Goal: Task Accomplishment & Management: Manage account settings

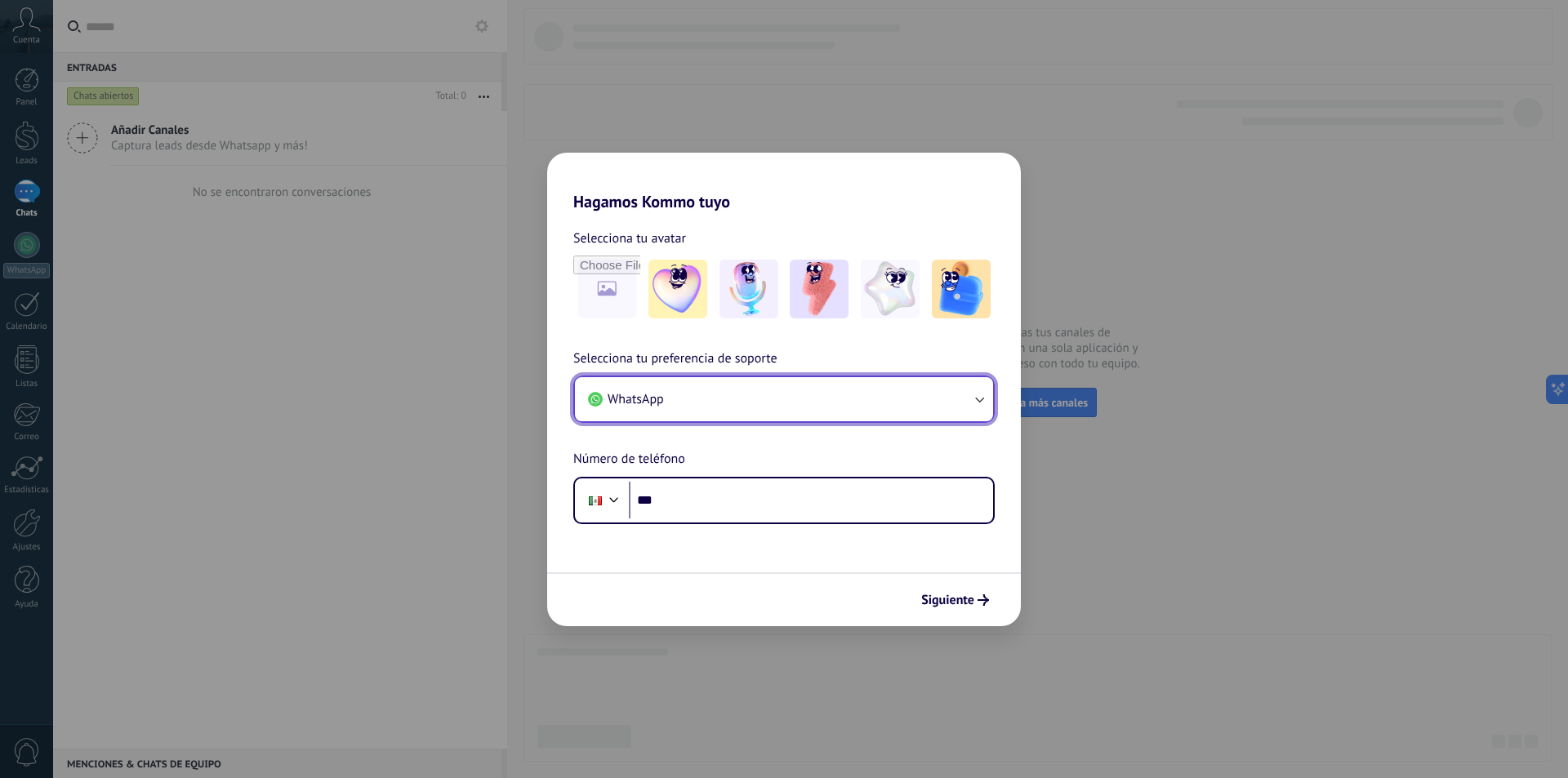
click at [730, 401] on button "WhatsApp" at bounding box center [784, 399] width 418 height 44
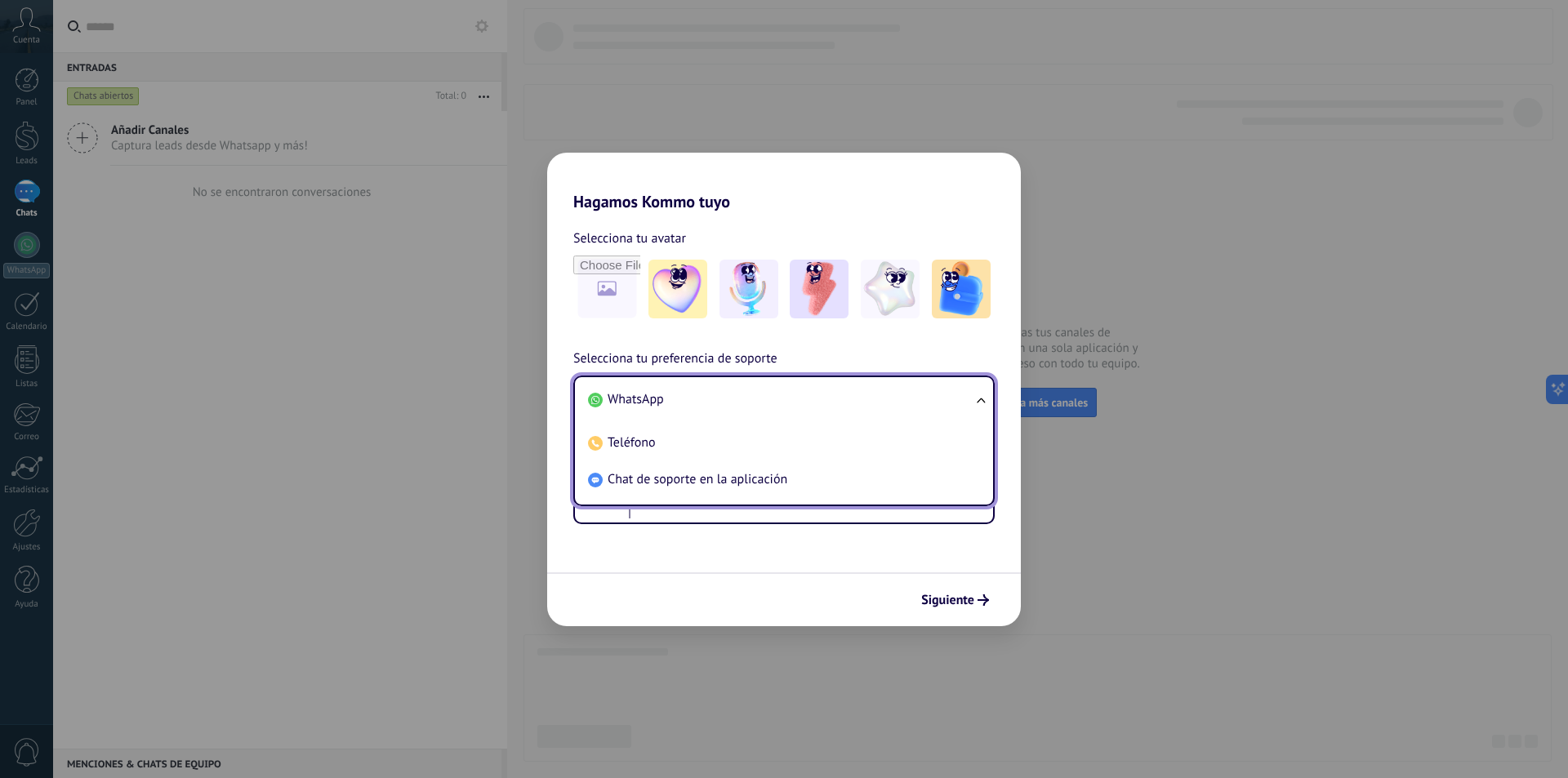
click at [731, 395] on li "WhatsApp" at bounding box center [781, 400] width 398 height 37
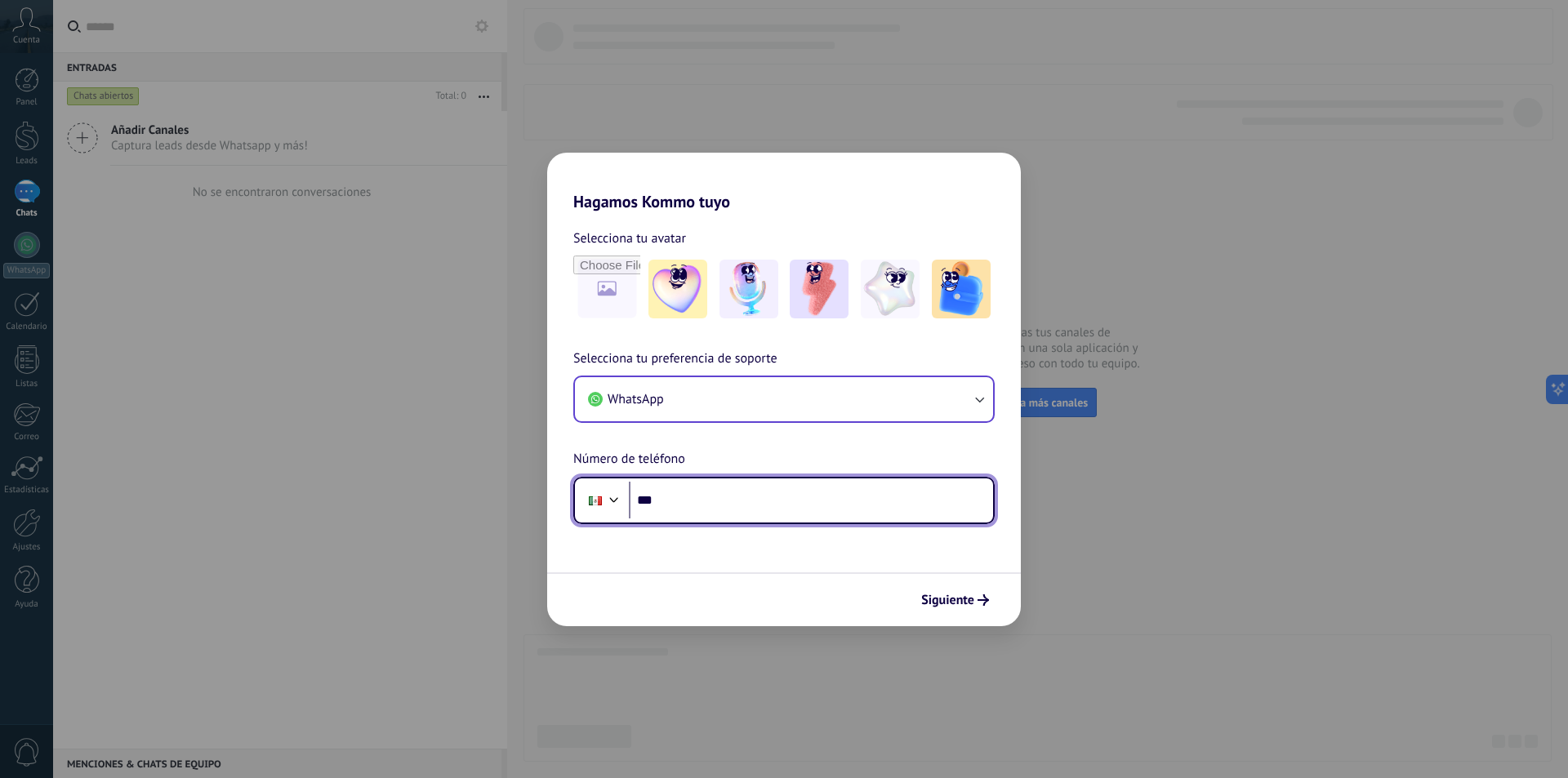
click at [722, 506] on input "***" at bounding box center [811, 500] width 364 height 37
type input "**********"
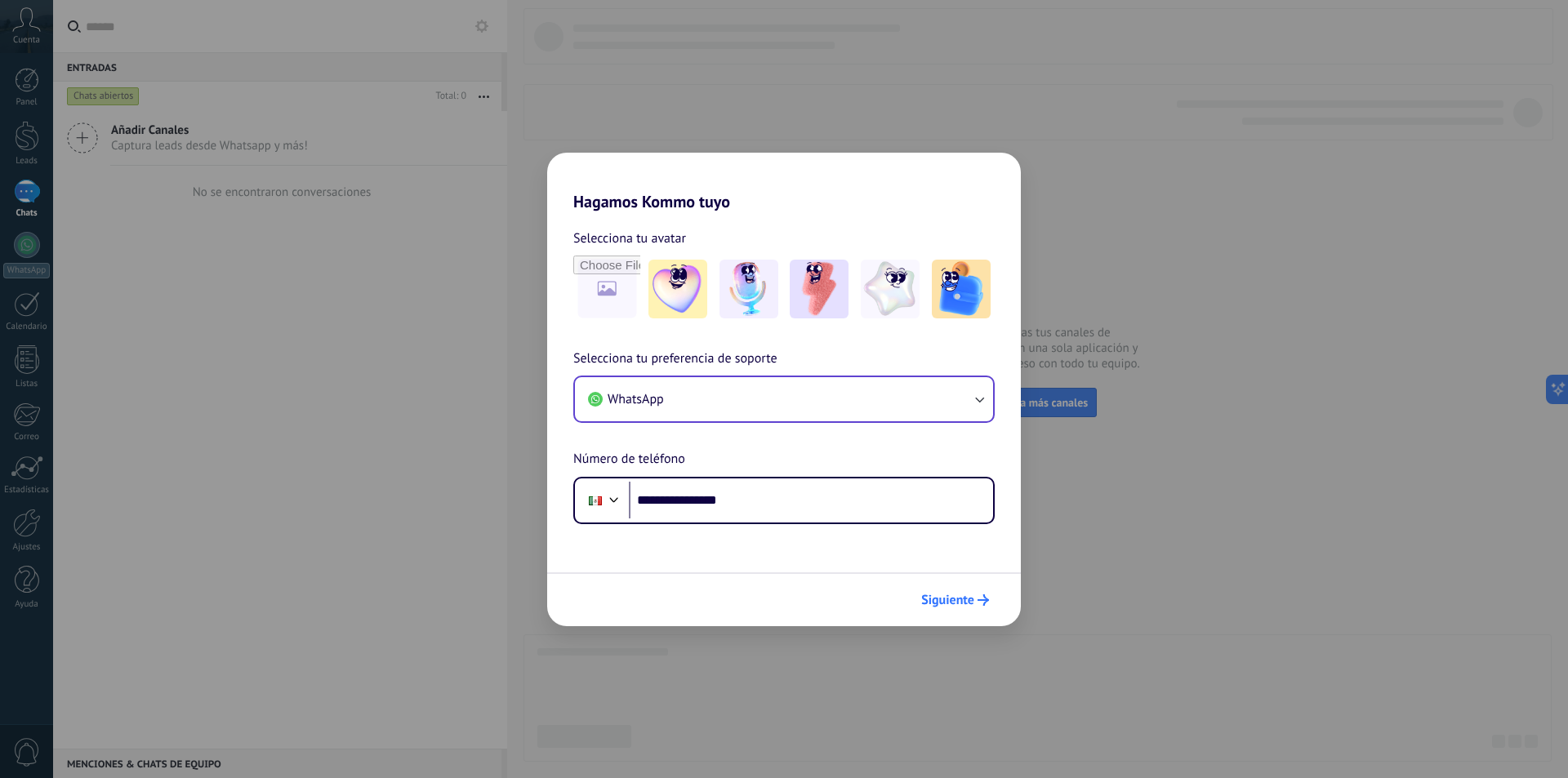
click at [942, 599] on span "Siguiente" at bounding box center [948, 600] width 53 height 12
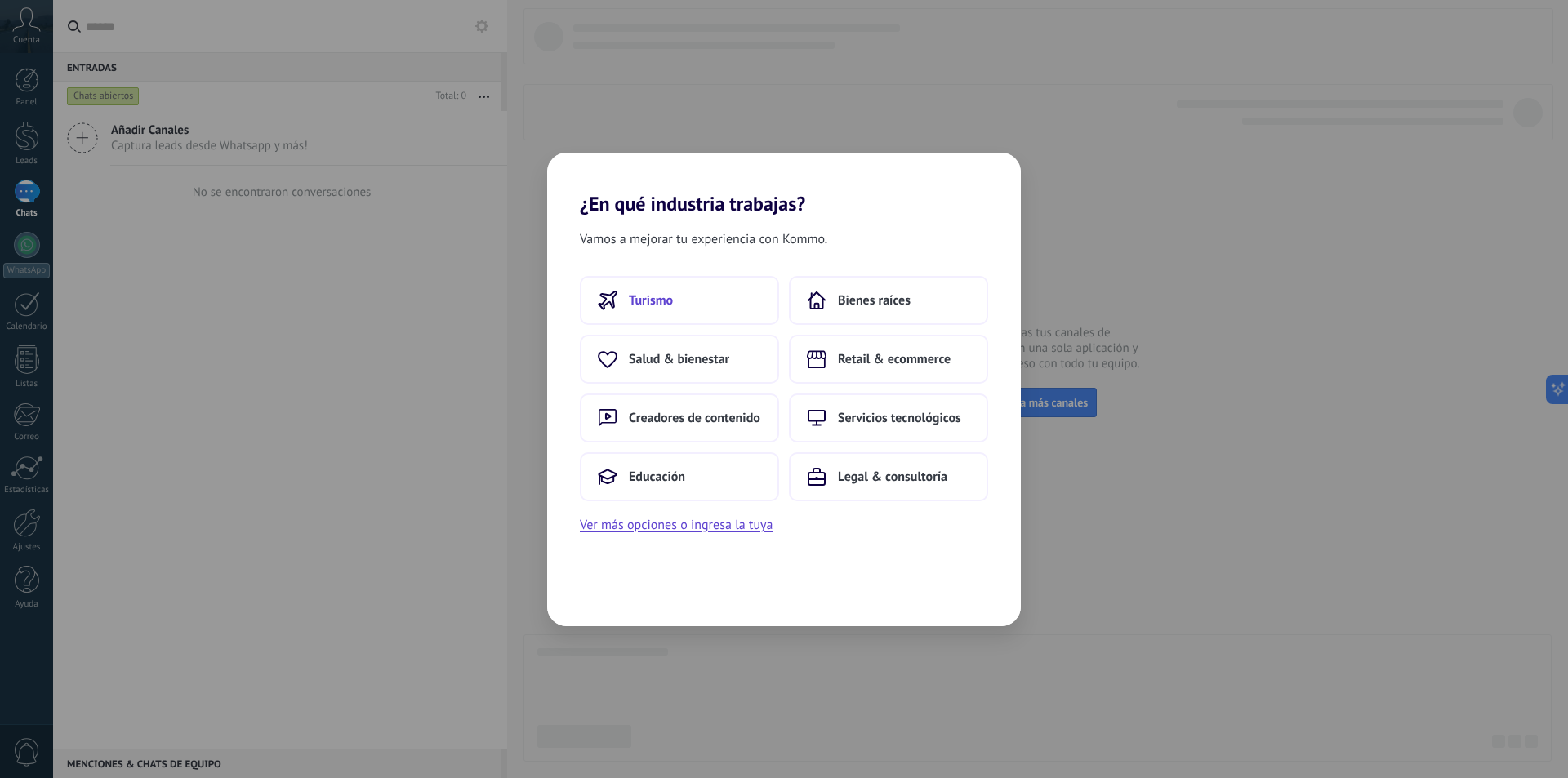
click at [685, 302] on button "Turismo" at bounding box center [679, 300] width 199 height 49
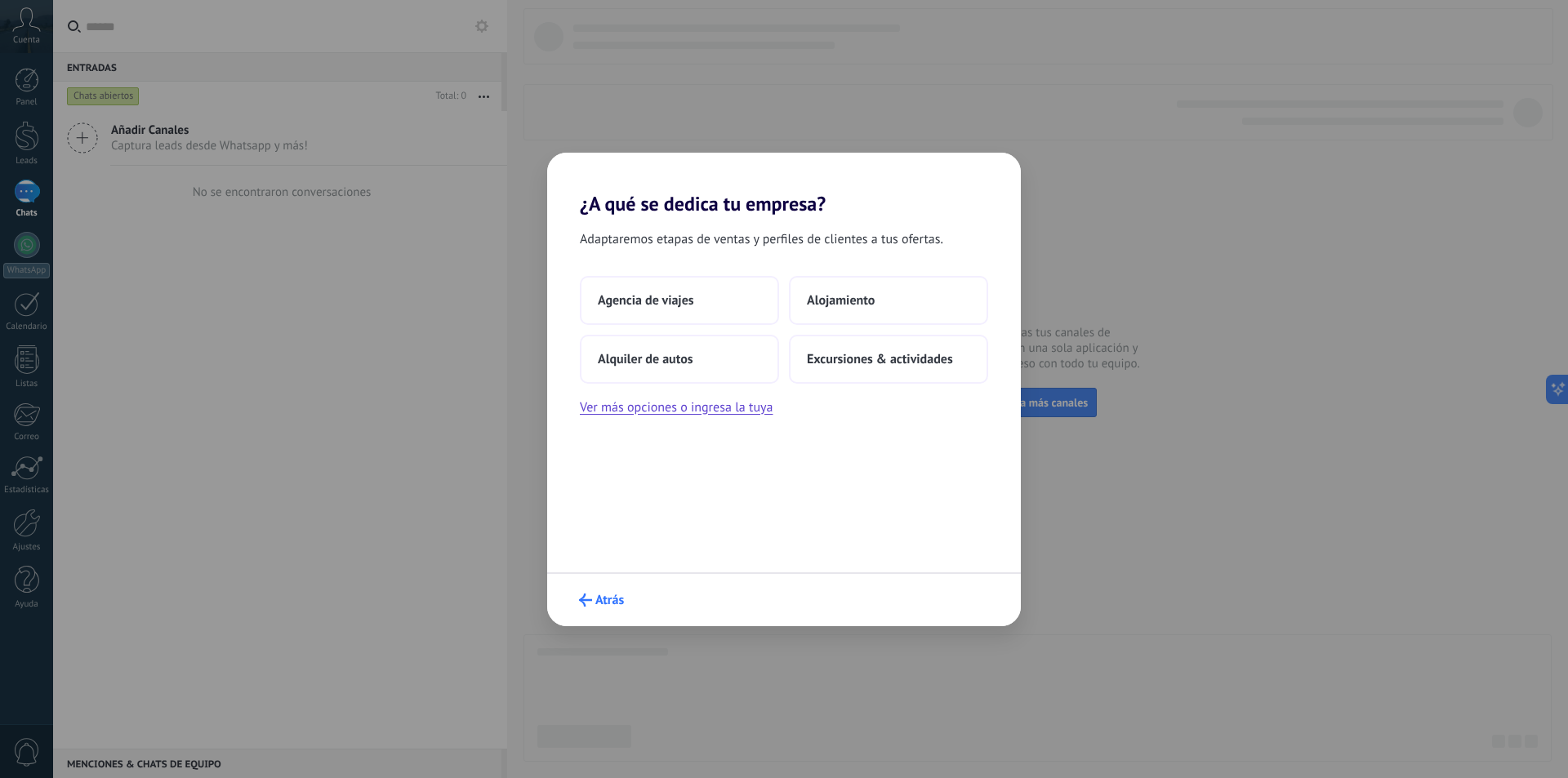
click at [598, 594] on span "Atrás" at bounding box center [609, 600] width 28 height 12
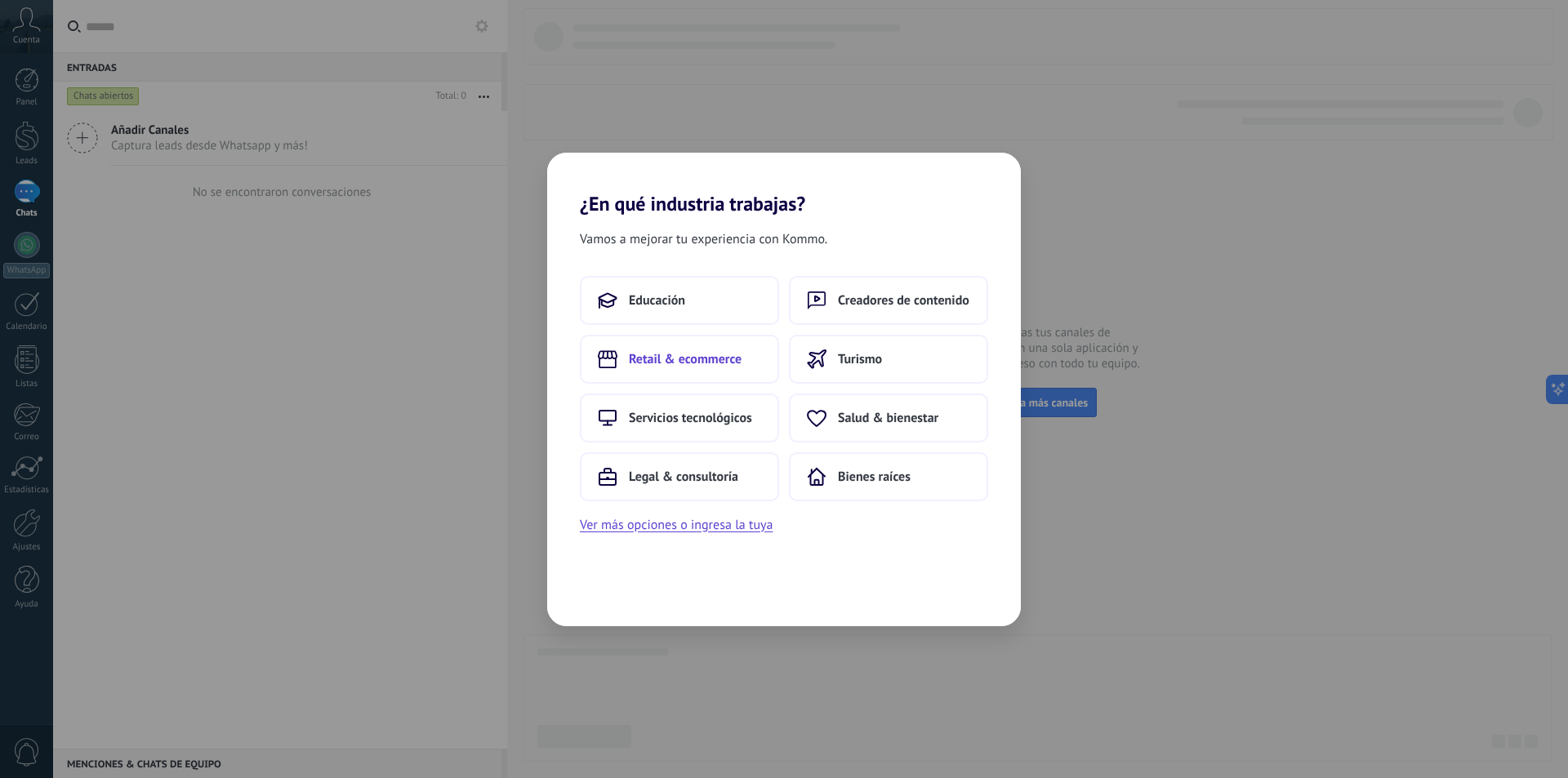
click at [707, 358] on span "Retail & ecommerce" at bounding box center [685, 360] width 112 height 16
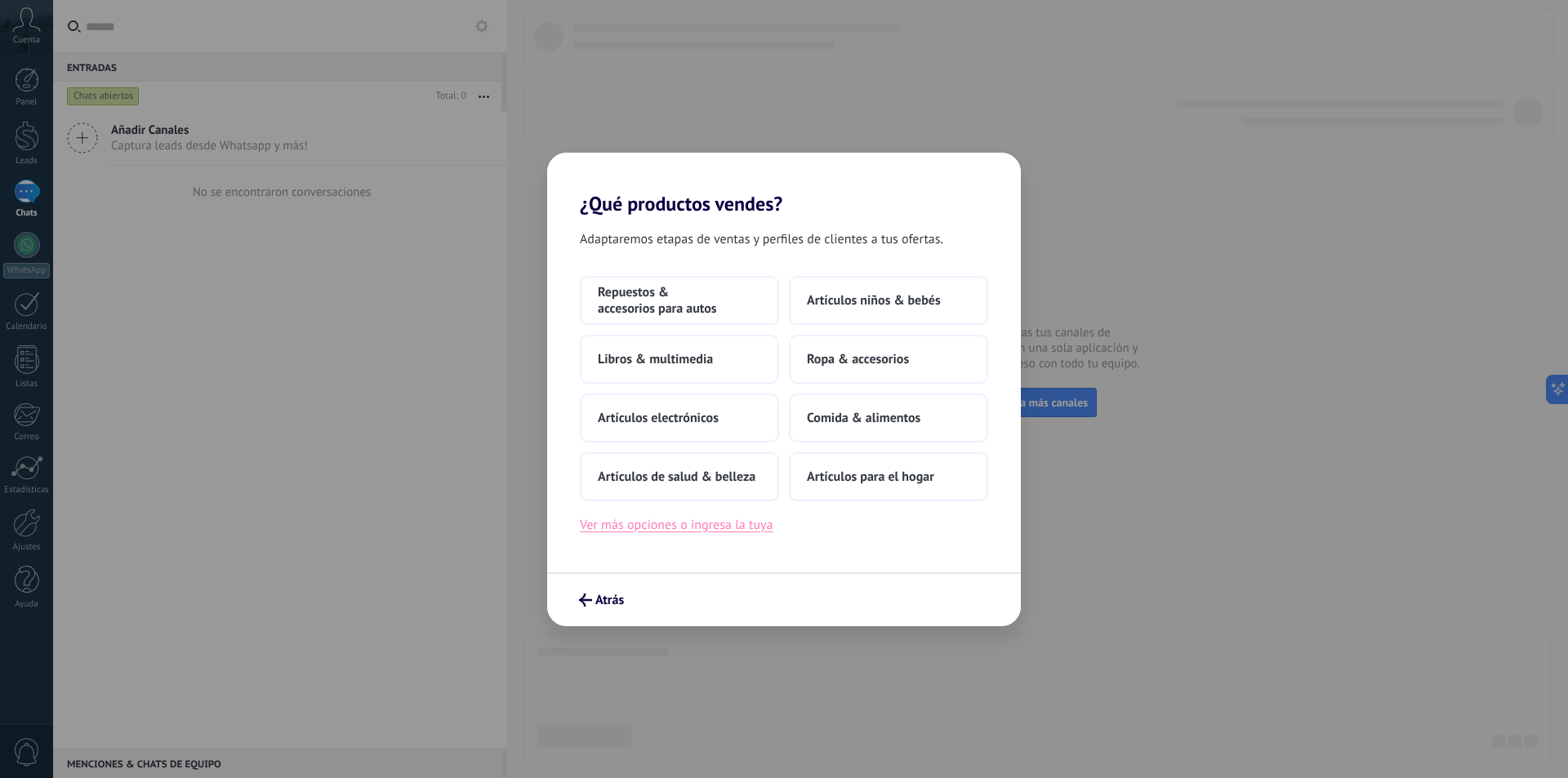
click at [738, 529] on button "Ver más opciones o ingresa la tuya" at bounding box center [676, 524] width 193 height 21
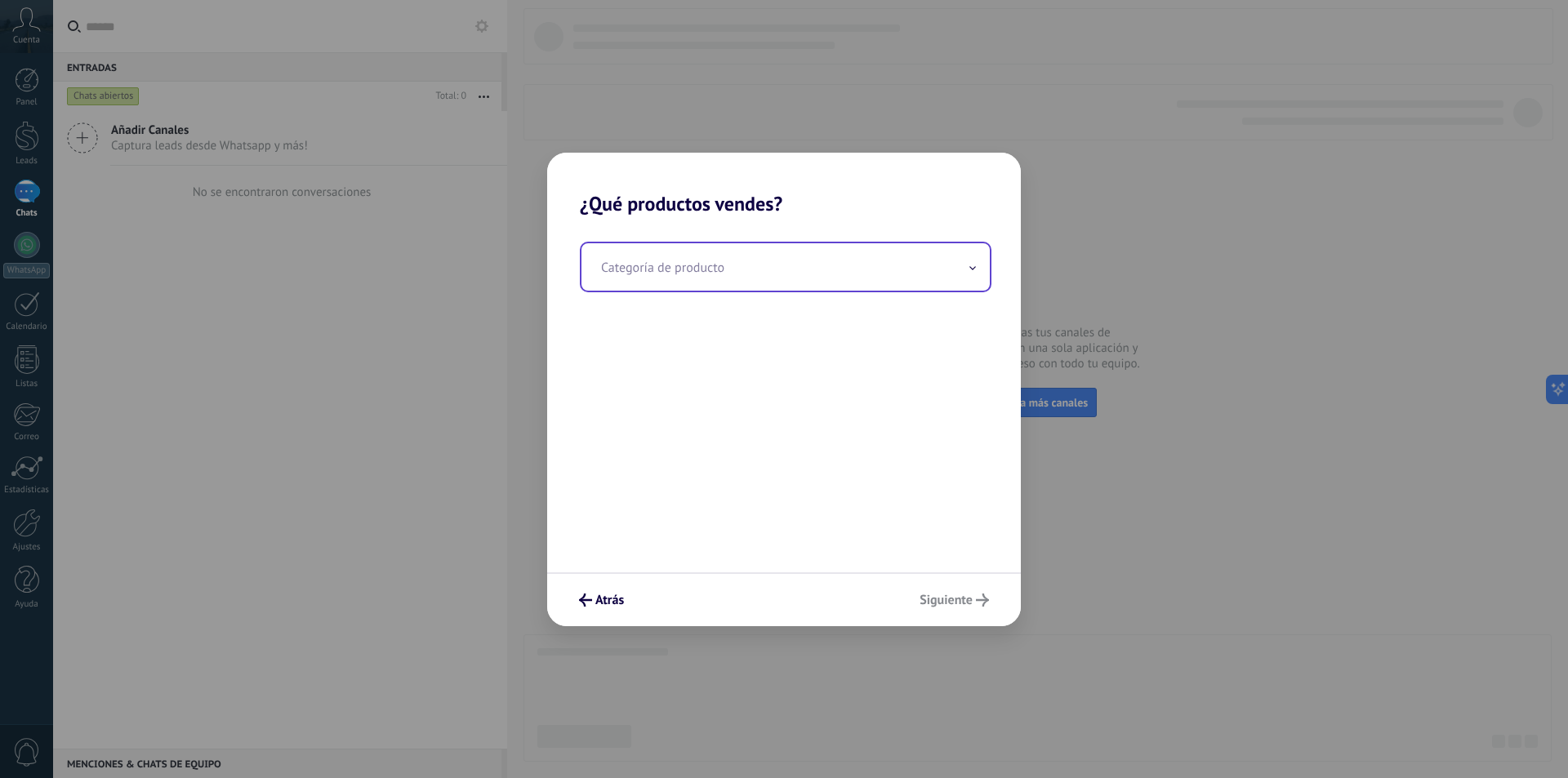
click at [722, 278] on input "text" at bounding box center [785, 267] width 408 height 47
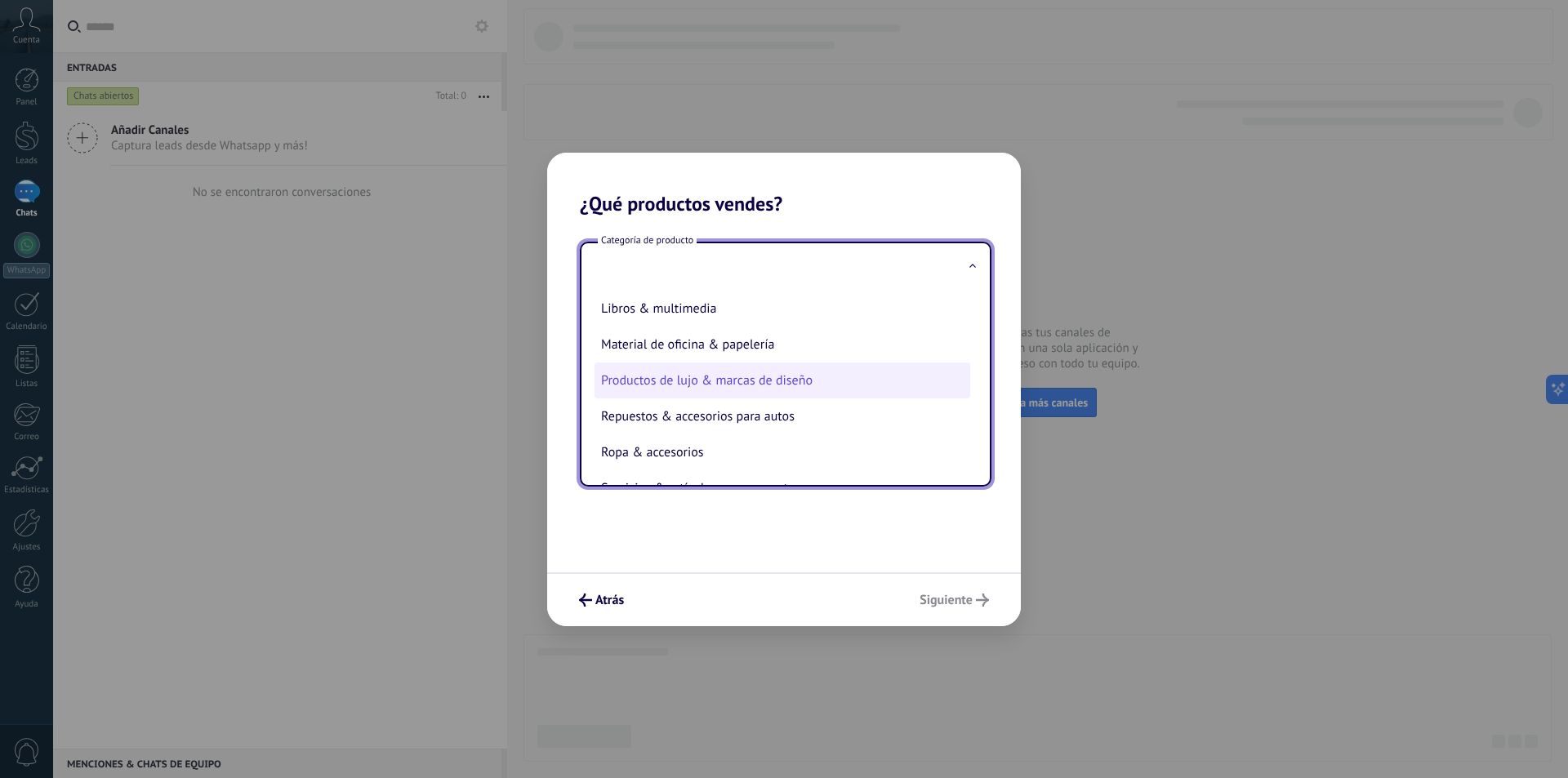
scroll to position [361, 0]
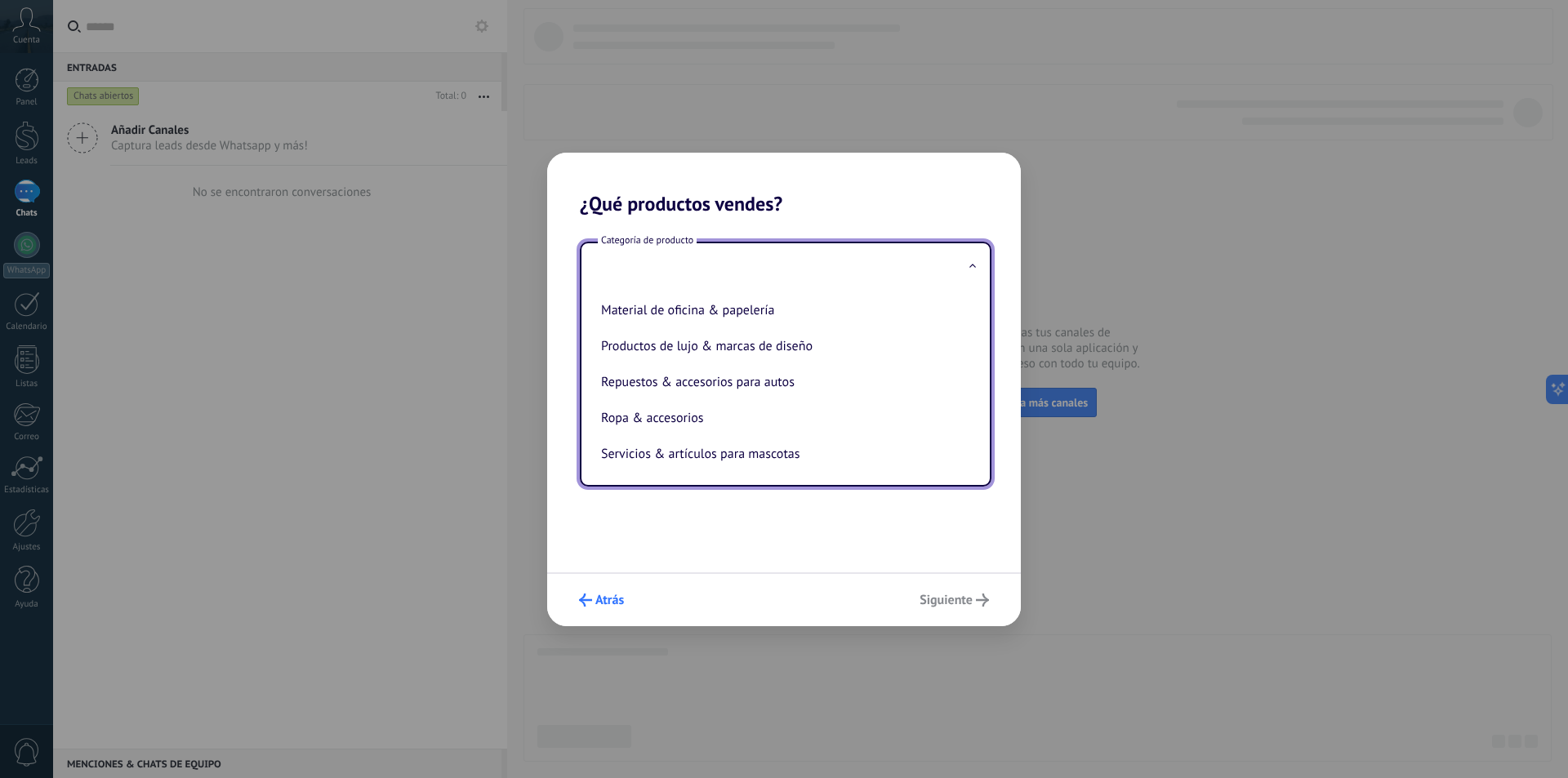
click at [611, 597] on span "Atrás" at bounding box center [609, 600] width 28 height 12
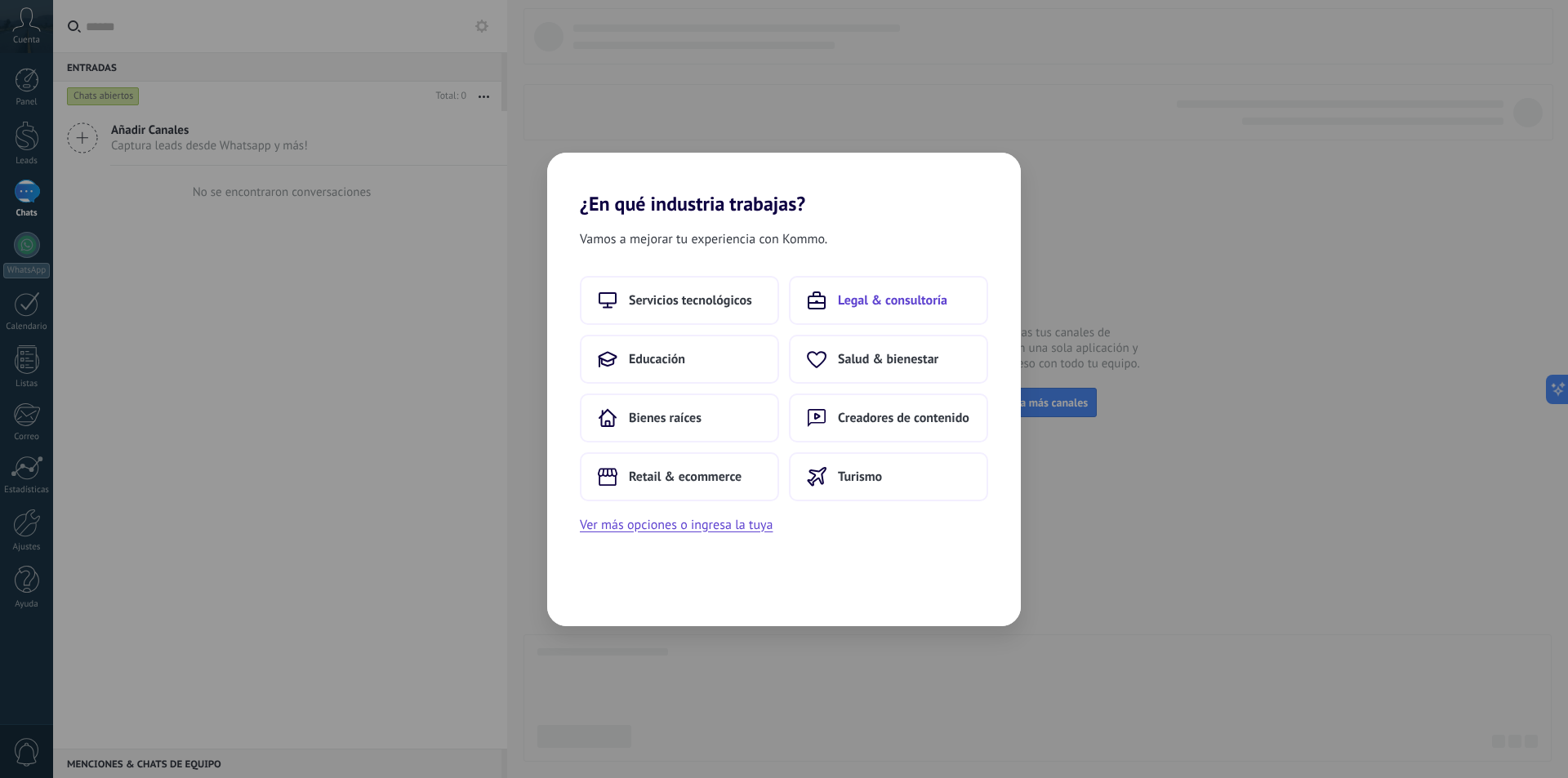
click at [877, 303] on span "Legal & consultoría" at bounding box center [893, 300] width 110 height 16
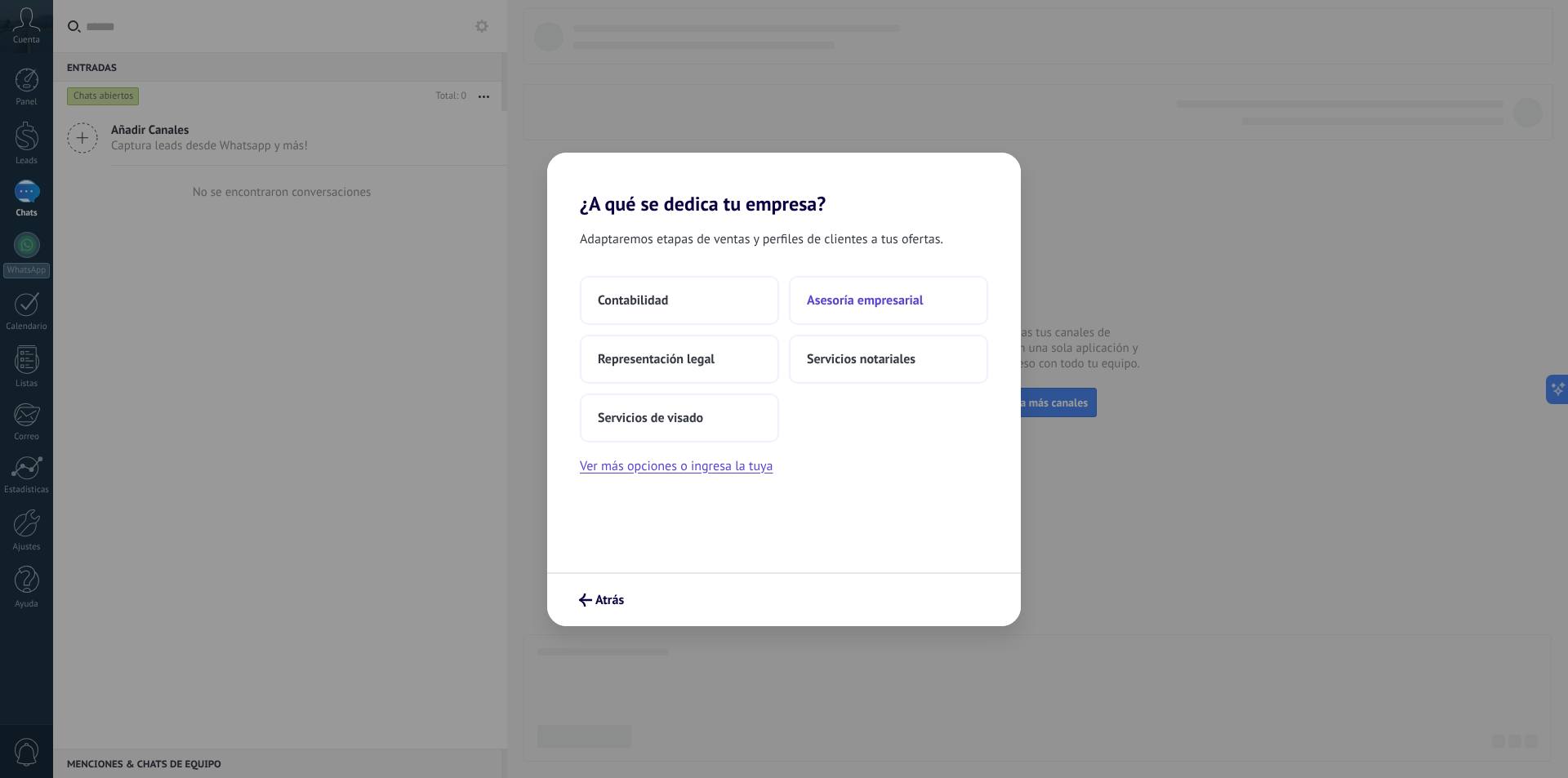
click at [846, 301] on span "Asesoría empresarial" at bounding box center [865, 300] width 116 height 16
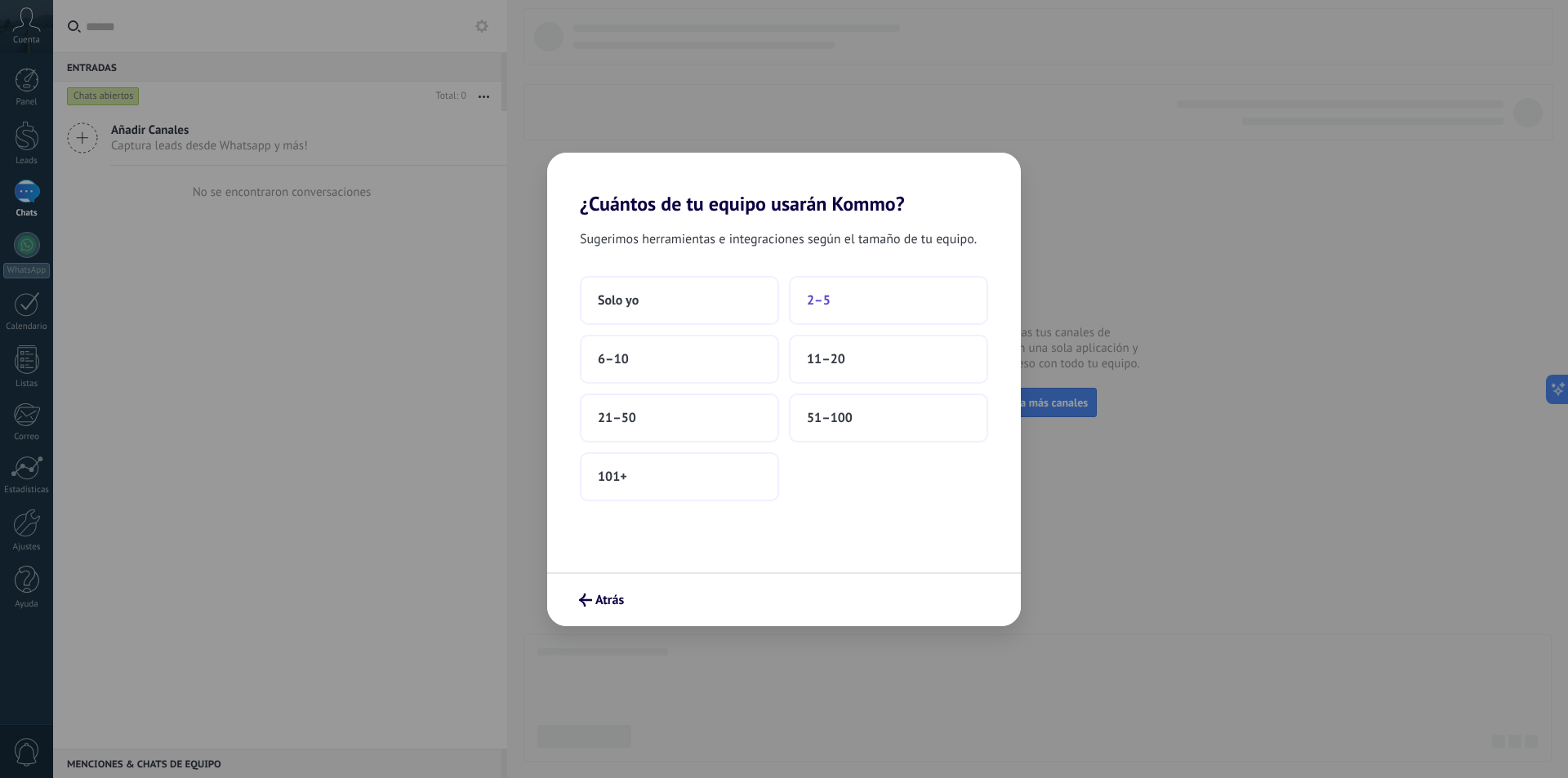
click at [825, 298] on span "2–5" at bounding box center [819, 300] width 24 height 16
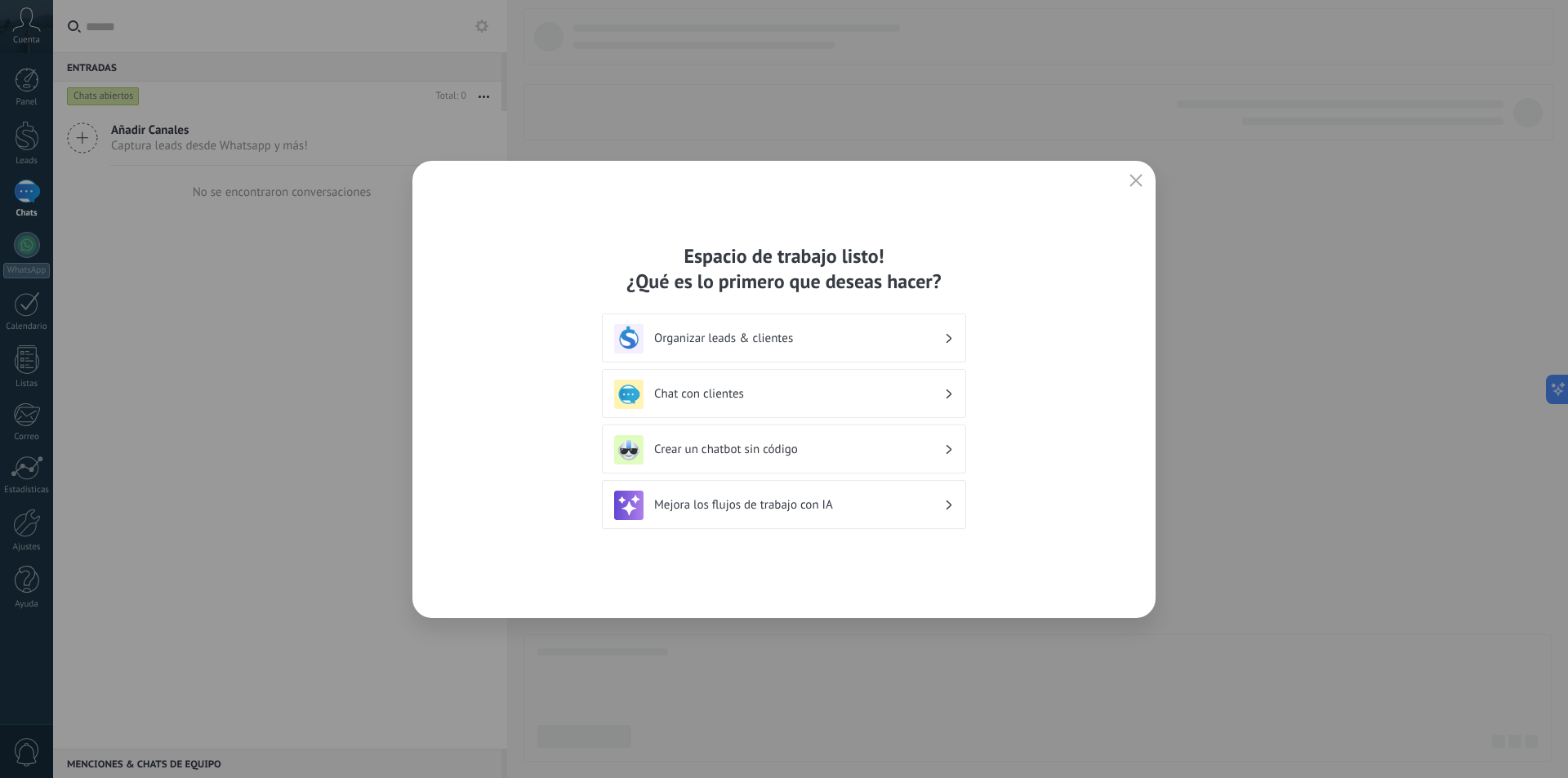
click at [891, 342] on h3 "Organizar leads & clientes" at bounding box center [798, 338] width 289 height 16
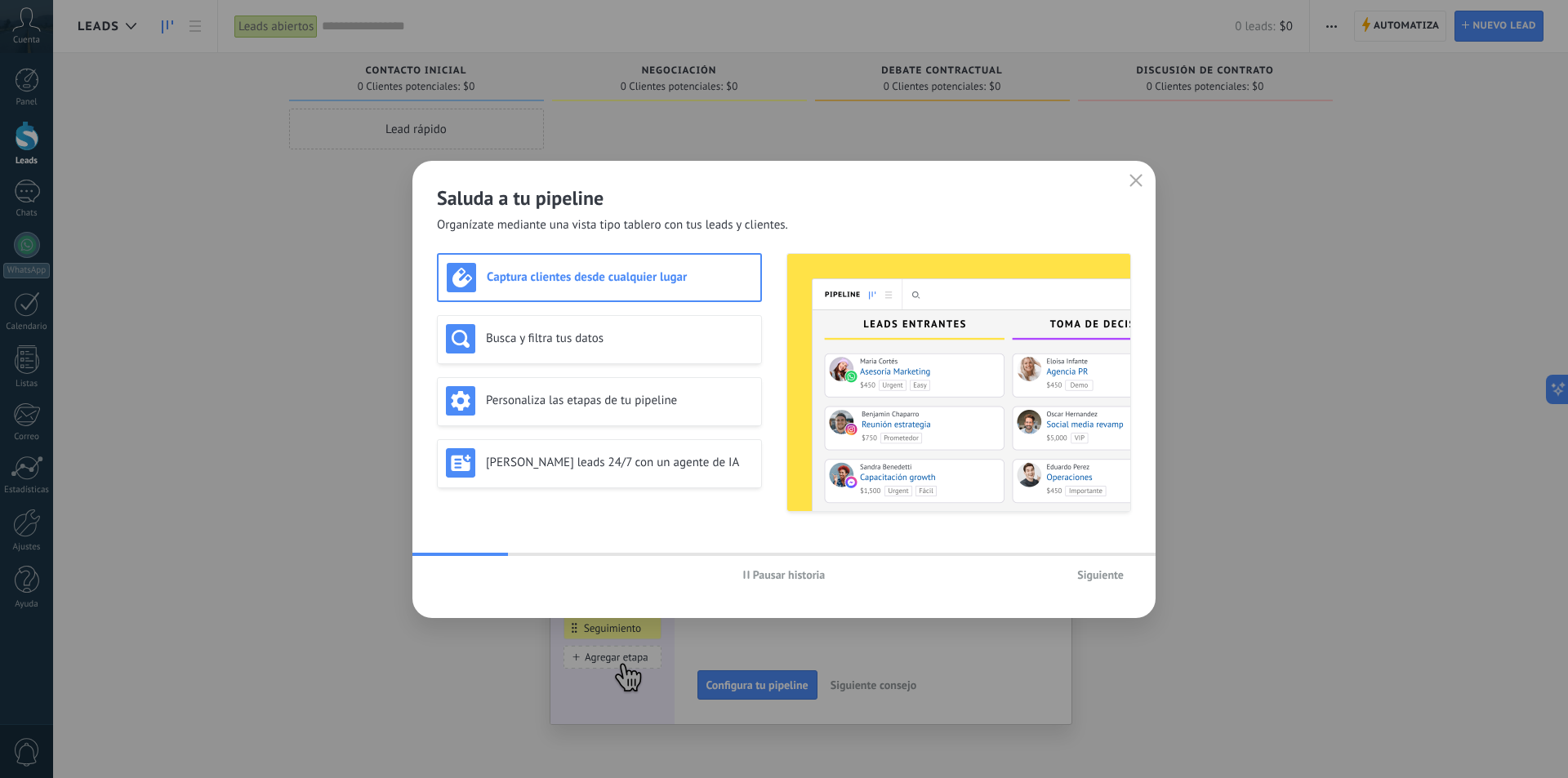
click at [1100, 573] on span "Siguiente" at bounding box center [1100, 574] width 47 height 12
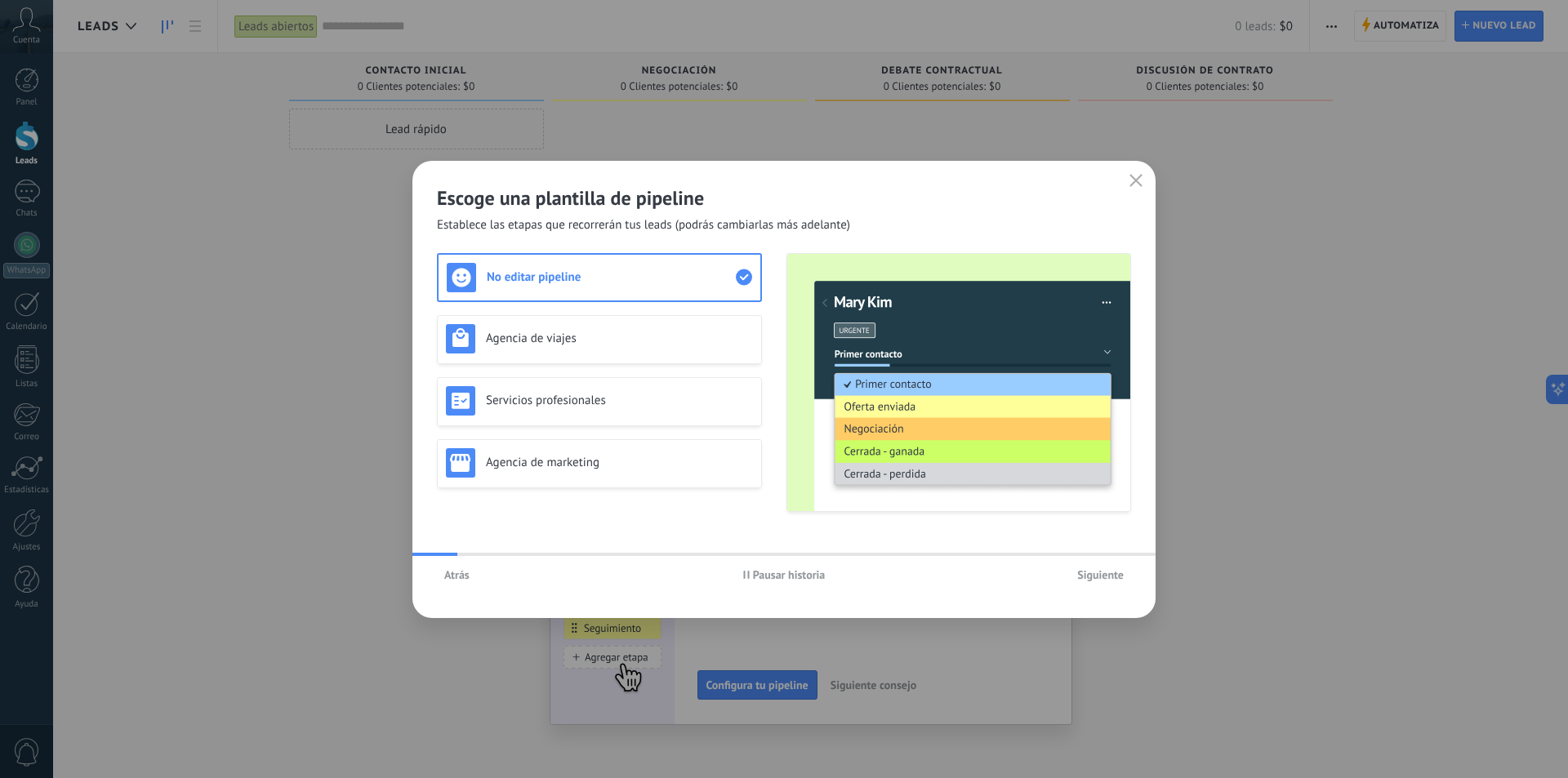
click at [1144, 178] on button "button" at bounding box center [1135, 181] width 21 height 23
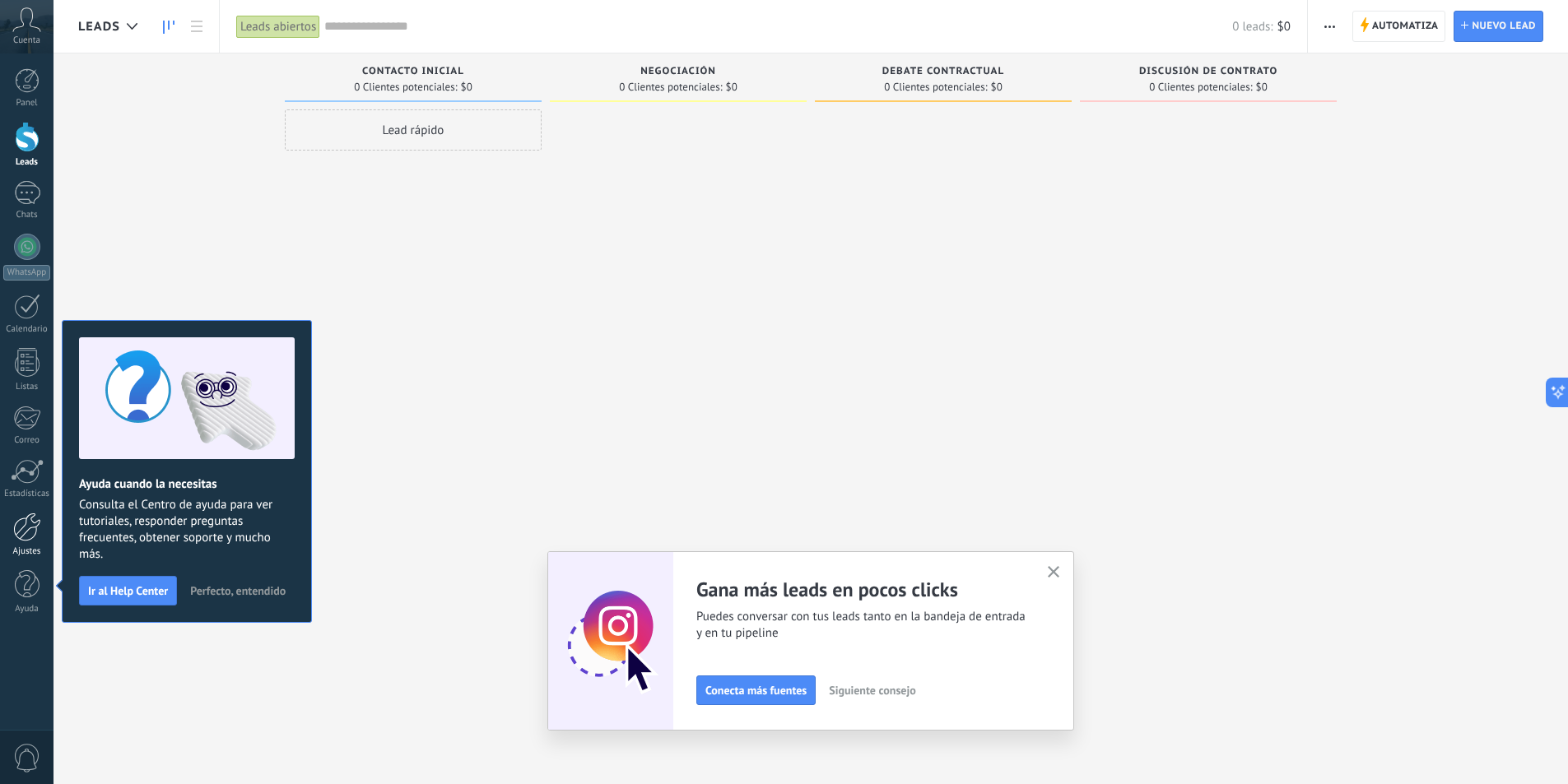
click at [21, 523] on div at bounding box center [27, 526] width 28 height 29
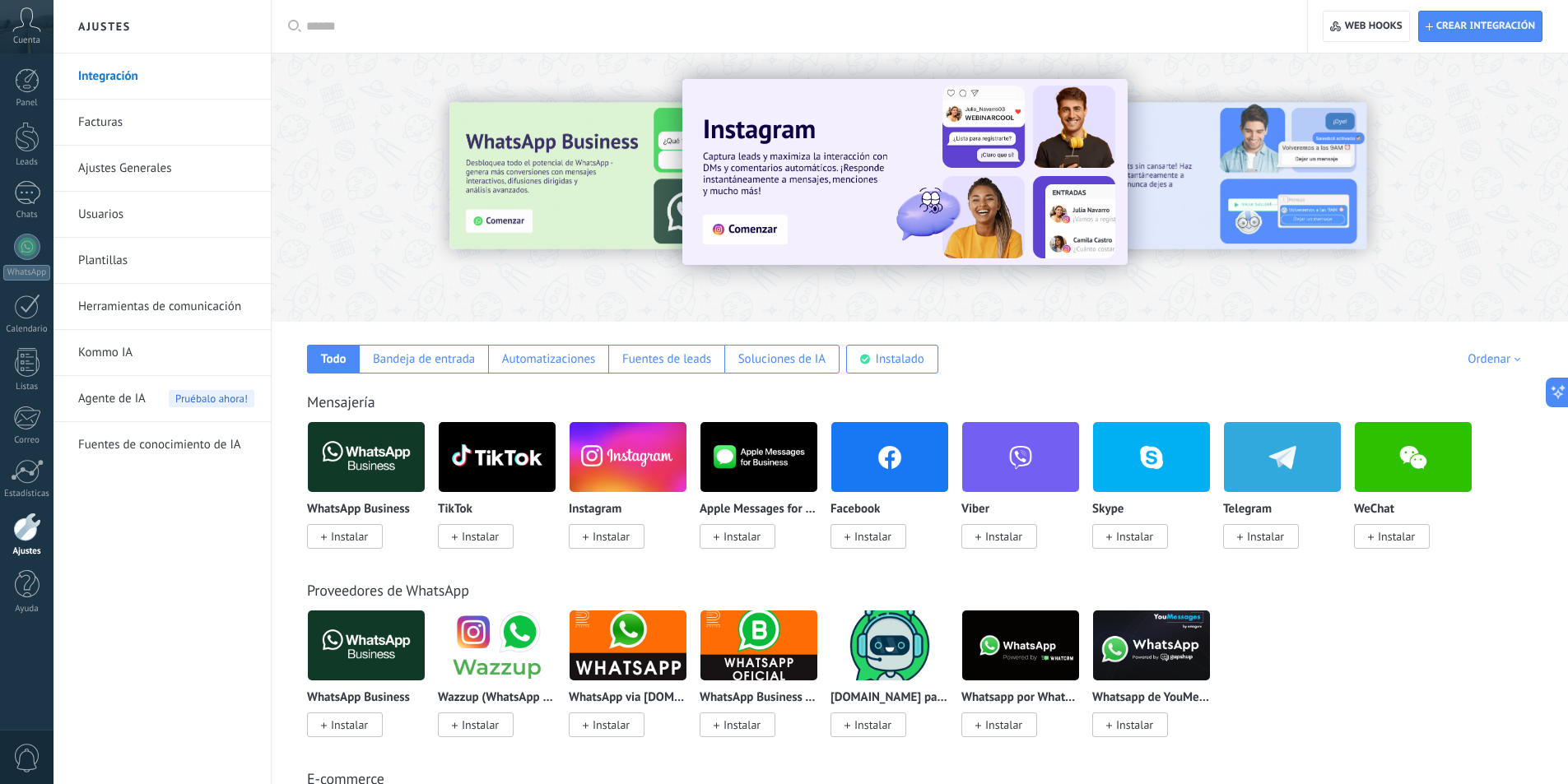
click at [108, 213] on link "Usuarios" at bounding box center [166, 214] width 176 height 46
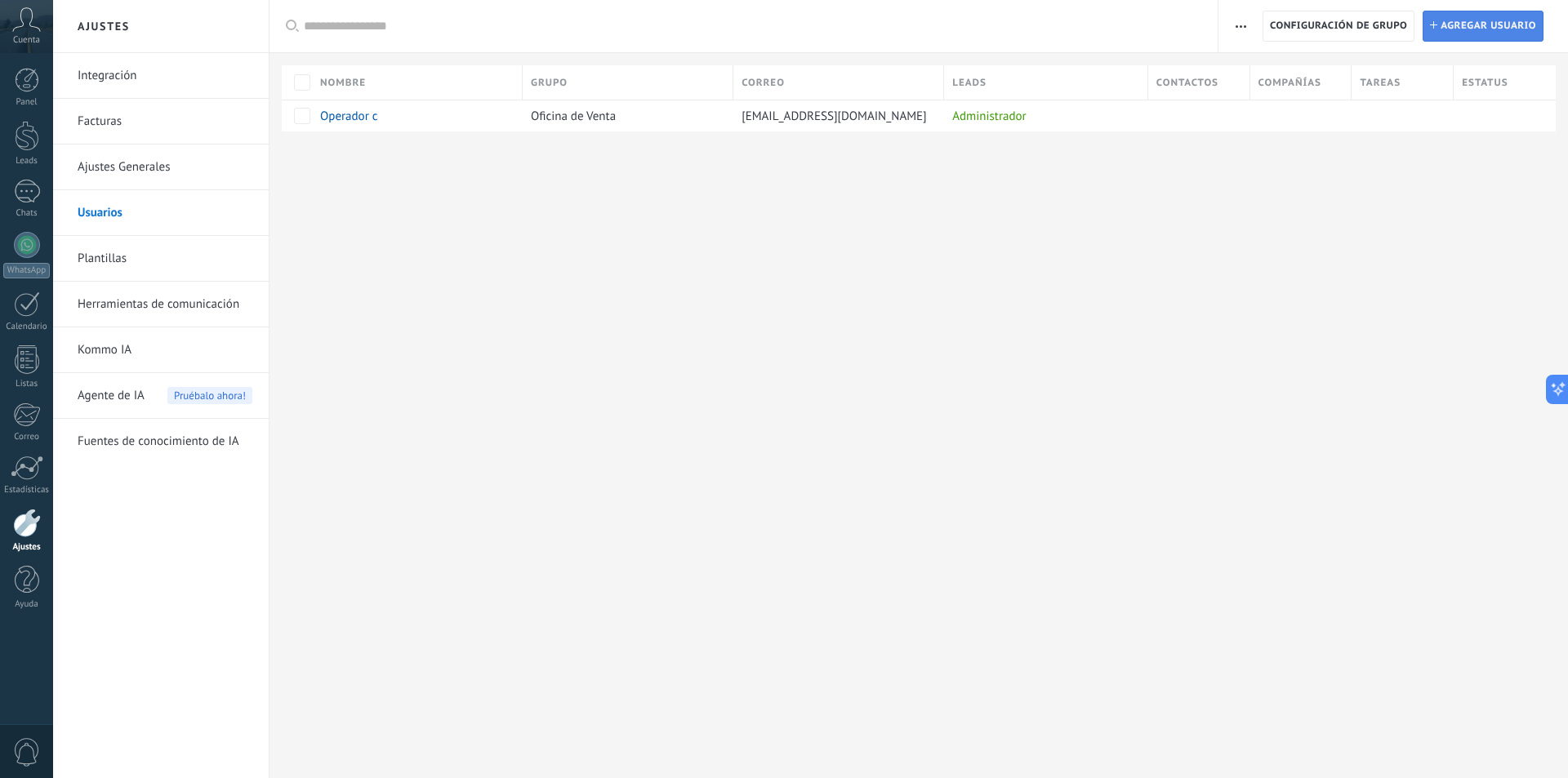
click at [1473, 24] on span "Agregar usuario" at bounding box center [1488, 26] width 96 height 29
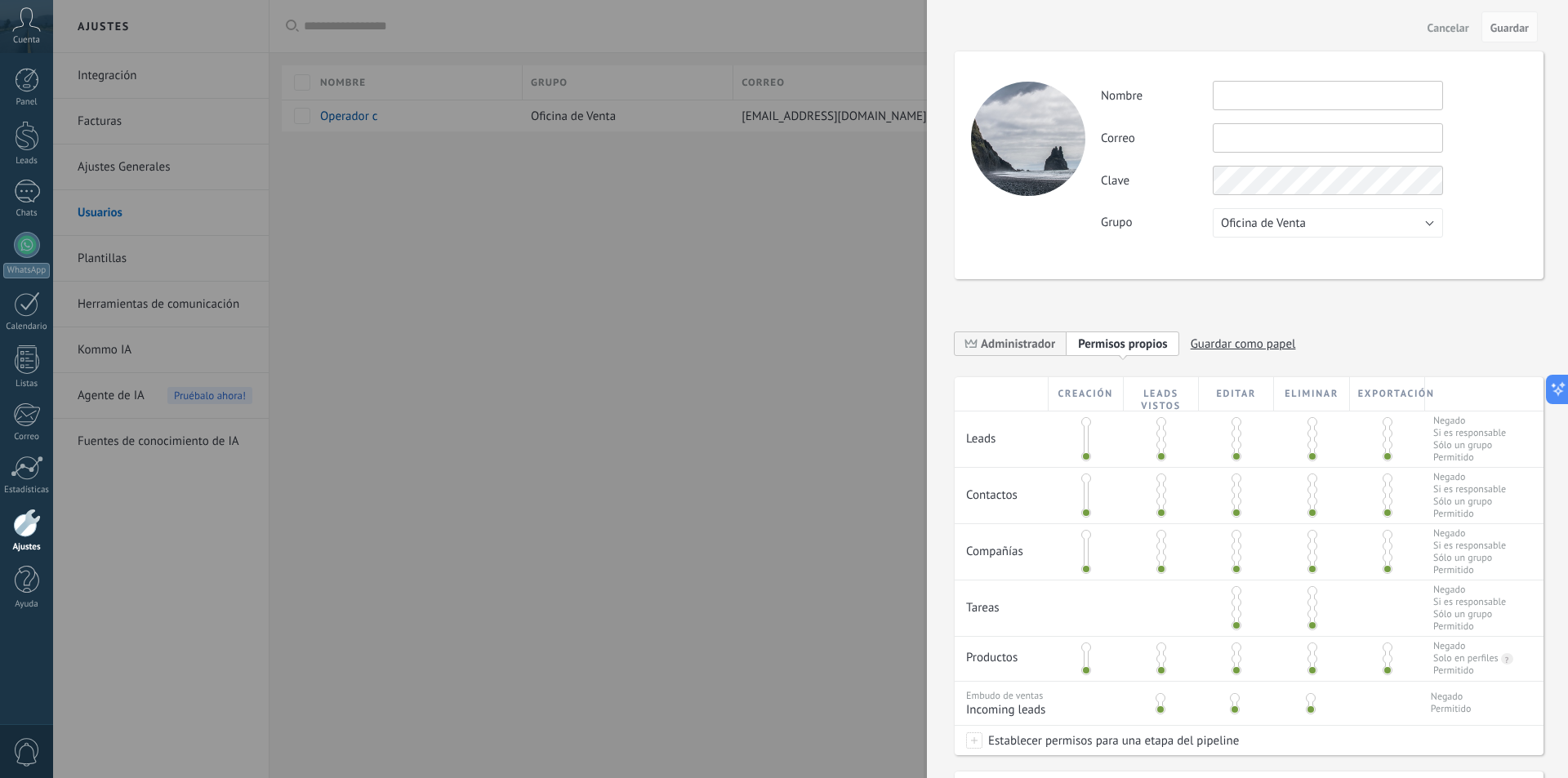
click at [1245, 89] on input "text" at bounding box center [1328, 96] width 230 height 29
type input "***"
click at [1221, 141] on input "text" at bounding box center [1328, 138] width 230 height 29
type input "**********"
click at [1267, 220] on div "**********" at bounding box center [1313, 160] width 426 height 157
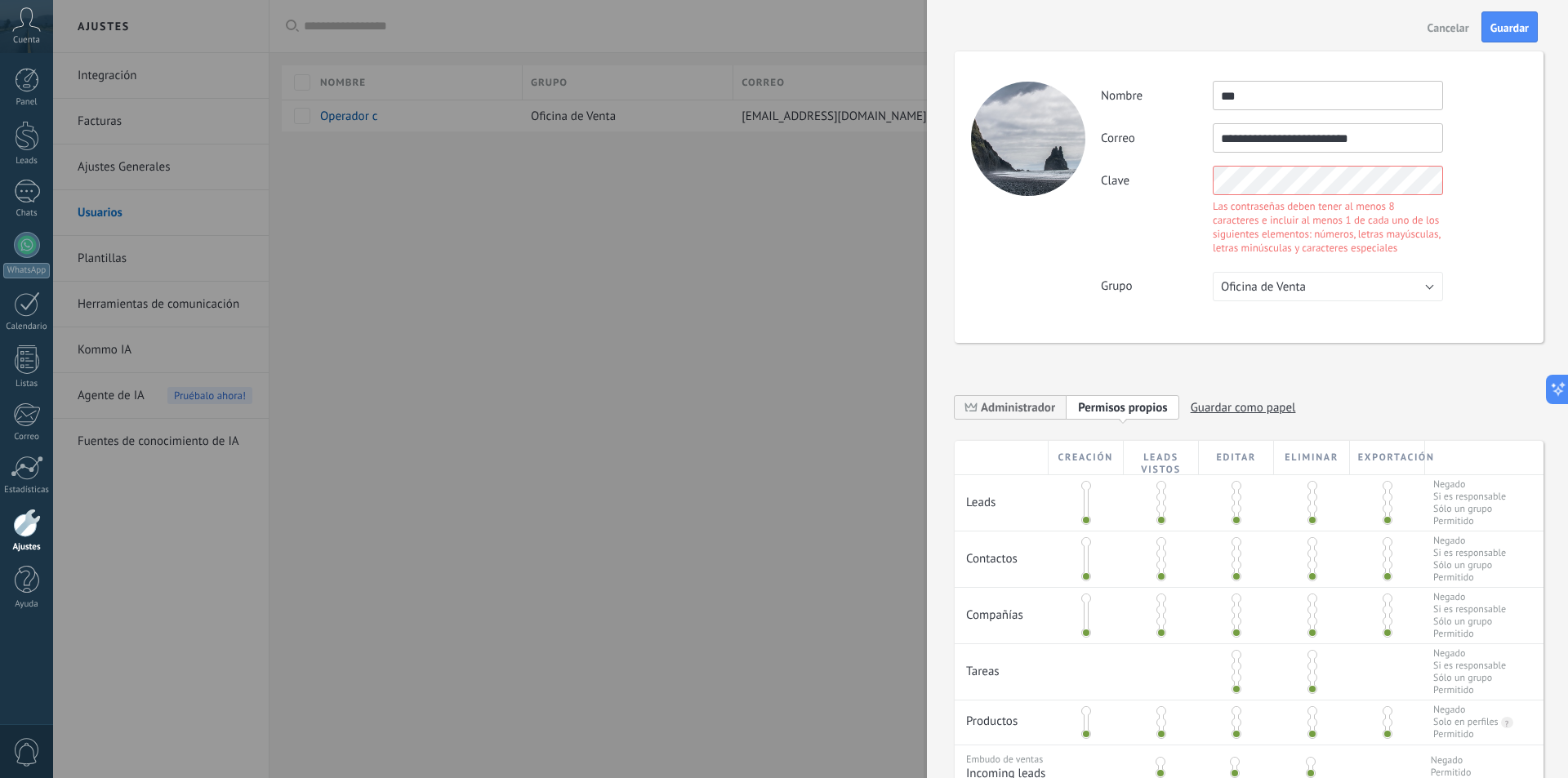
click at [1062, 153] on div "**********" at bounding box center [1248, 196] width 589 height 291
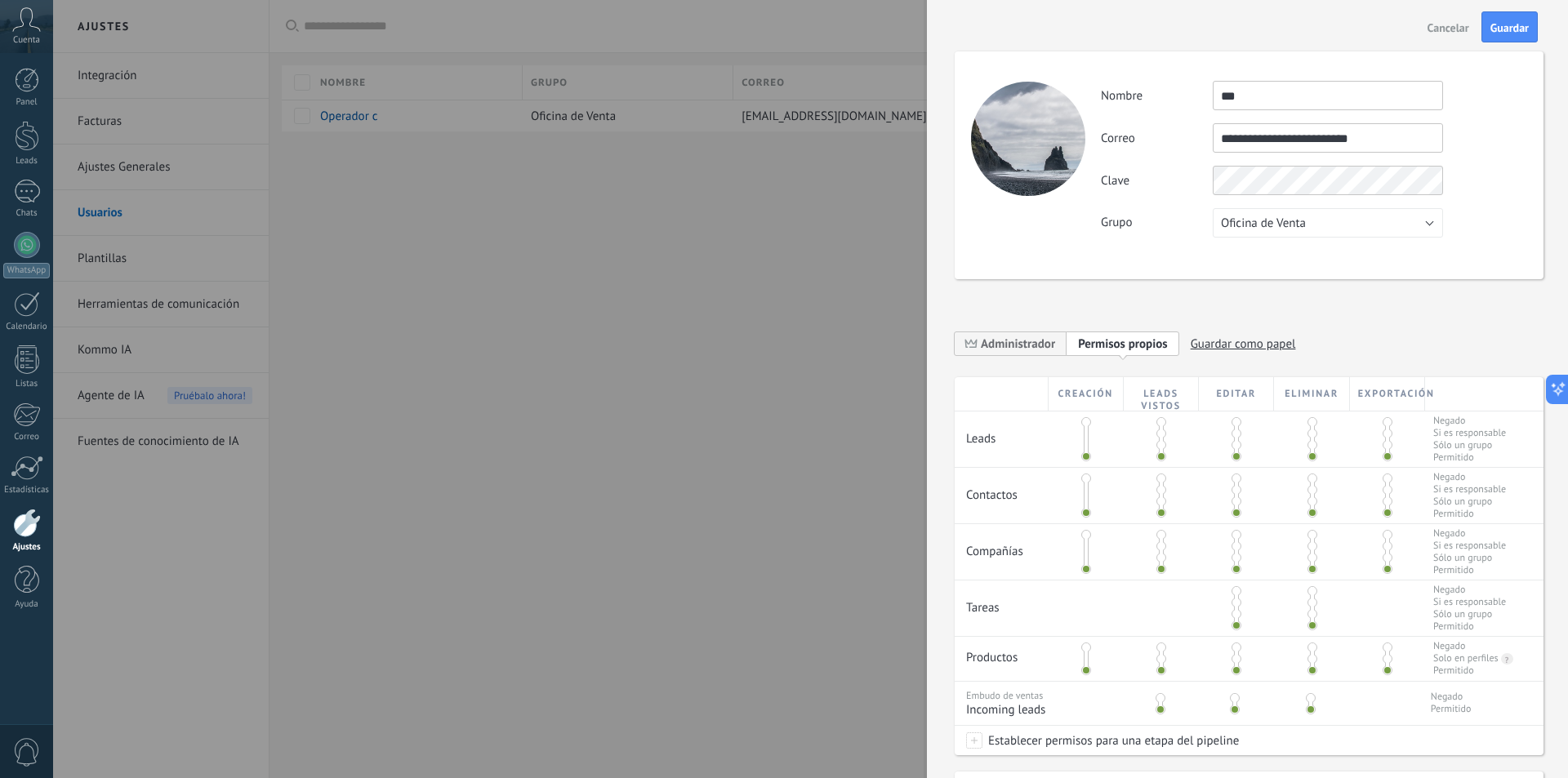
click at [1272, 209] on div "**********" at bounding box center [1313, 160] width 426 height 157
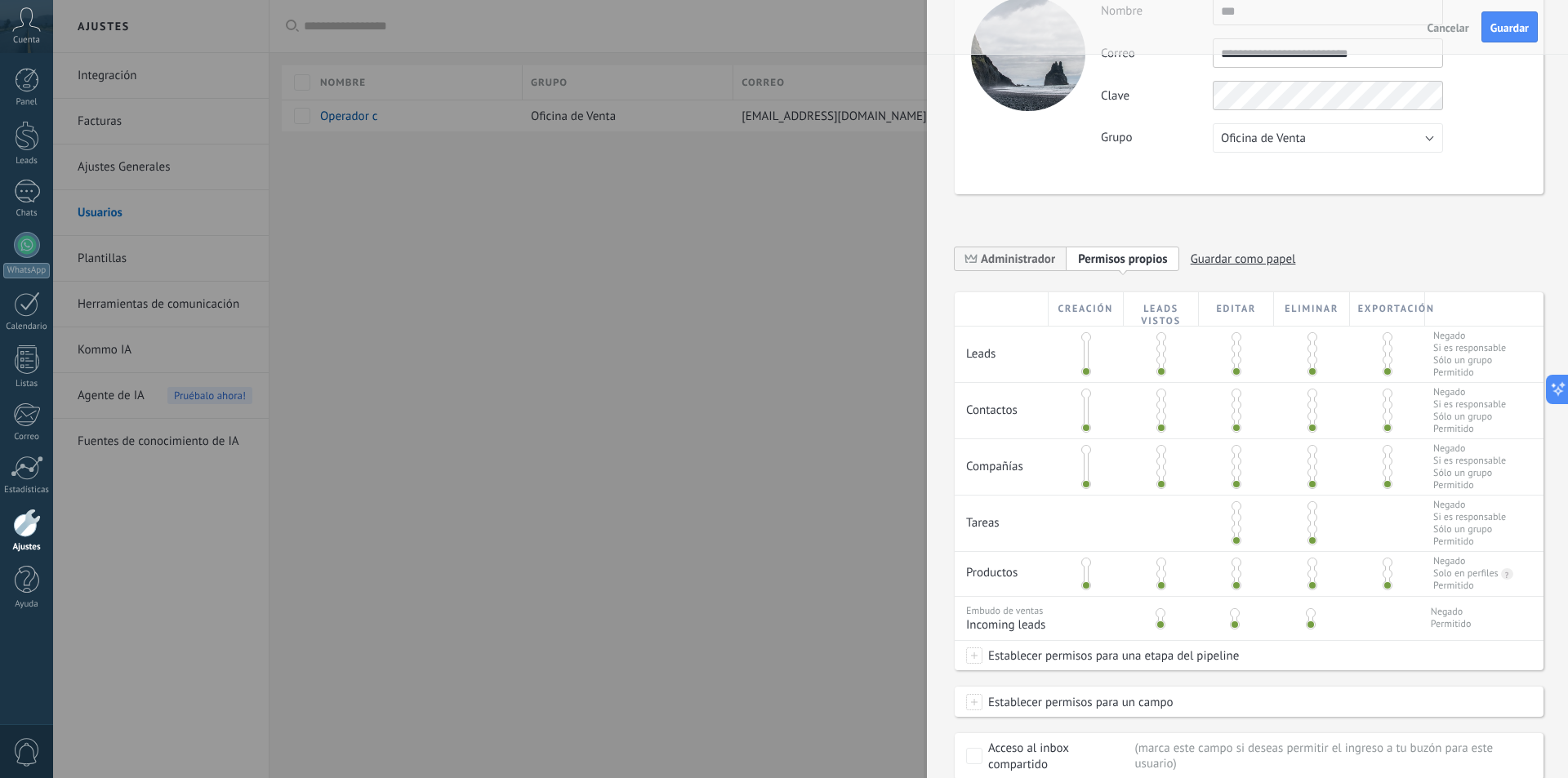
scroll to position [190, 0]
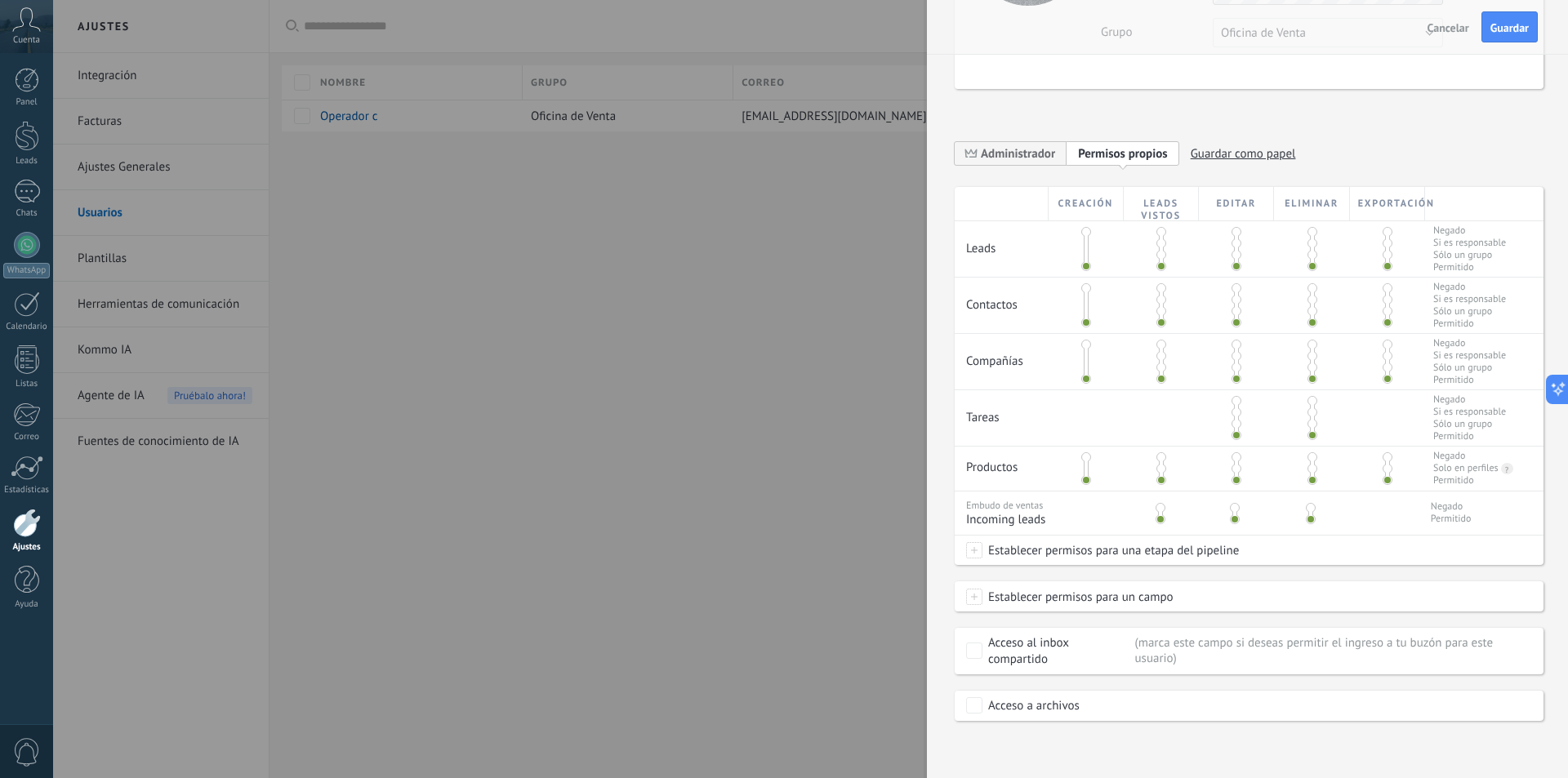
click at [975, 595] on span at bounding box center [974, 597] width 16 height 16
click at [1024, 148] on span "Administrador" at bounding box center [1017, 153] width 74 height 16
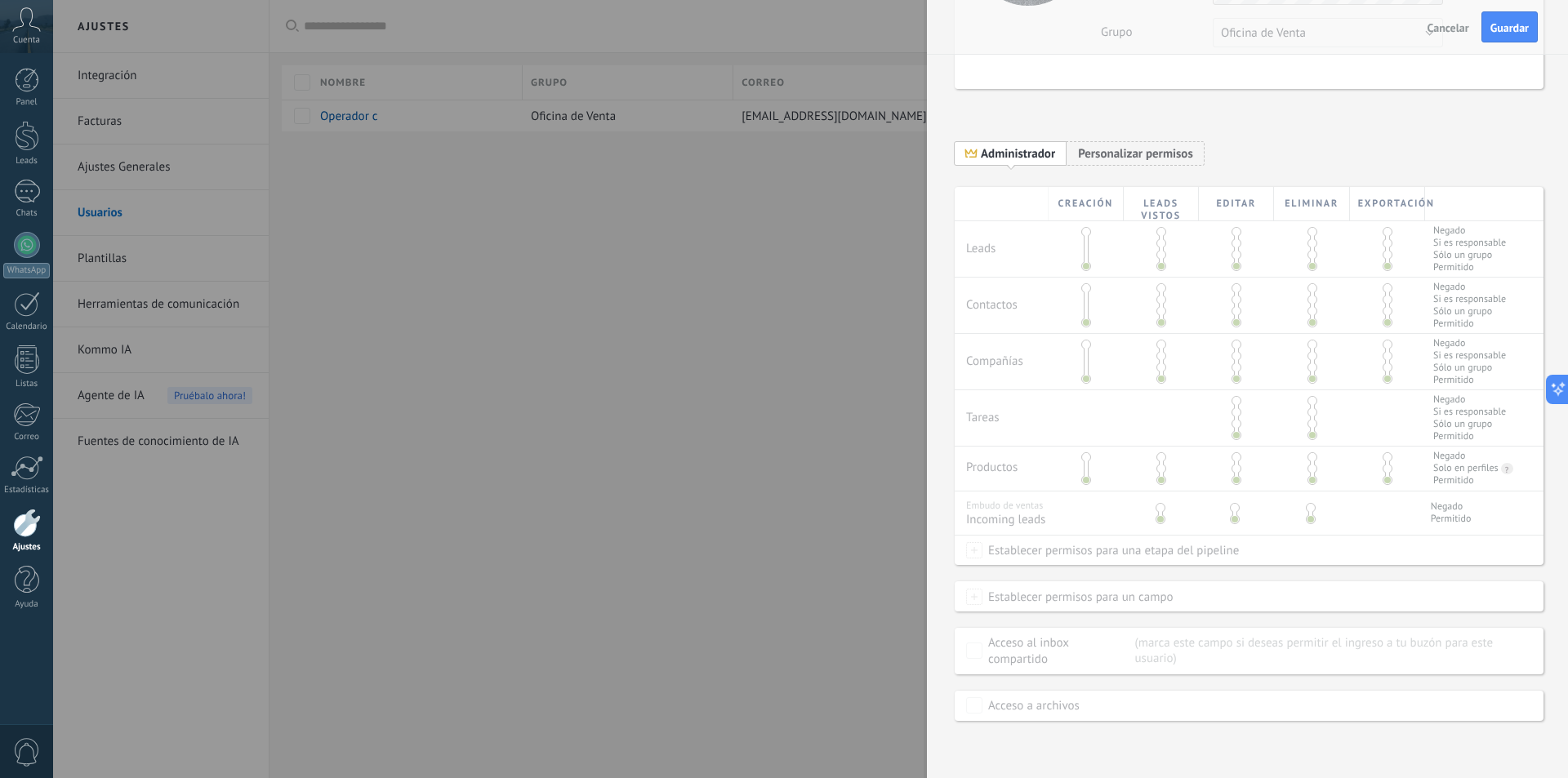
click at [1499, 19] on button "Guardar" at bounding box center [1510, 27] width 57 height 31
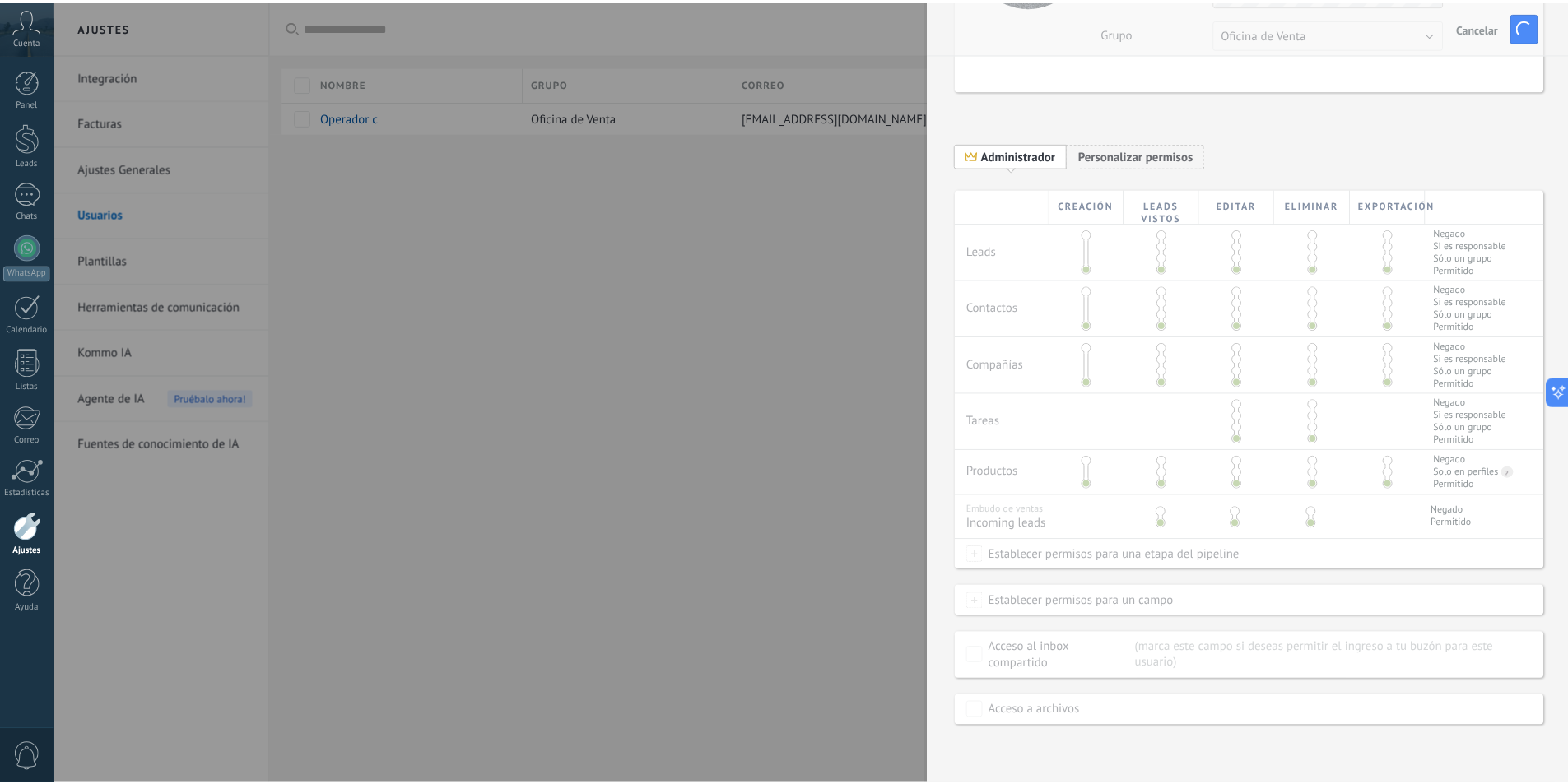
scroll to position [0, 0]
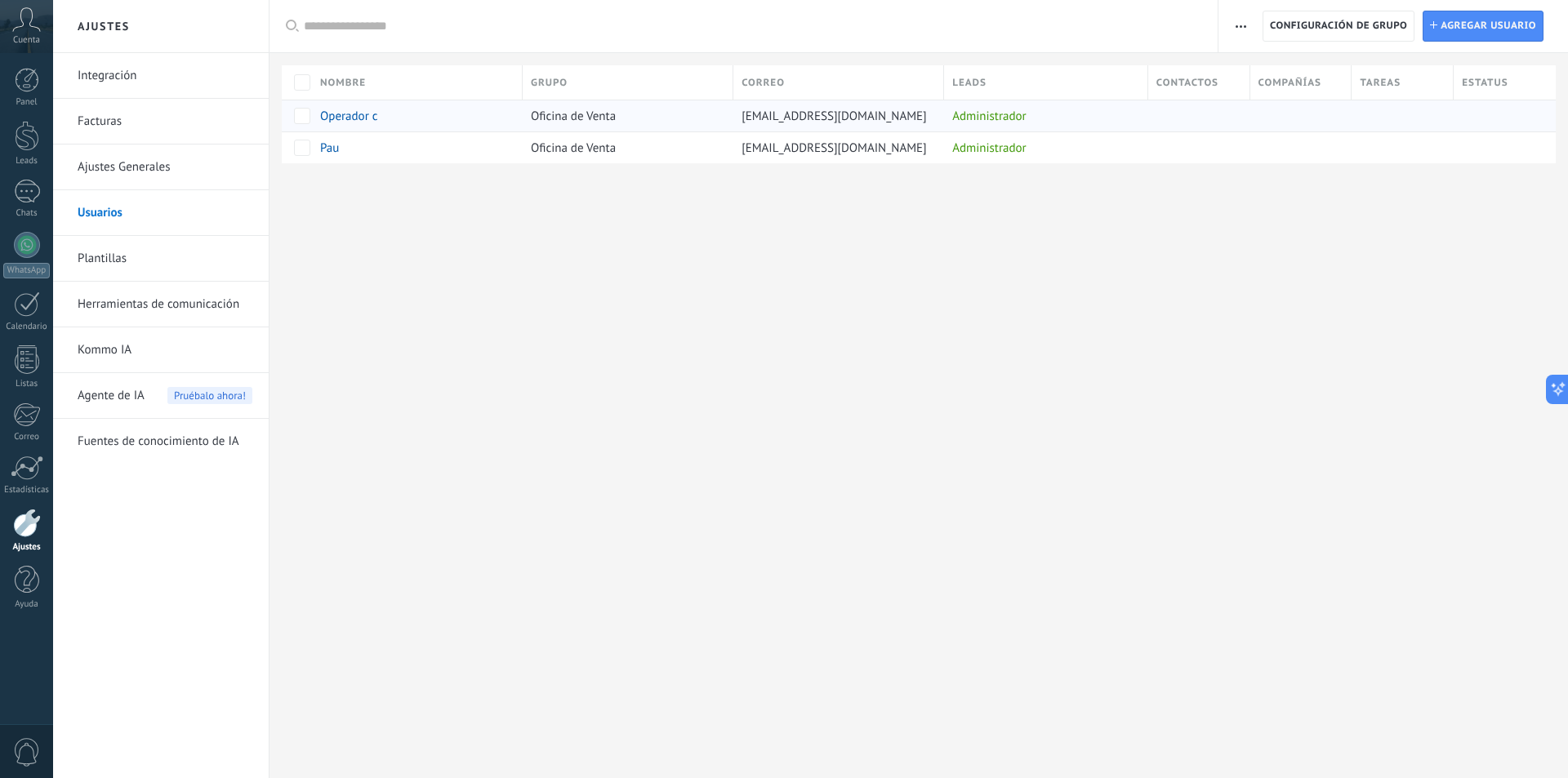
click at [343, 115] on span "Operador c" at bounding box center [349, 116] width 58 height 16
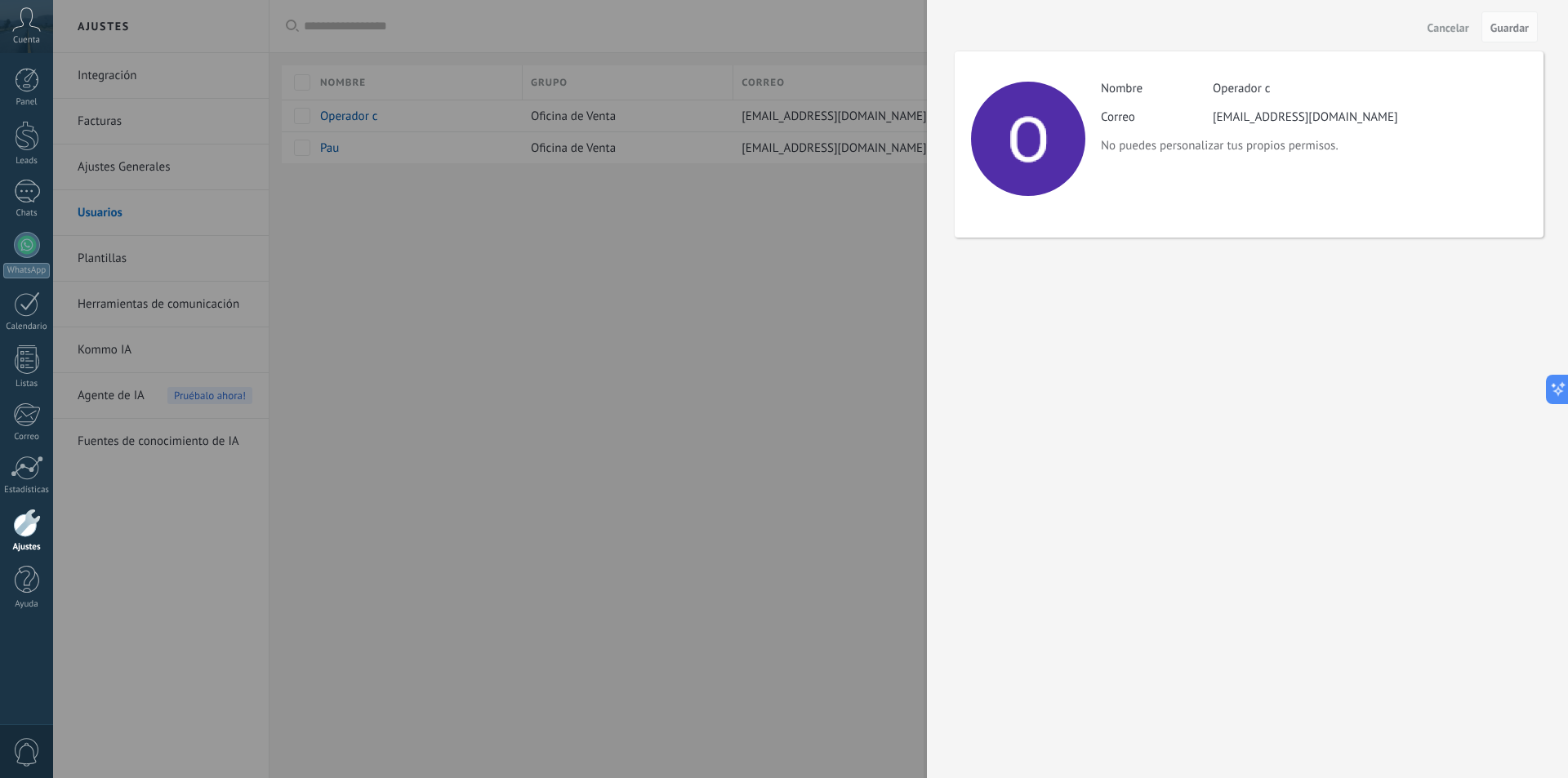
click at [383, 200] on div at bounding box center [784, 389] width 1568 height 778
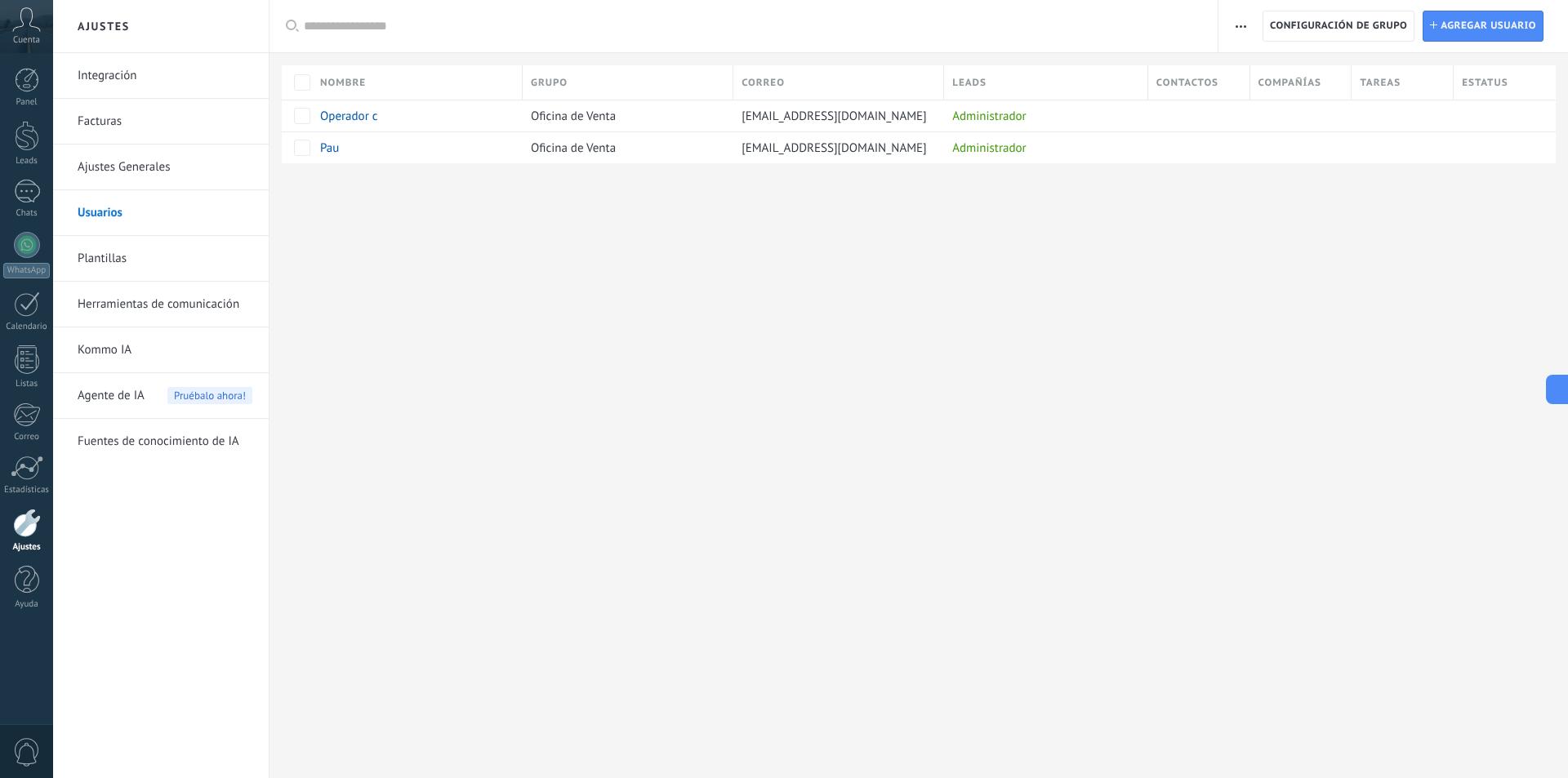
click at [20, 26] on icon at bounding box center [26, 19] width 28 height 25
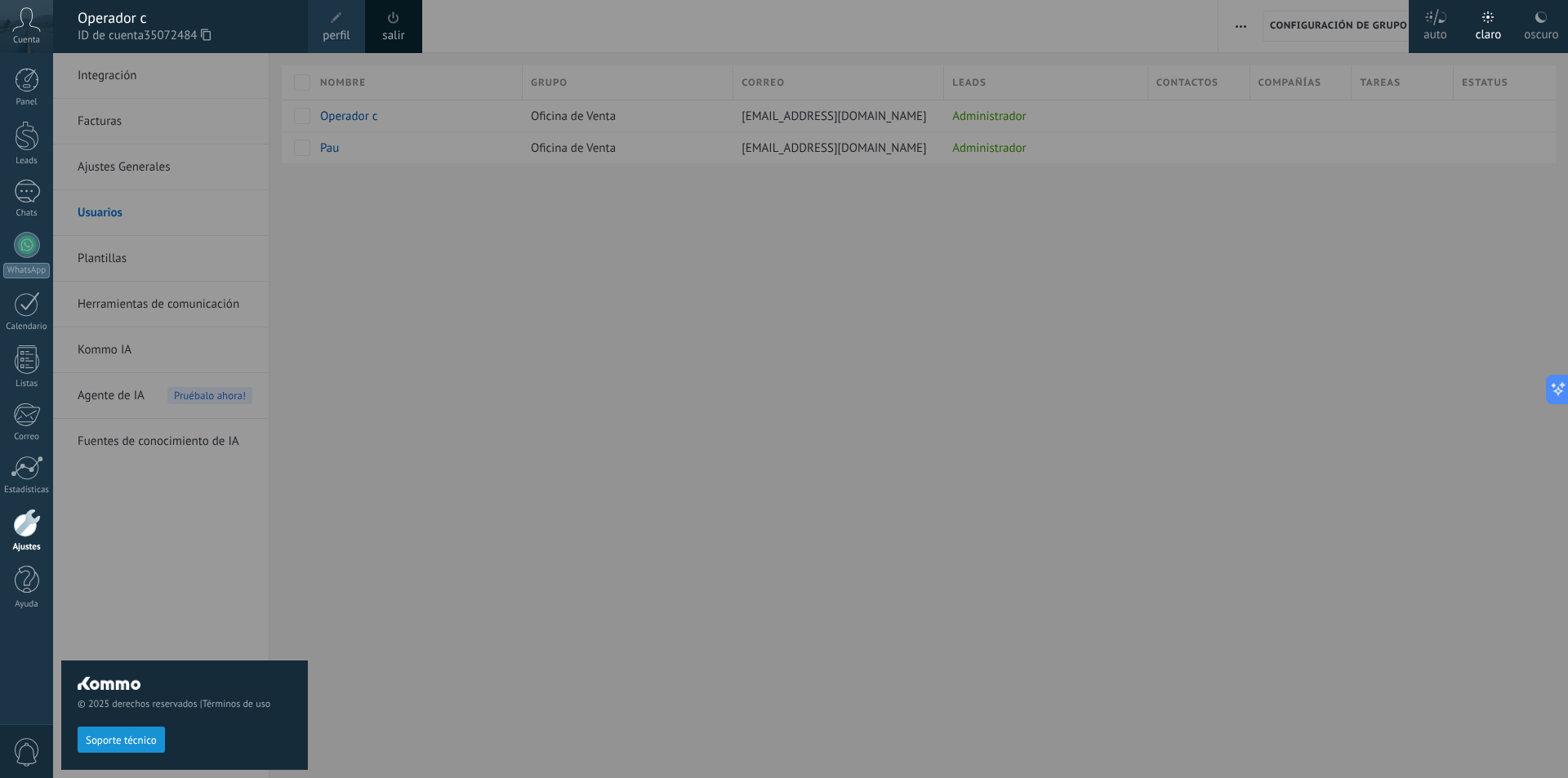
click at [336, 20] on span at bounding box center [336, 17] width 12 height 12
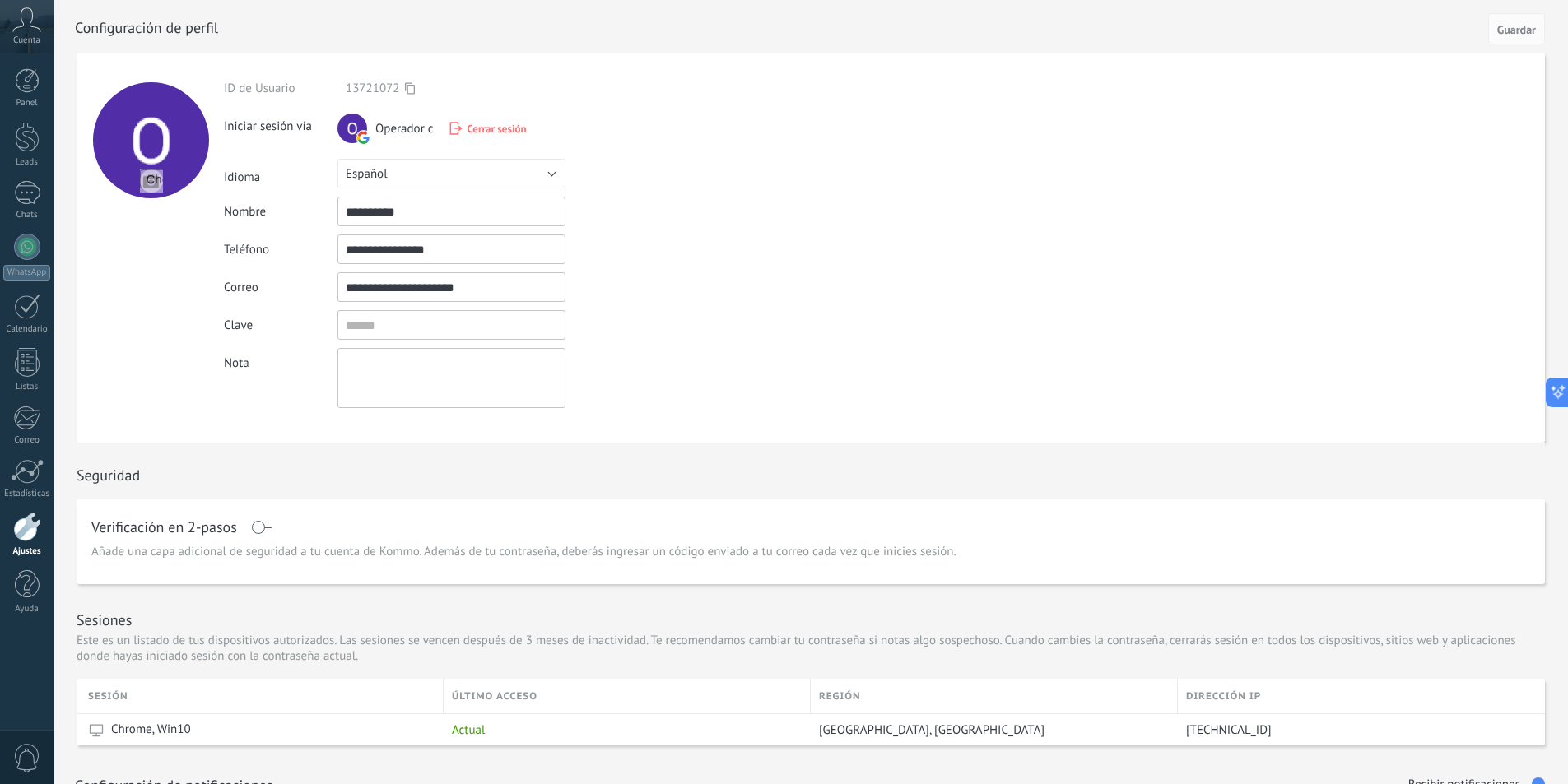
drag, startPoint x: 421, startPoint y: 206, endPoint x: 278, endPoint y: 192, distance: 143.7
click at [279, 202] on div "**********" at bounding box center [490, 212] width 532 height 29
click at [360, 213] on input "*****" at bounding box center [452, 212] width 228 height 29
type input "*******"
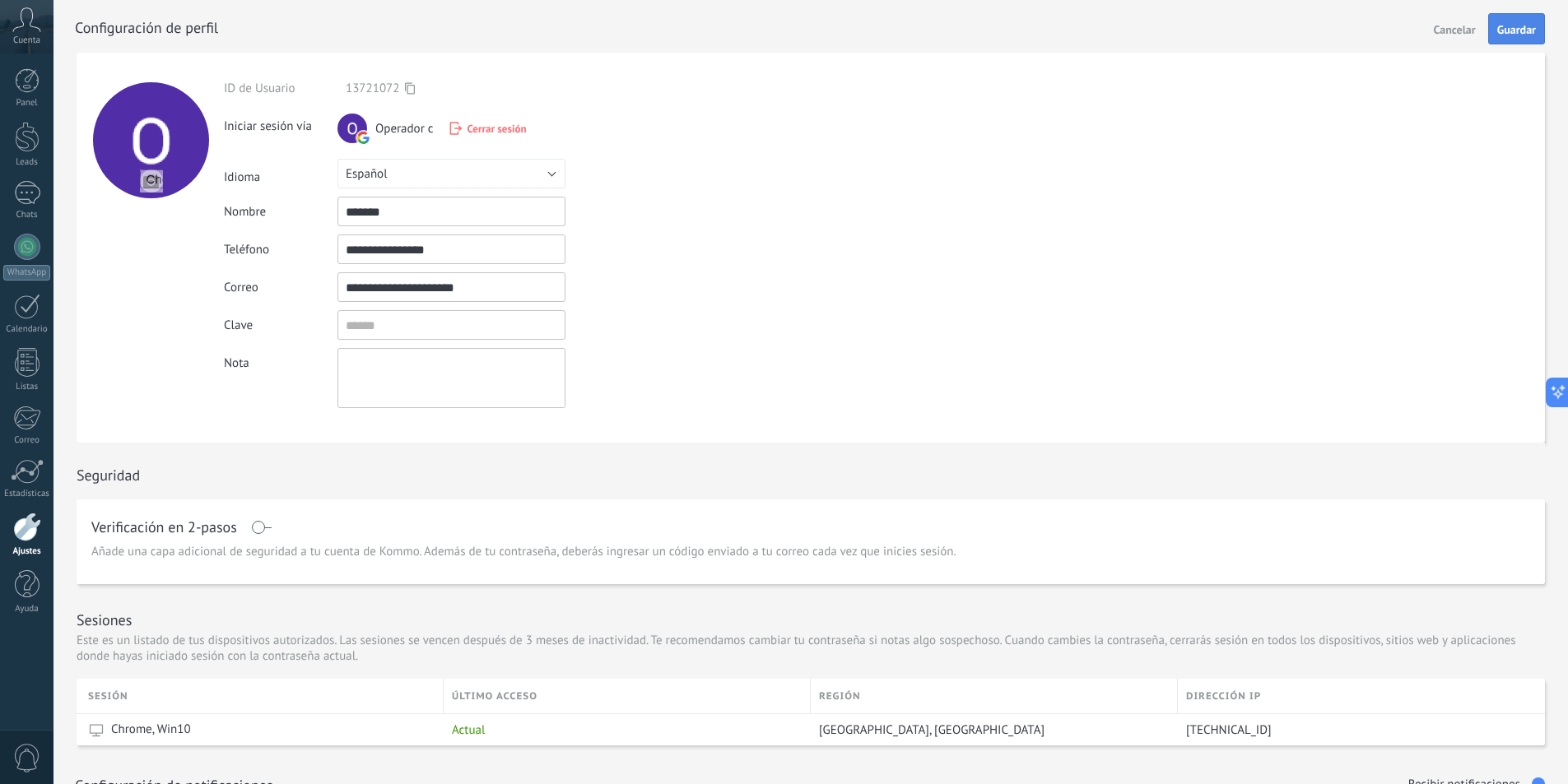
click at [1519, 33] on span "Guardar" at bounding box center [1516, 29] width 39 height 12
click at [29, 256] on div at bounding box center [27, 247] width 27 height 27
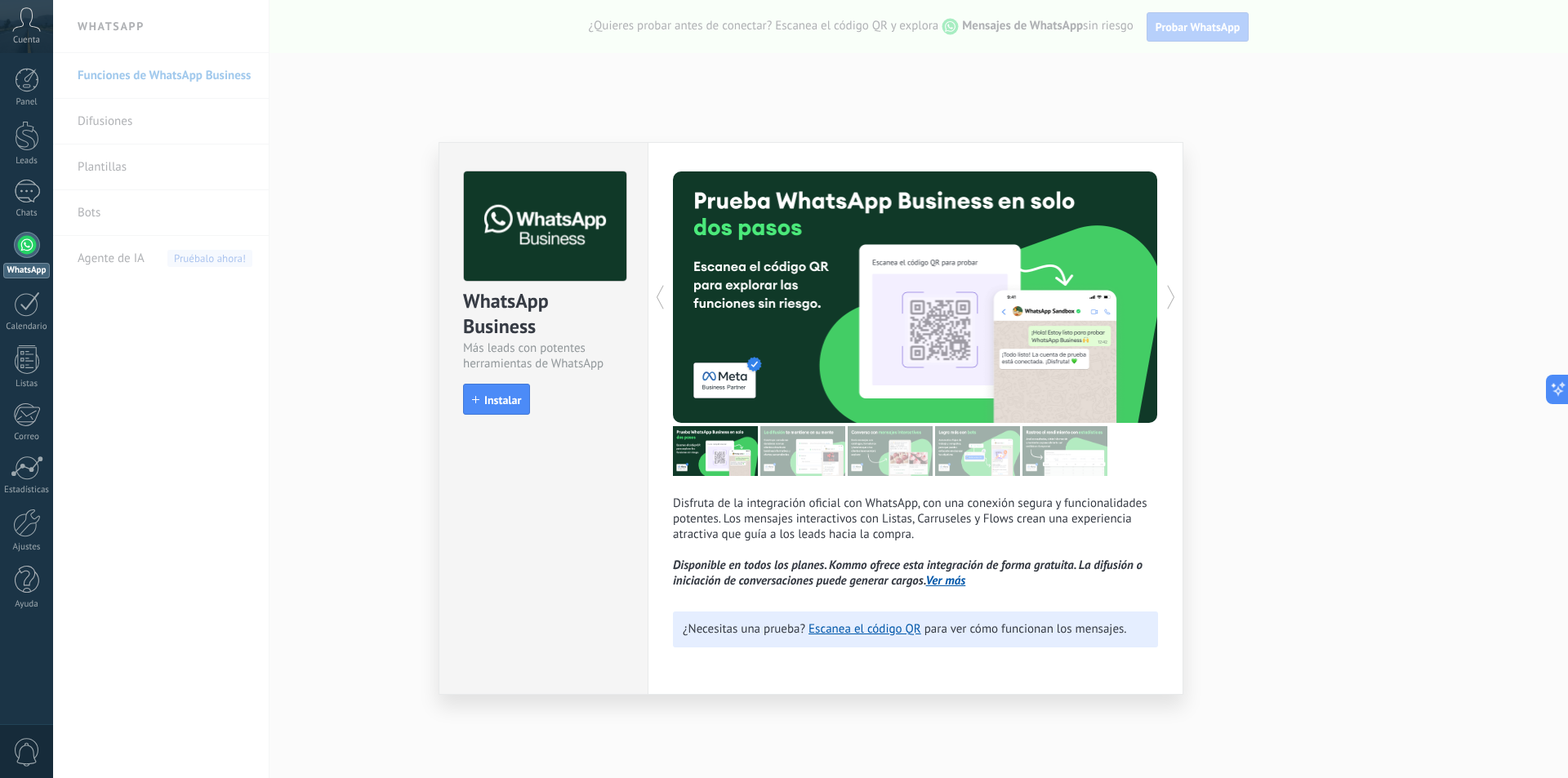
click at [508, 397] on span "Instalar" at bounding box center [502, 400] width 37 height 12
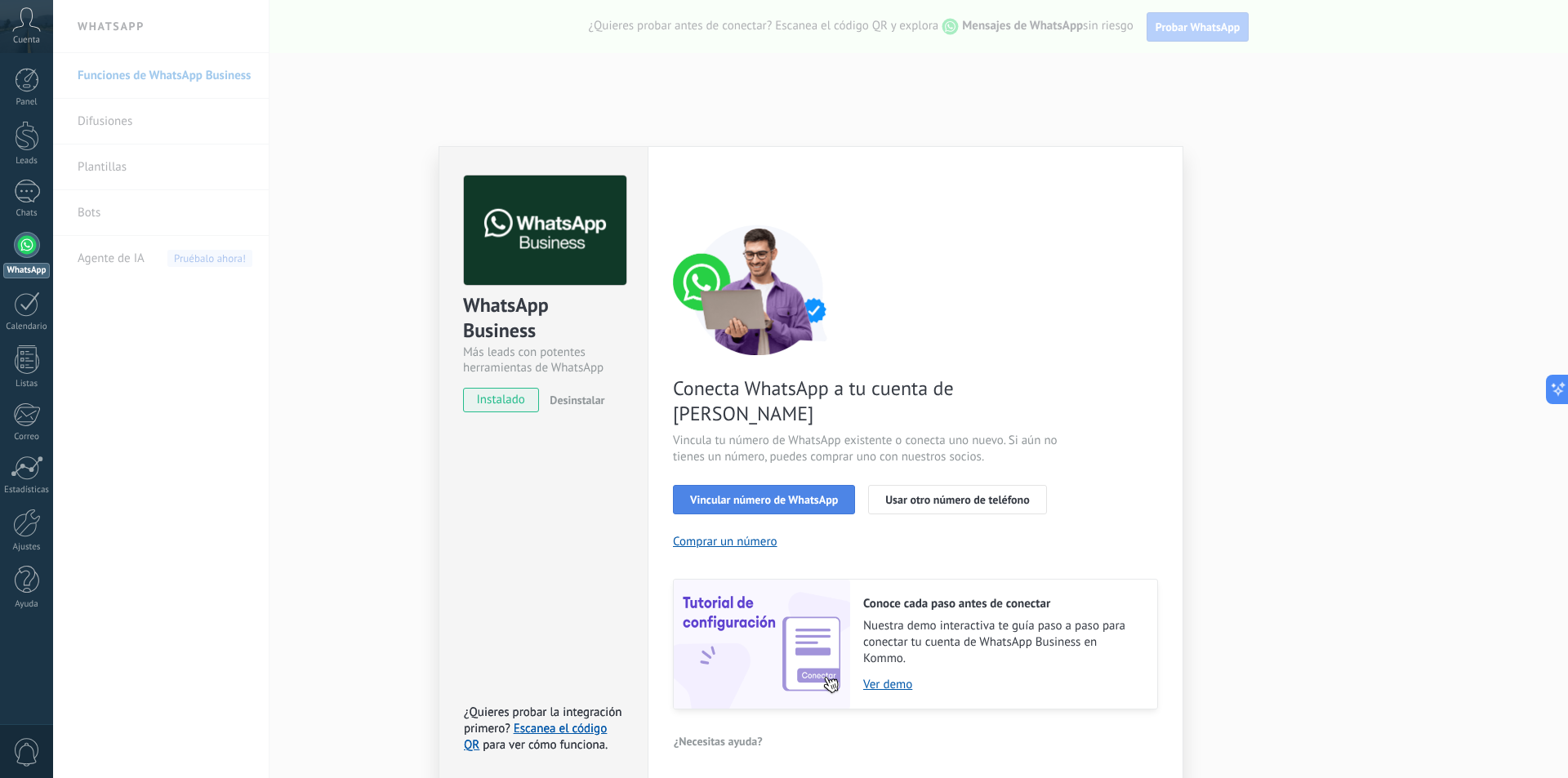
click at [791, 494] on span "Vincular número de WhatsApp" at bounding box center [764, 499] width 148 height 12
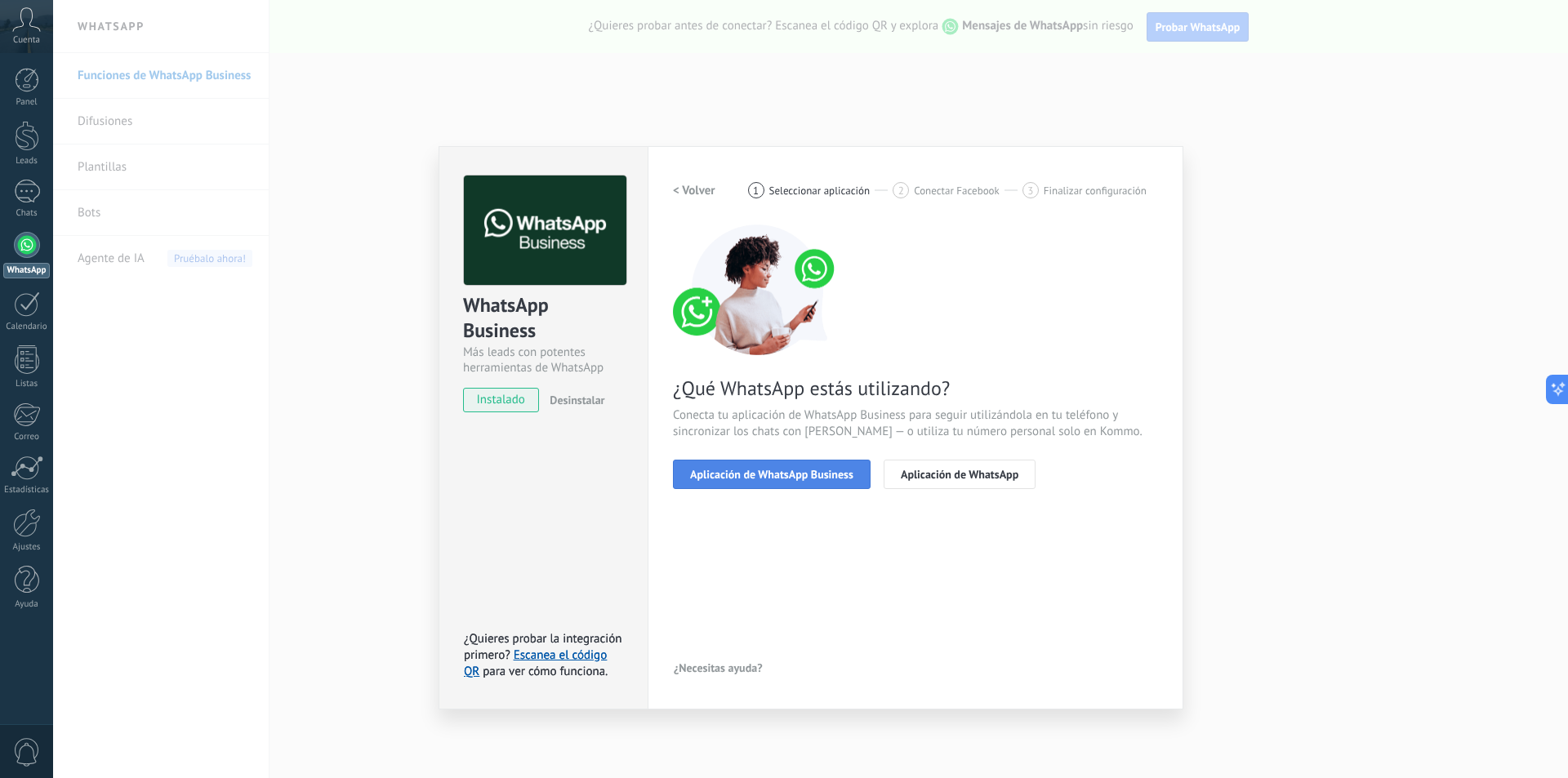
click at [800, 478] on span "Aplicación de WhatsApp Business" at bounding box center [772, 474] width 163 height 12
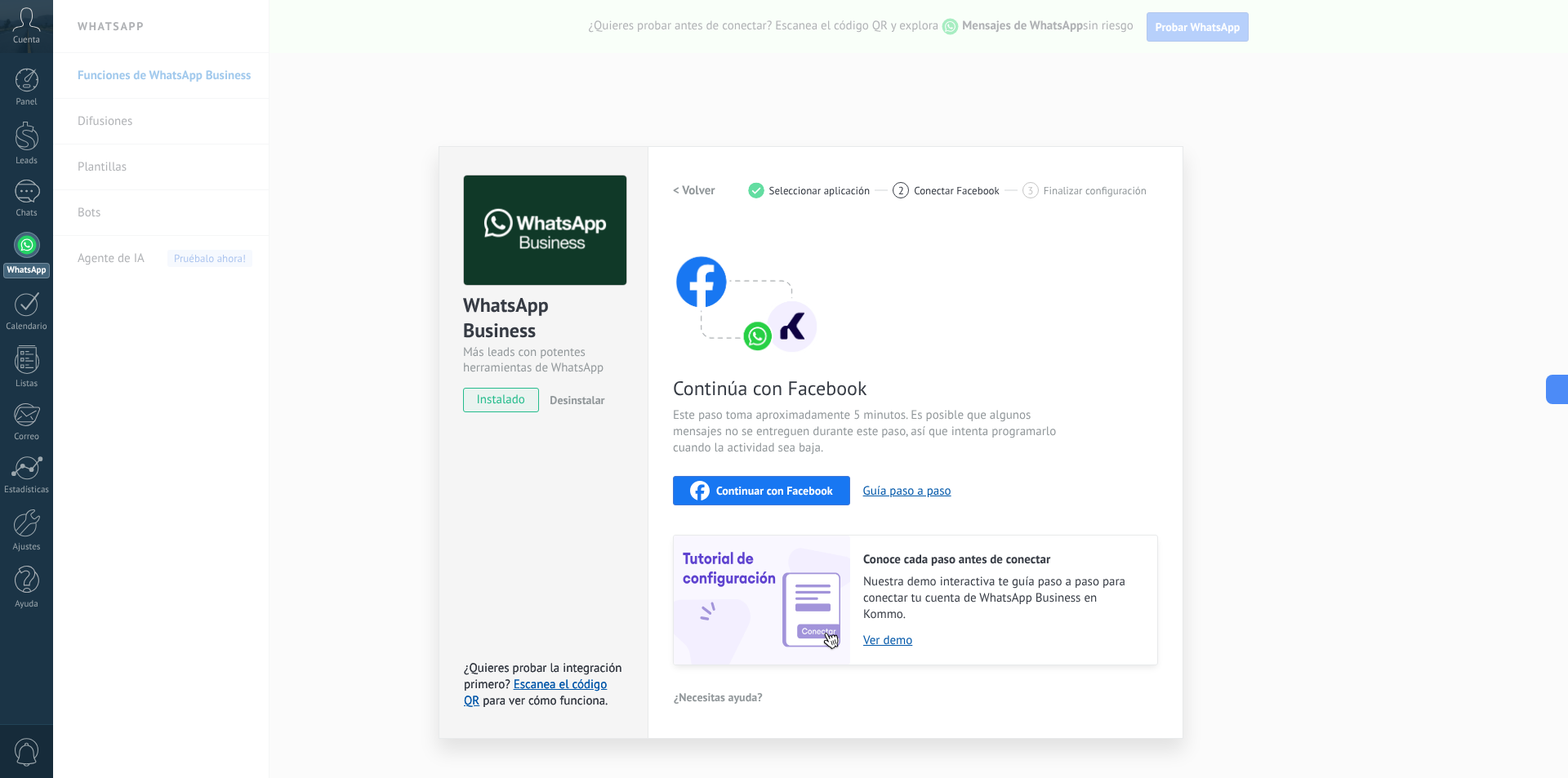
click at [784, 489] on span "Continuar con Facebook" at bounding box center [774, 490] width 117 height 12
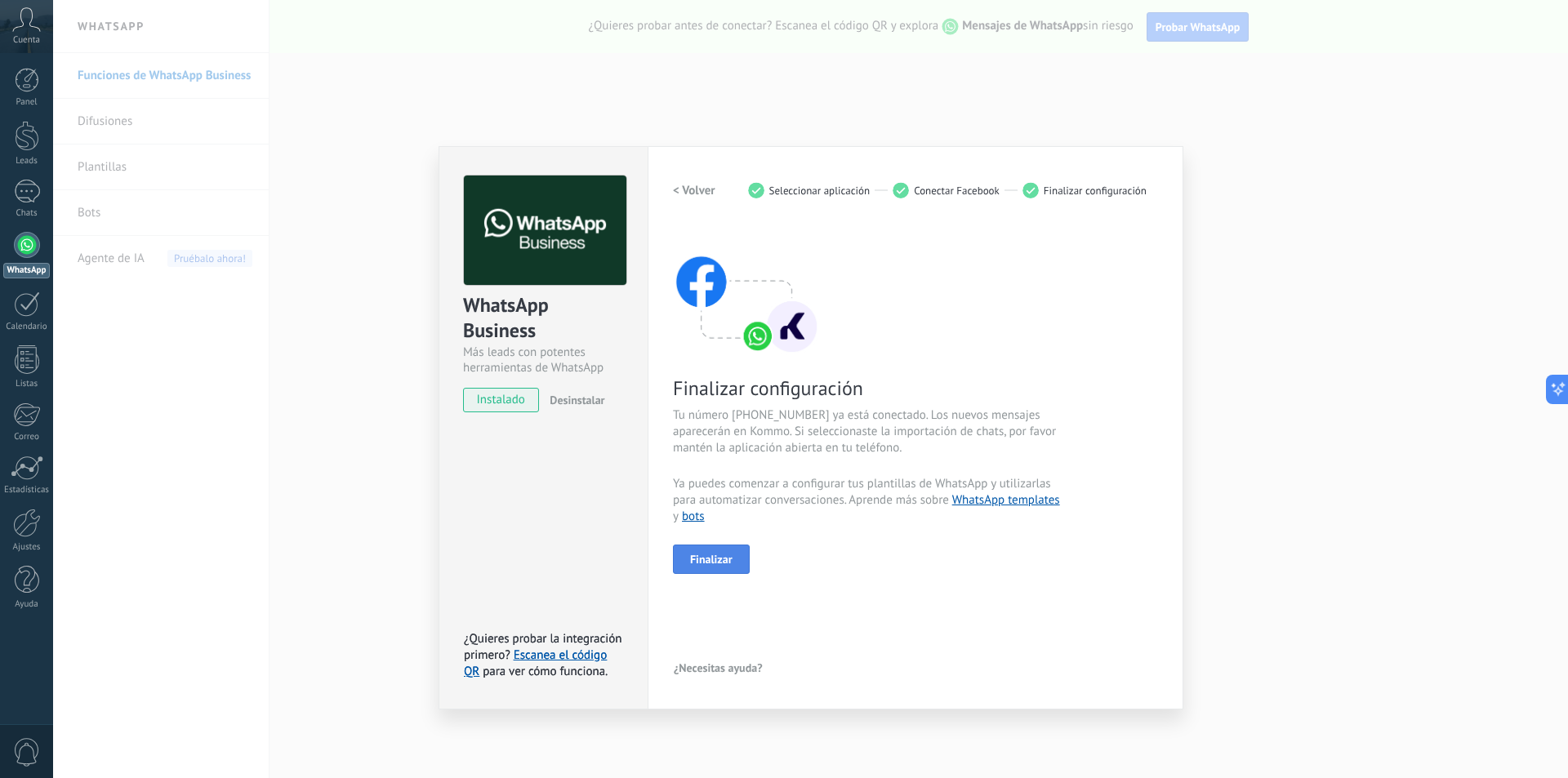
click at [710, 560] on span "Finalizar" at bounding box center [711, 559] width 43 height 12
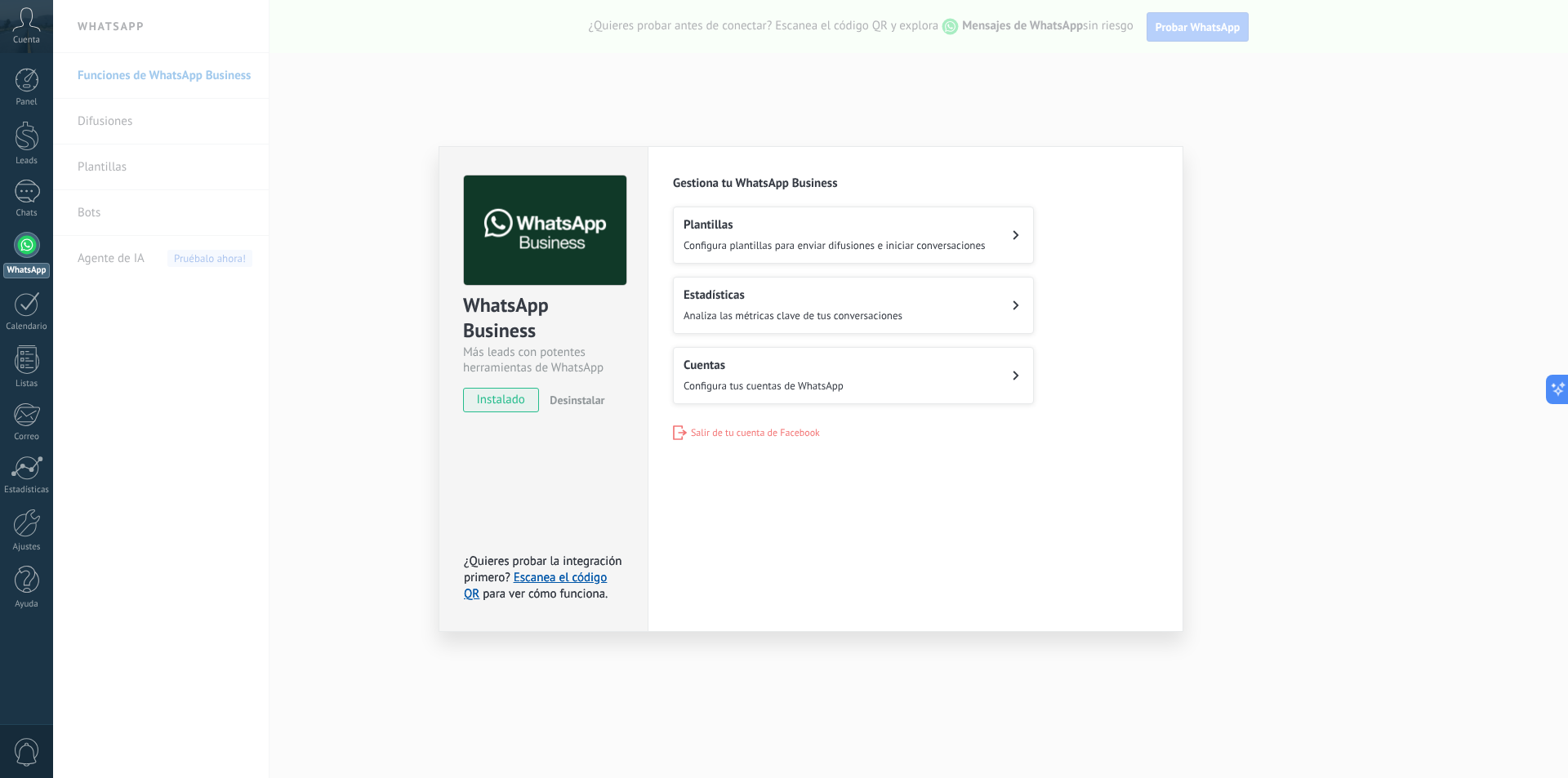
click at [300, 373] on div "WhatsApp Business Más leads con potentes herramientas de WhatsApp instalado Des…" at bounding box center [810, 389] width 1515 height 778
click at [162, 382] on div "WhatsApp Business Más leads con potentes herramientas de WhatsApp instalado Des…" at bounding box center [810, 389] width 1515 height 778
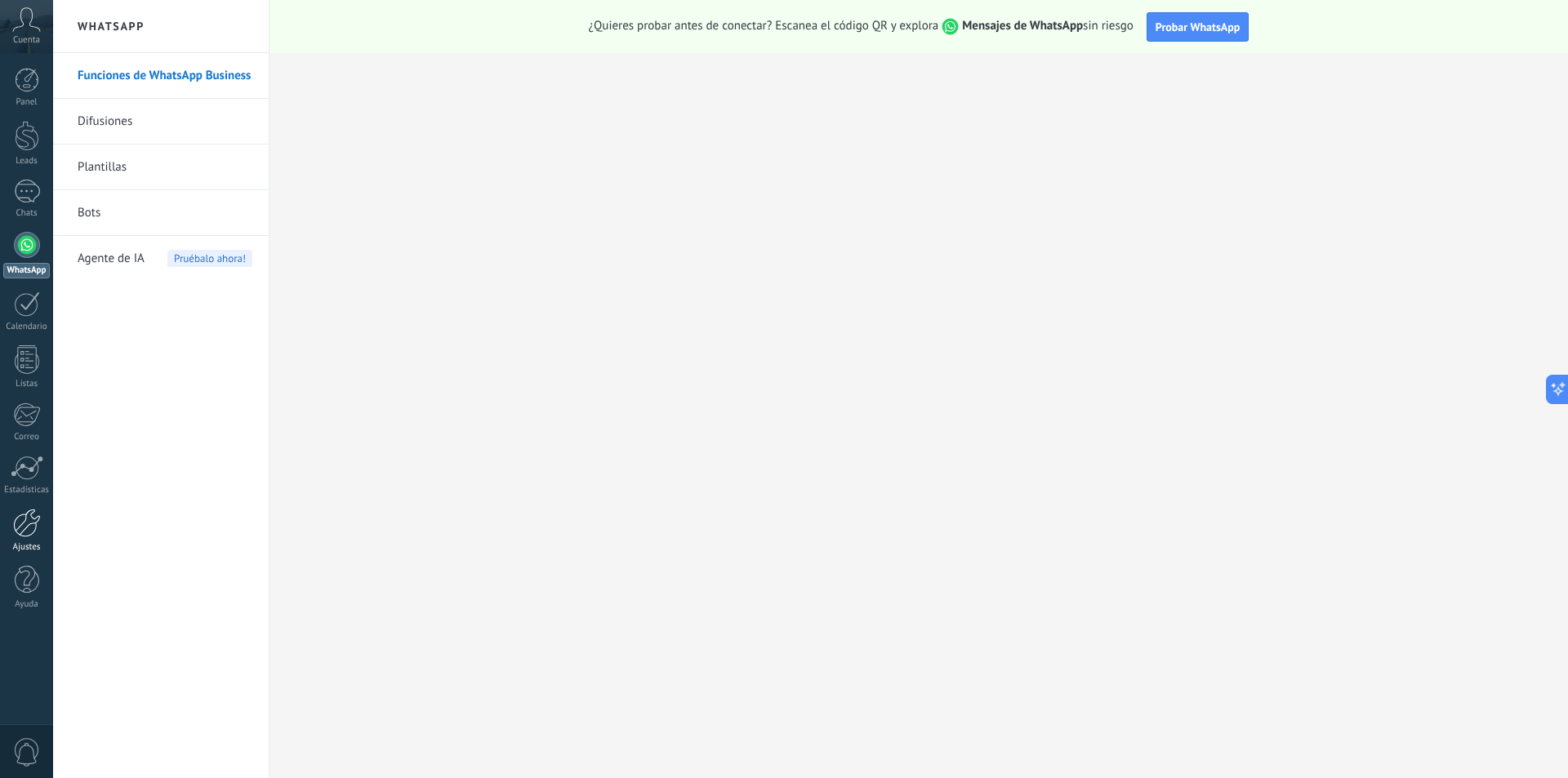
drag, startPoint x: 33, startPoint y: 534, endPoint x: 29, endPoint y: 519, distance: 15.5
click at [33, 533] on div at bounding box center [26, 522] width 27 height 28
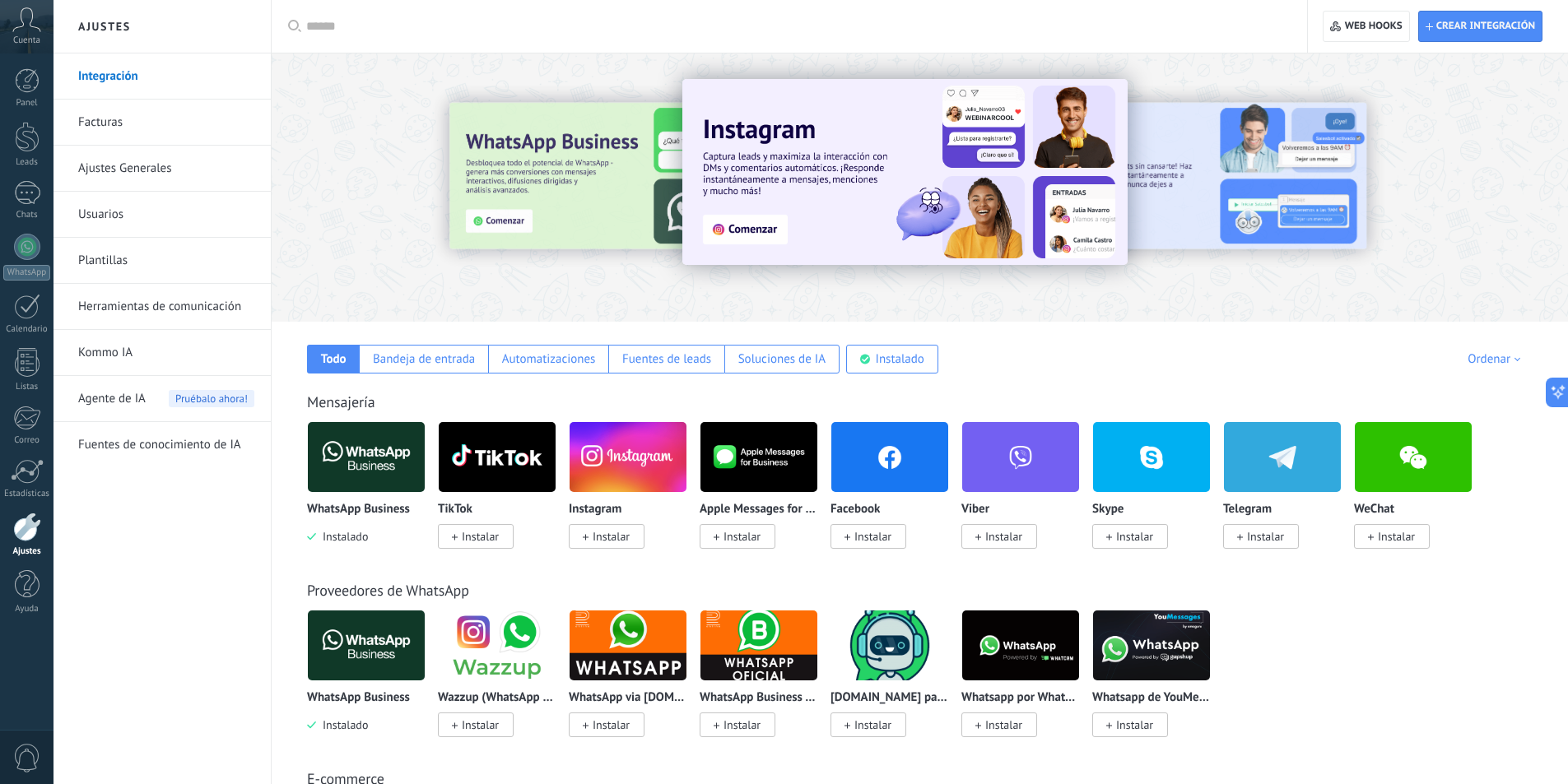
click at [865, 537] on span "Instalar" at bounding box center [872, 536] width 37 height 15
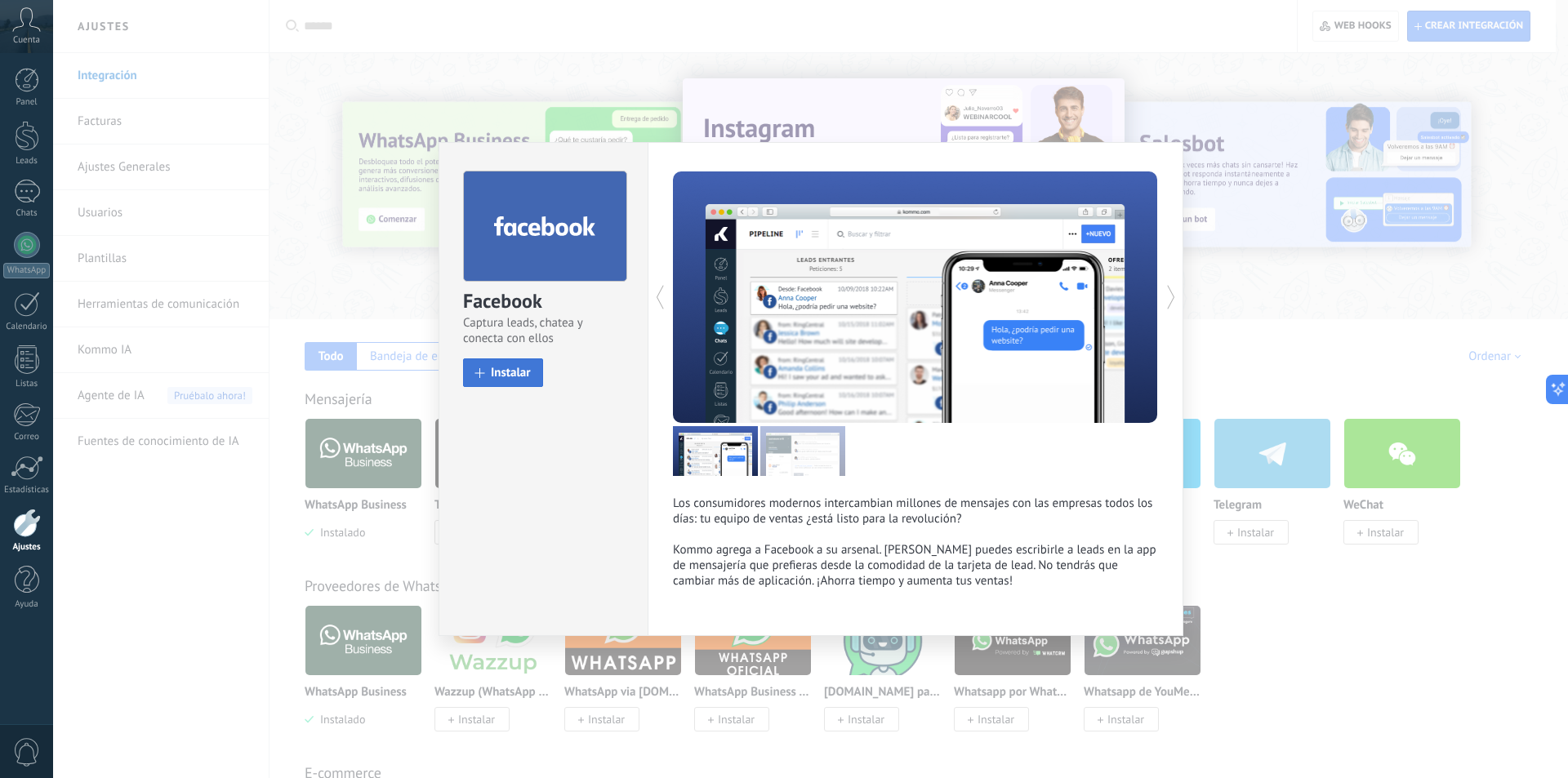
click at [503, 373] on span "Instalar" at bounding box center [510, 373] width 40 height 12
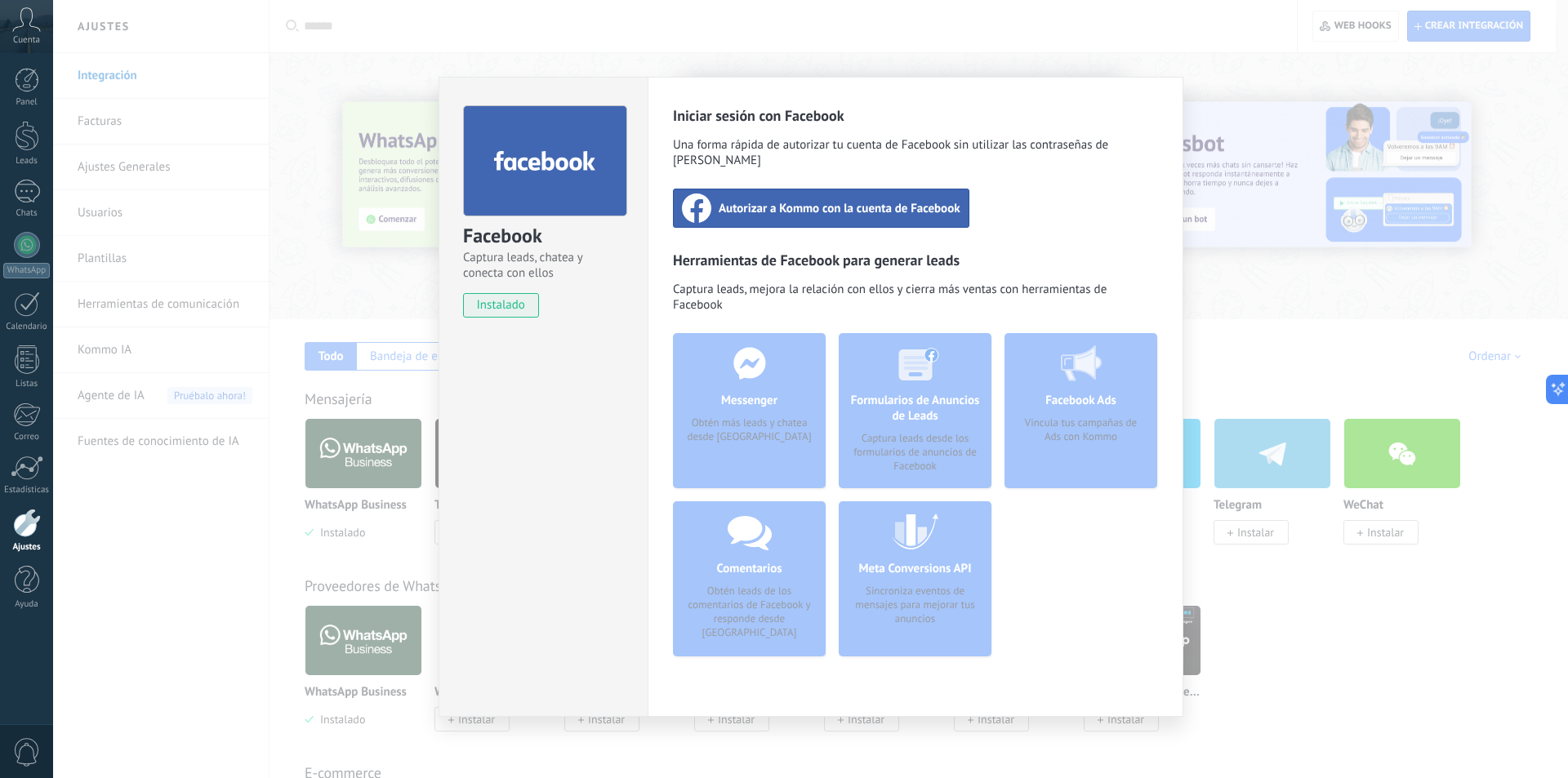
click at [828, 200] on span "Autorizar a Kommo con la cuenta de Facebook" at bounding box center [839, 208] width 242 height 16
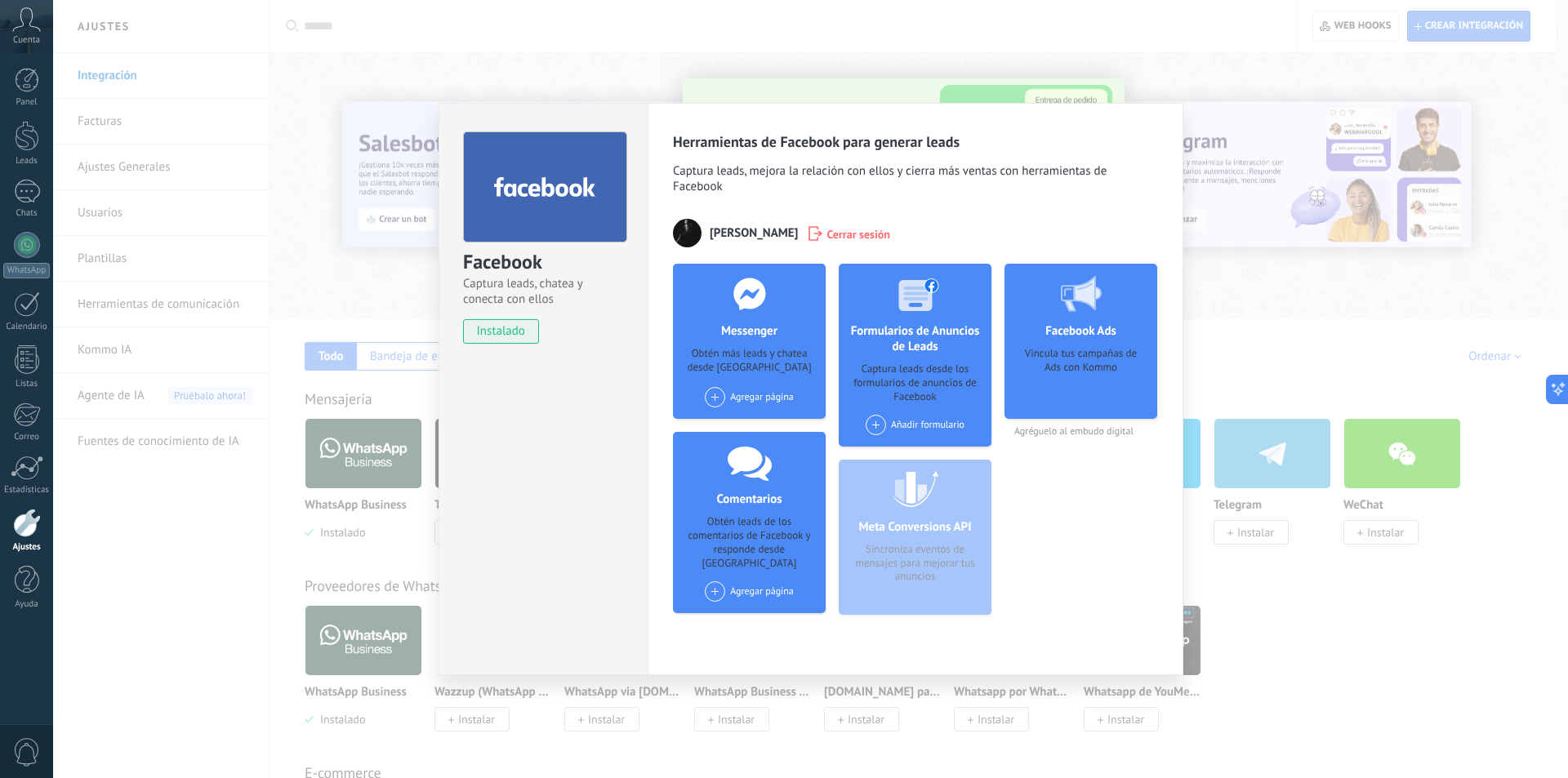
click at [767, 394] on div "Agregar página" at bounding box center [749, 397] width 89 height 20
click at [717, 394] on span at bounding box center [715, 397] width 20 height 20
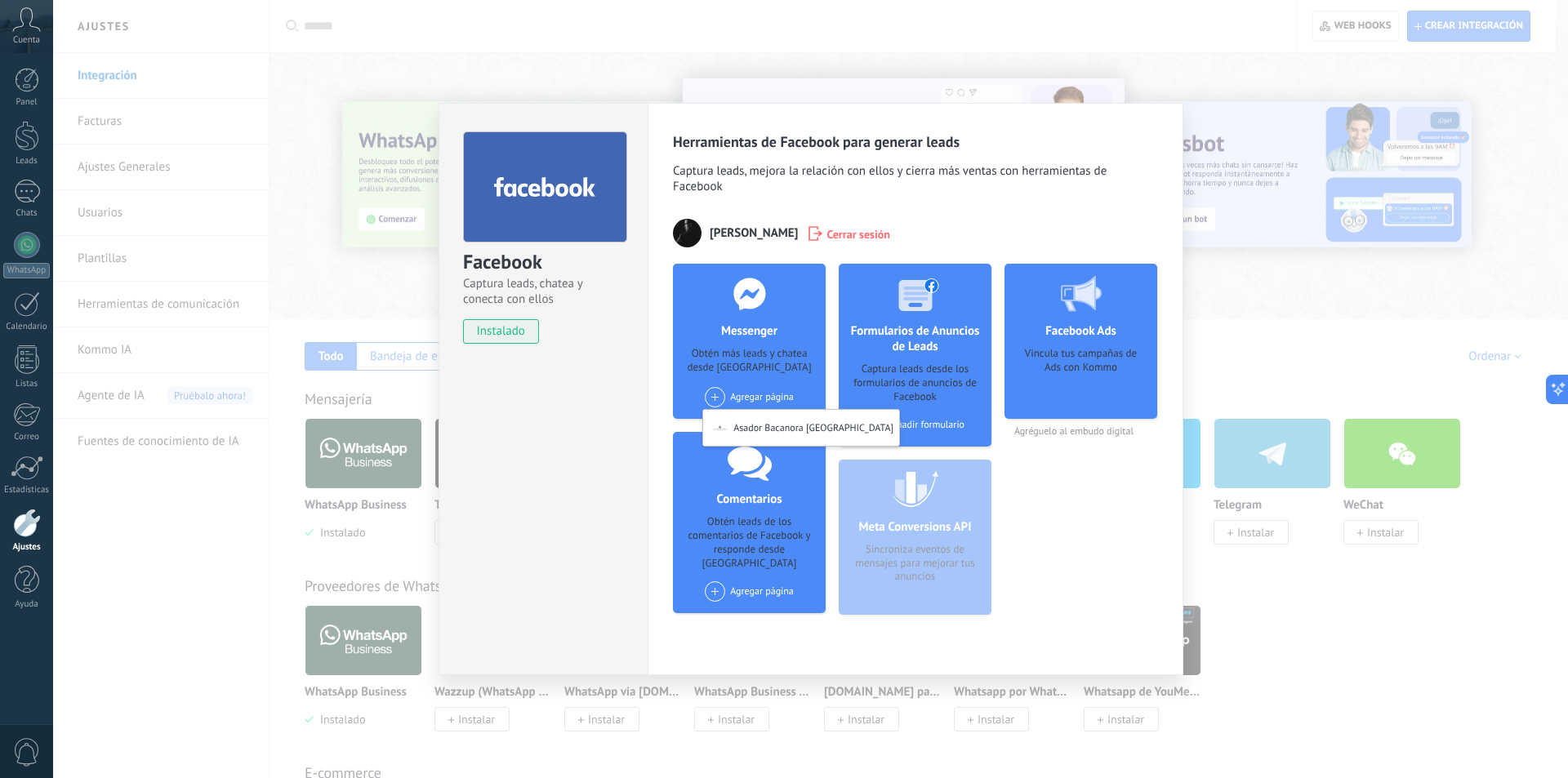
click at [792, 347] on div "Obtén más leads y chatea desde Kommo" at bounding box center [749, 362] width 127 height 29
click at [765, 399] on div "Agregar página Asador Bacanora Oaxaca" at bounding box center [749, 397] width 89 height 20
click at [757, 236] on span "Enrique Sanchez Luis" at bounding box center [753, 233] width 89 height 16
click at [754, 582] on div "Agregar página" at bounding box center [749, 592] width 89 height 20
click at [910, 180] on span "Captura leads, mejora la relación con ellos y cierra más ventas con herramienta…" at bounding box center [915, 181] width 485 height 35
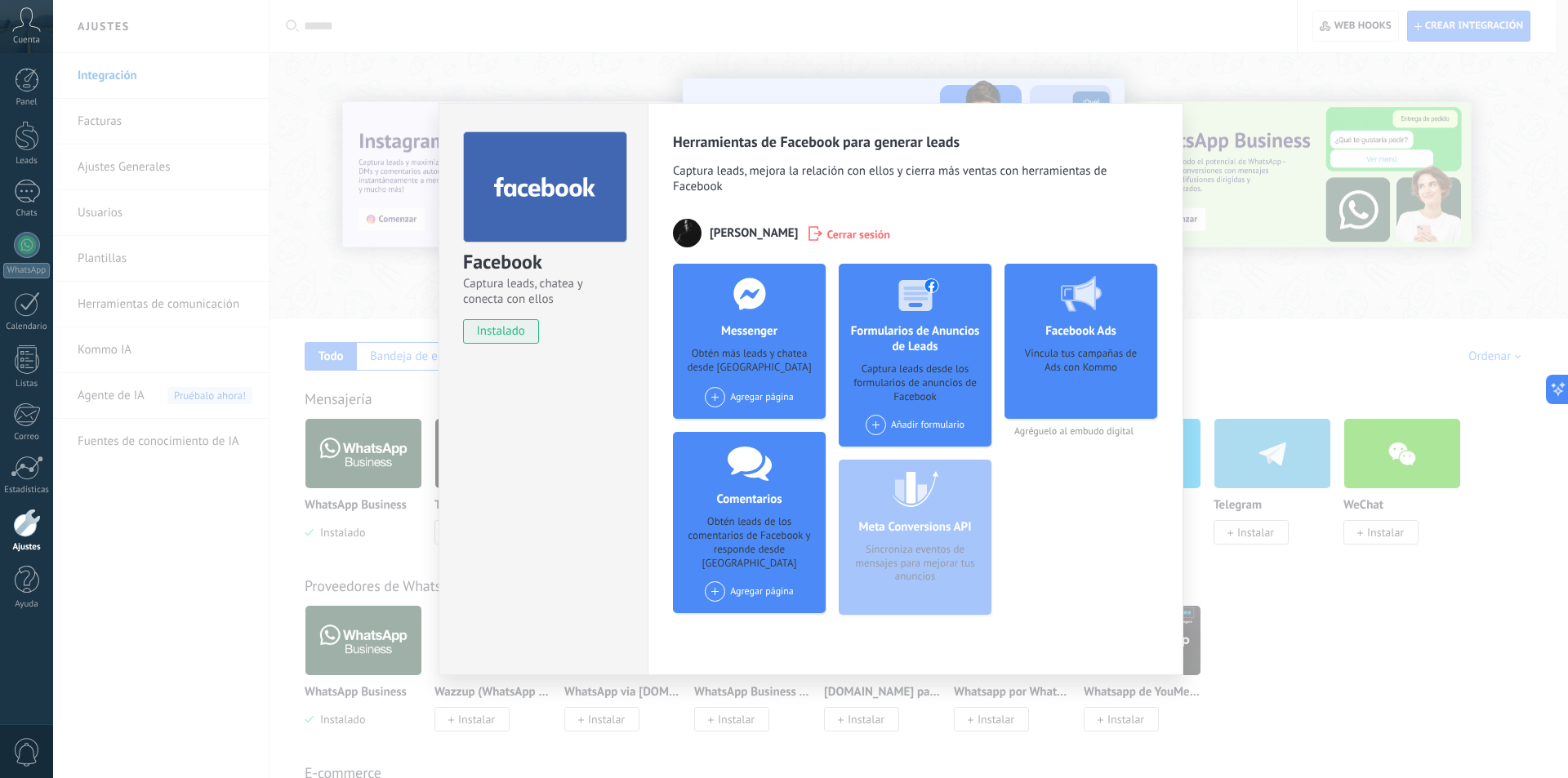
click at [738, 390] on div "Agregar página Asador Bacanora Oaxaca" at bounding box center [749, 397] width 89 height 20
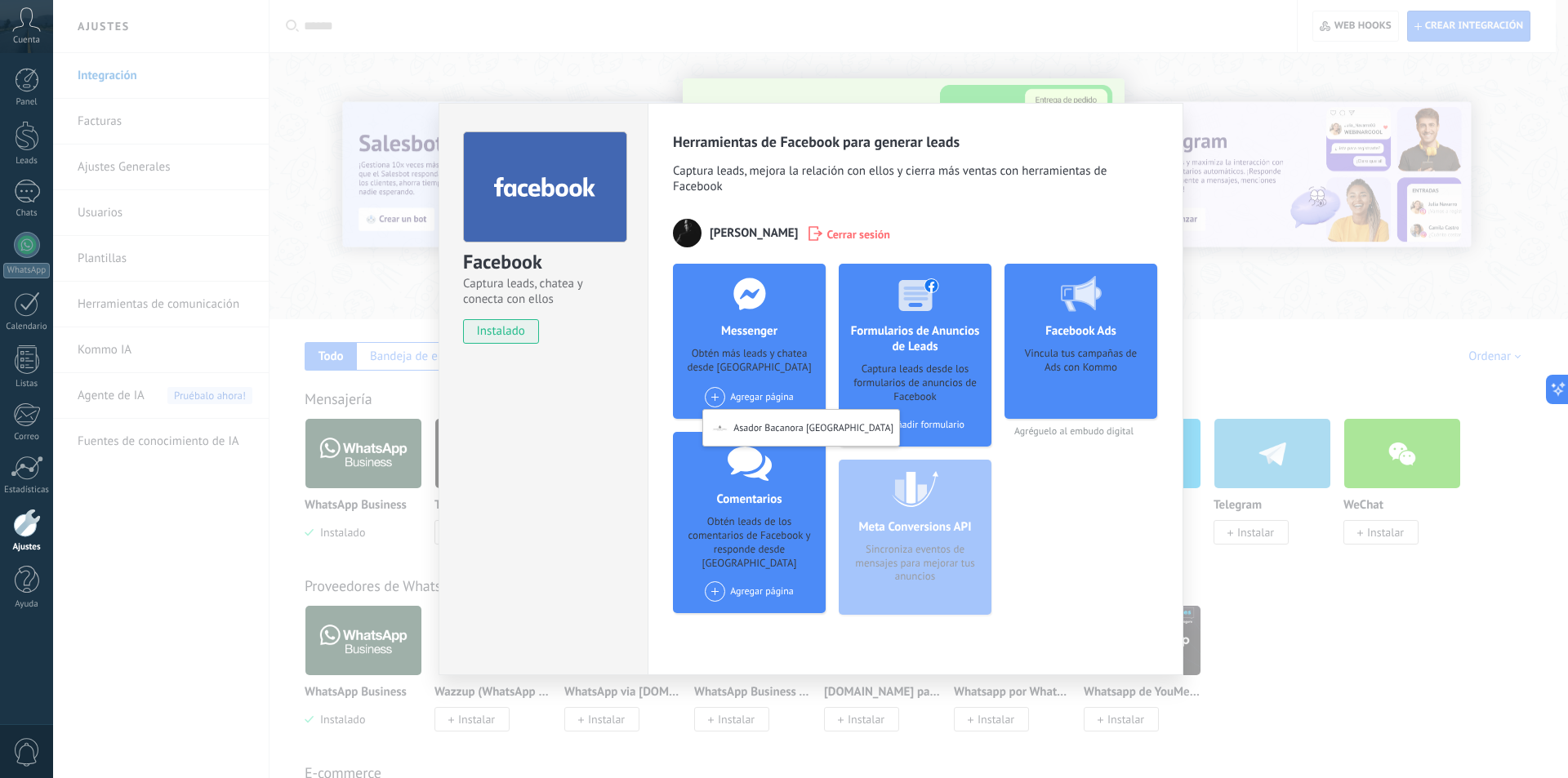
click at [912, 89] on div "Facebook Captura leads, chatea y conecta con ellos instalado Desinstalar Herram…" at bounding box center [810, 389] width 1515 height 778
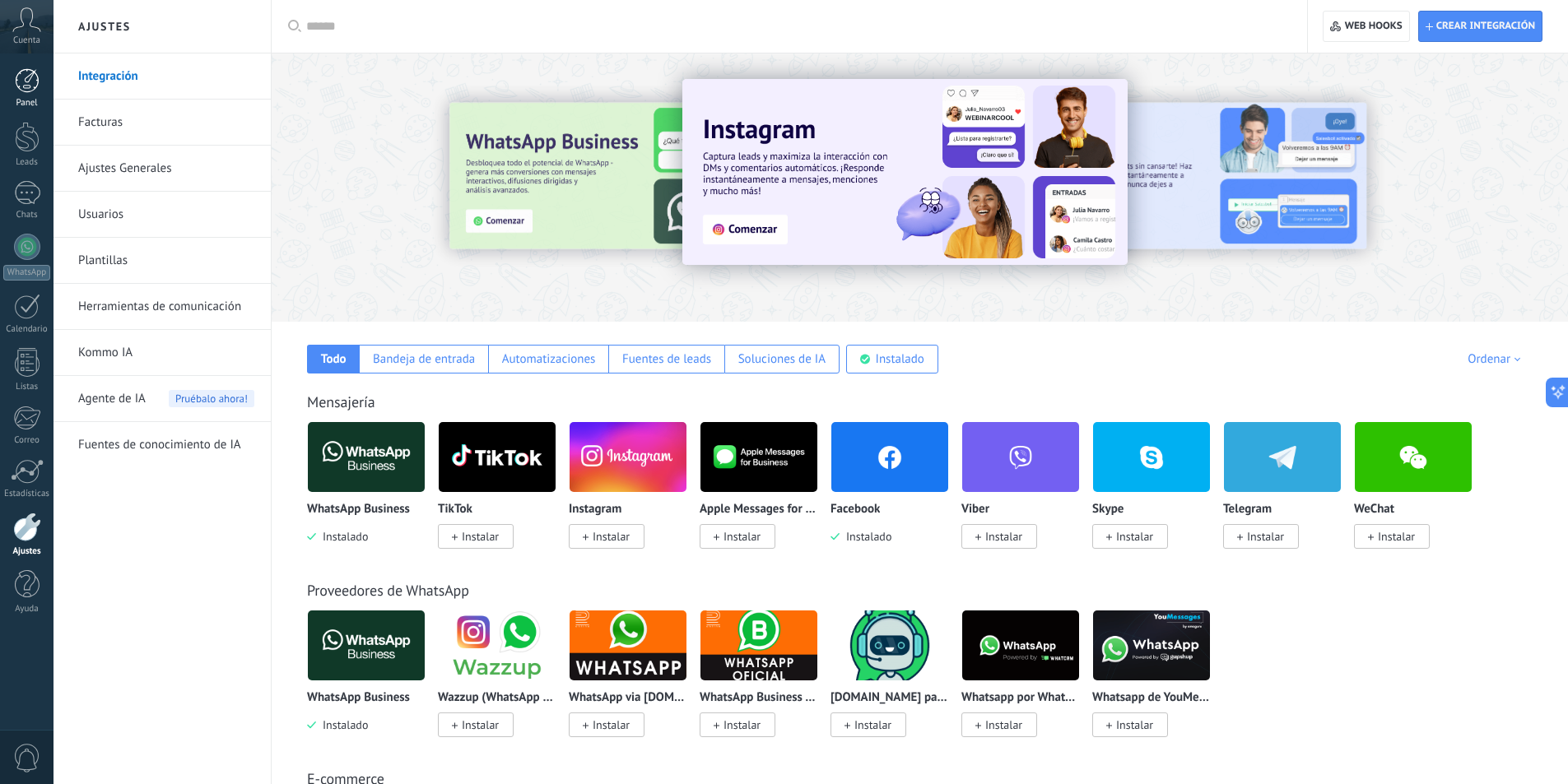
click at [21, 87] on div at bounding box center [27, 80] width 25 height 25
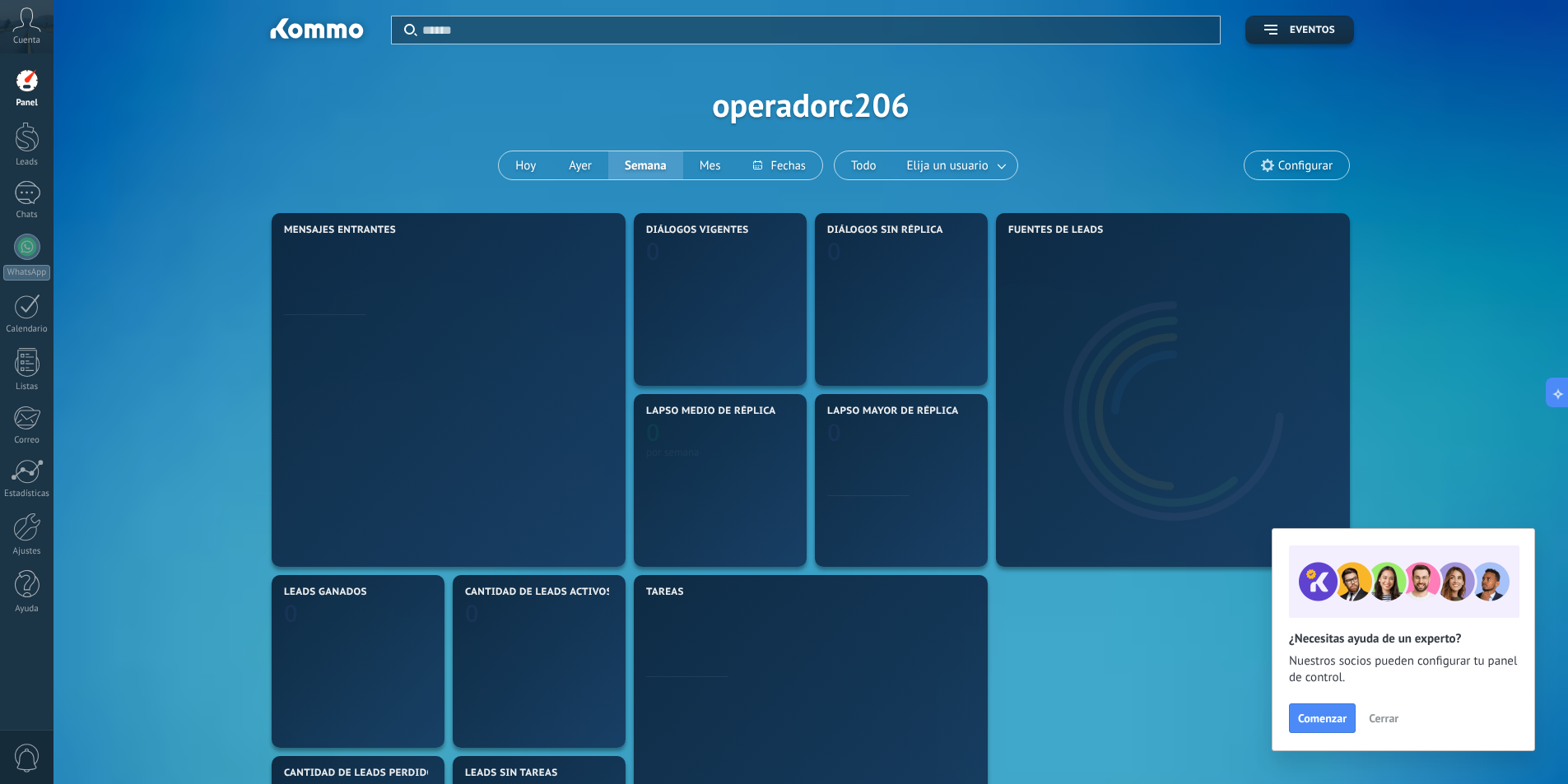
click at [12, 28] on icon at bounding box center [26, 19] width 29 height 25
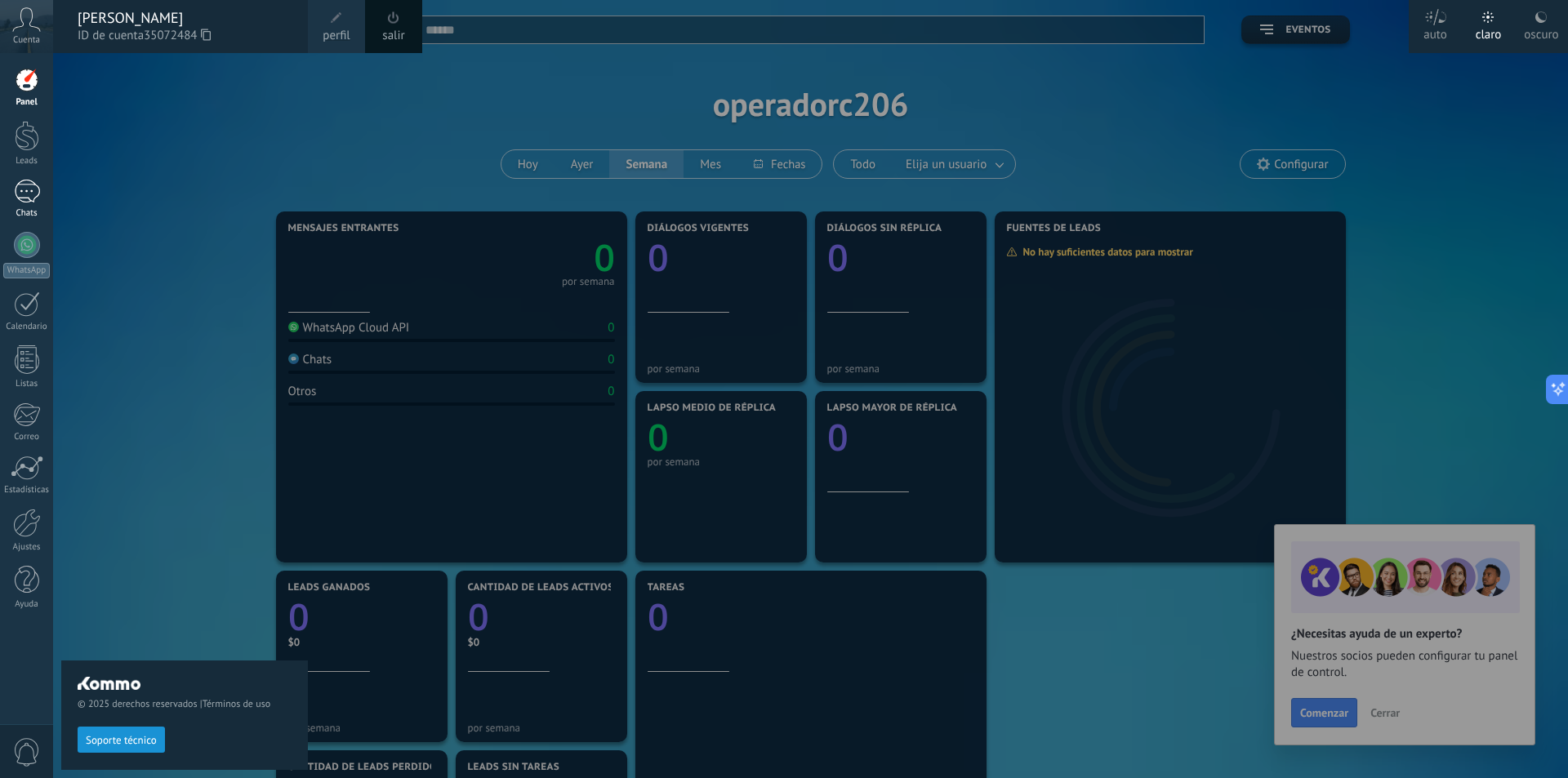
click at [30, 184] on div at bounding box center [26, 192] width 26 height 24
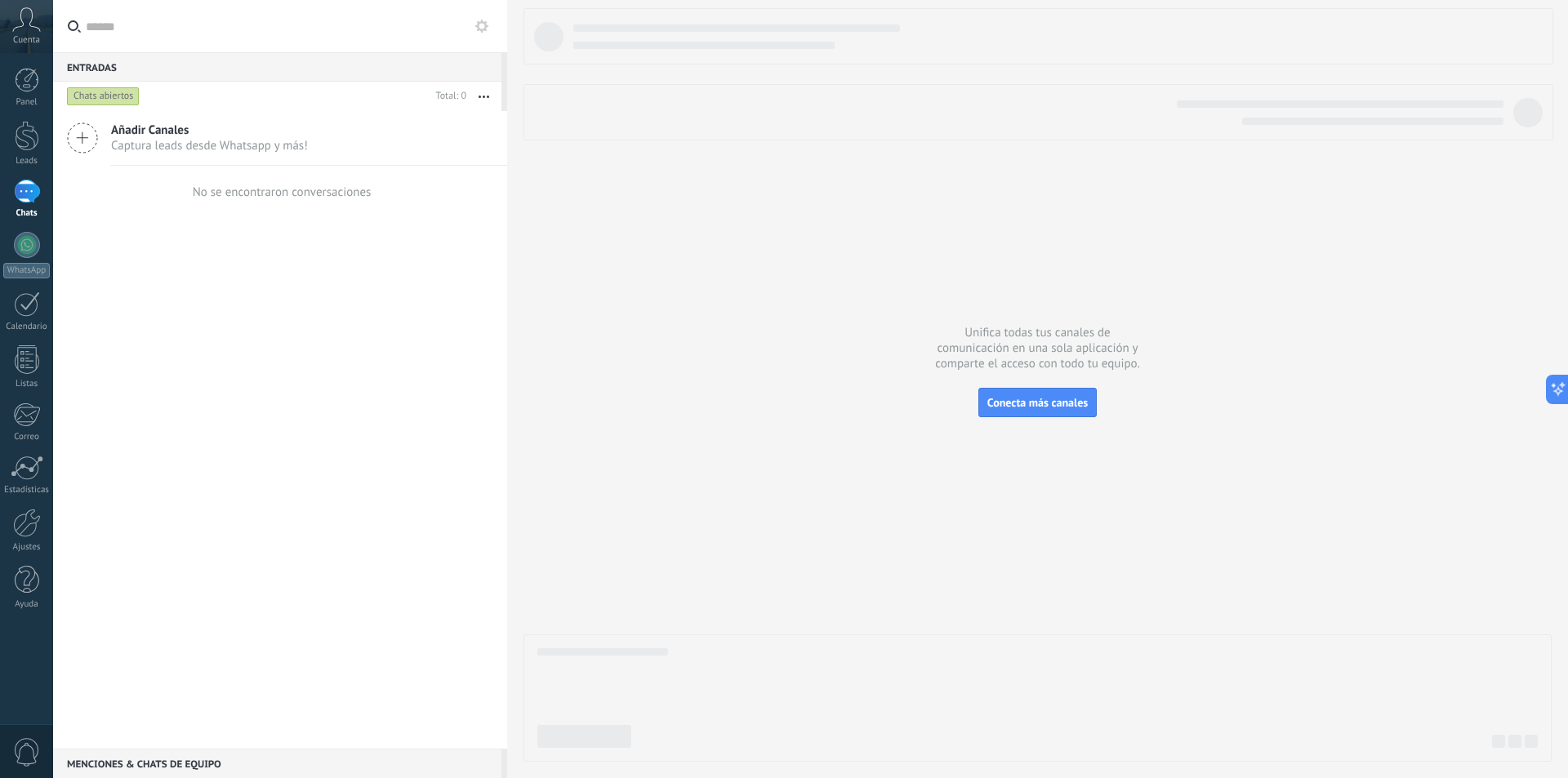
click at [140, 135] on span "Añadir Canales" at bounding box center [210, 130] width 197 height 16
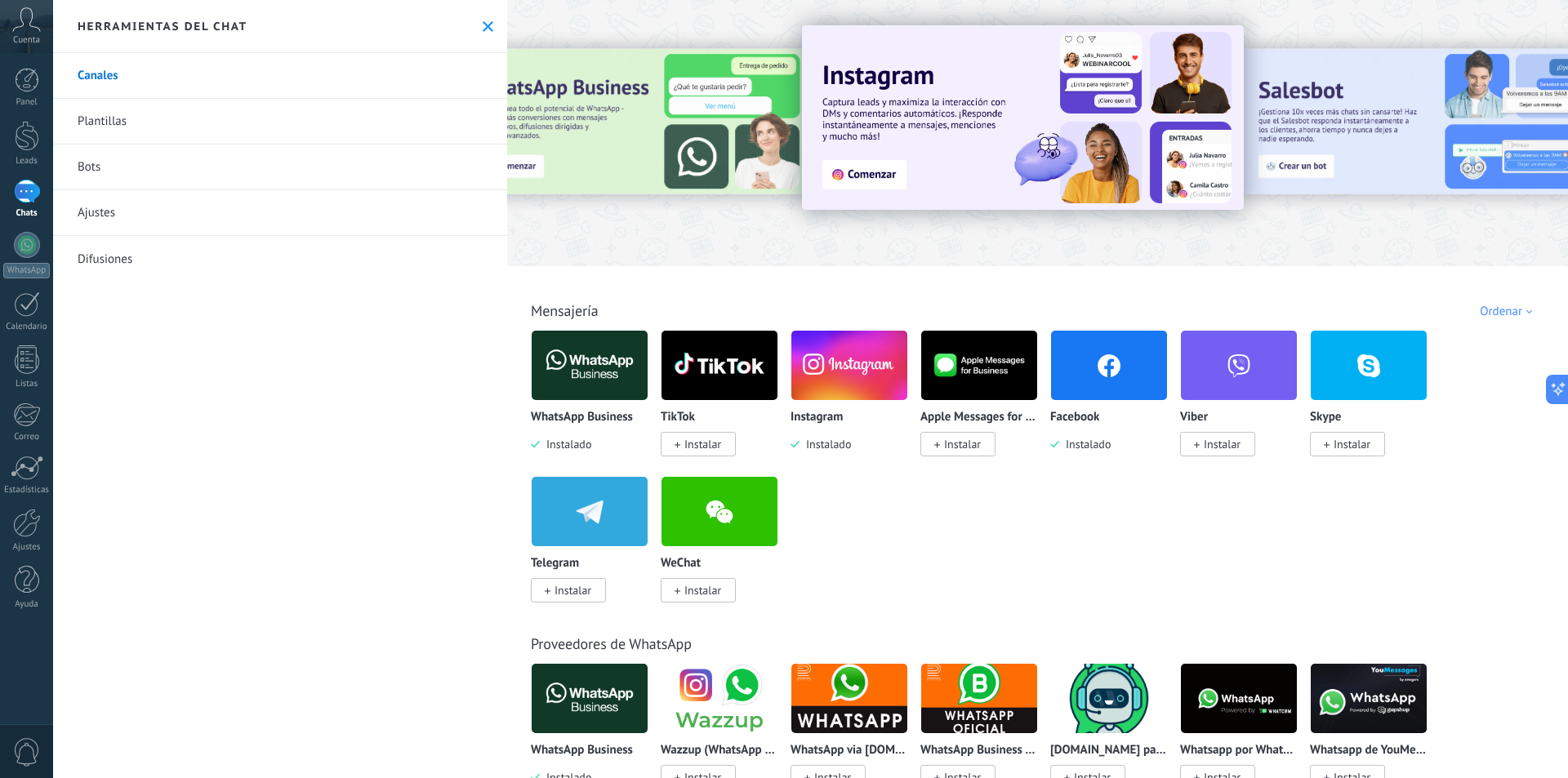
click at [563, 382] on img at bounding box center [589, 365] width 116 height 79
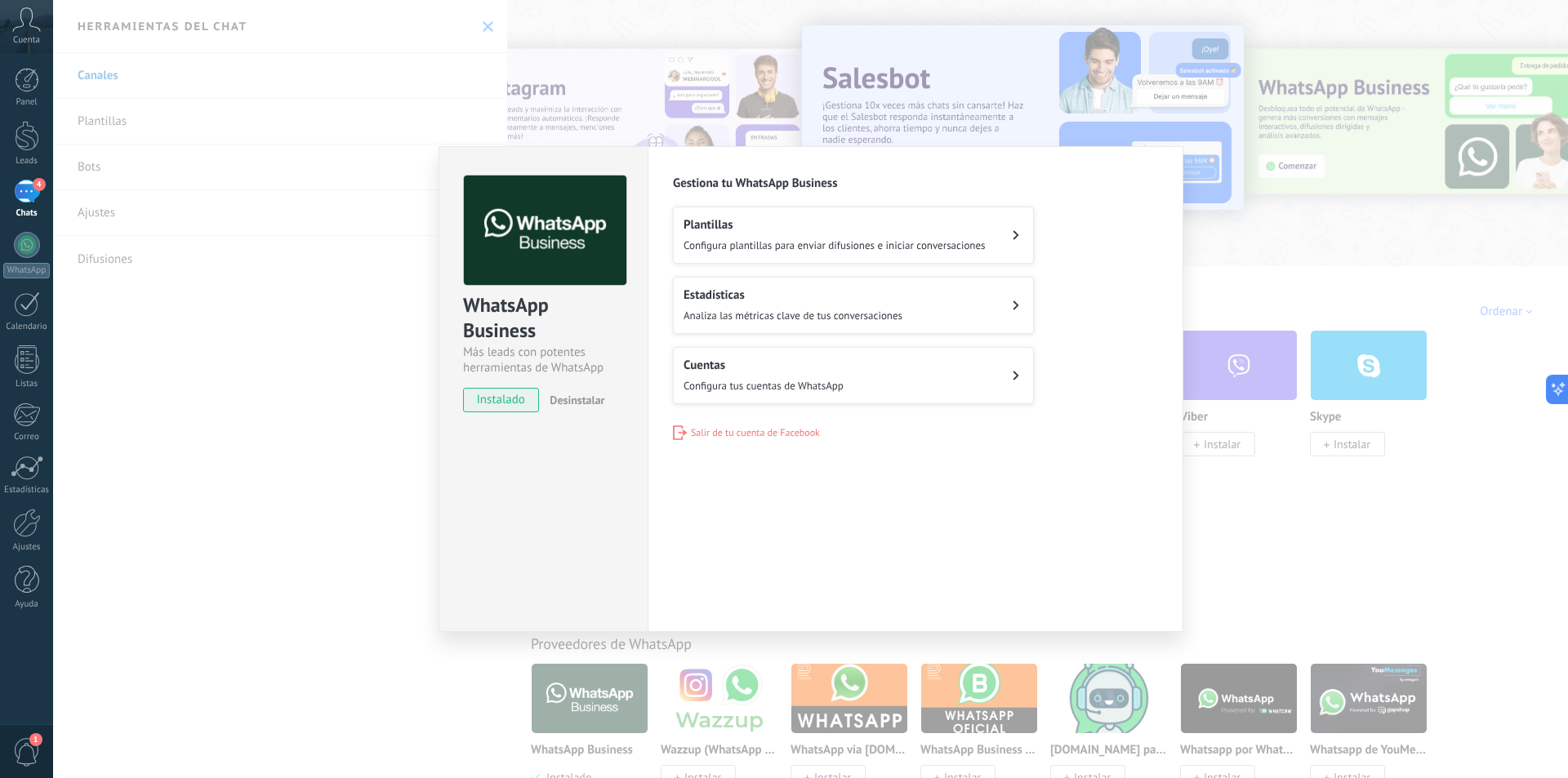
click at [859, 383] on button "Cuentas Configura tus cuentas de WhatsApp" at bounding box center [853, 375] width 361 height 58
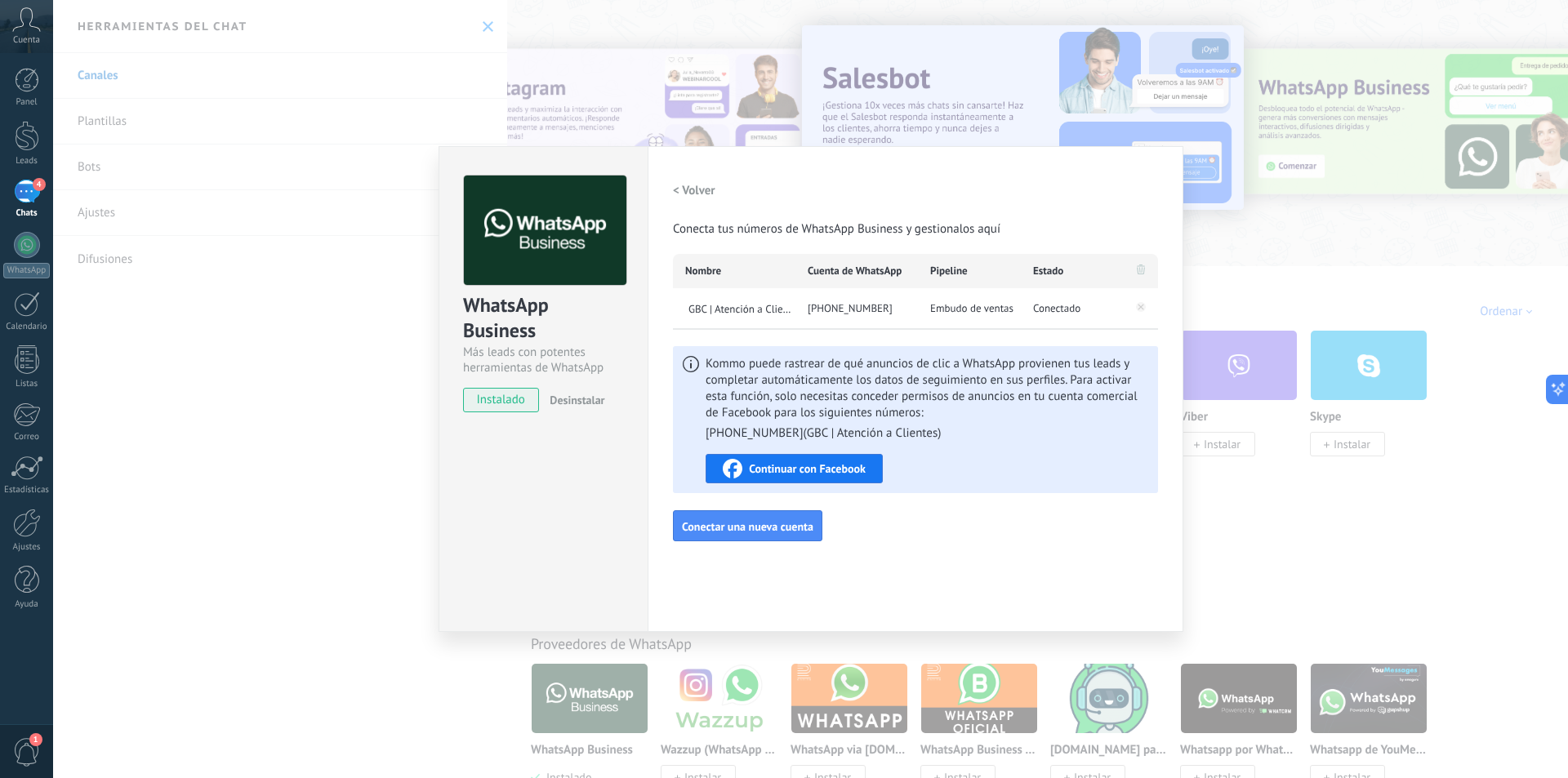
click at [768, 463] on div "Continuar con Facebook" at bounding box center [794, 468] width 142 height 19
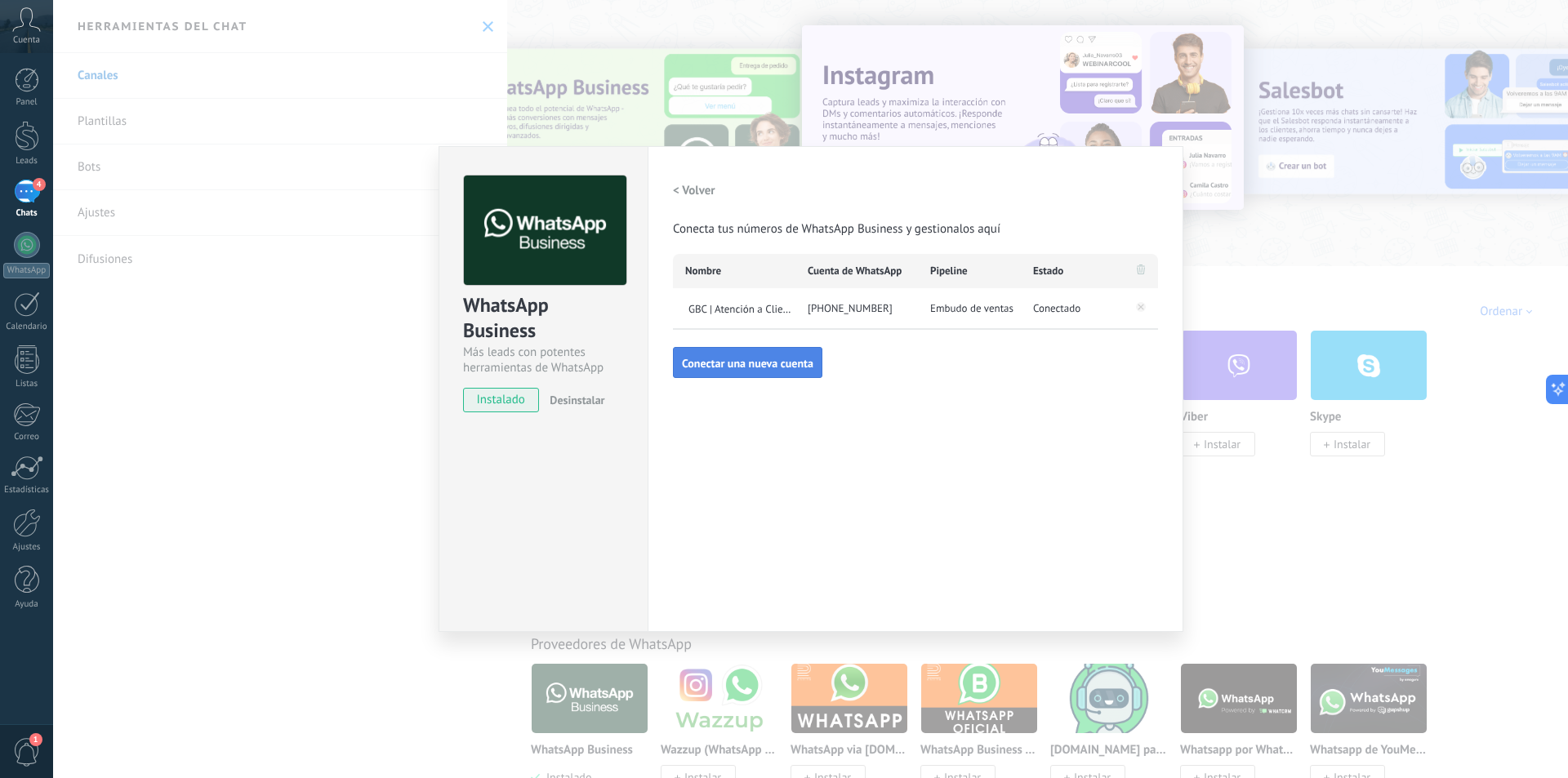
click at [757, 365] on span "Conectar una nueva cuenta" at bounding box center [748, 363] width 132 height 12
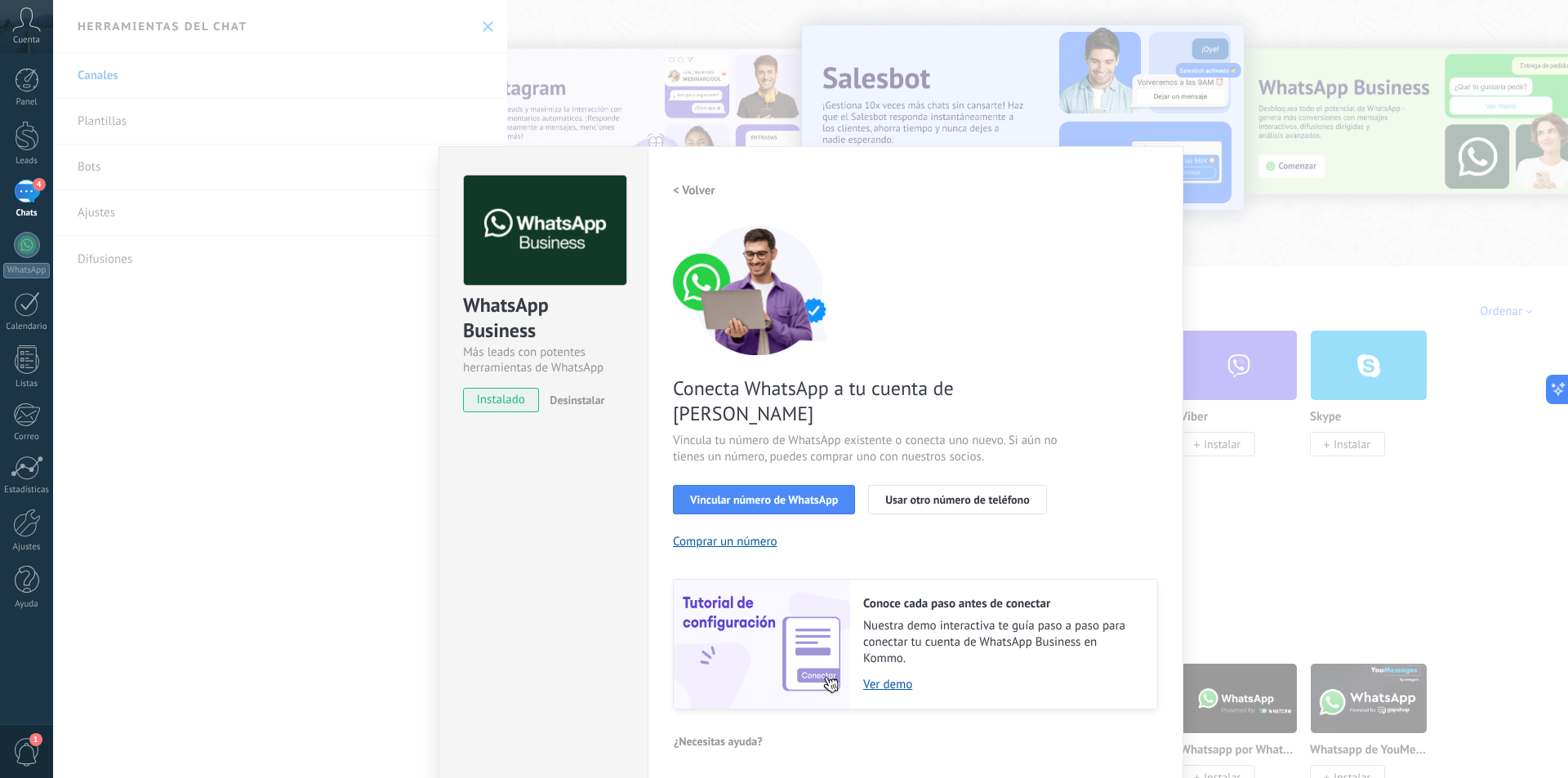
click at [326, 602] on div "WhatsApp Business Más leads con potentes herramientas de WhatsApp instalado Des…" at bounding box center [810, 389] width 1515 height 778
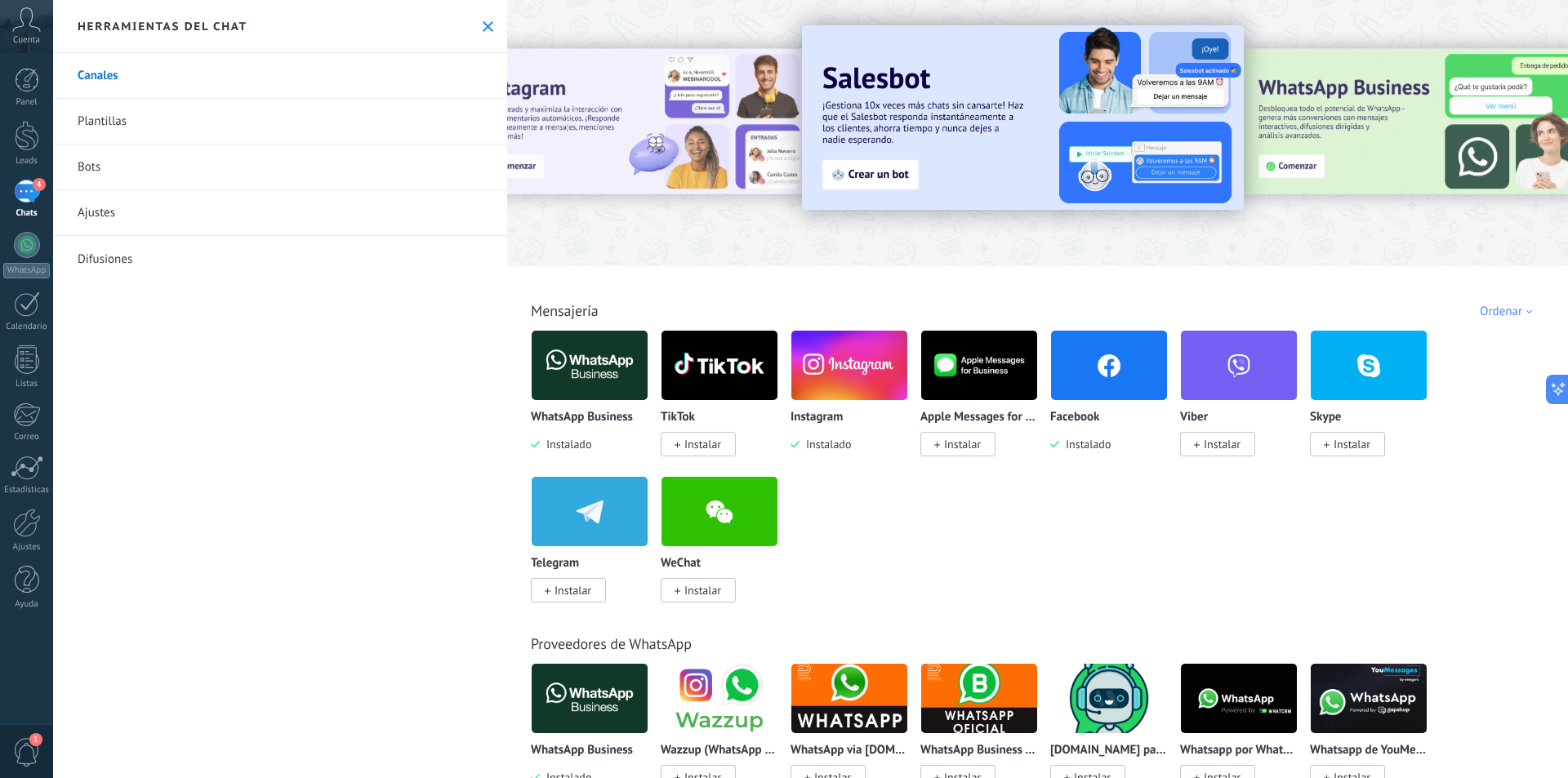
click at [1078, 366] on img at bounding box center [1109, 365] width 116 height 79
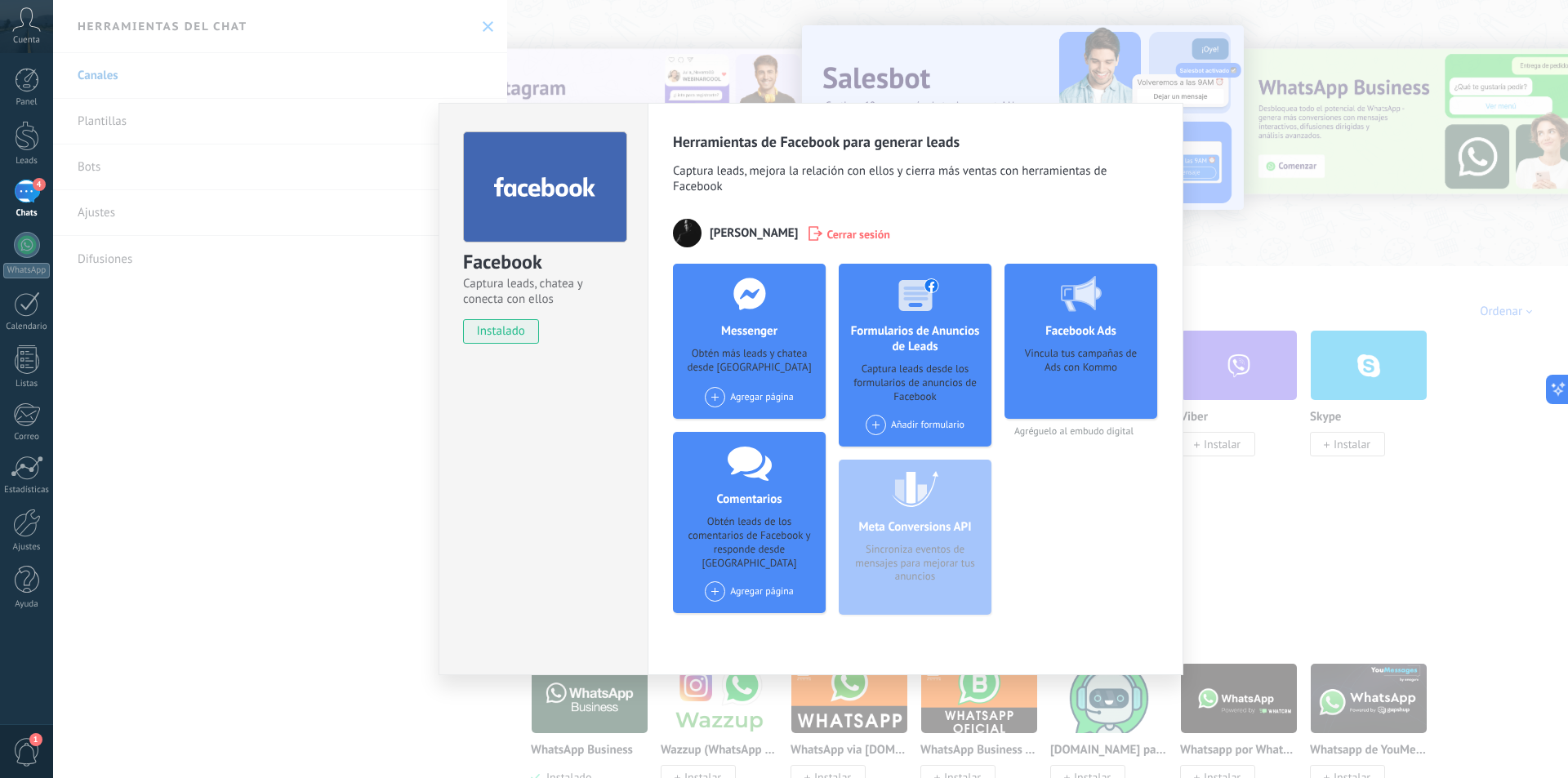
click at [736, 399] on div "Agregar página" at bounding box center [749, 397] width 89 height 20
click at [1058, 428] on span "Agréguelo al embudo digital" at bounding box center [1080, 431] width 153 height 12
click at [1065, 375] on div "Vincula tus campañas de Ads con Kommo" at bounding box center [1080, 377] width 127 height 61
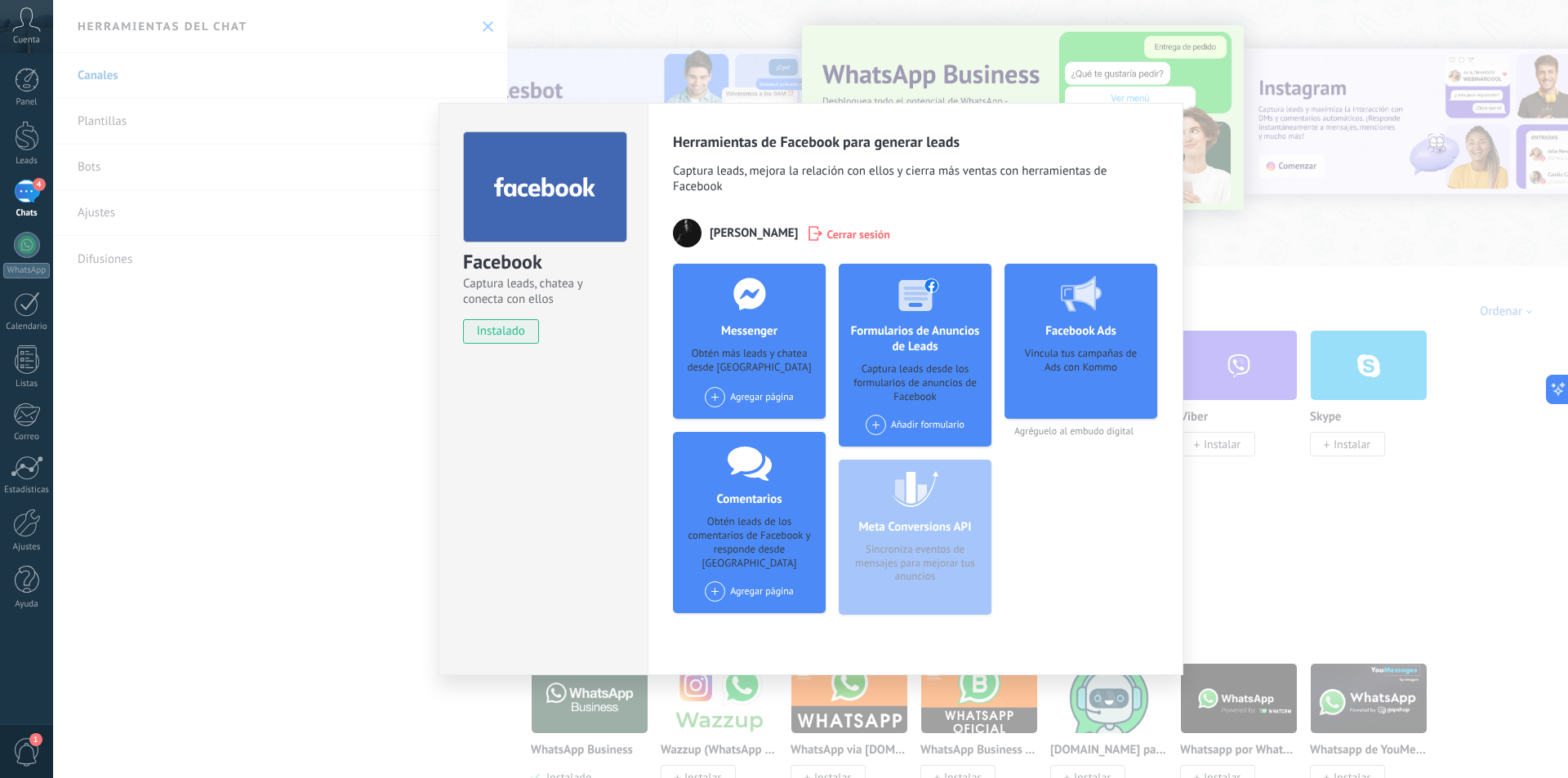
click at [1190, 491] on div "Facebook Captura leads, chatea y conecta con ellos instalado Desinstalar Herram…" at bounding box center [810, 389] width 1515 height 778
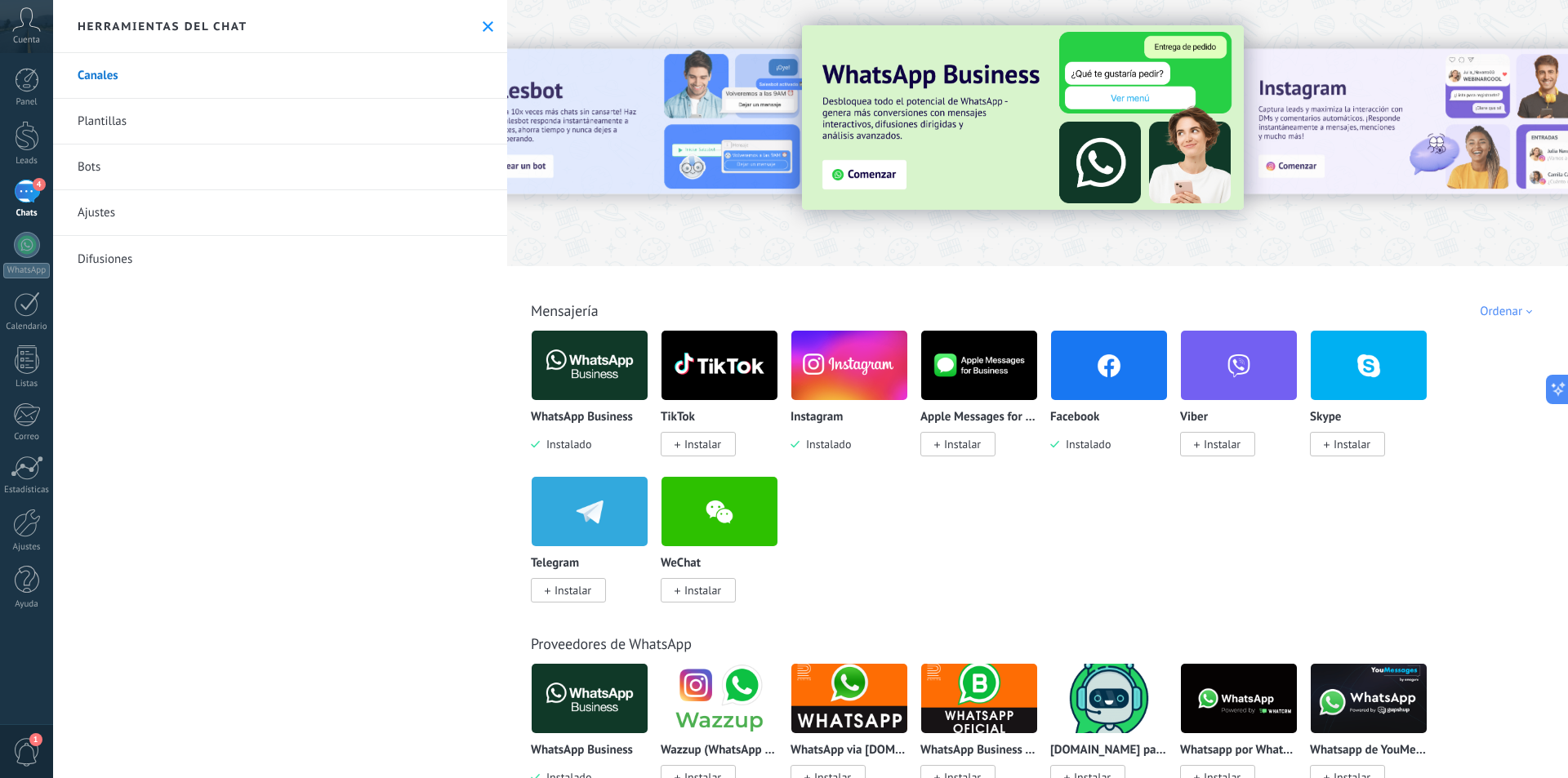
click at [851, 386] on img at bounding box center [849, 365] width 116 height 79
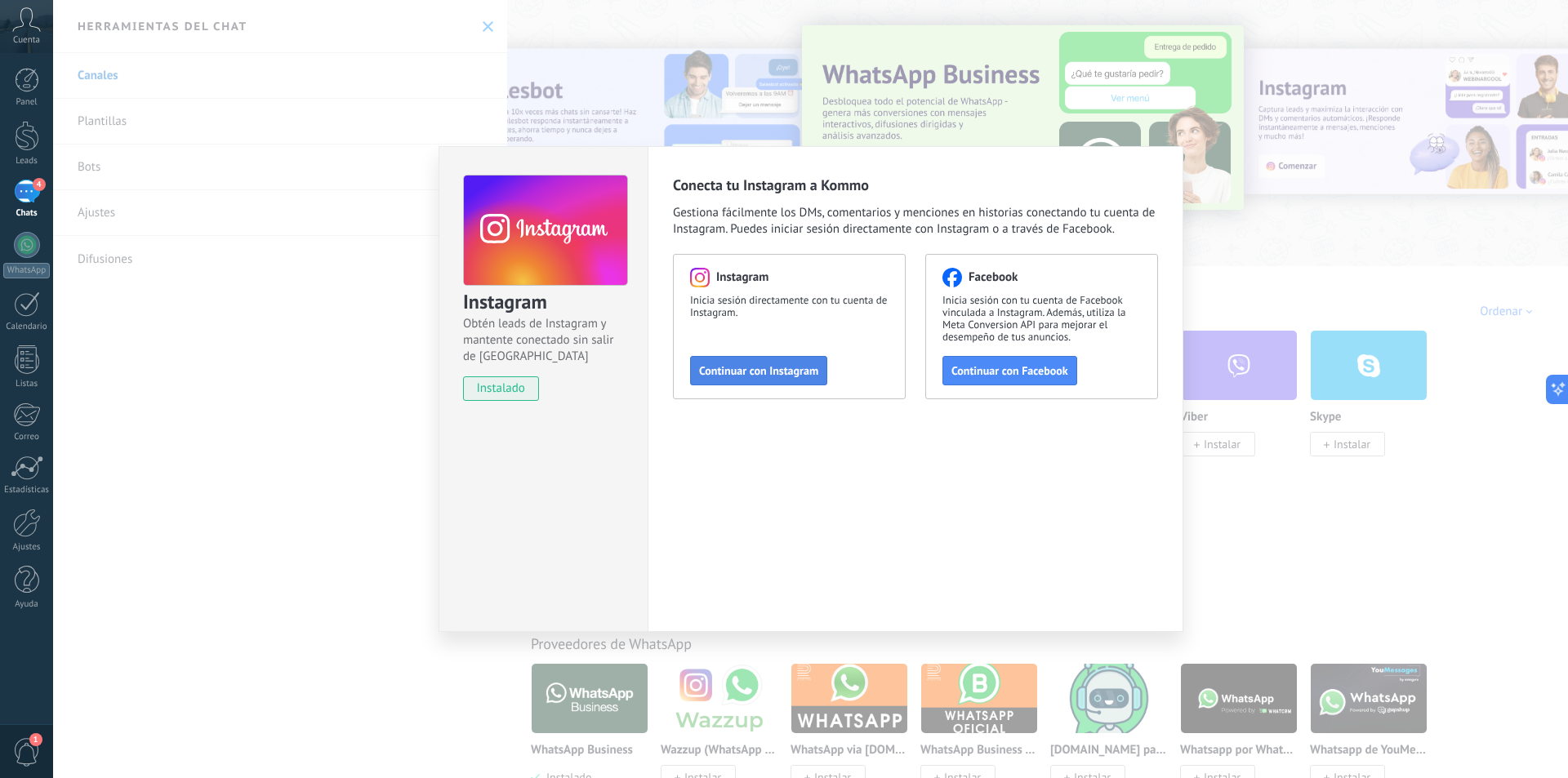
click at [723, 363] on button "Continuar con Instagram" at bounding box center [759, 371] width 137 height 29
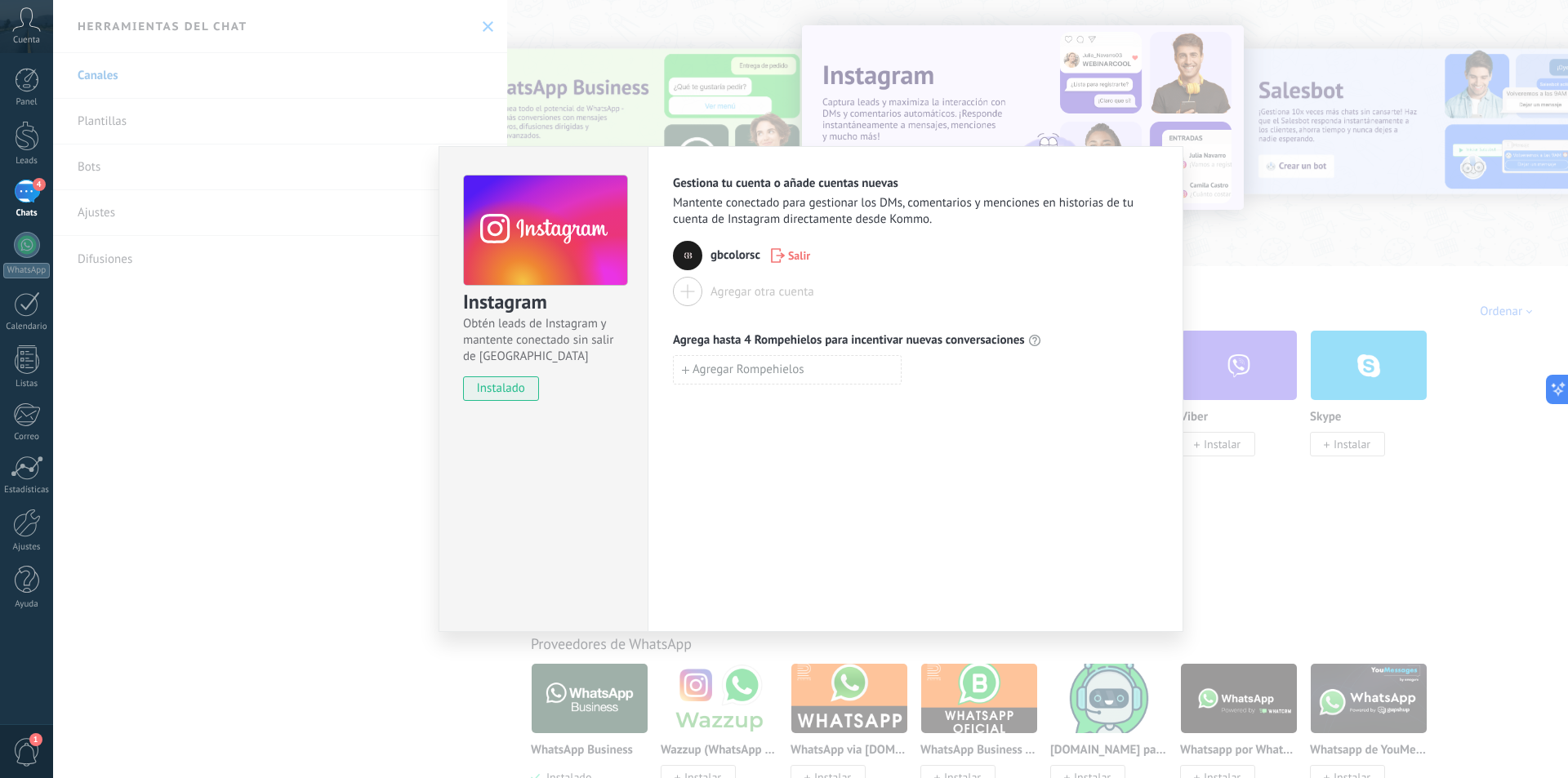
click at [686, 291] on div at bounding box center [688, 291] width 29 height 29
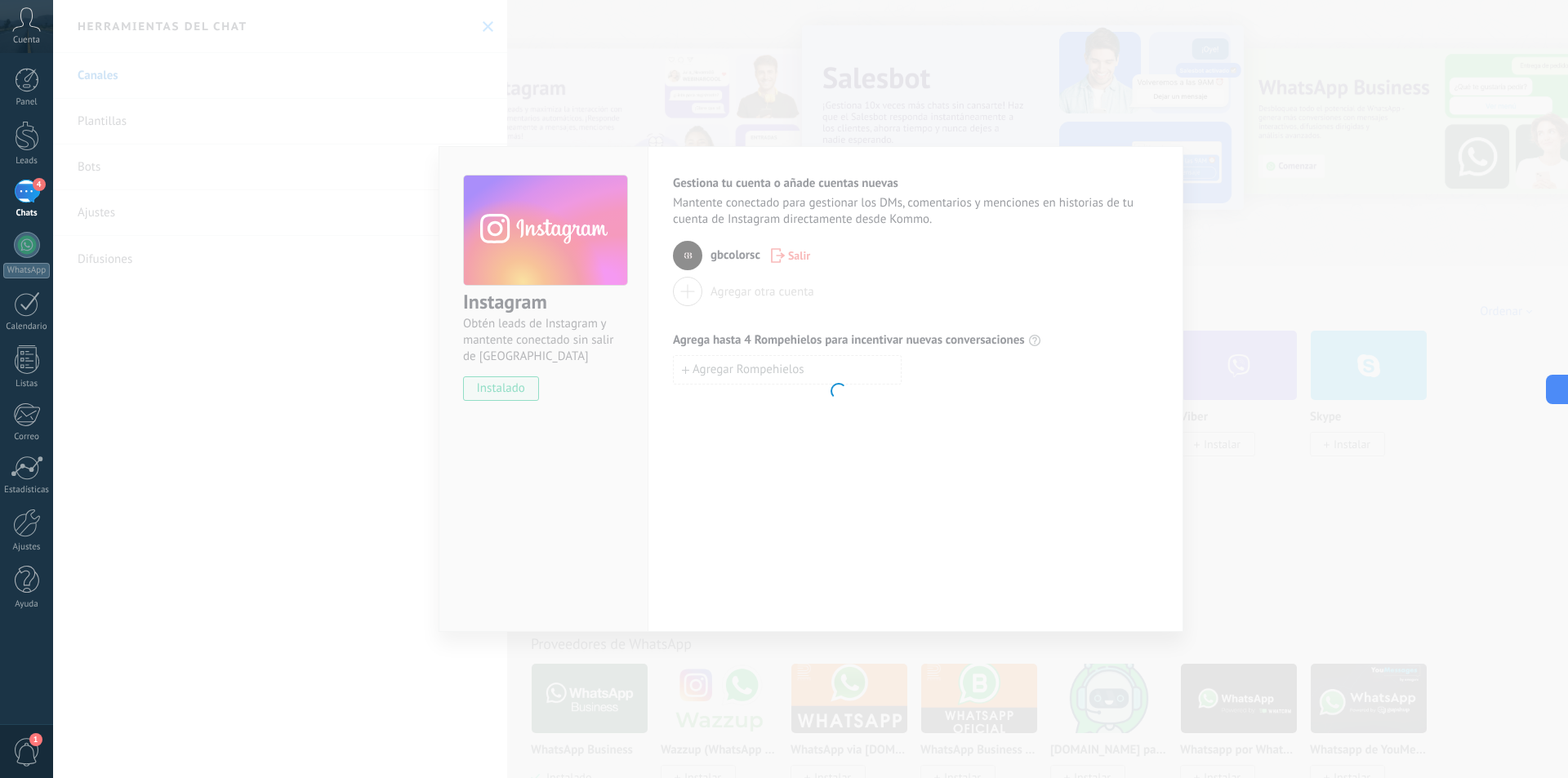
click at [802, 276] on body ".abccls-1,.abccls-2{fill-rule:evenodd}.abccls-2{fill:#fff} .abfcls-1{fill:none}…" at bounding box center [784, 389] width 1568 height 778
click at [949, 99] on body ".abccls-1,.abccls-2{fill-rule:evenodd}.abccls-2{fill:#fff} .abfcls-1{fill:none}…" at bounding box center [784, 389] width 1568 height 778
click at [964, 134] on body ".abccls-1,.abccls-2{fill-rule:evenodd}.abccls-2{fill:#fff} .abfcls-1{fill:none}…" at bounding box center [784, 389] width 1568 height 778
click at [893, 104] on body ".abccls-1,.abccls-2{fill-rule:evenodd}.abccls-2{fill:#fff} .abfcls-1{fill:none}…" at bounding box center [784, 389] width 1568 height 778
click at [892, 102] on body ".abccls-1,.abccls-2{fill-rule:evenodd}.abccls-2{fill:#fff} .abfcls-1{fill:none}…" at bounding box center [784, 389] width 1568 height 778
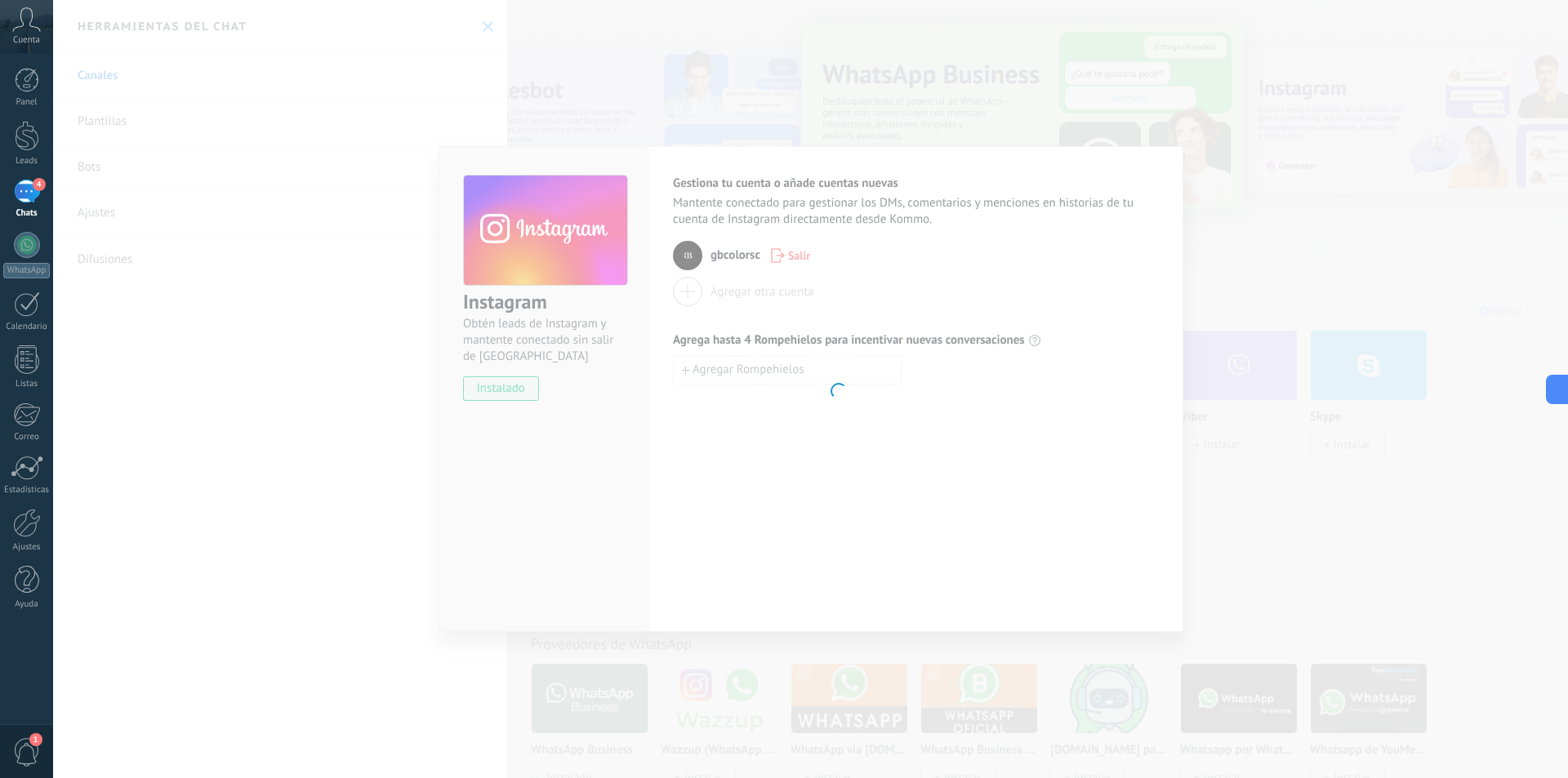
click at [513, 76] on body ".abccls-1,.abccls-2{fill-rule:evenodd}.abccls-2{fill:#fff} .abfcls-1{fill:none}…" at bounding box center [784, 389] width 1568 height 778
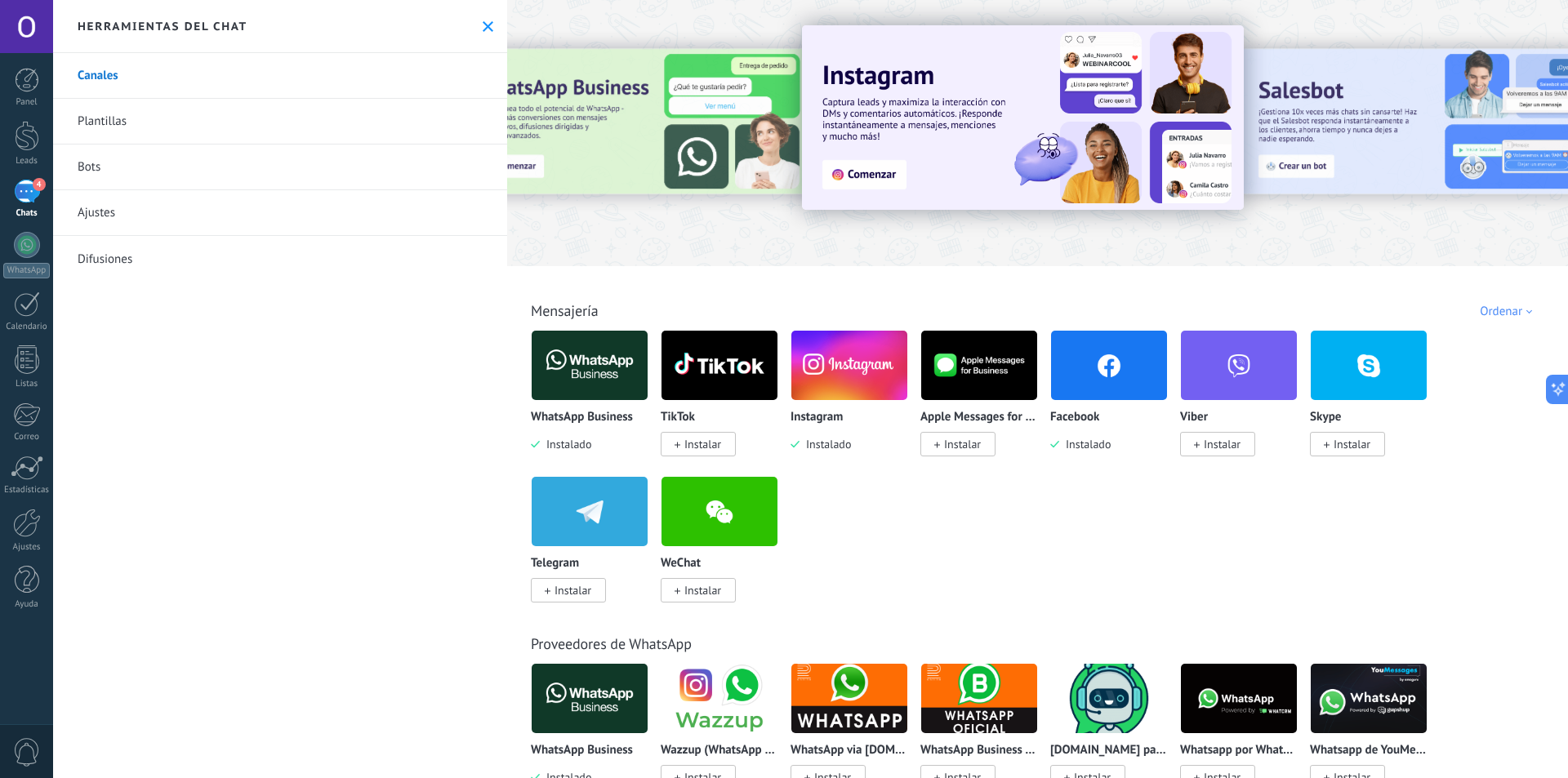
click at [853, 367] on img at bounding box center [849, 365] width 116 height 79
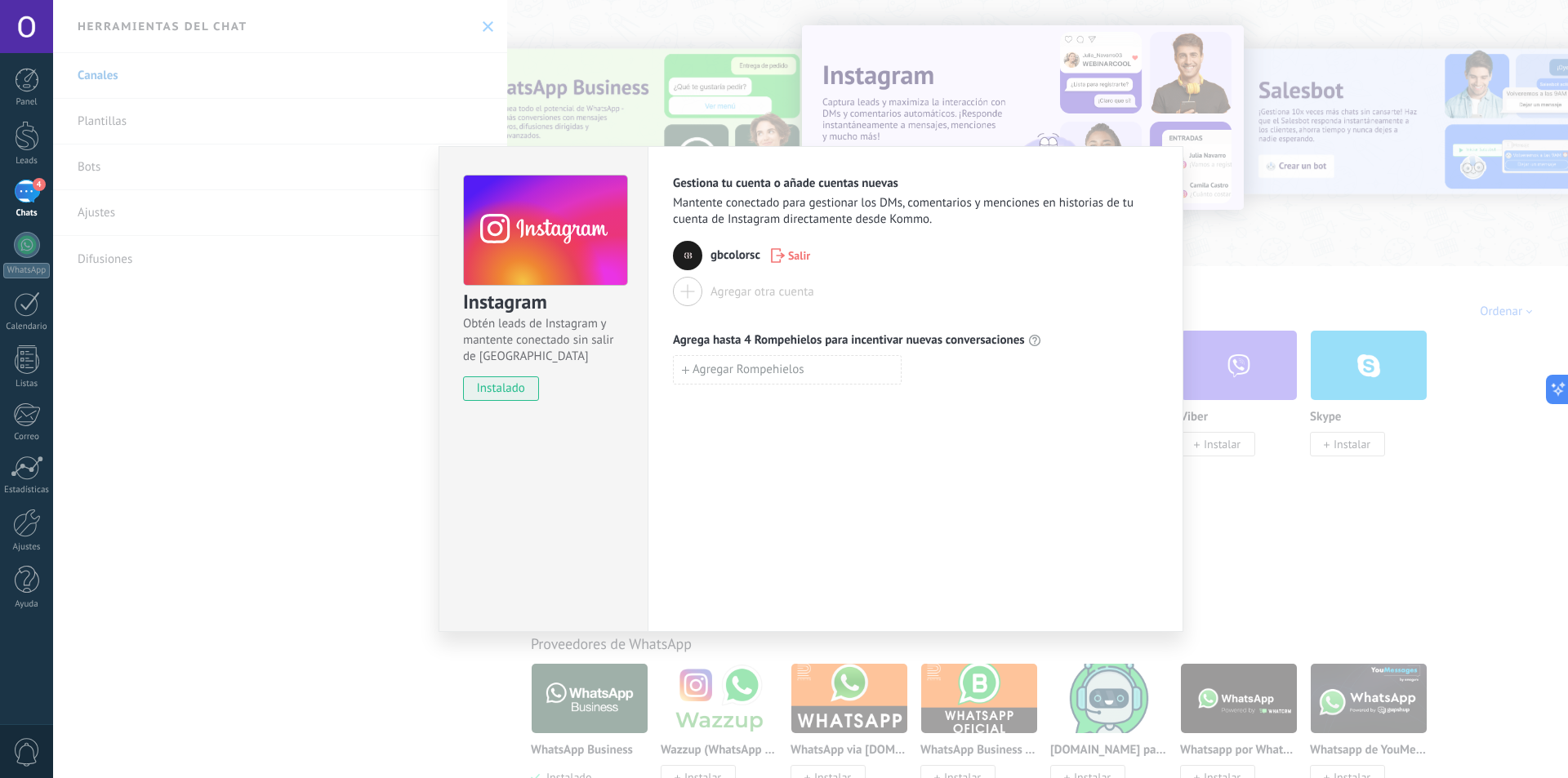
click at [1245, 345] on div "Instagram Obtén leads de Instagram y mantente conectado sin salir de Kommo inst…" at bounding box center [810, 389] width 1515 height 778
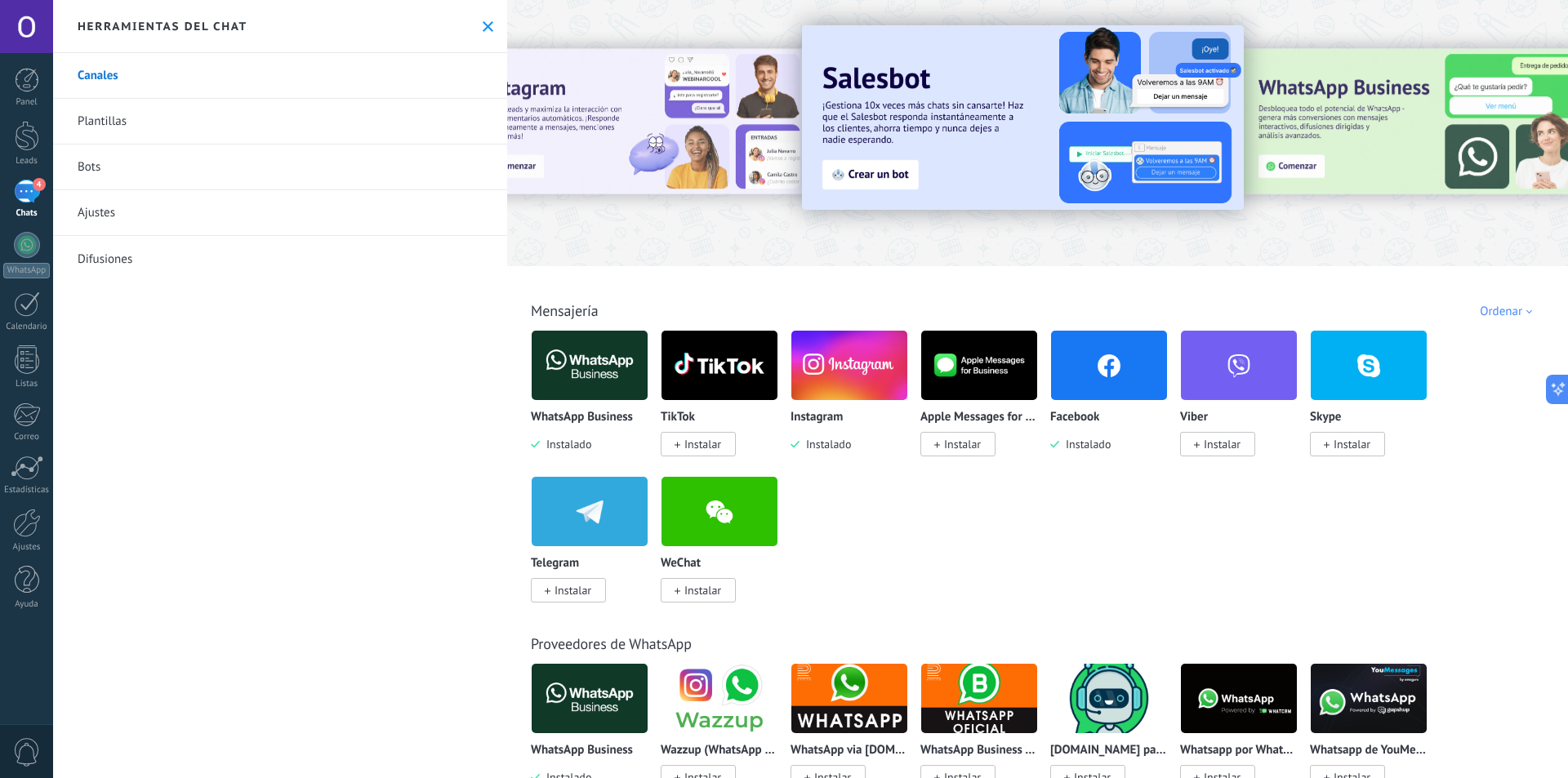
click at [1108, 367] on img at bounding box center [1109, 365] width 116 height 79
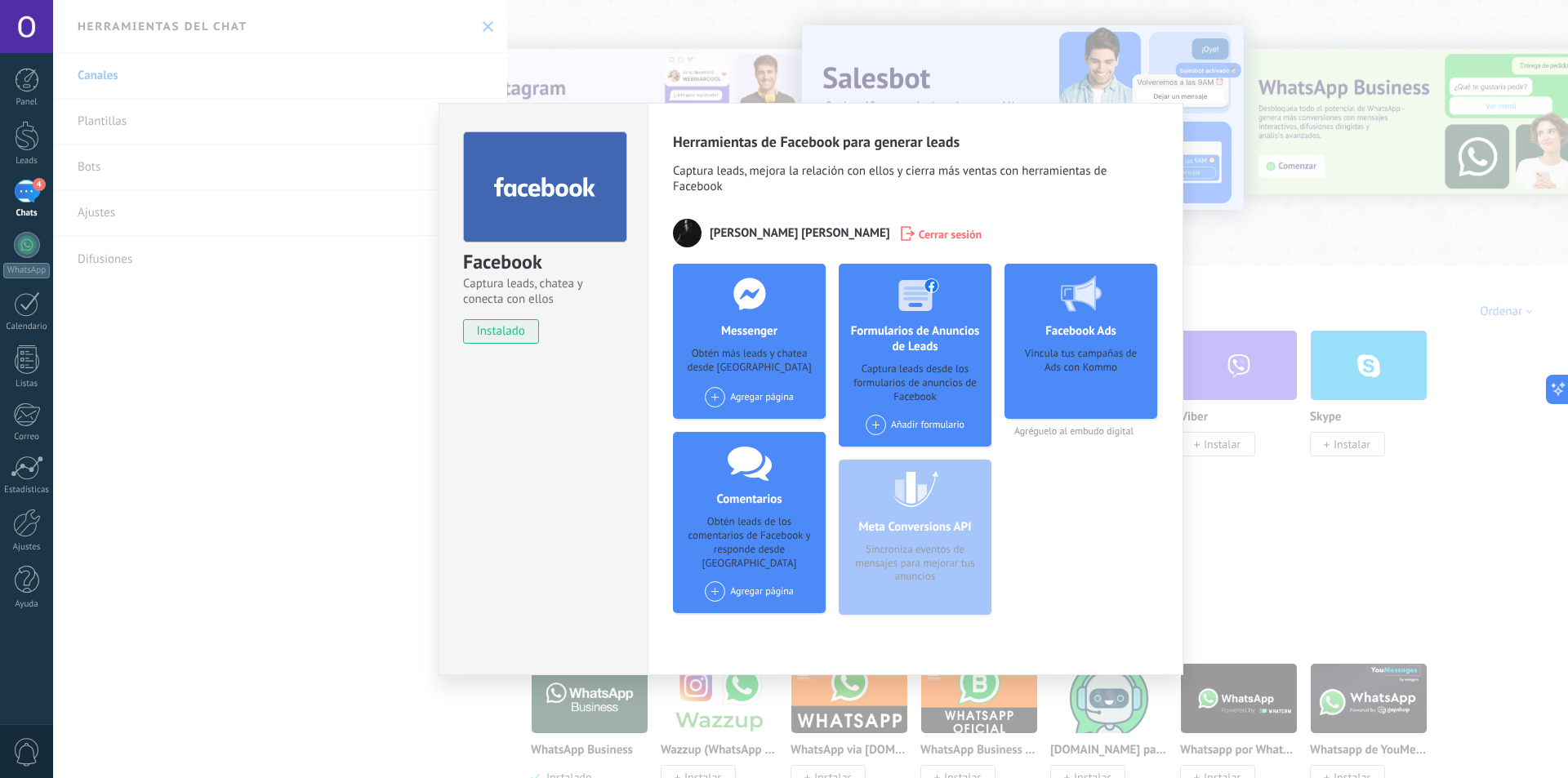
click at [723, 391] on span at bounding box center [715, 397] width 20 height 20
click at [506, 327] on span "instalado" at bounding box center [500, 331] width 74 height 25
click at [509, 334] on span "instalado" at bounding box center [500, 331] width 74 height 25
click at [527, 325] on span "instalado" at bounding box center [500, 331] width 74 height 25
click at [628, 336] on div "Facebook Captura leads, chatea y conecta con ellos instalado Desinstalar" at bounding box center [543, 230] width 208 height 253
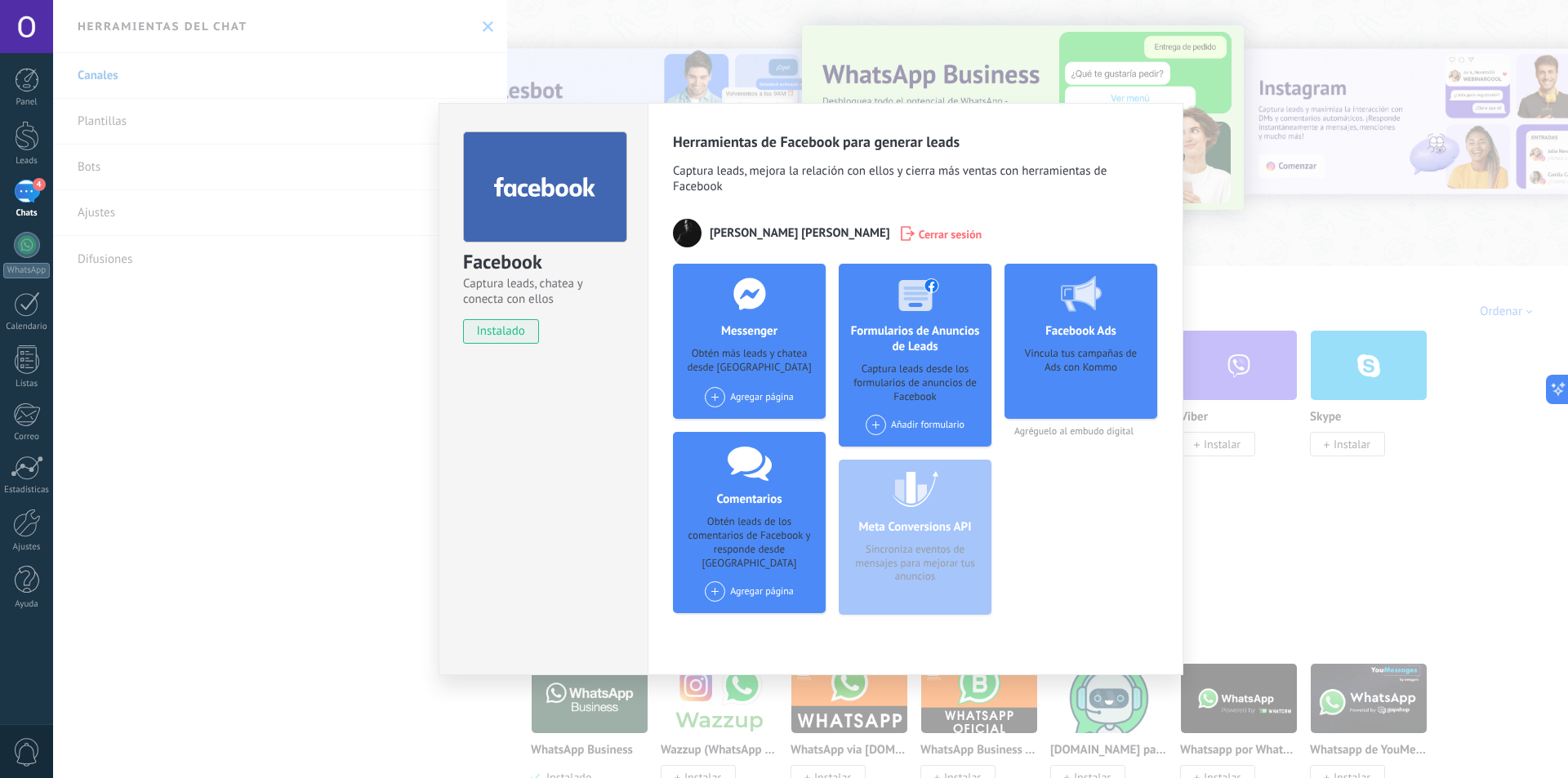
drag, startPoint x: 703, startPoint y: 188, endPoint x: 734, endPoint y: 214, distance: 40.5
click at [702, 188] on span "Captura leads, mejora la relación con ellos y cierra más ventas con herramienta…" at bounding box center [915, 181] width 485 height 35
drag, startPoint x: 744, startPoint y: 230, endPoint x: 694, endPoint y: 229, distance: 50.0
click at [742, 231] on span "[PERSON_NAME]" at bounding box center [800, 233] width 181 height 16
click at [915, 313] on div at bounding box center [915, 293] width 162 height 59
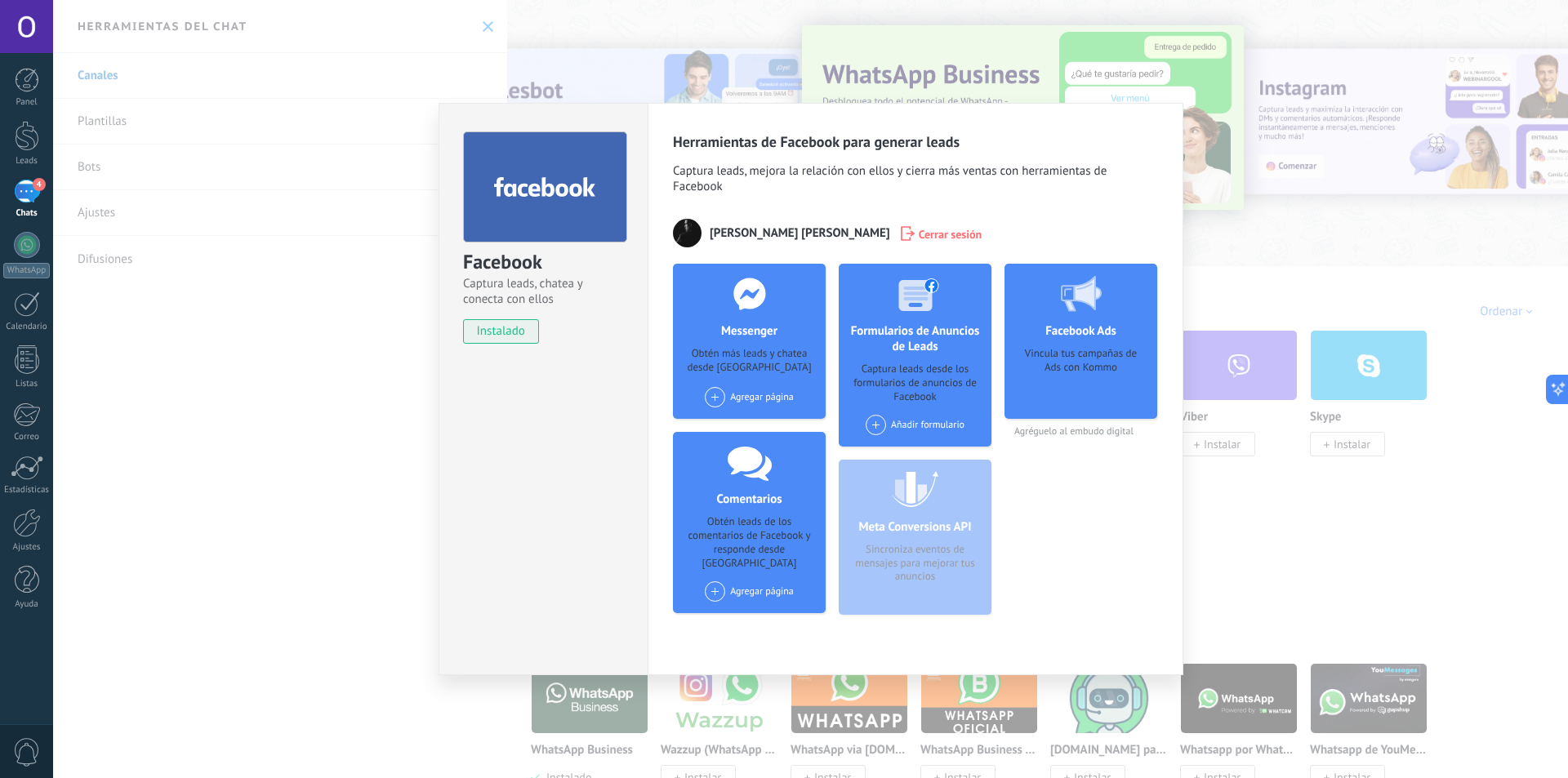
click at [765, 582] on div "Agregar página" at bounding box center [749, 592] width 89 height 20
click at [761, 605] on div "Asador Bacanora [GEOGRAPHIC_DATA]" at bounding box center [801, 622] width 196 height 36
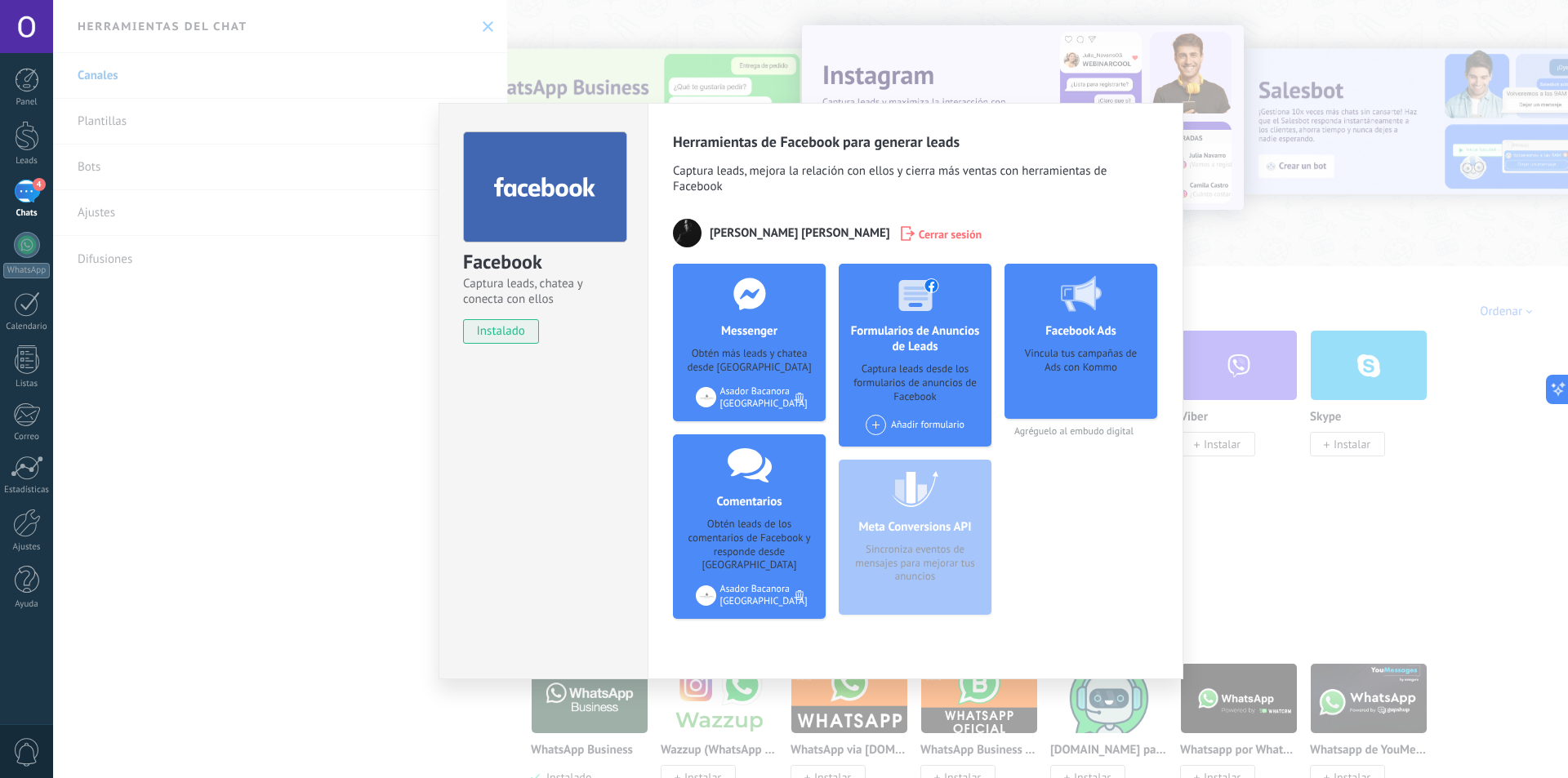
click at [797, 395] on icon at bounding box center [799, 397] width 8 height 10
click at [1247, 282] on div "Facebook Captura leads, chatea y conecta con ellos instalado Desinstalar Herram…" at bounding box center [810, 389] width 1515 height 778
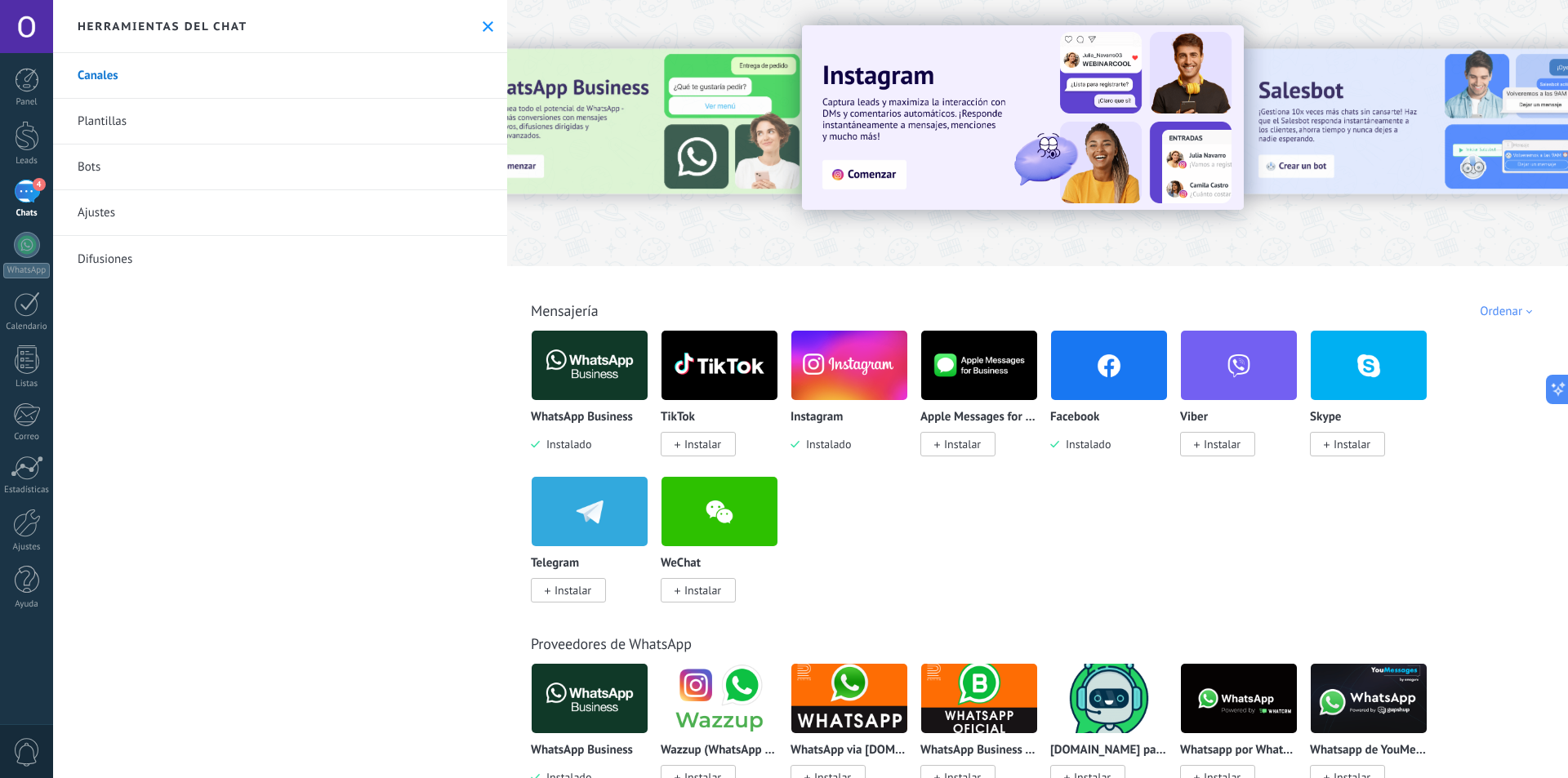
click at [816, 370] on img at bounding box center [849, 365] width 116 height 79
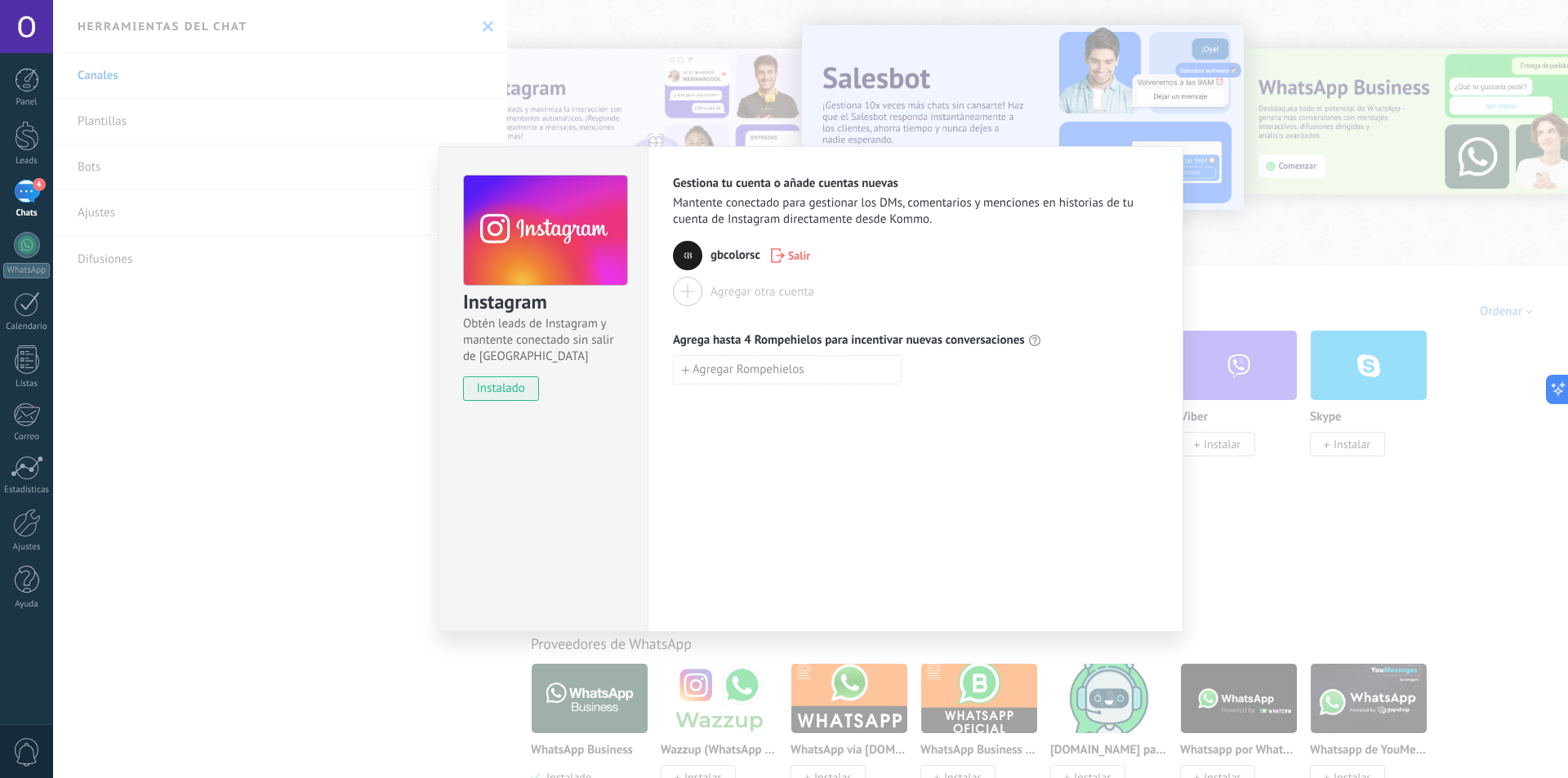
click at [393, 338] on div "Instagram Obtén leads de Instagram y mantente conectado sin salir de Kommo inst…" at bounding box center [810, 389] width 1515 height 778
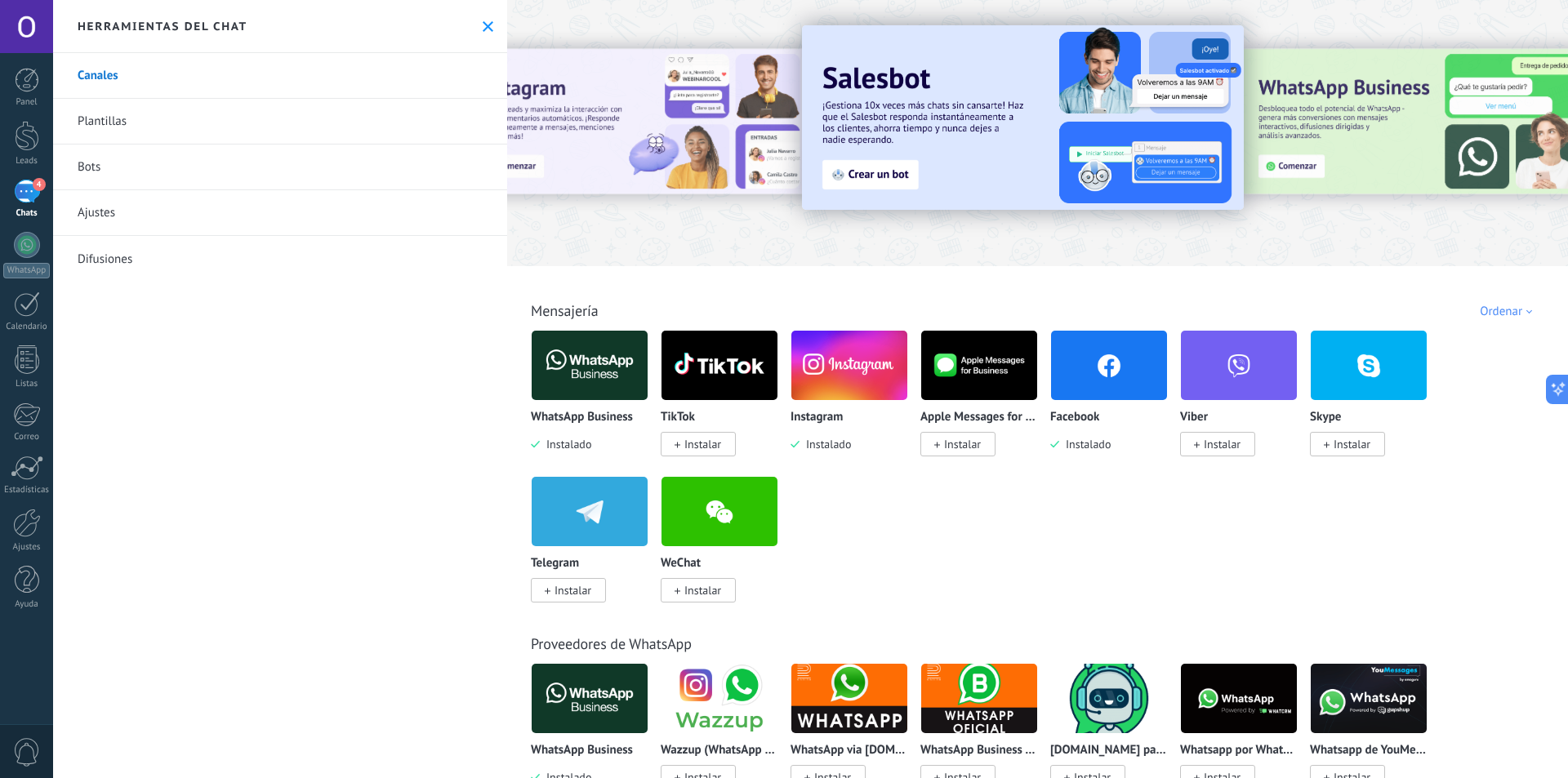
click at [602, 356] on img at bounding box center [589, 365] width 116 height 79
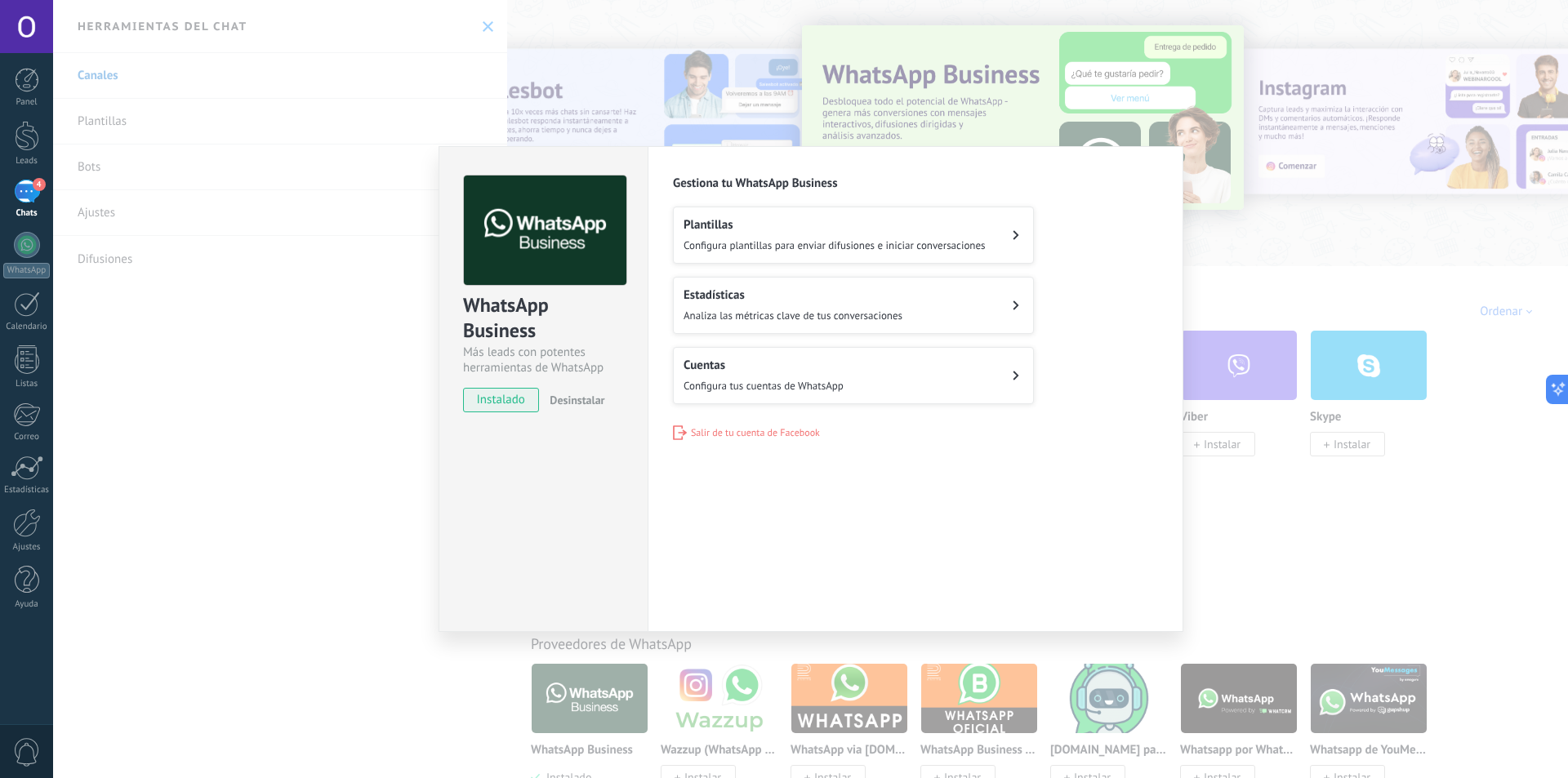
click at [328, 474] on div "WhatsApp Business Más leads con potentes herramientas de WhatsApp instalado Des…" at bounding box center [810, 389] width 1515 height 778
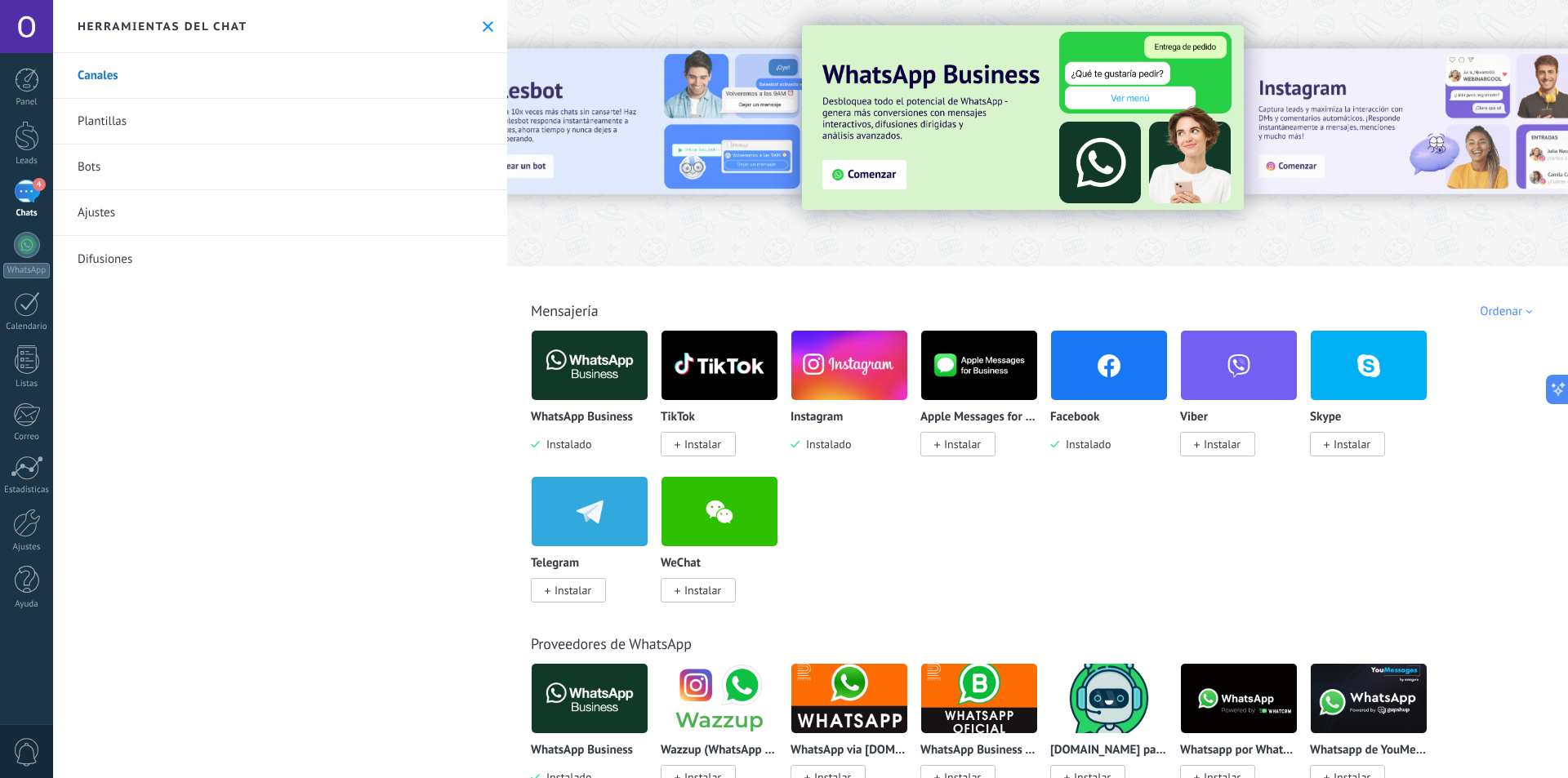
click at [1091, 447] on span "Instalado" at bounding box center [1085, 444] width 51 height 15
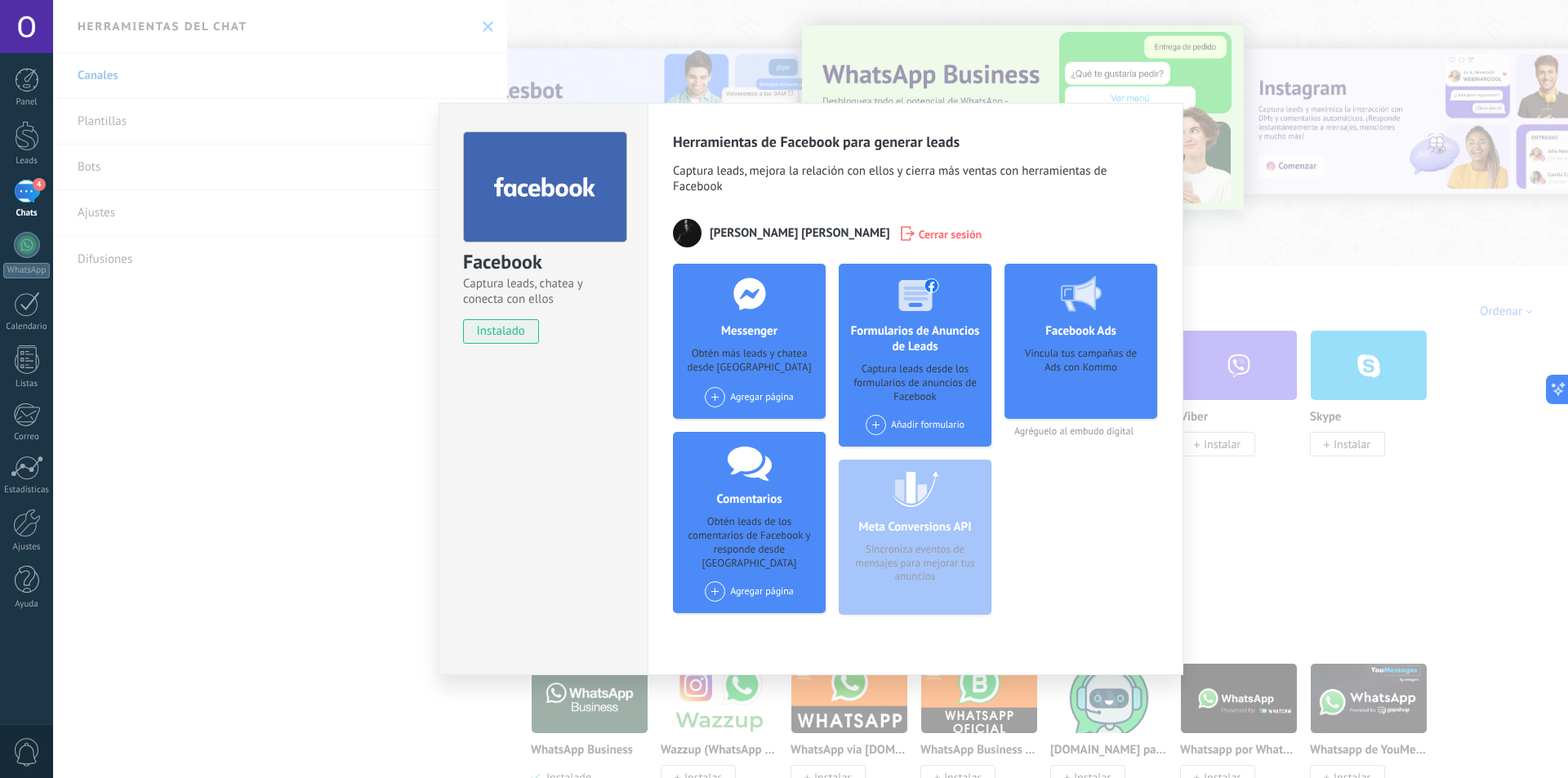
click at [919, 236] on span "Cerrar sesión" at bounding box center [951, 234] width 64 height 16
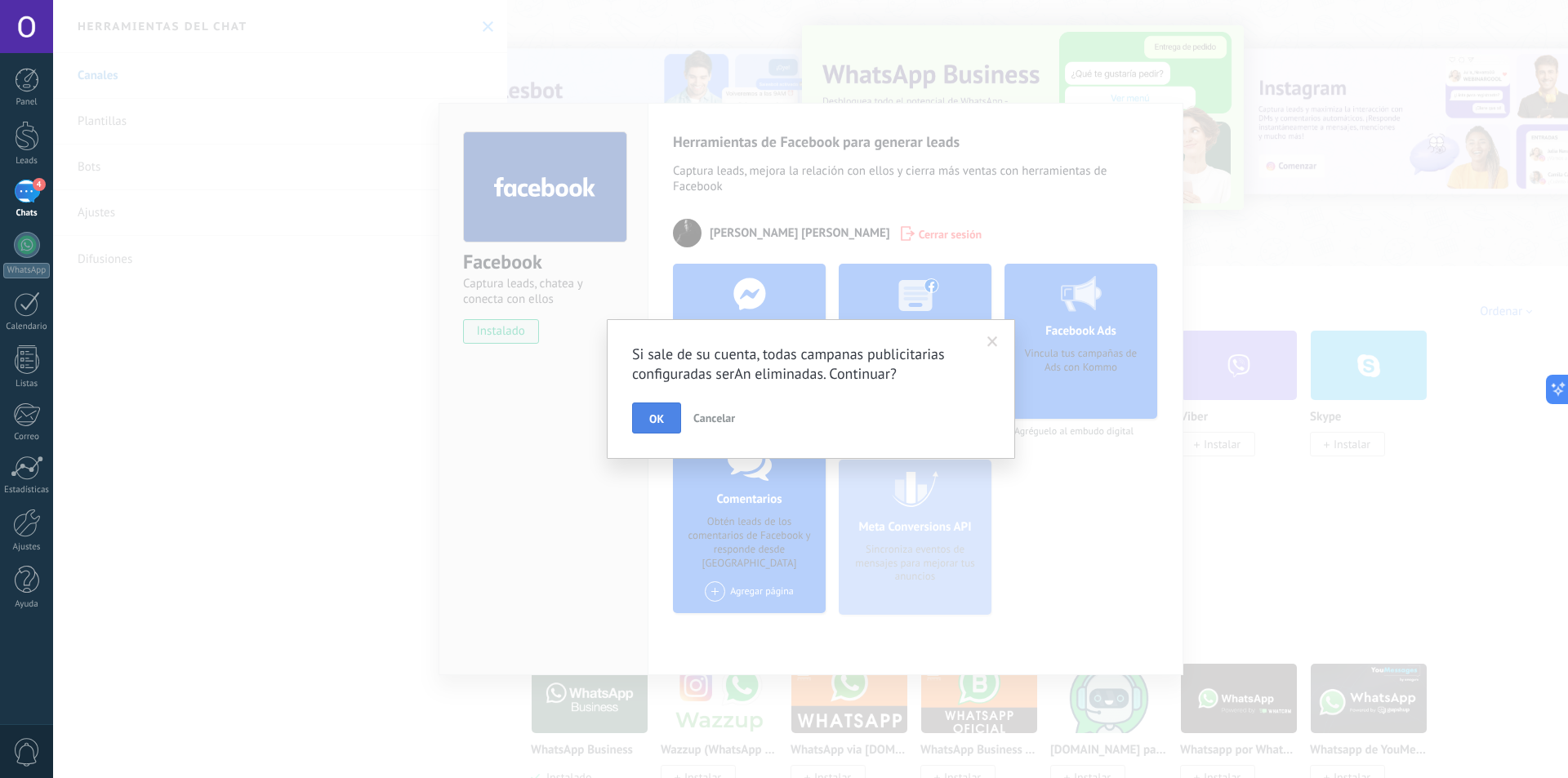
click at [662, 415] on span "OK" at bounding box center [657, 418] width 15 height 12
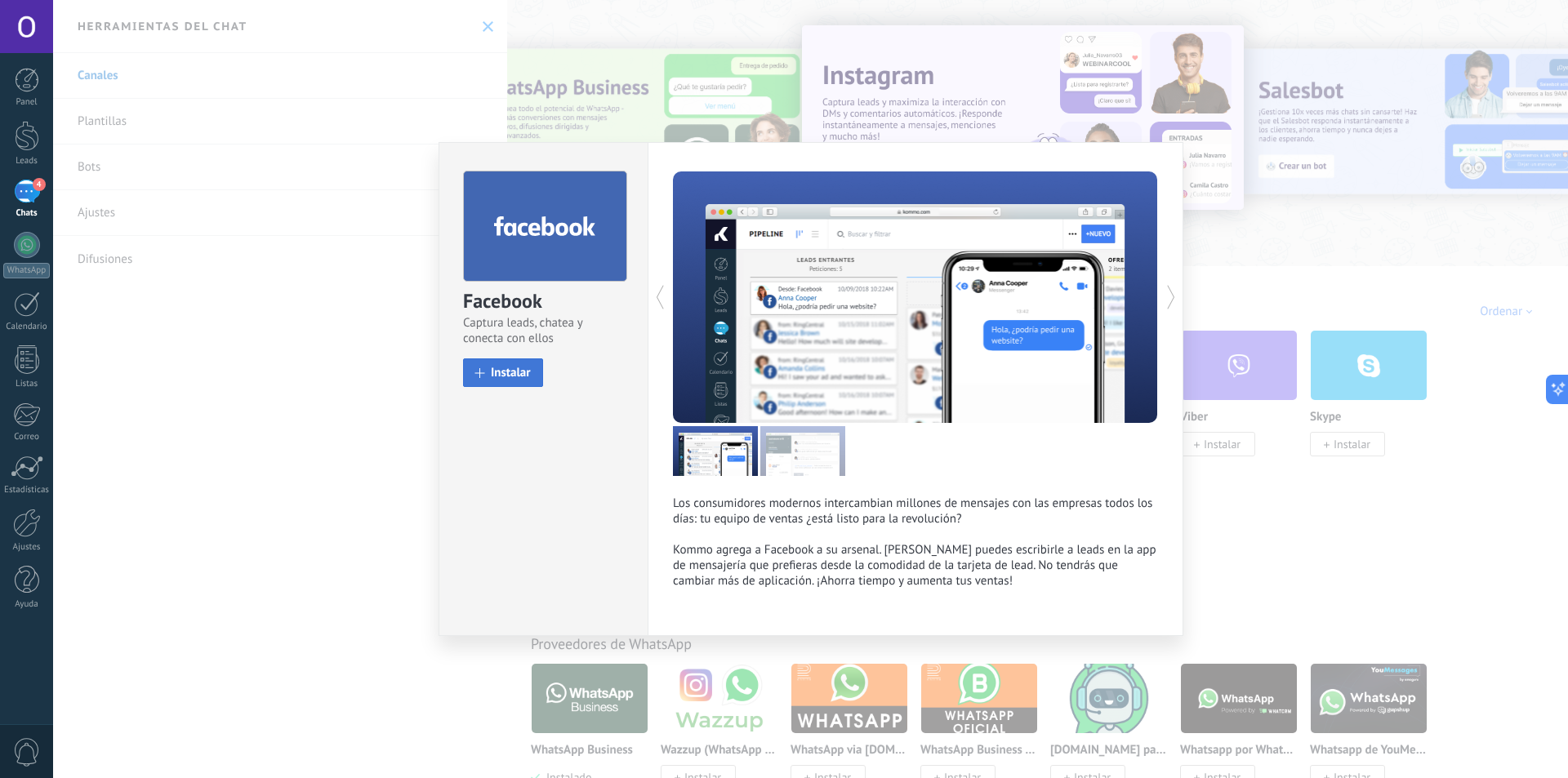
click at [483, 370] on span at bounding box center [479, 373] width 10 height 10
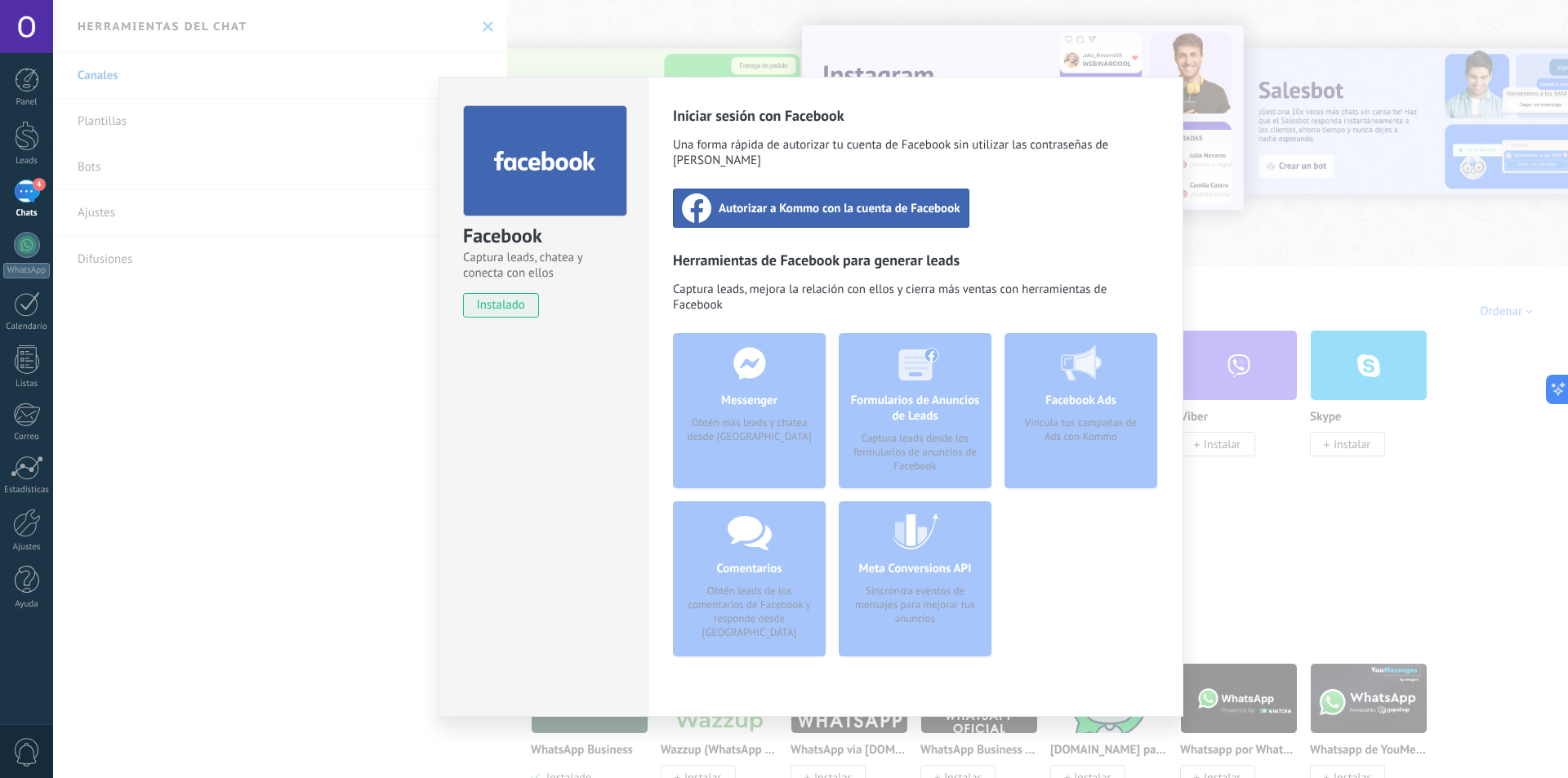
click at [822, 200] on span "Autorizar a Kommo con la cuenta de Facebook" at bounding box center [839, 208] width 242 height 16
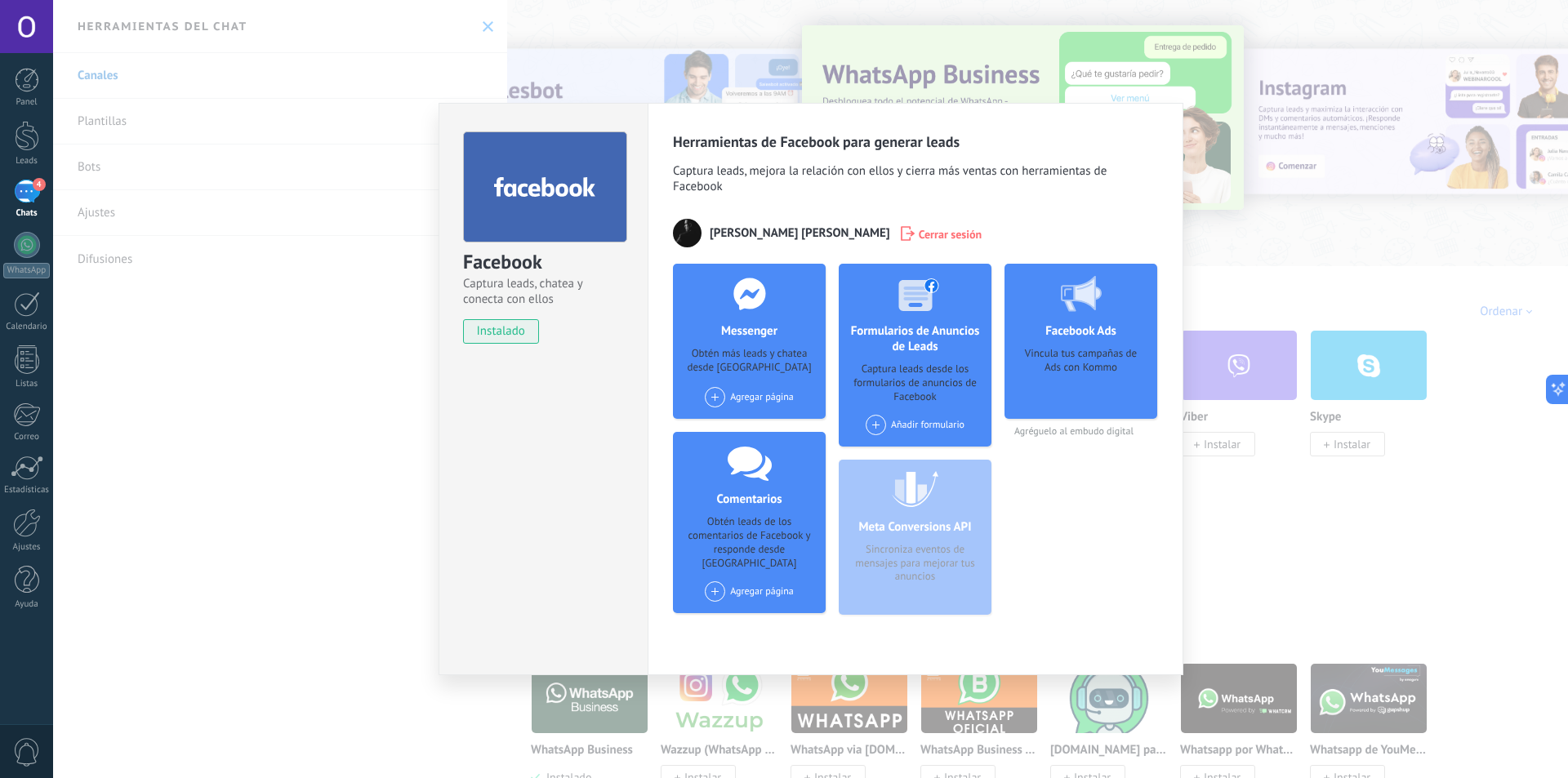
click at [760, 415] on div "Agregar página" at bounding box center [750, 403] width 108 height 32
click at [760, 386] on div "Messenger Obtén más leads y chatea desde Kommo Agregar página" at bounding box center [749, 342] width 153 height 155
click at [755, 395] on div "Agregar página" at bounding box center [749, 397] width 89 height 20
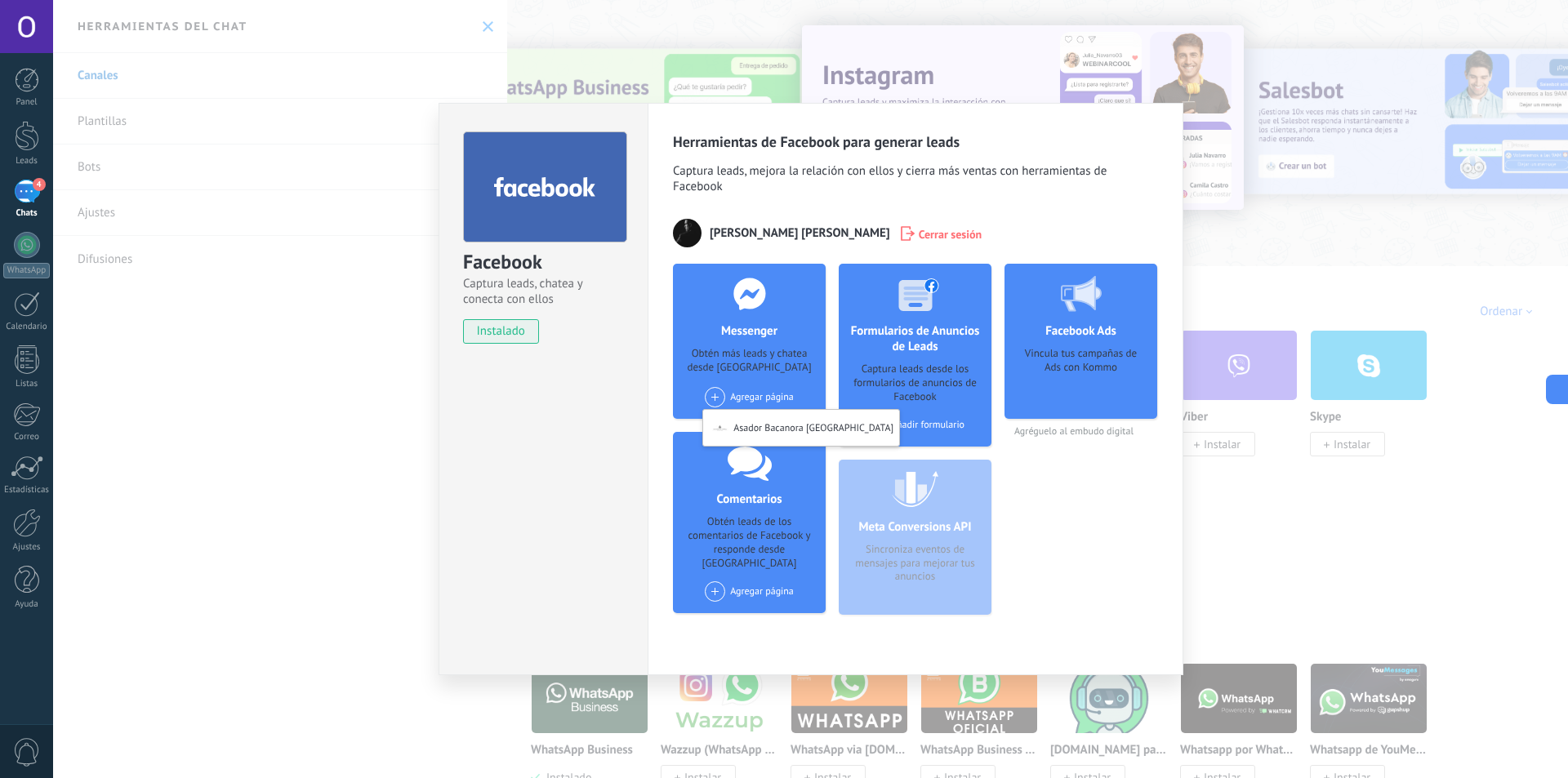
click at [769, 367] on div "Obtén más leads y chatea desde [GEOGRAPHIC_DATA]" at bounding box center [749, 362] width 127 height 29
click at [771, 361] on div "Obtén más leads y chatea desde [GEOGRAPHIC_DATA]" at bounding box center [749, 362] width 127 height 29
click at [772, 358] on div "Obtén más leads y chatea desde [GEOGRAPHIC_DATA]" at bounding box center [749, 362] width 127 height 29
click at [1264, 98] on div "Facebook Captura leads, chatea y conecta con ellos instalado Desinstalar Herram…" at bounding box center [810, 389] width 1515 height 778
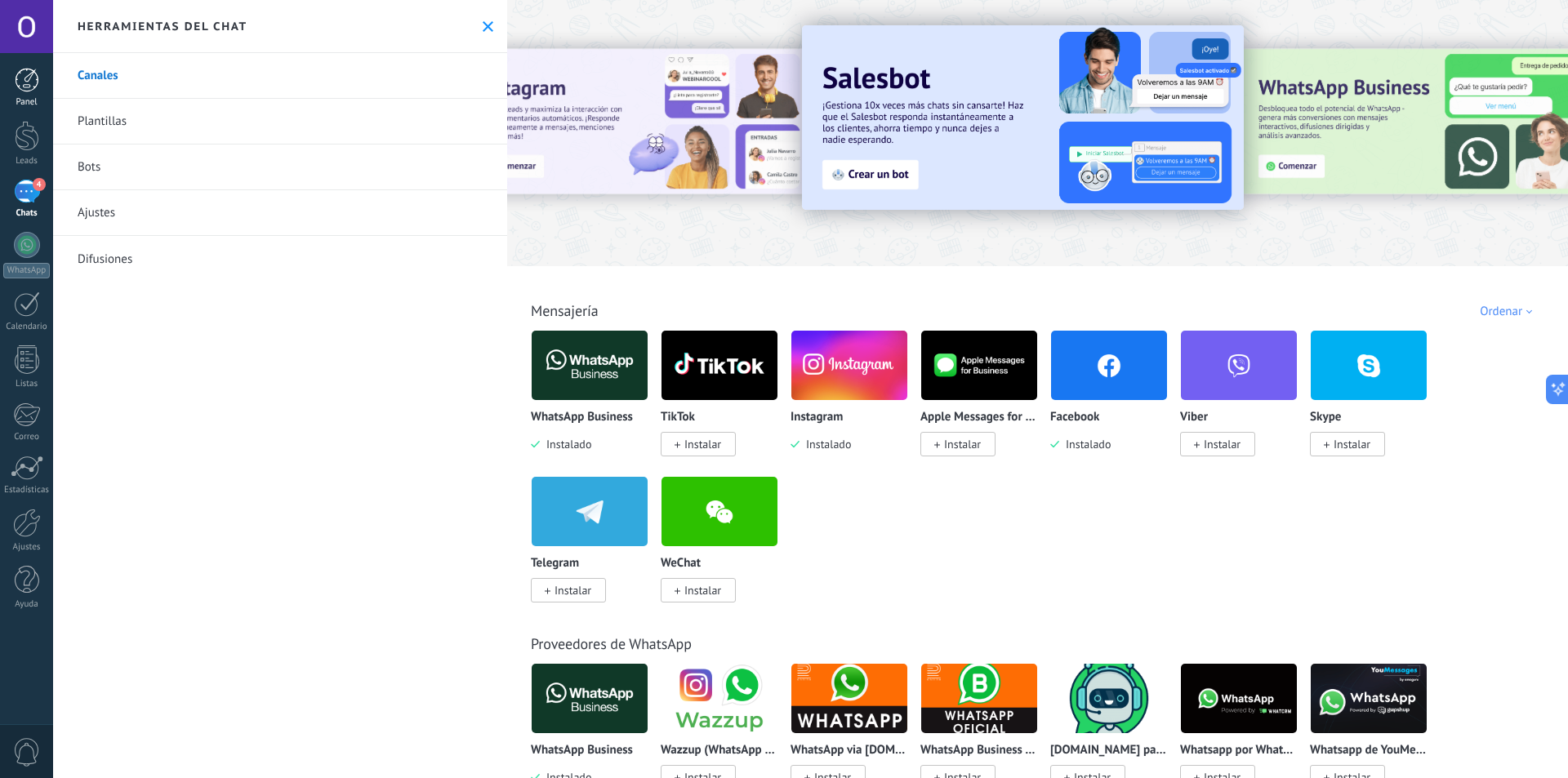
click at [24, 80] on div at bounding box center [26, 79] width 25 height 25
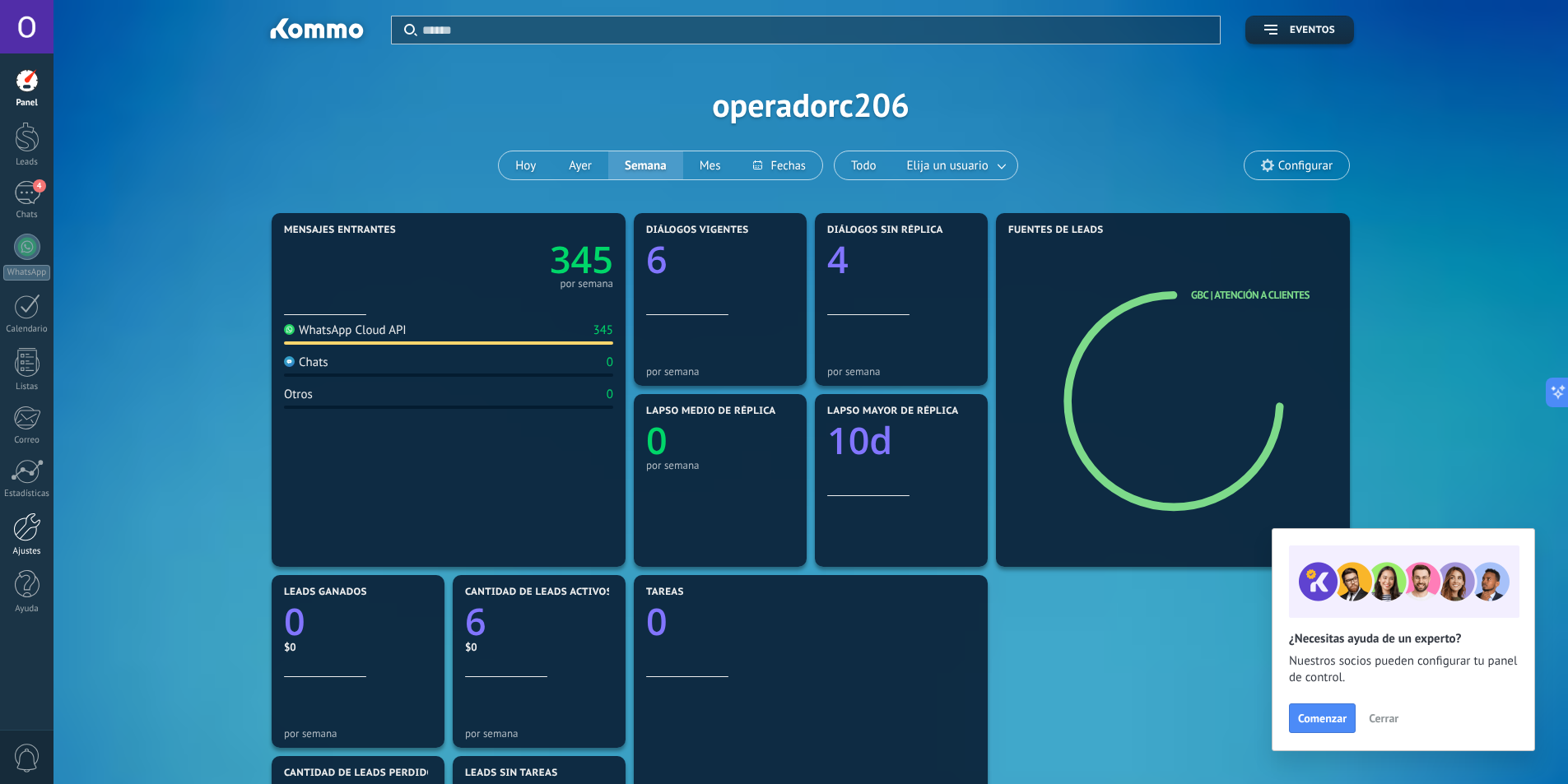
click at [17, 541] on div at bounding box center [27, 526] width 28 height 29
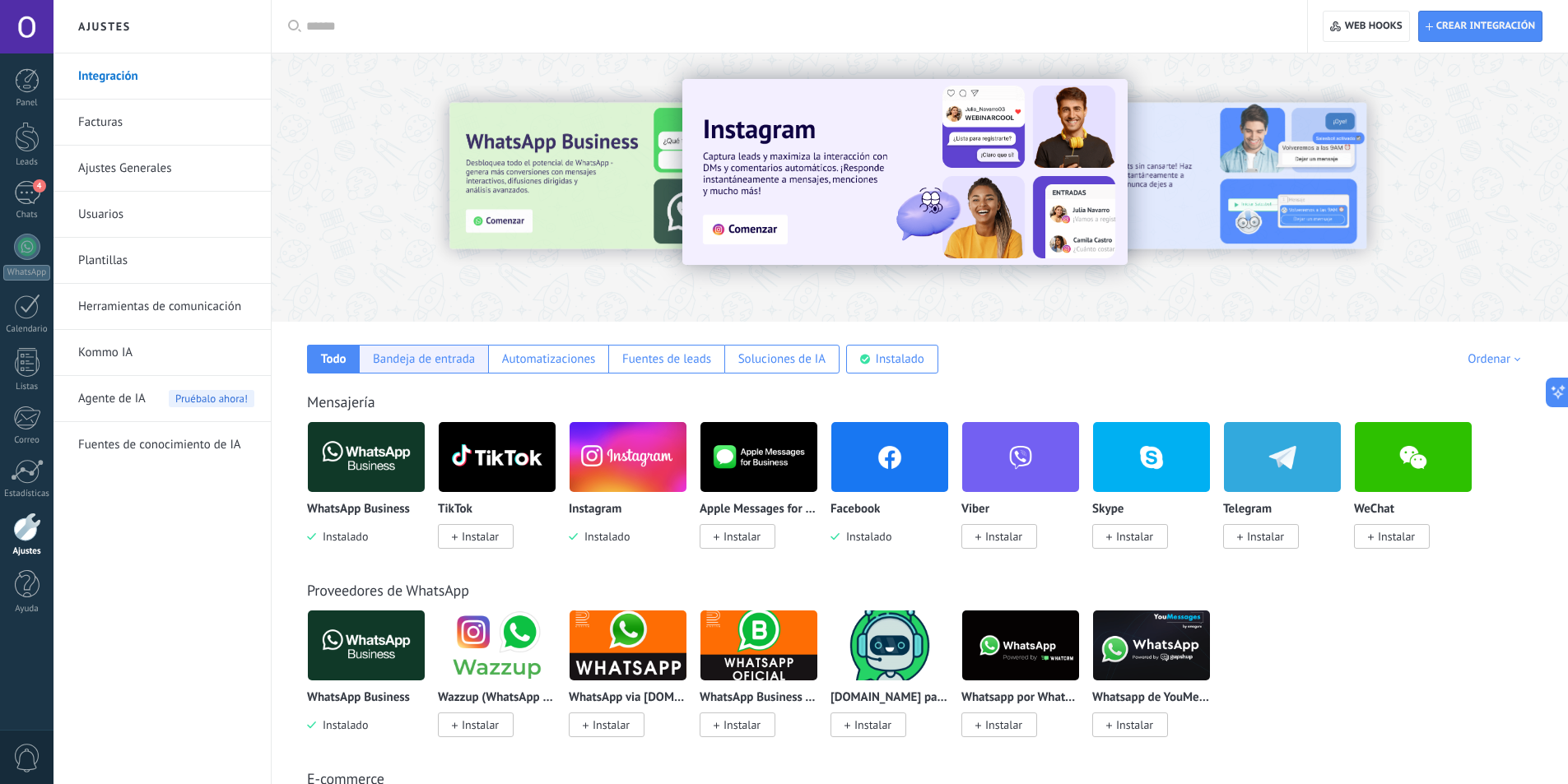
click at [424, 356] on div "Bandeja de entrada" at bounding box center [423, 359] width 102 height 16
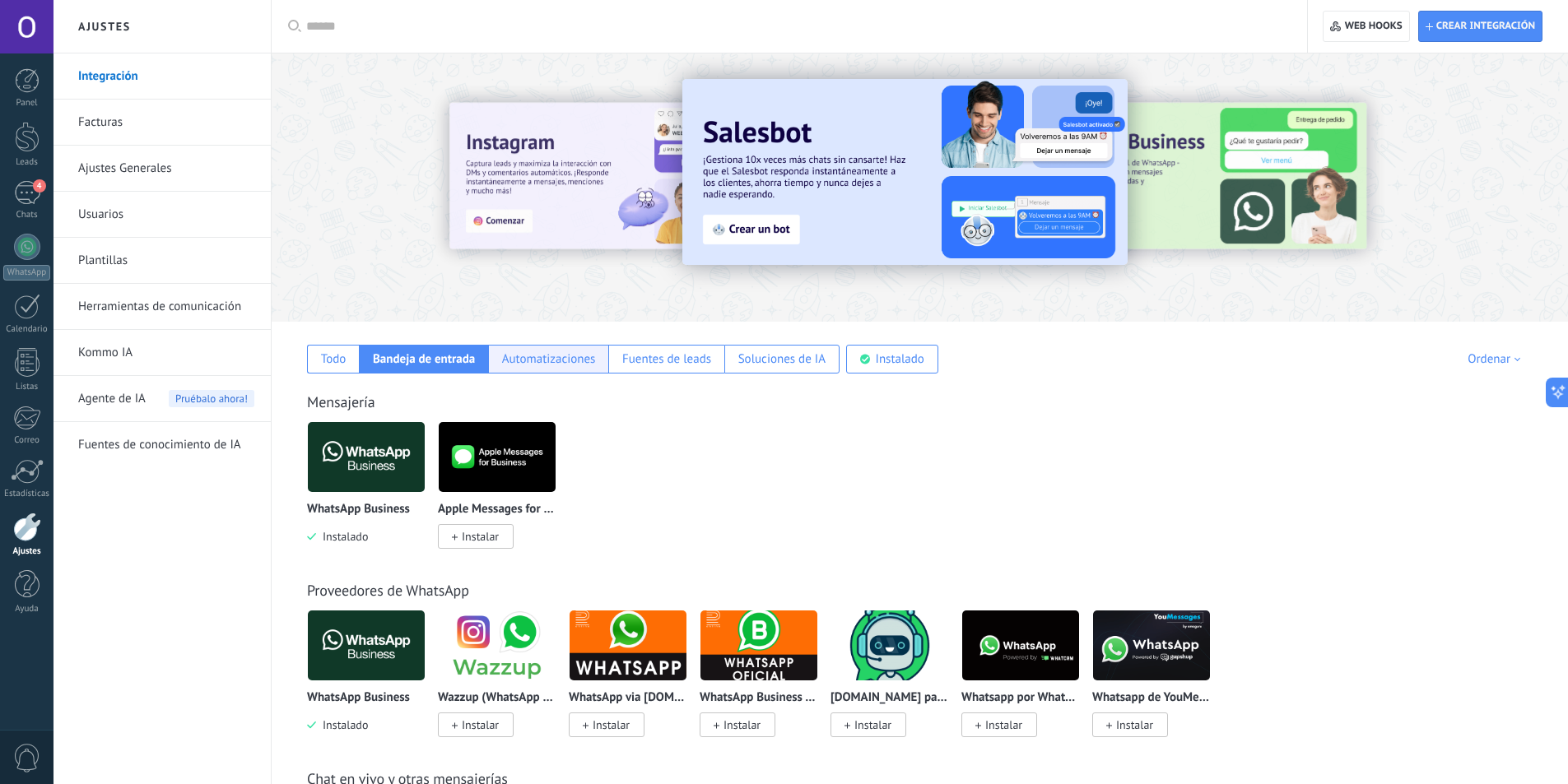
click at [530, 352] on div "Automatizaciones" at bounding box center [548, 359] width 94 height 16
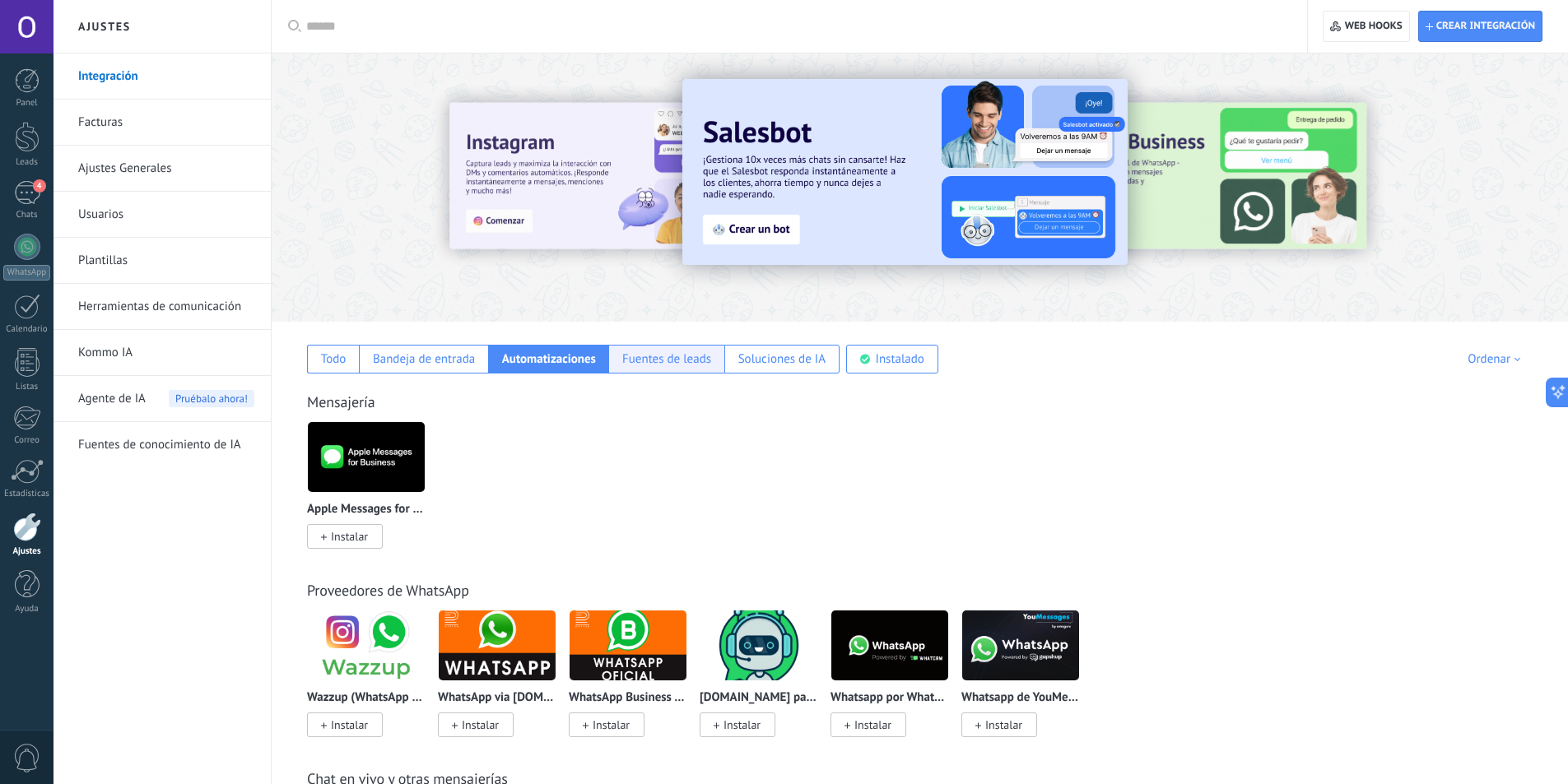
click at [658, 355] on div "Fuentes de leads" at bounding box center [666, 359] width 89 height 16
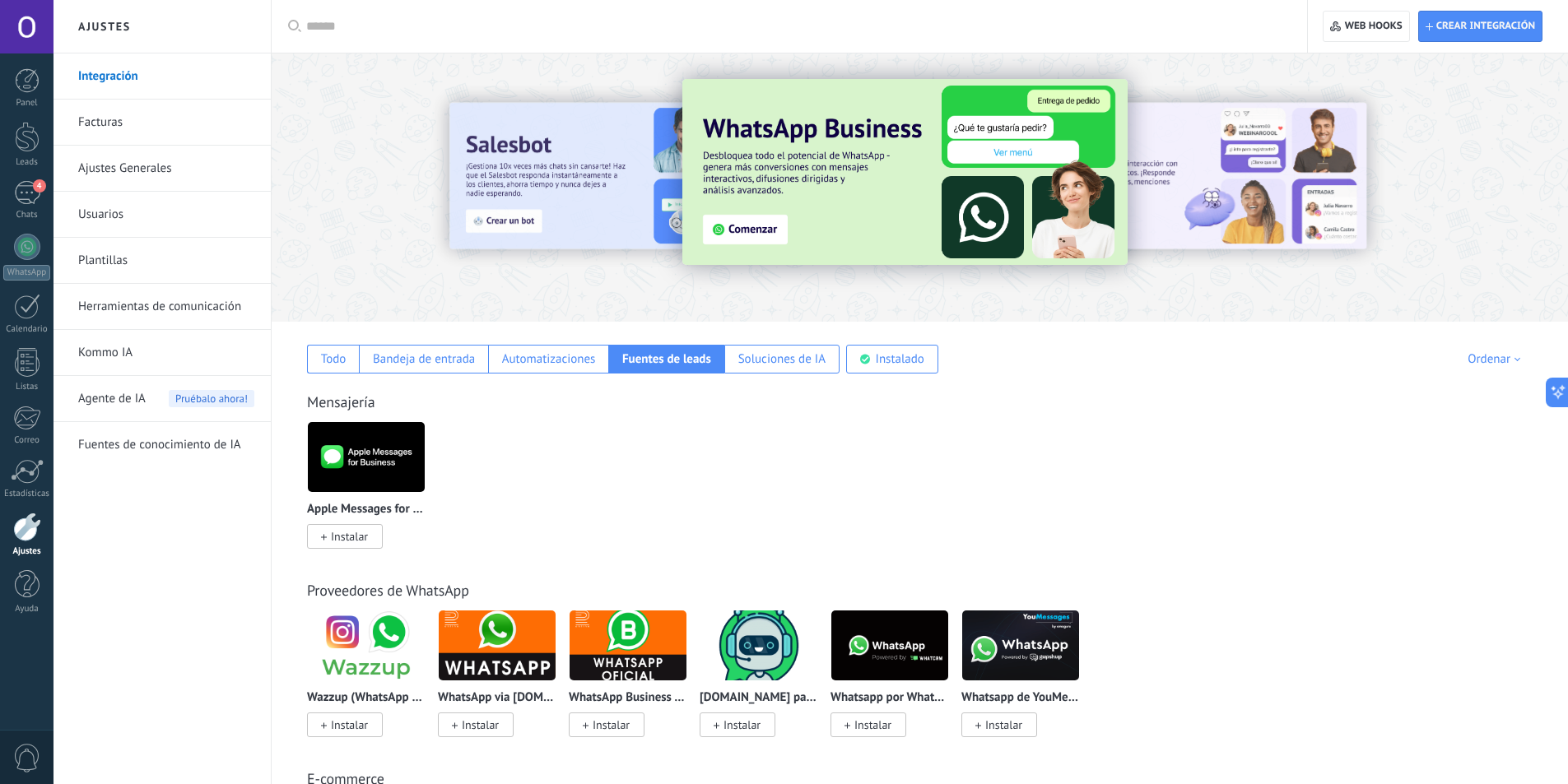
click at [163, 310] on link "Herramientas de comunicación" at bounding box center [166, 307] width 176 height 46
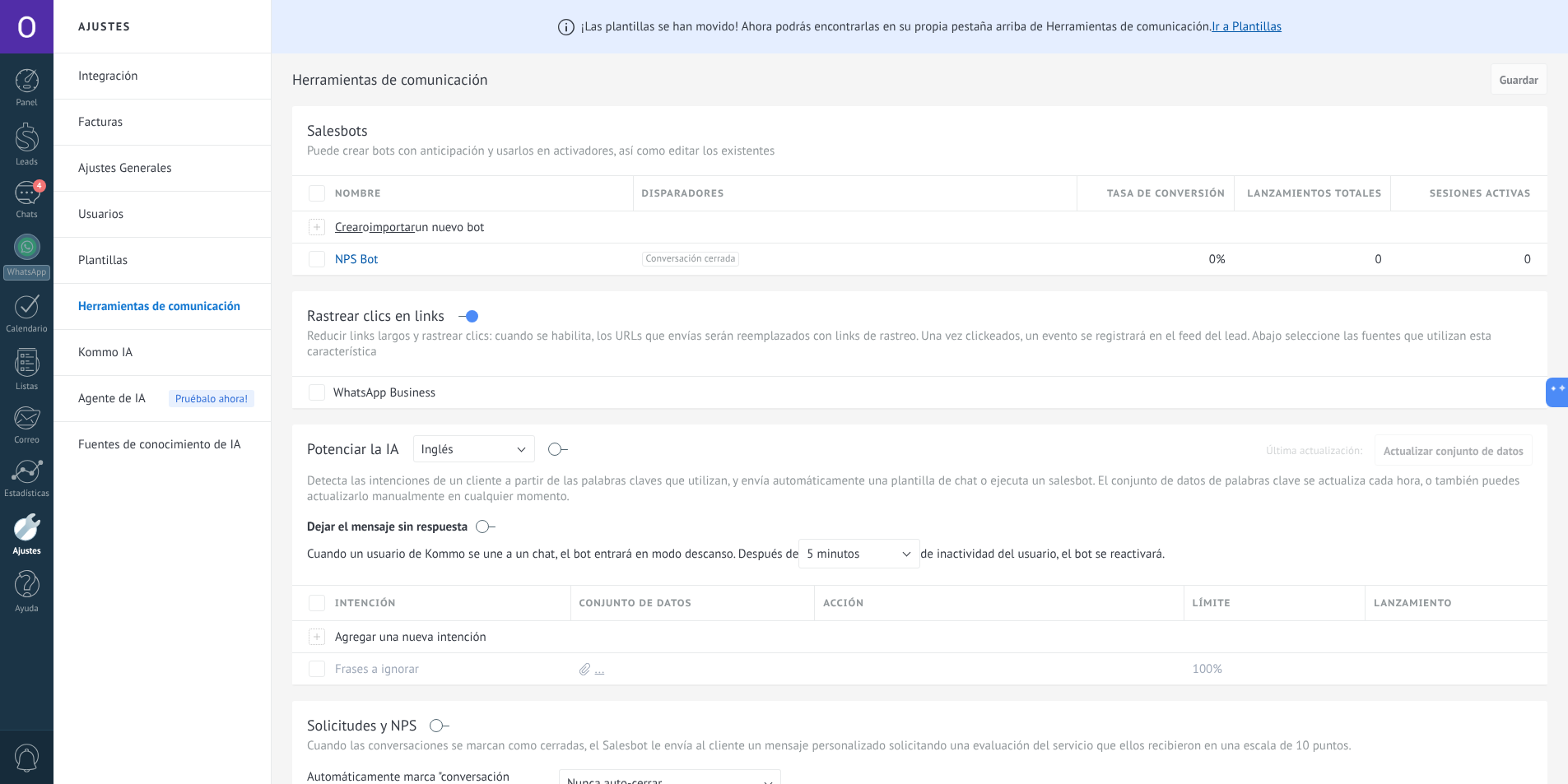
click at [134, 76] on link "Integración" at bounding box center [166, 76] width 176 height 46
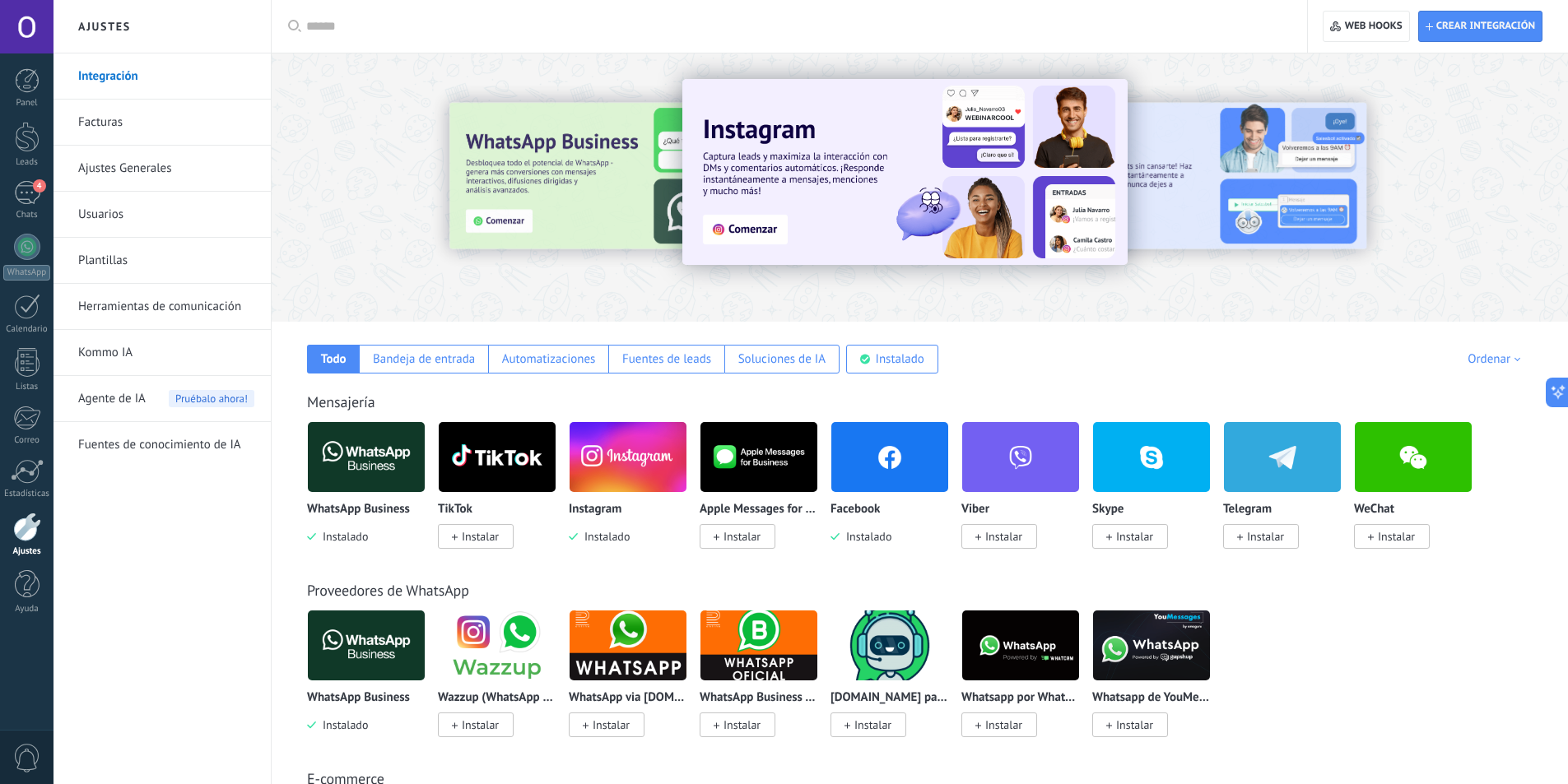
click at [888, 457] on img at bounding box center [889, 456] width 117 height 80
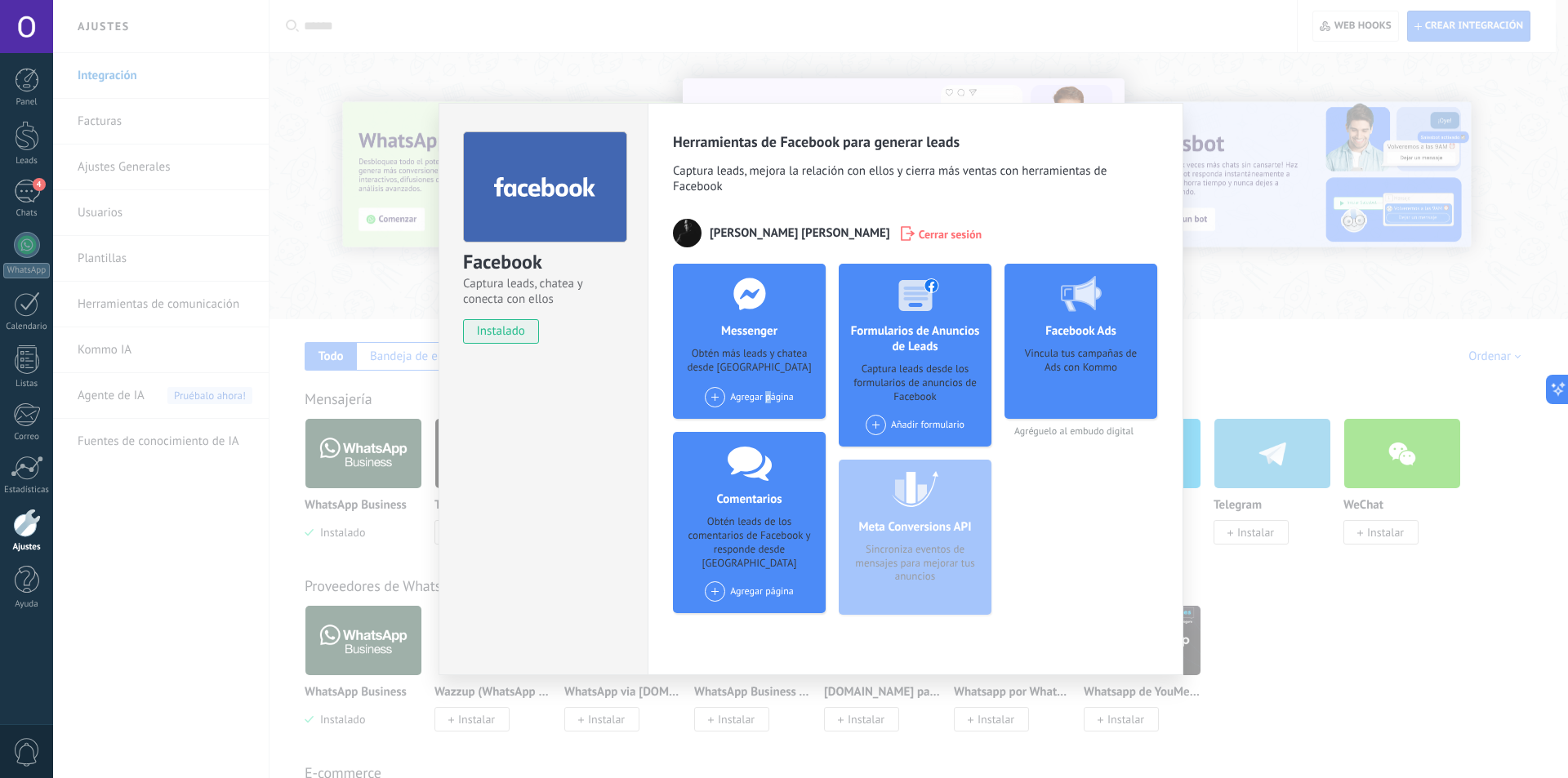
click at [768, 405] on div "Agregar página" at bounding box center [749, 397] width 89 height 20
click at [767, 393] on div "Agregar página Asador Bacanora Oaxaca" at bounding box center [749, 397] width 89 height 20
click at [768, 391] on div "Agregar página Asador Bacanora Oaxaca" at bounding box center [749, 397] width 89 height 20
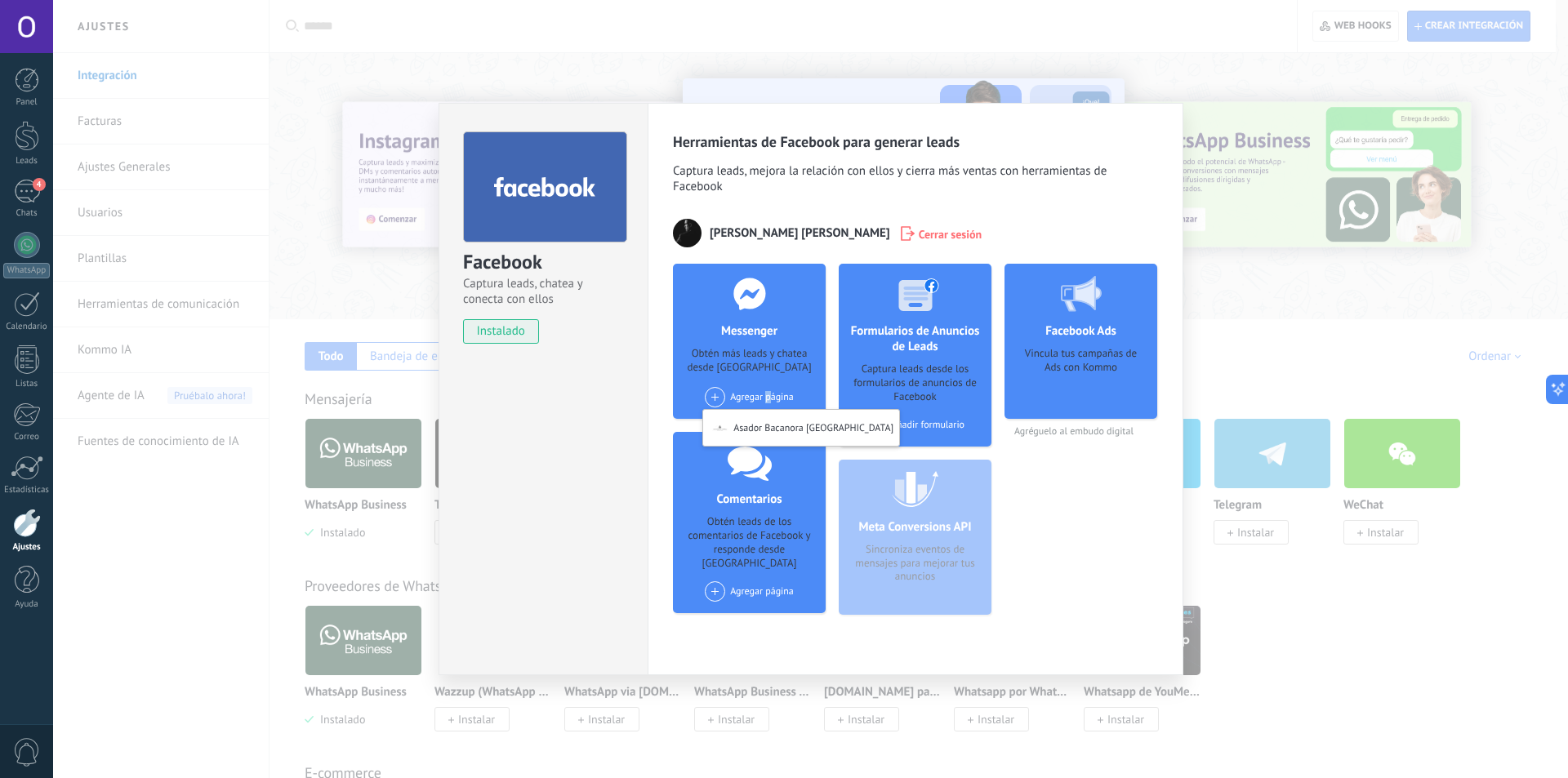
click at [1284, 333] on div "Facebook Captura leads, chatea y conecta con ellos instalado Desinstalar Herram…" at bounding box center [810, 389] width 1515 height 778
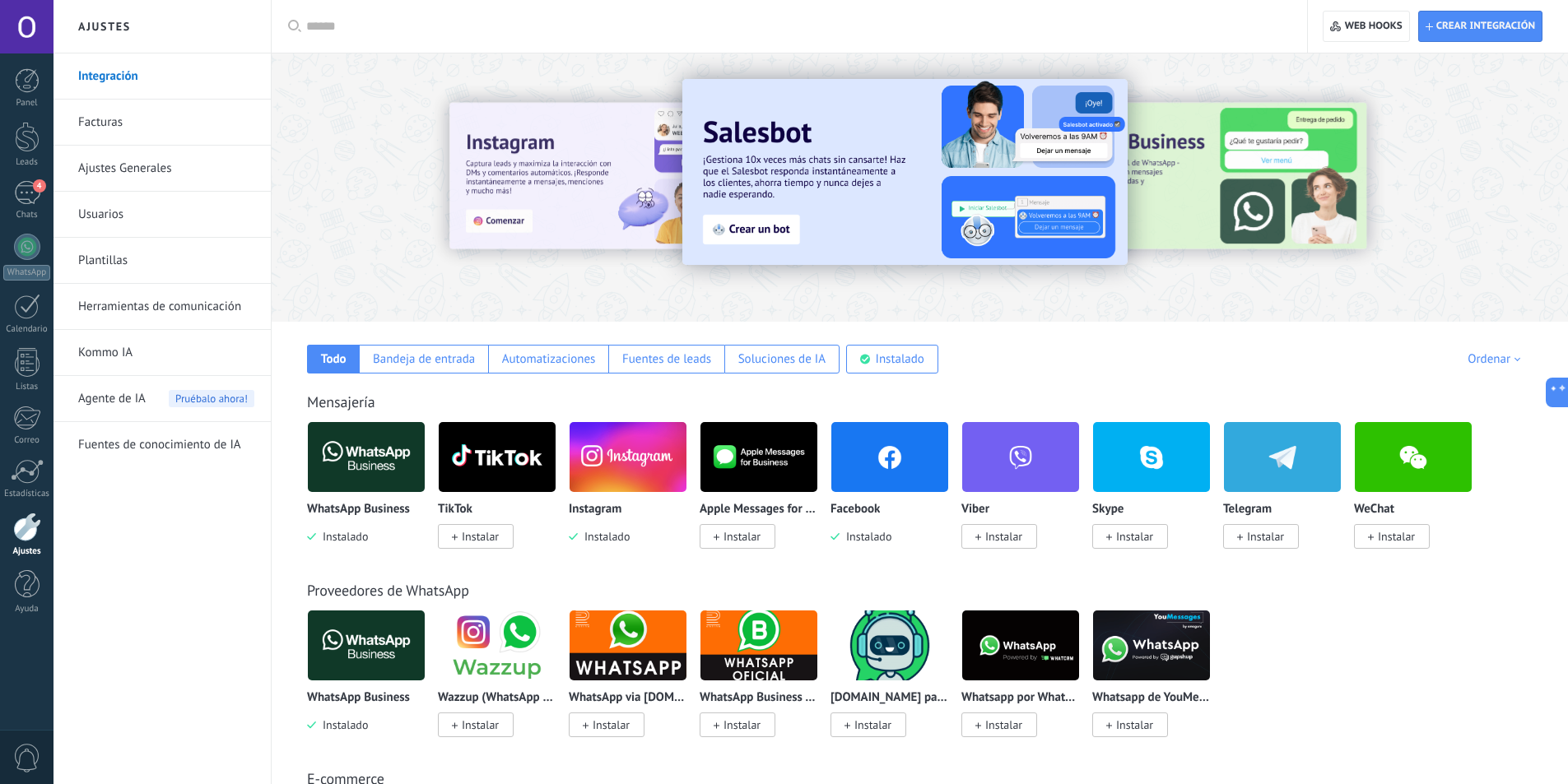
click at [571, 19] on input "text" at bounding box center [795, 27] width 977 height 17
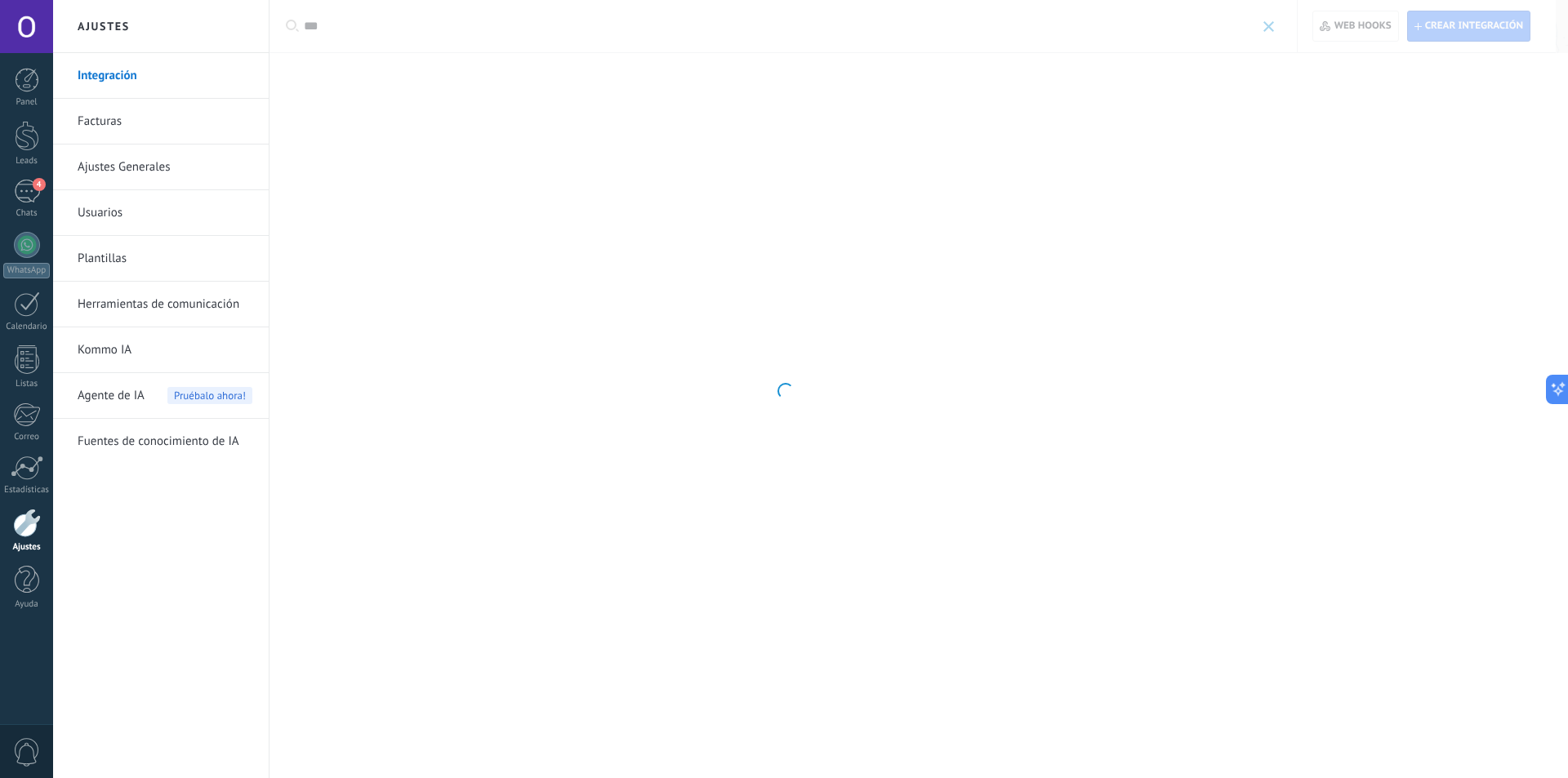
type input "****"
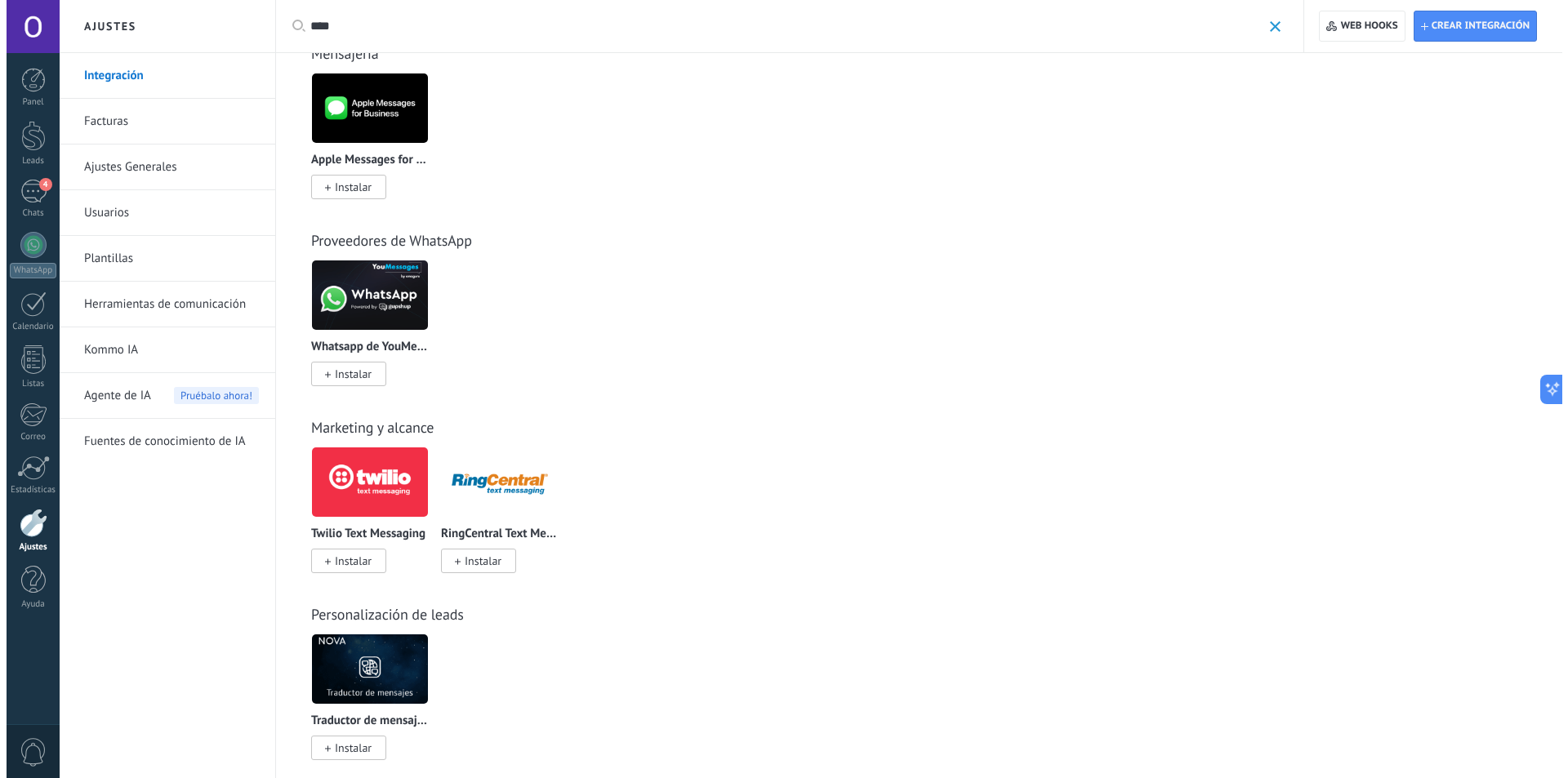
scroll to position [64, 0]
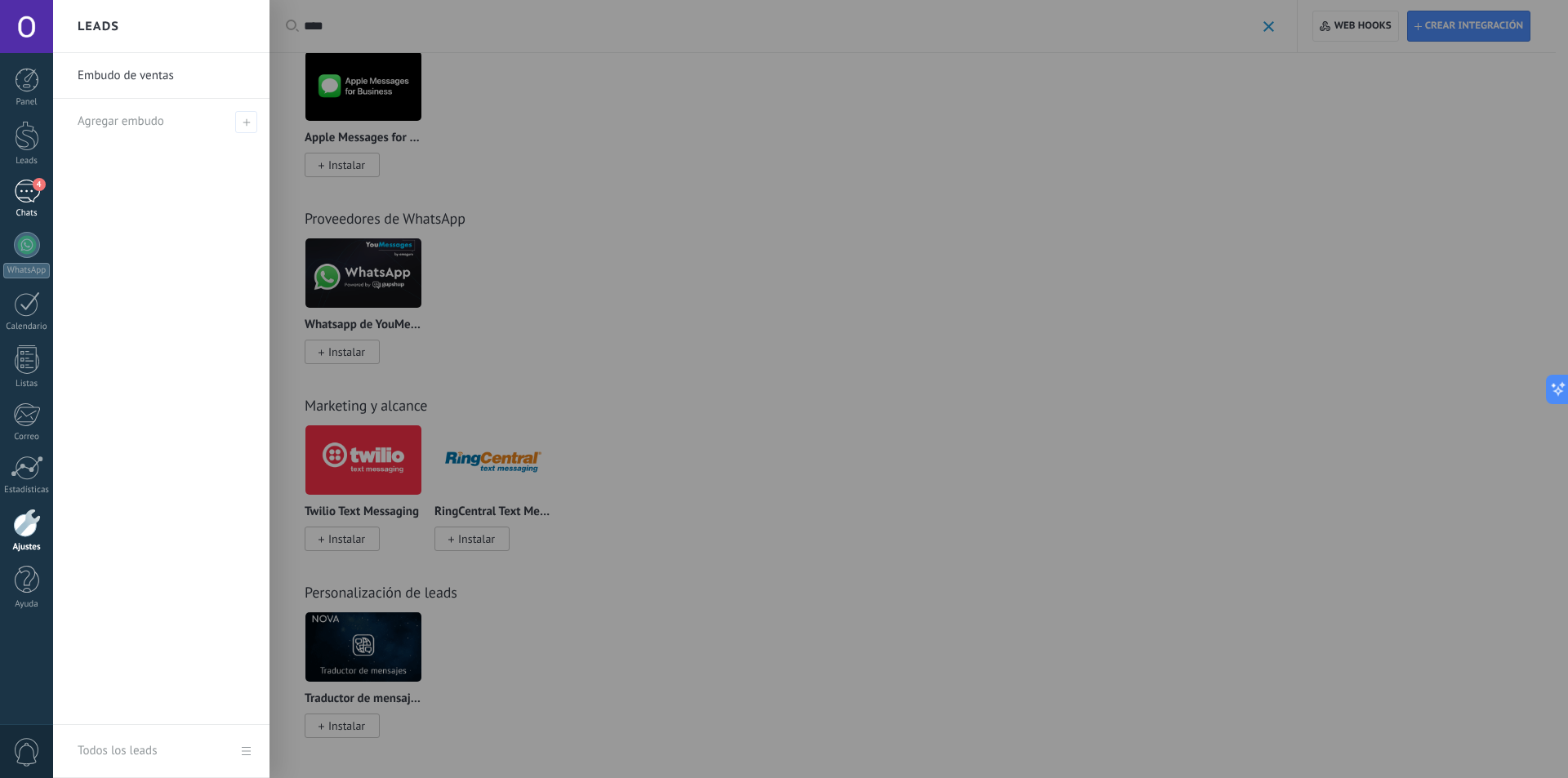
click at [24, 189] on div "4" at bounding box center [26, 192] width 26 height 24
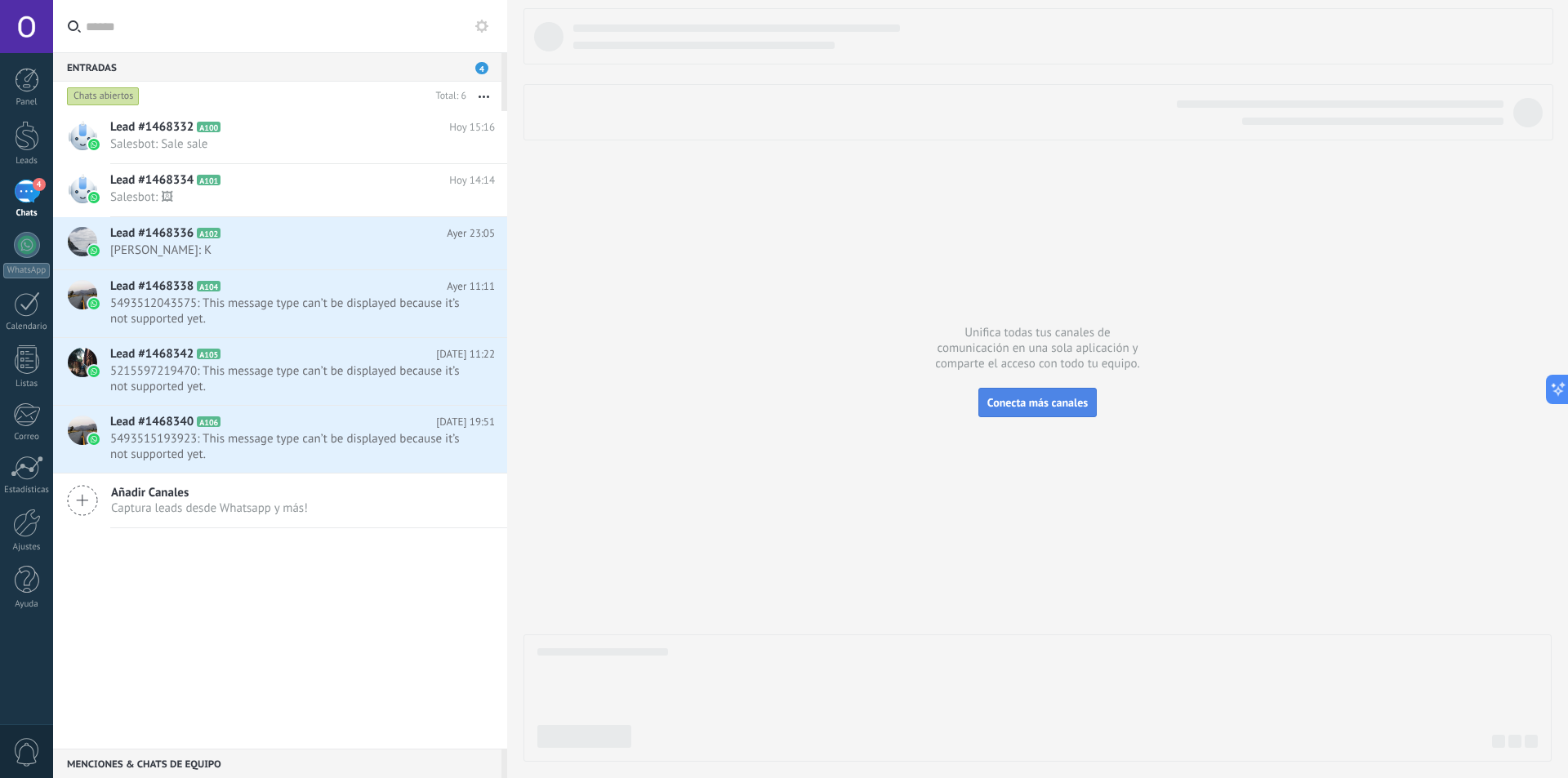
click at [1067, 394] on button "Conecta más canales" at bounding box center [1037, 403] width 119 height 29
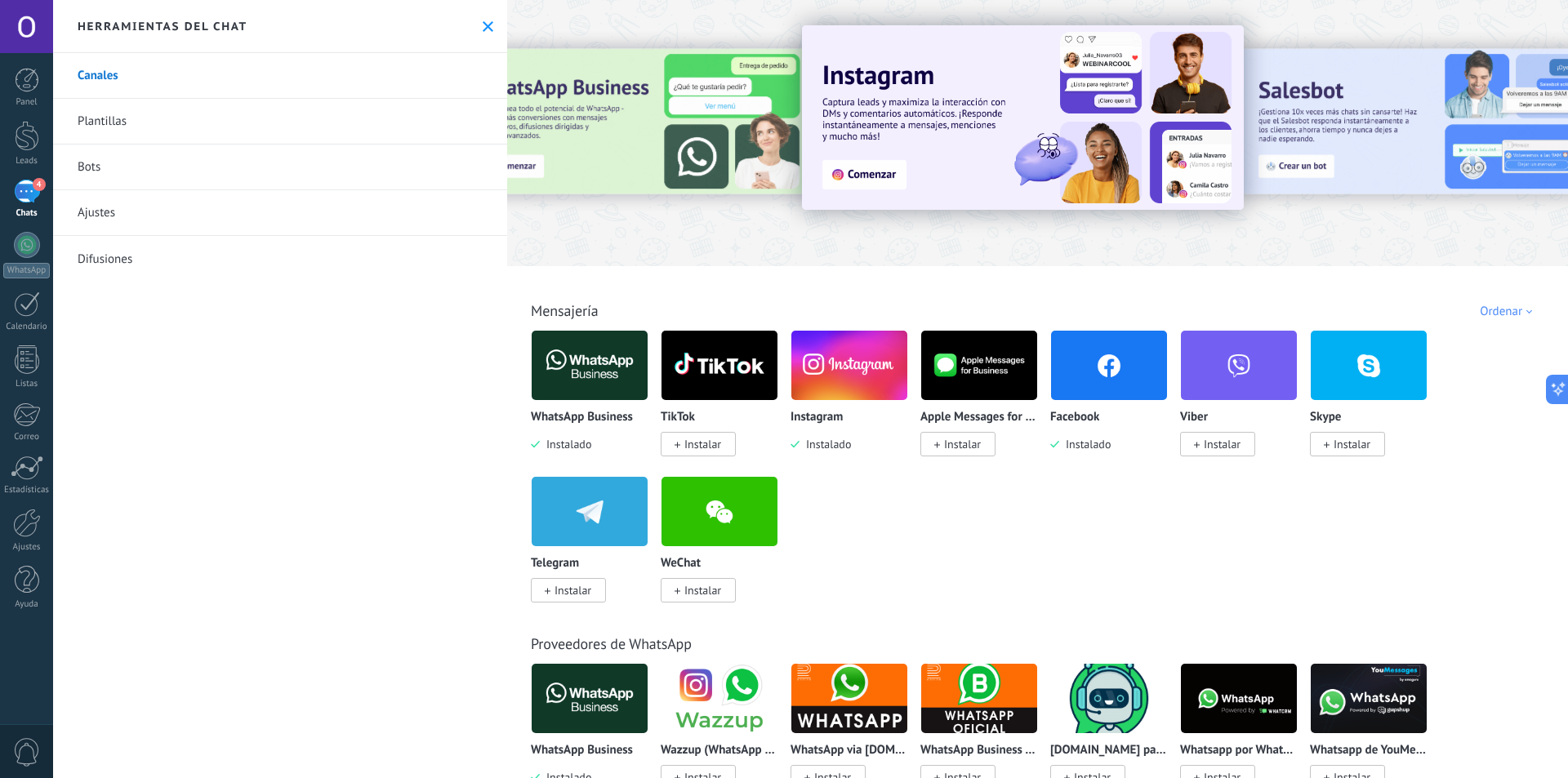
click at [950, 446] on span "Instalar" at bounding box center [963, 444] width 37 height 15
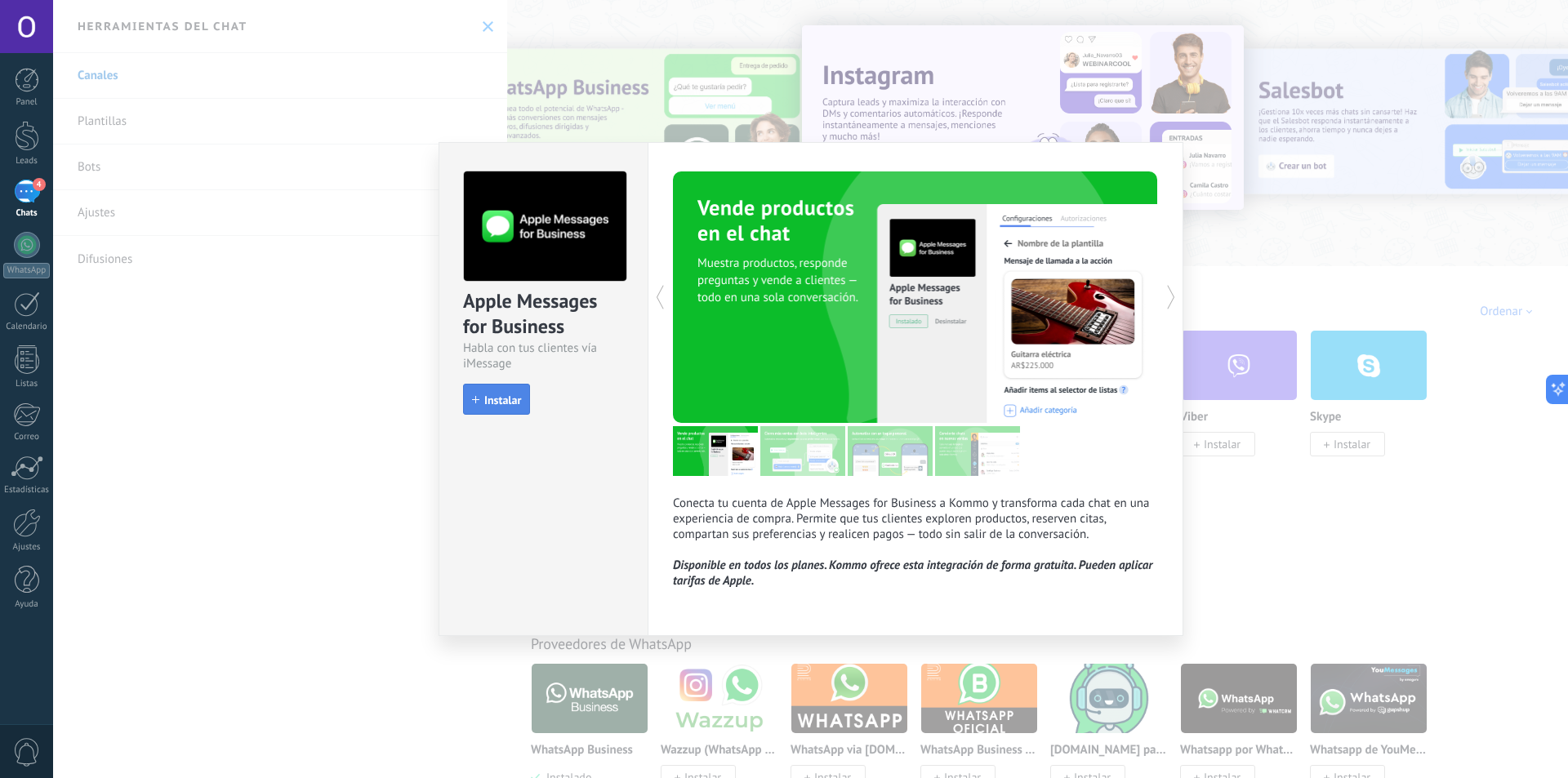
click at [509, 392] on button "Instalar" at bounding box center [496, 399] width 67 height 31
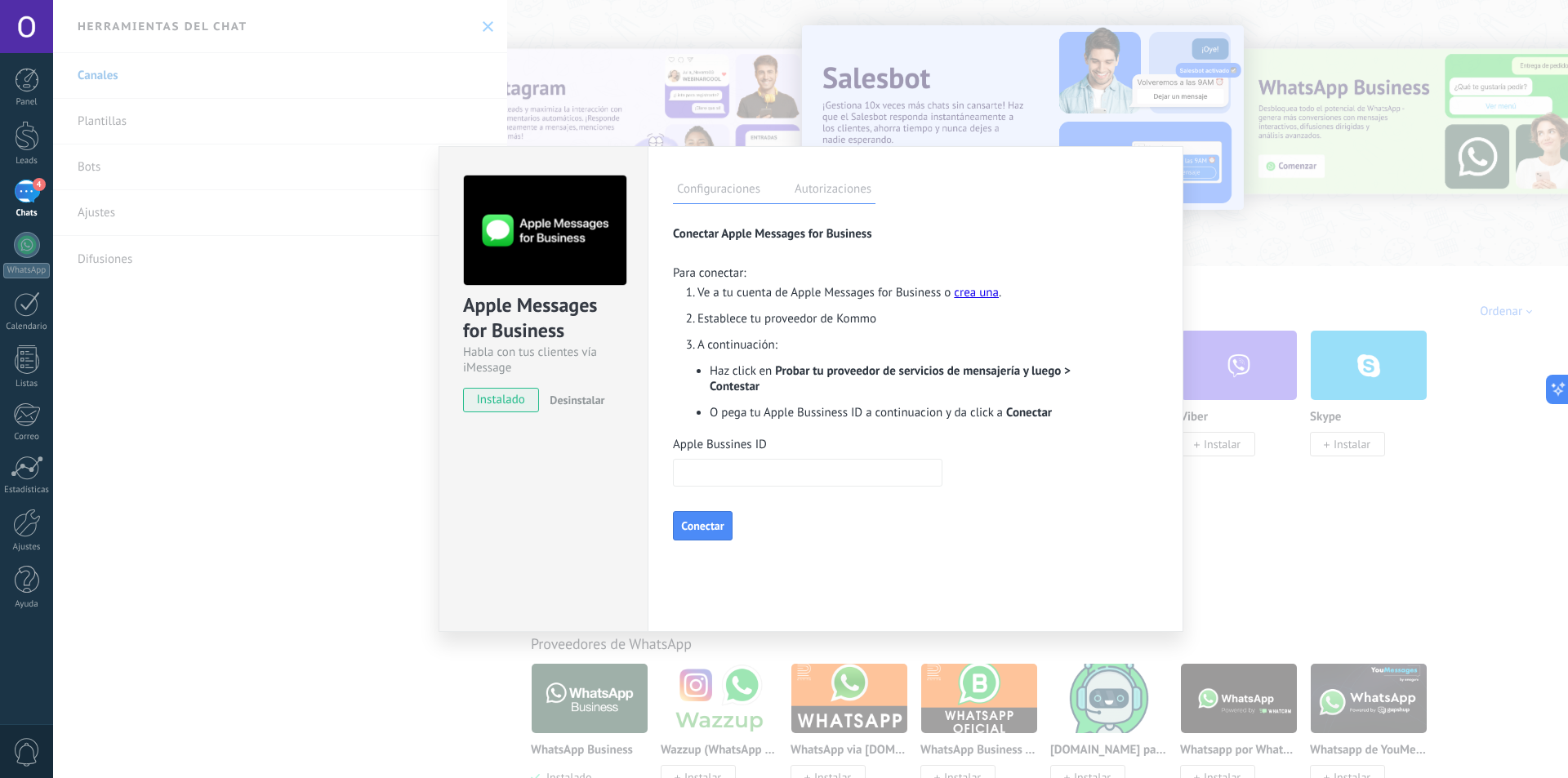
click at [1329, 280] on div "Apple Messages for Business Habla con tus clientes vía iMessage instalado Desin…" at bounding box center [810, 389] width 1515 height 778
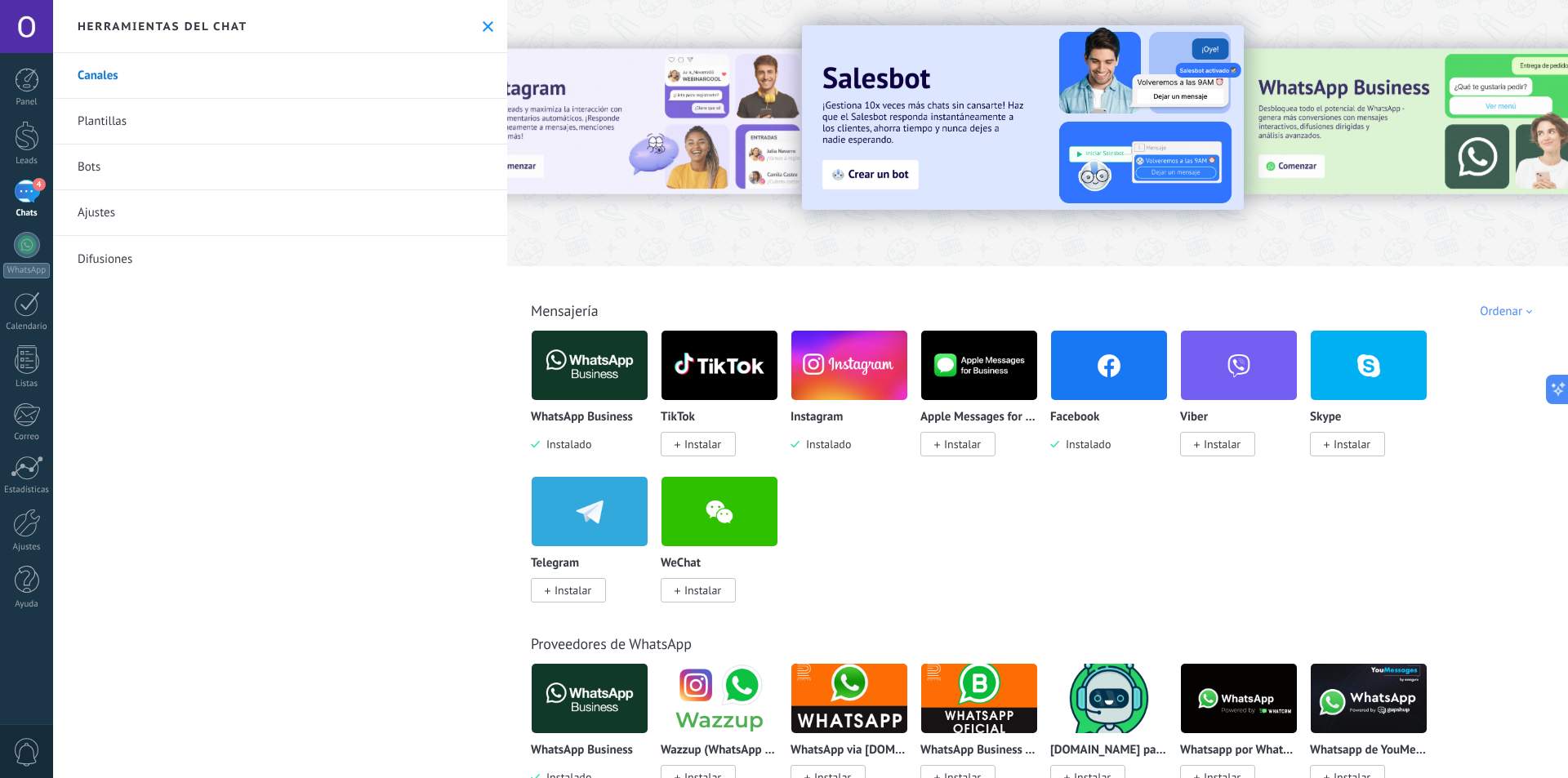
drag, startPoint x: 1317, startPoint y: 142, endPoint x: 1058, endPoint y: 257, distance: 283.4
click at [1340, 142] on div at bounding box center [1443, 131] width 367 height 147
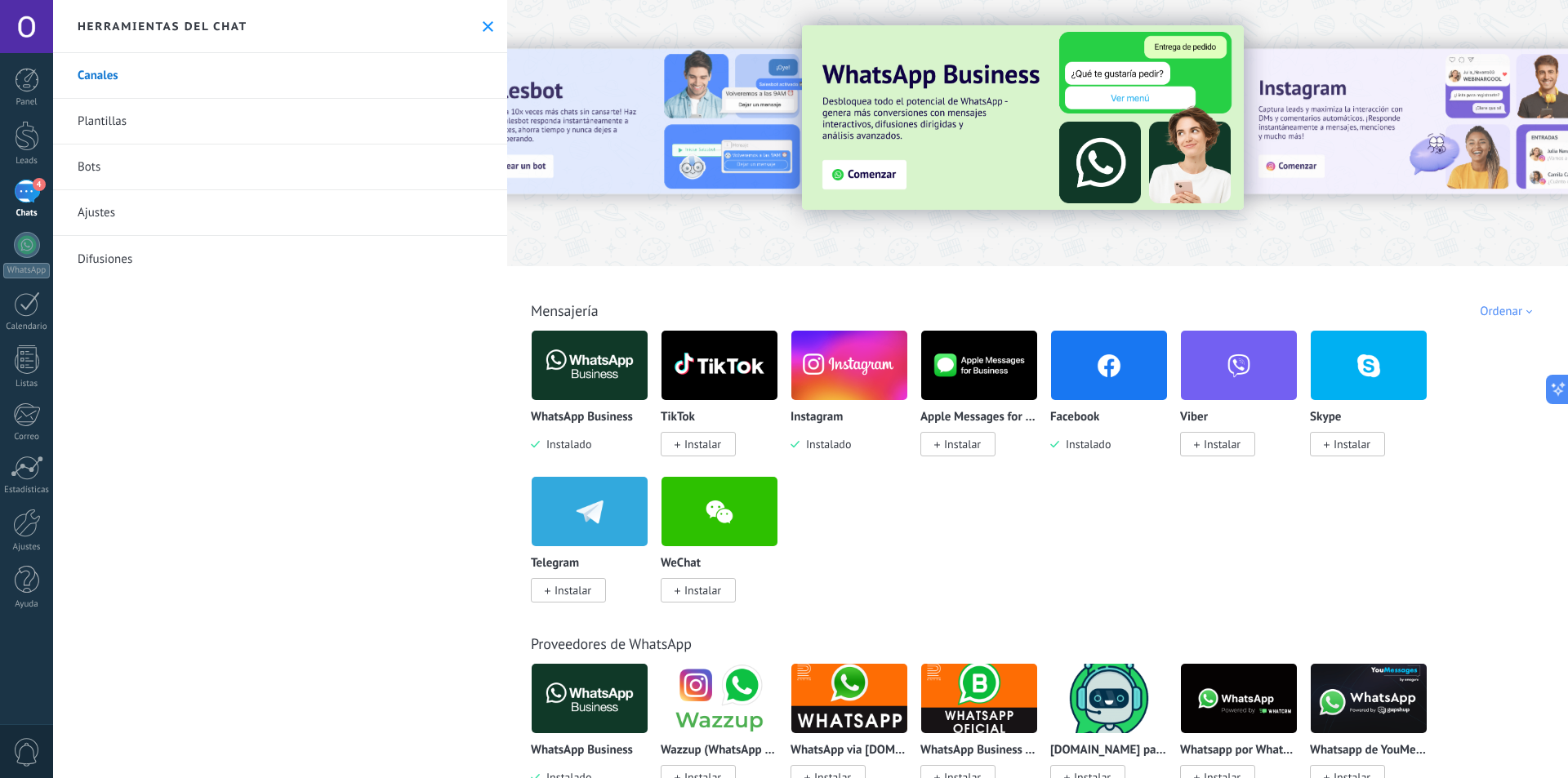
click at [862, 171] on img at bounding box center [1023, 118] width 442 height 184
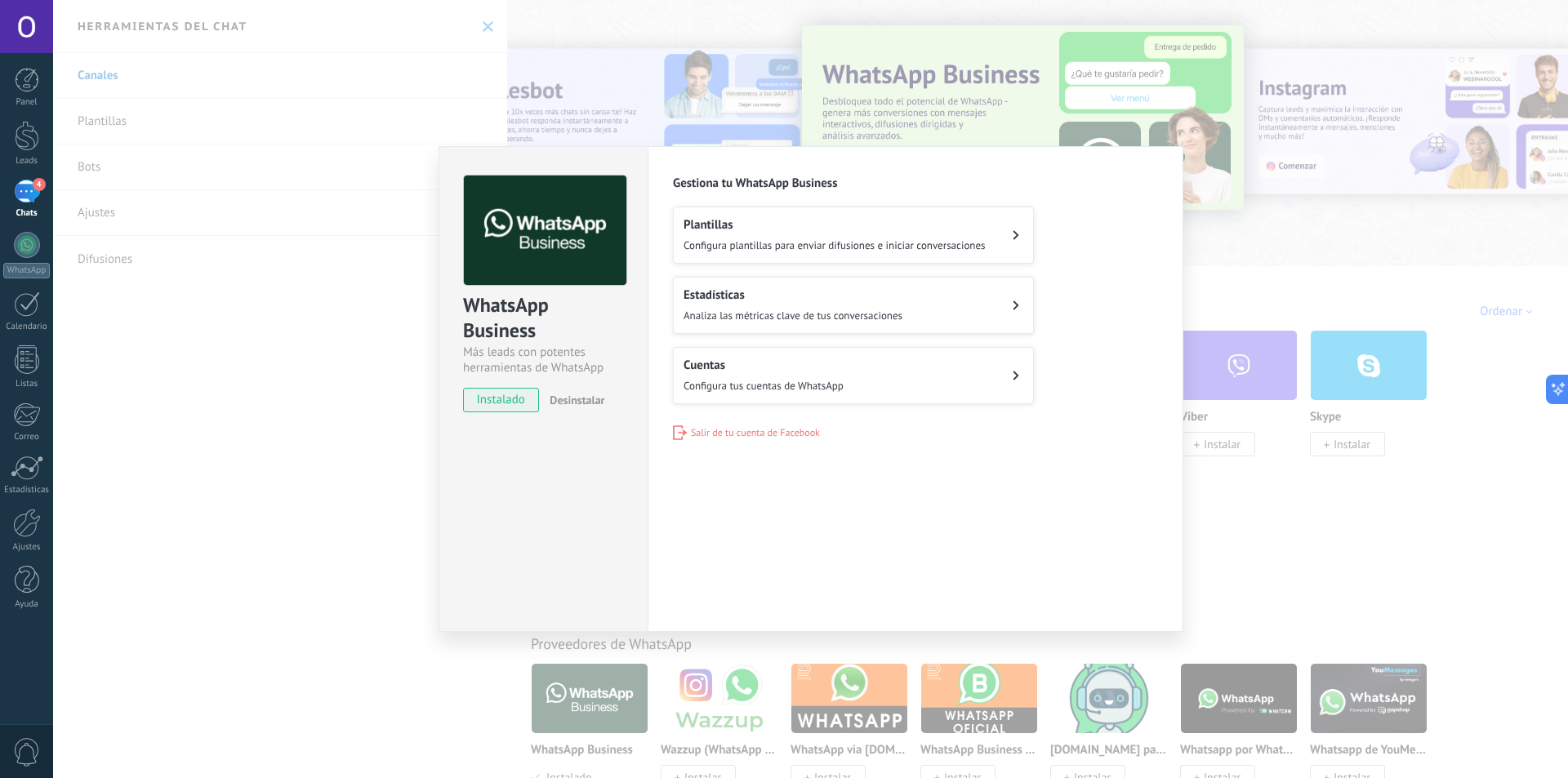
click at [784, 231] on h2 "Plantillas" at bounding box center [834, 225] width 302 height 16
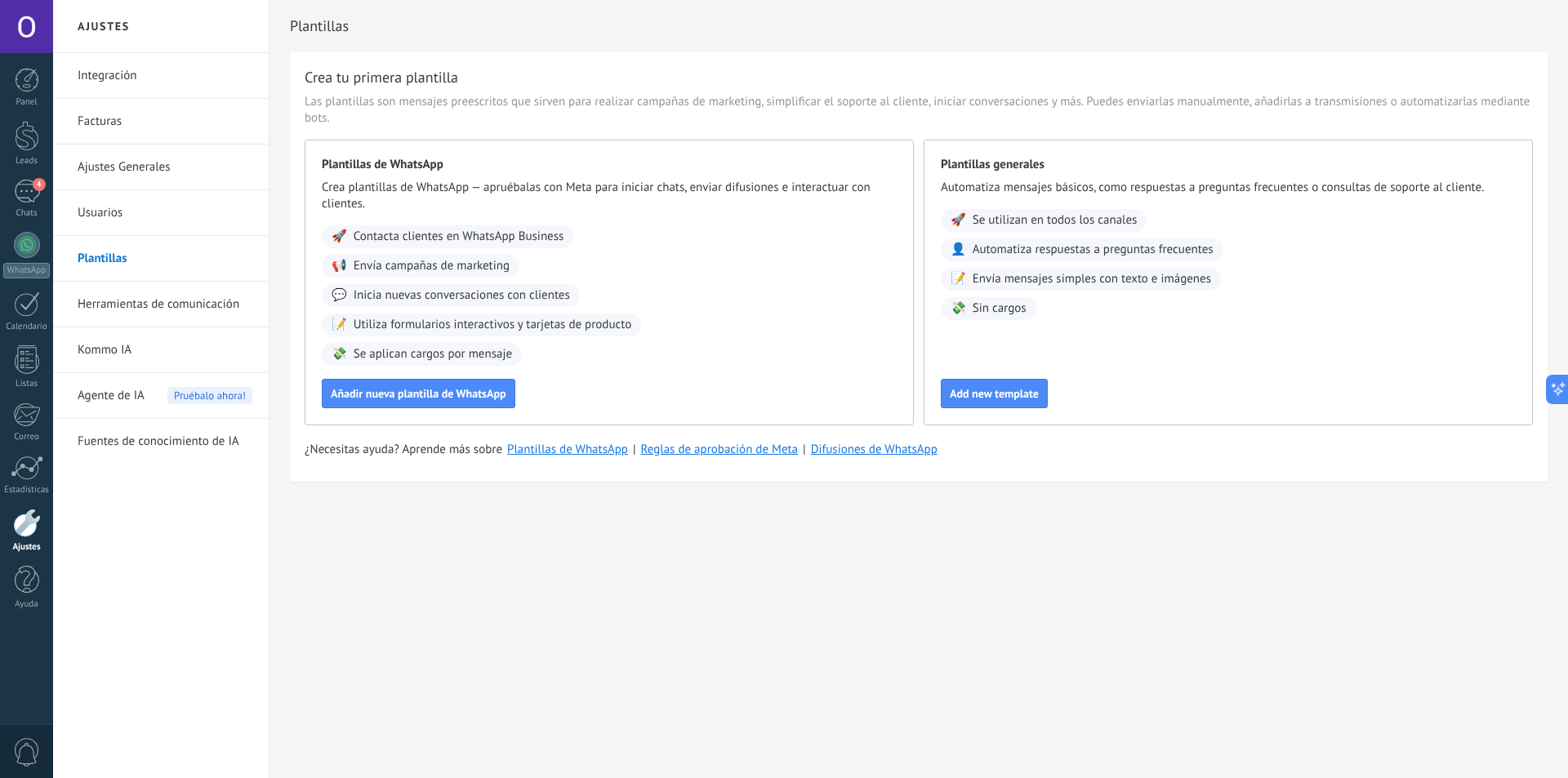
click at [137, 162] on link "Ajustes Generales" at bounding box center [164, 167] width 174 height 46
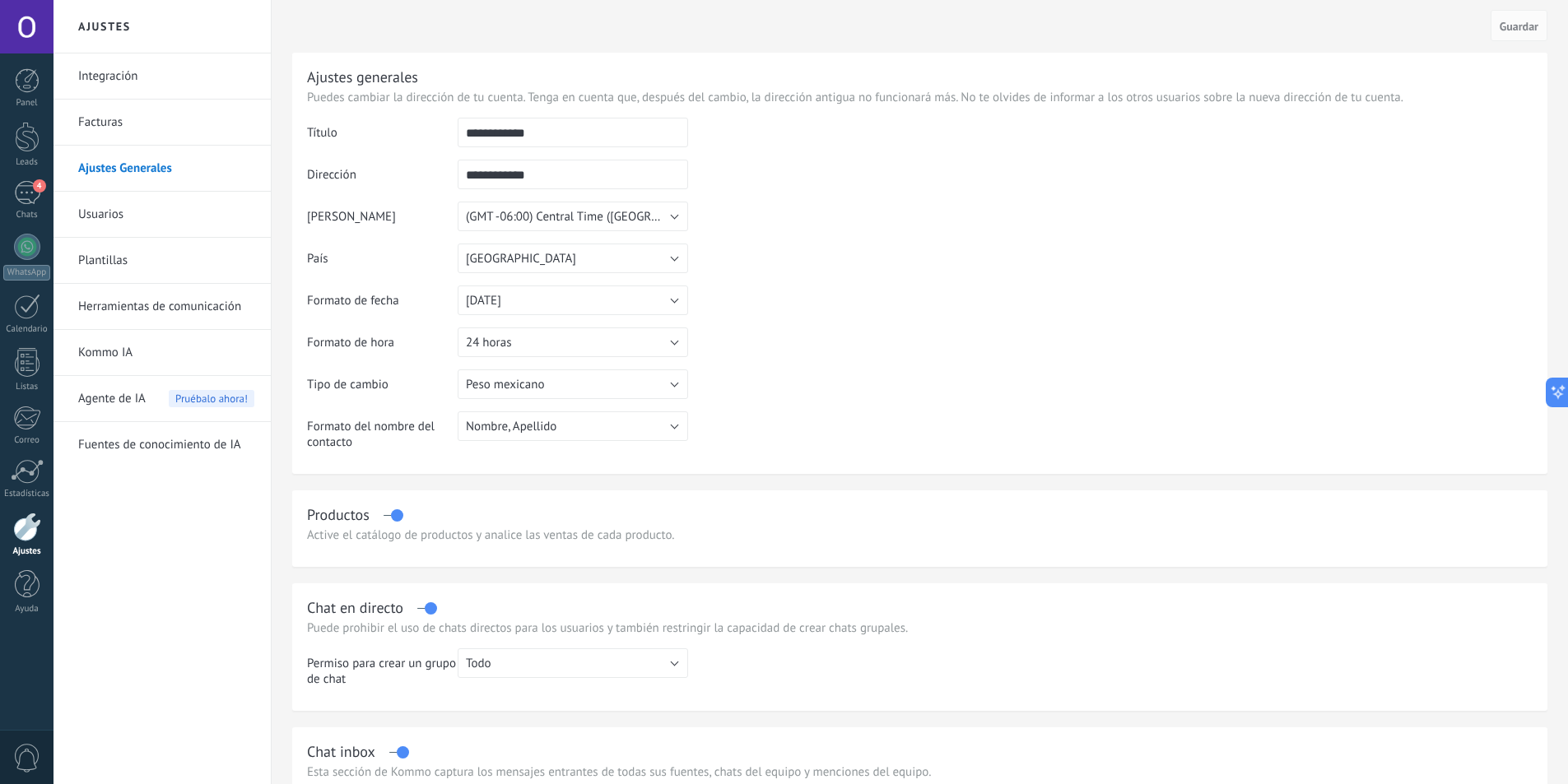
click at [177, 83] on link "Integración" at bounding box center [166, 76] width 176 height 46
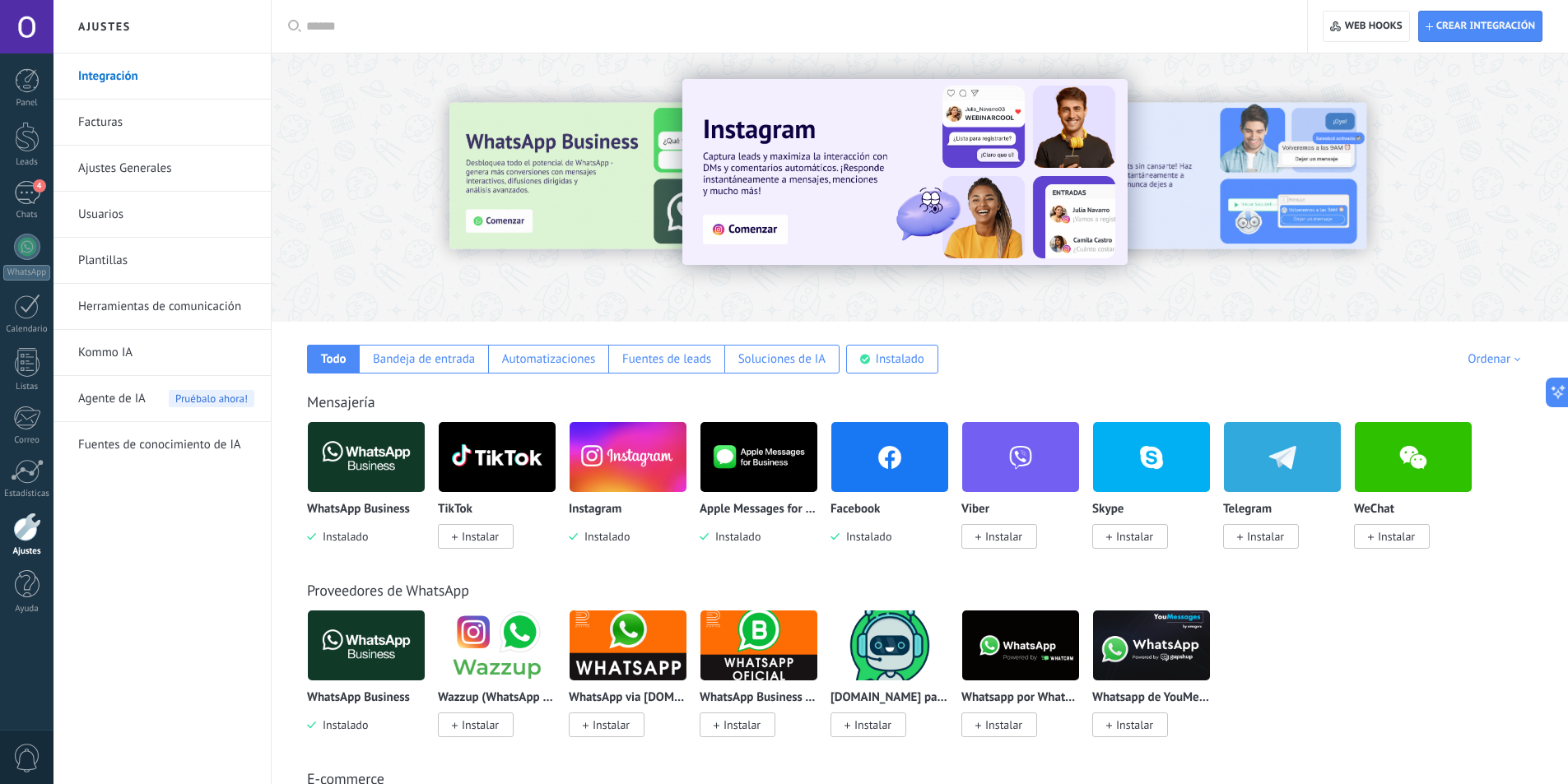
click at [648, 478] on img at bounding box center [628, 456] width 117 height 80
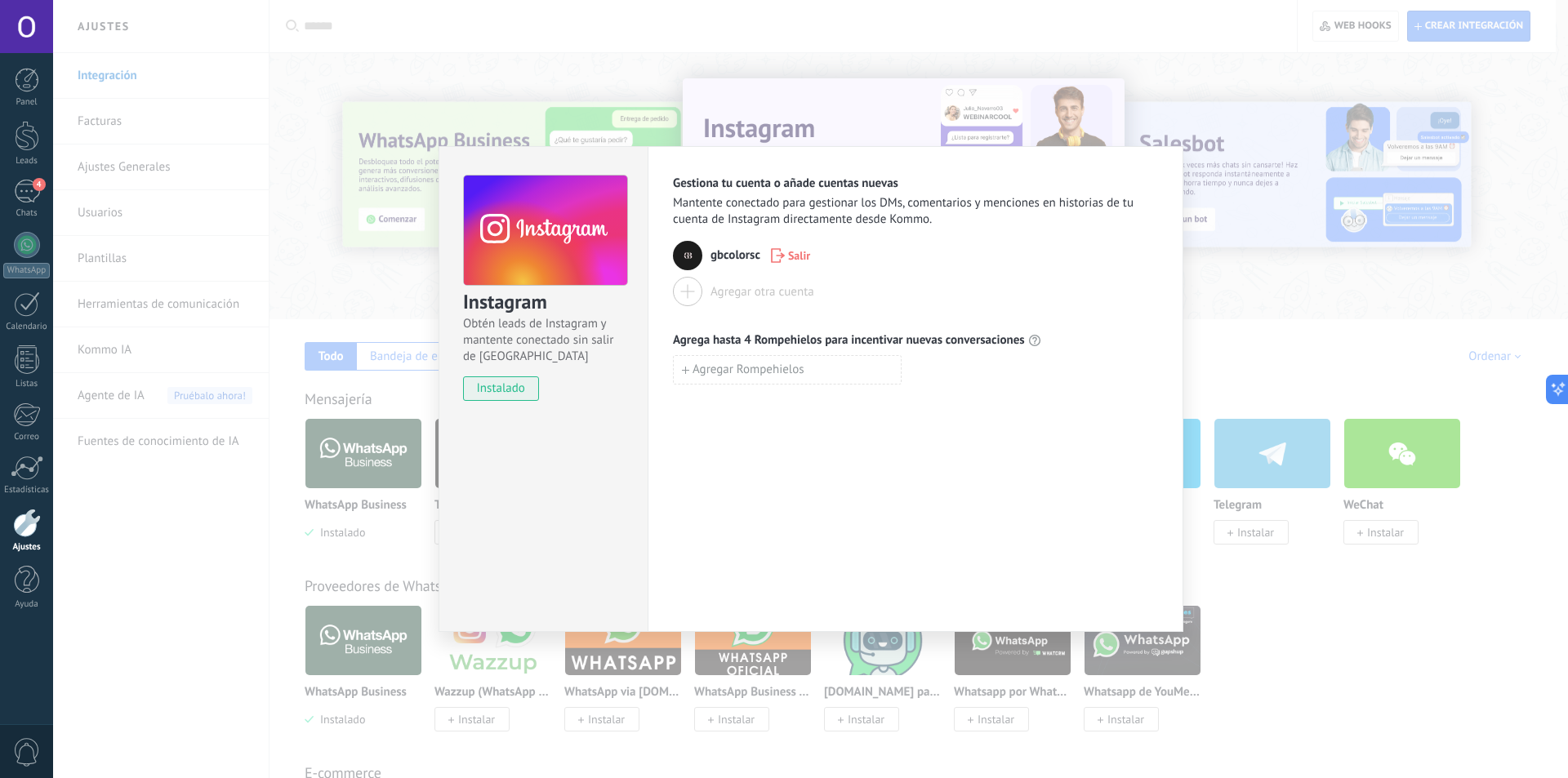
click at [508, 388] on span "instalado" at bounding box center [500, 388] width 74 height 25
click at [785, 263] on span "Salir" at bounding box center [790, 256] width 39 height 15
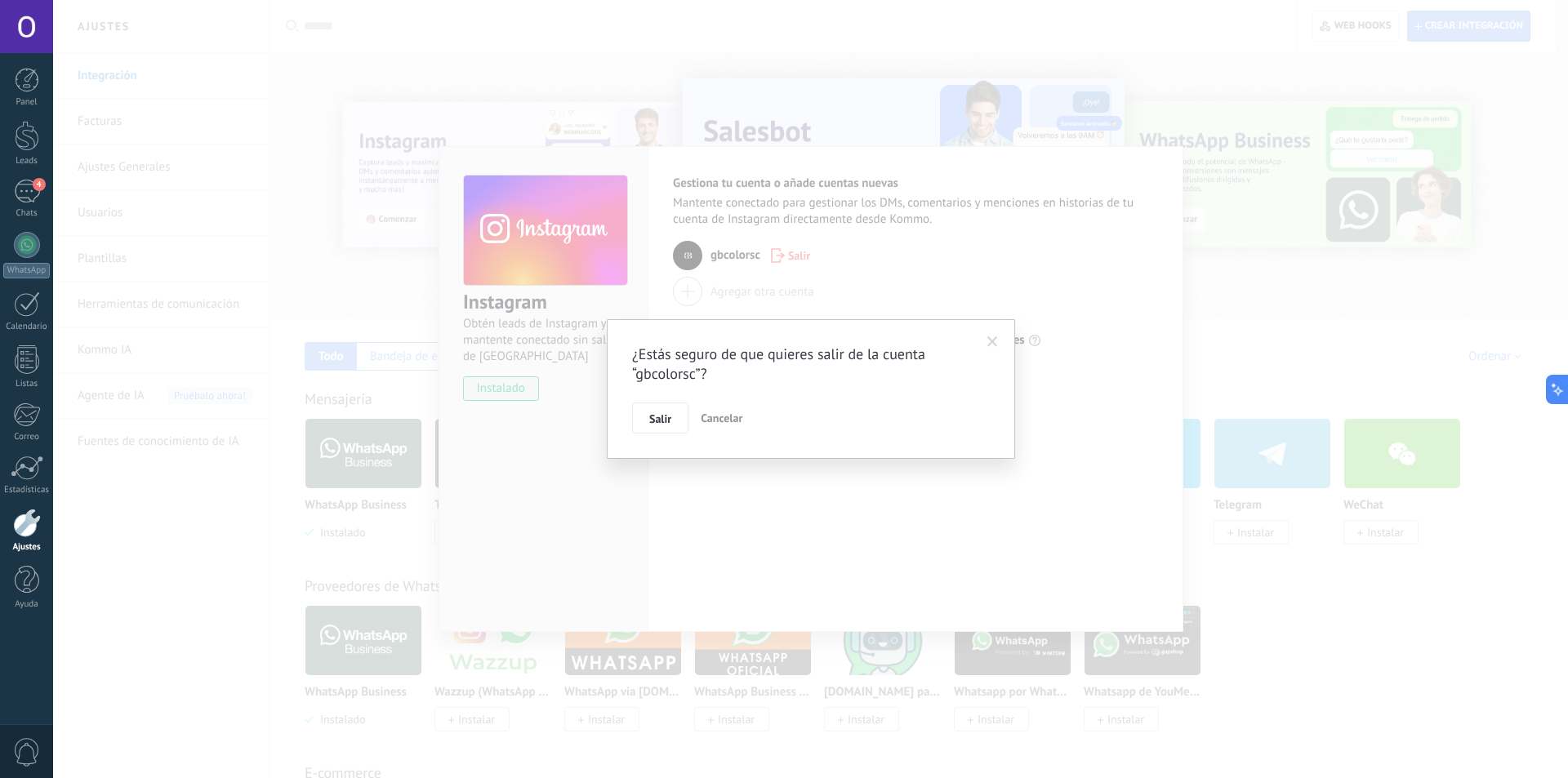
click at [653, 418] on span "Salir" at bounding box center [660, 418] width 22 height 12
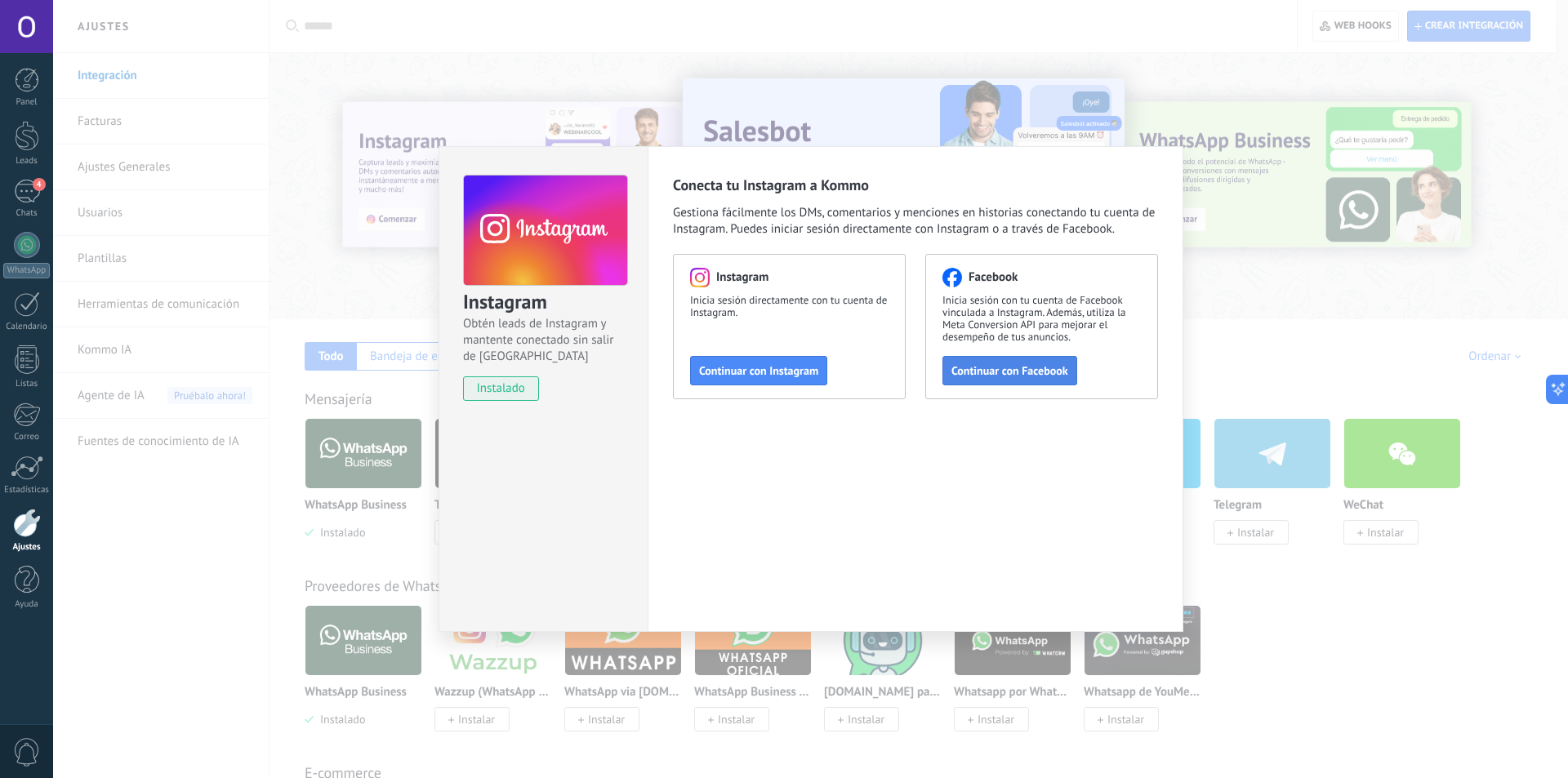
click at [1033, 373] on span "Continuar con Facebook" at bounding box center [1010, 371] width 117 height 12
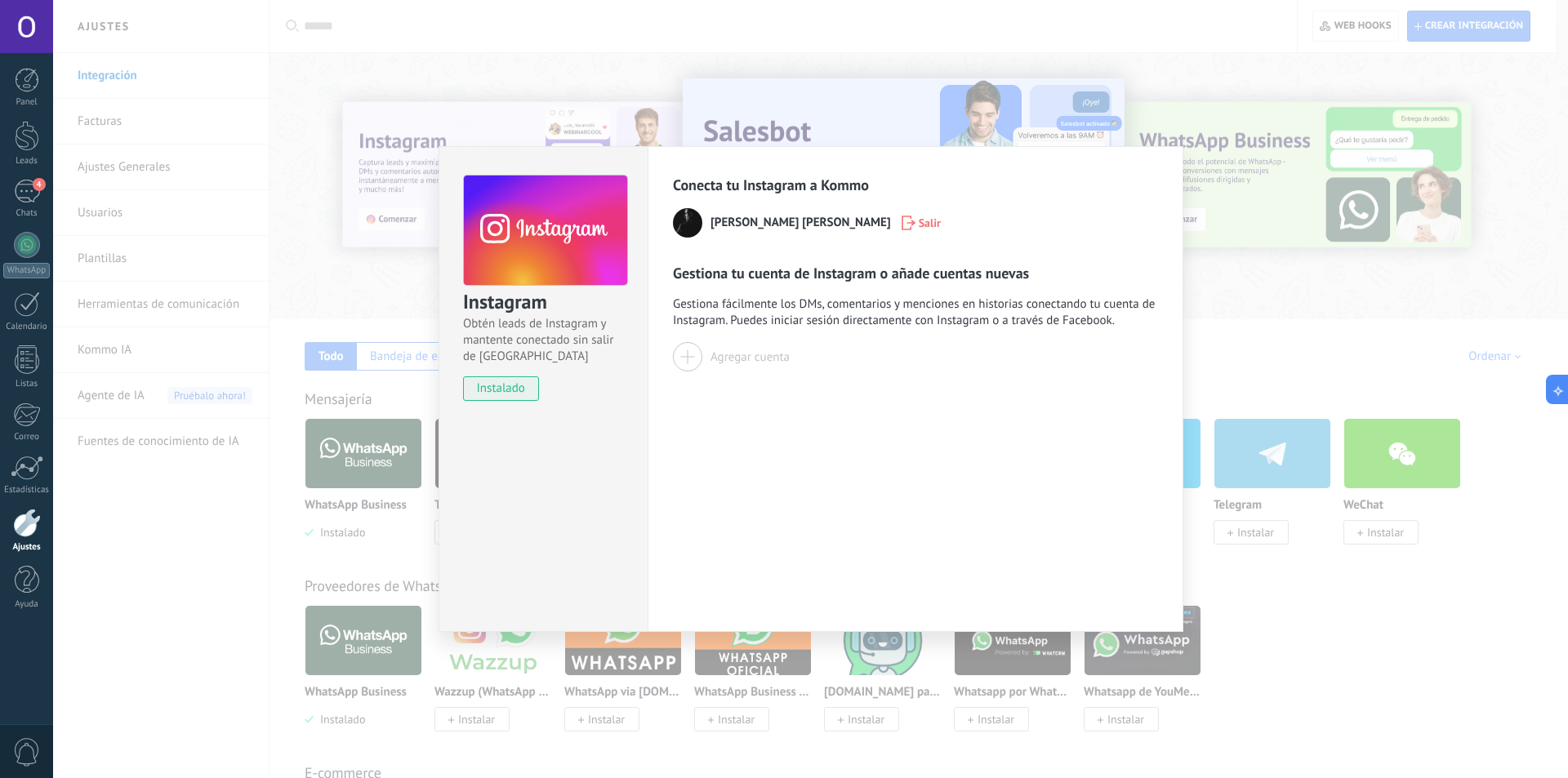
click at [786, 227] on span "Enrique Sanchez Luis" at bounding box center [801, 223] width 181 height 16
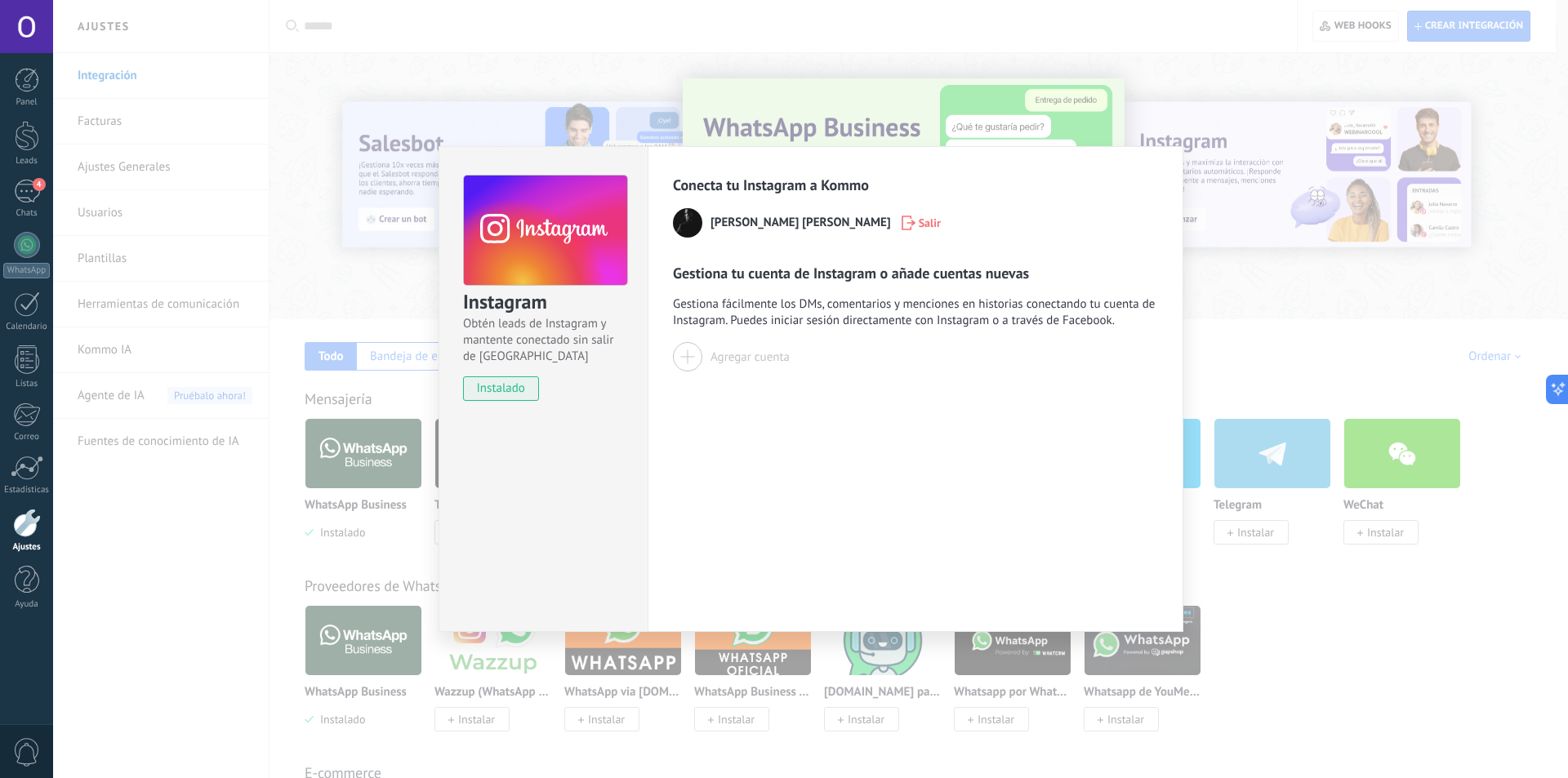
click at [679, 217] on img at bounding box center [688, 223] width 29 height 29
click at [843, 312] on span "Gestiona fácilmente los DMs, comentarios y menciones en historias conectando tu…" at bounding box center [915, 313] width 485 height 33
click at [681, 364] on div at bounding box center [688, 357] width 29 height 29
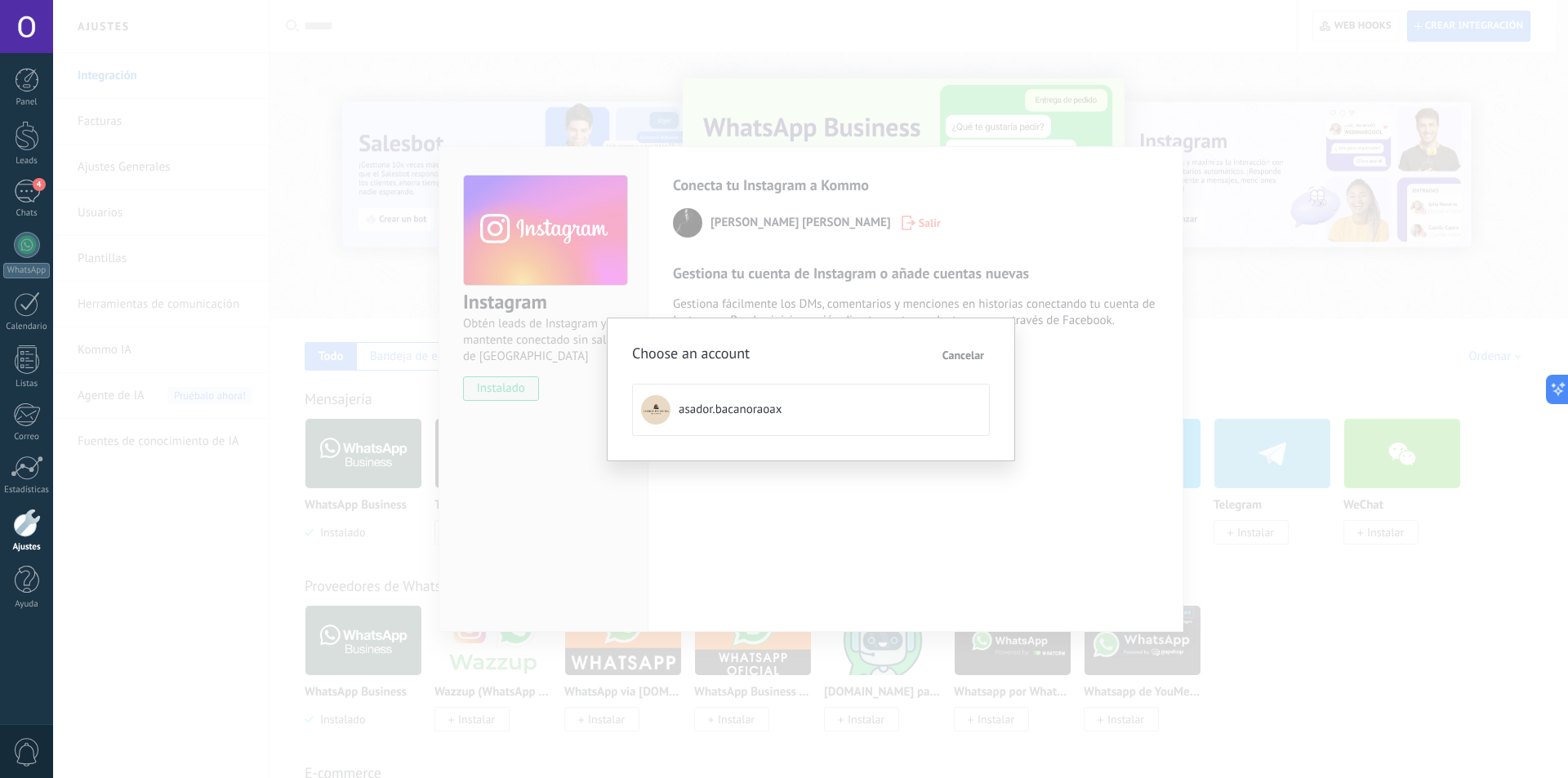
click at [964, 355] on span "Cancelar" at bounding box center [963, 355] width 42 height 12
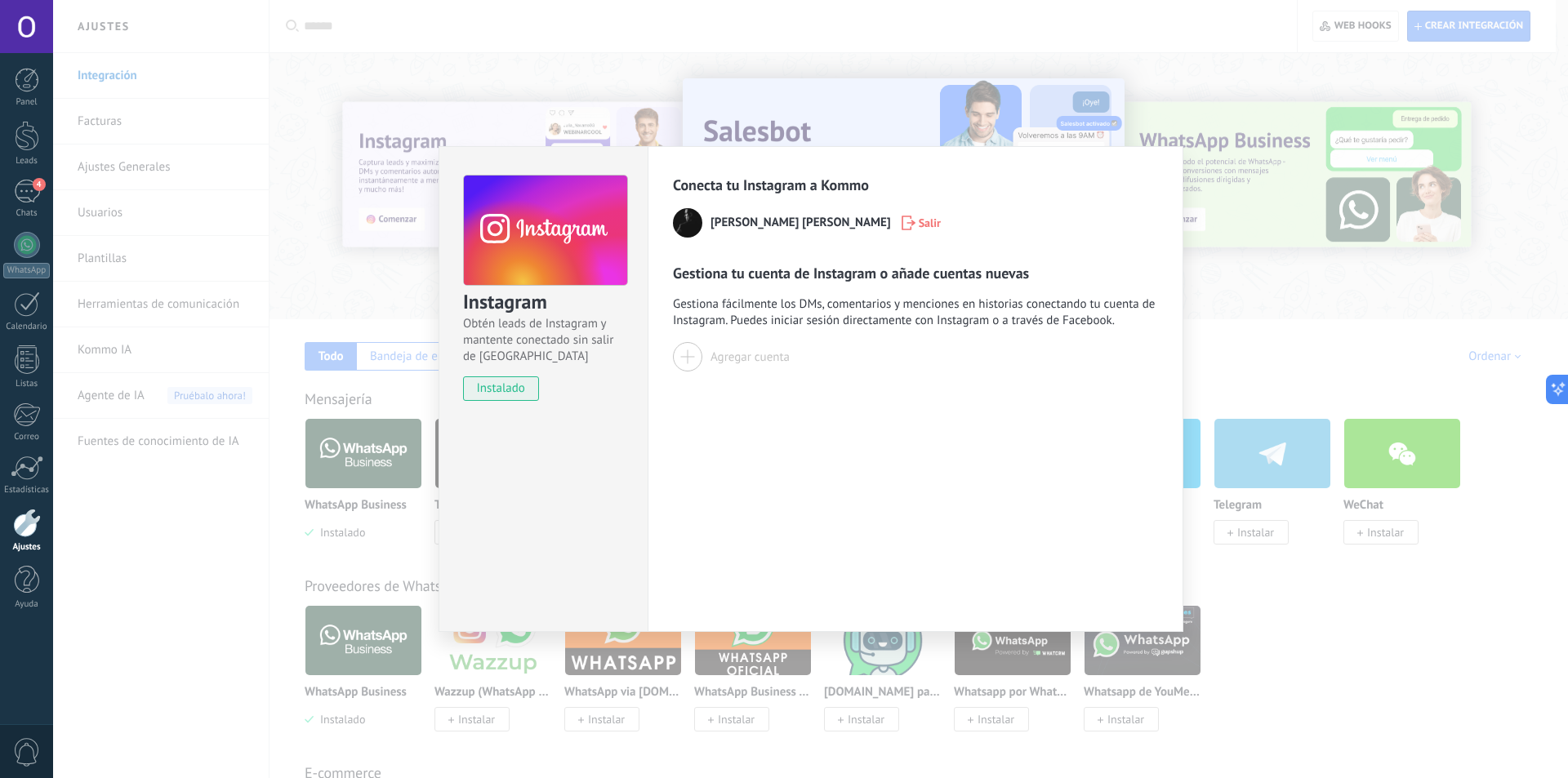
click at [756, 60] on div "Instagram Obtén leads de Instagram y mantente conectado sin salir de Kommo inst…" at bounding box center [810, 389] width 1515 height 778
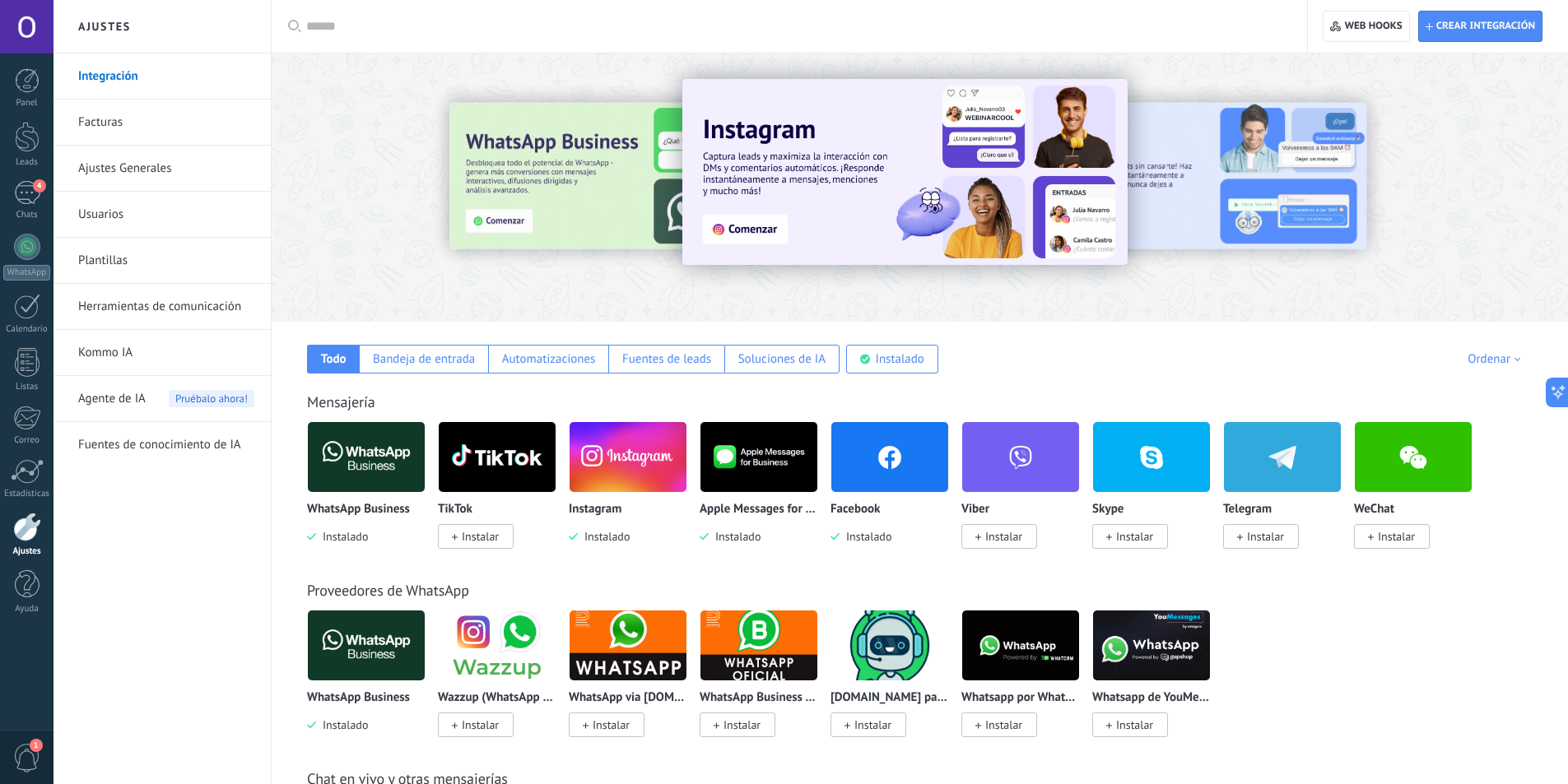
click at [872, 463] on img at bounding box center [889, 456] width 117 height 80
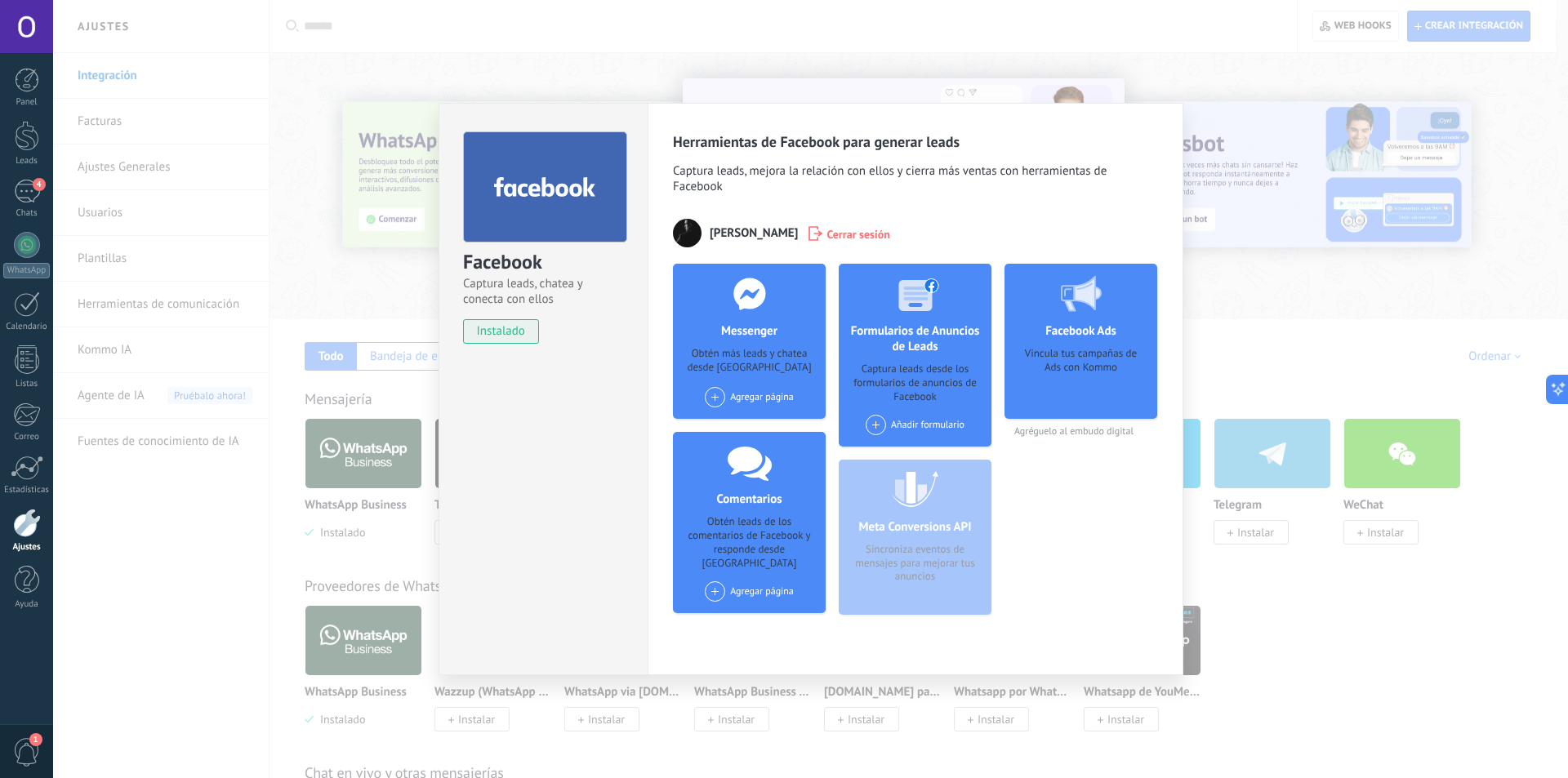
click at [748, 401] on div "Agregar página" at bounding box center [749, 397] width 89 height 20
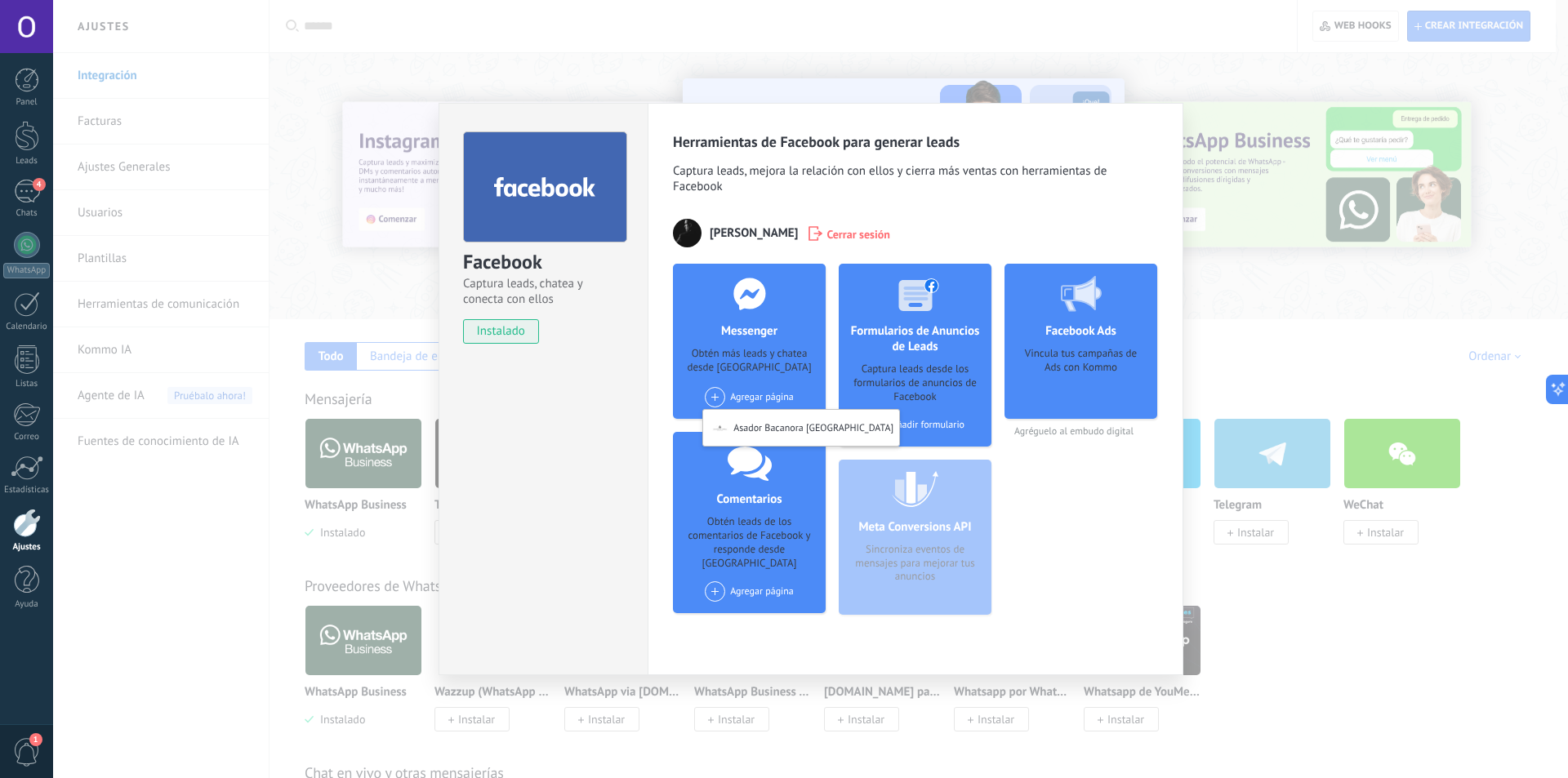
click at [1074, 47] on div "Facebook Captura leads, chatea y conecta con ellos instalado Desinstalar Herram…" at bounding box center [810, 389] width 1515 height 778
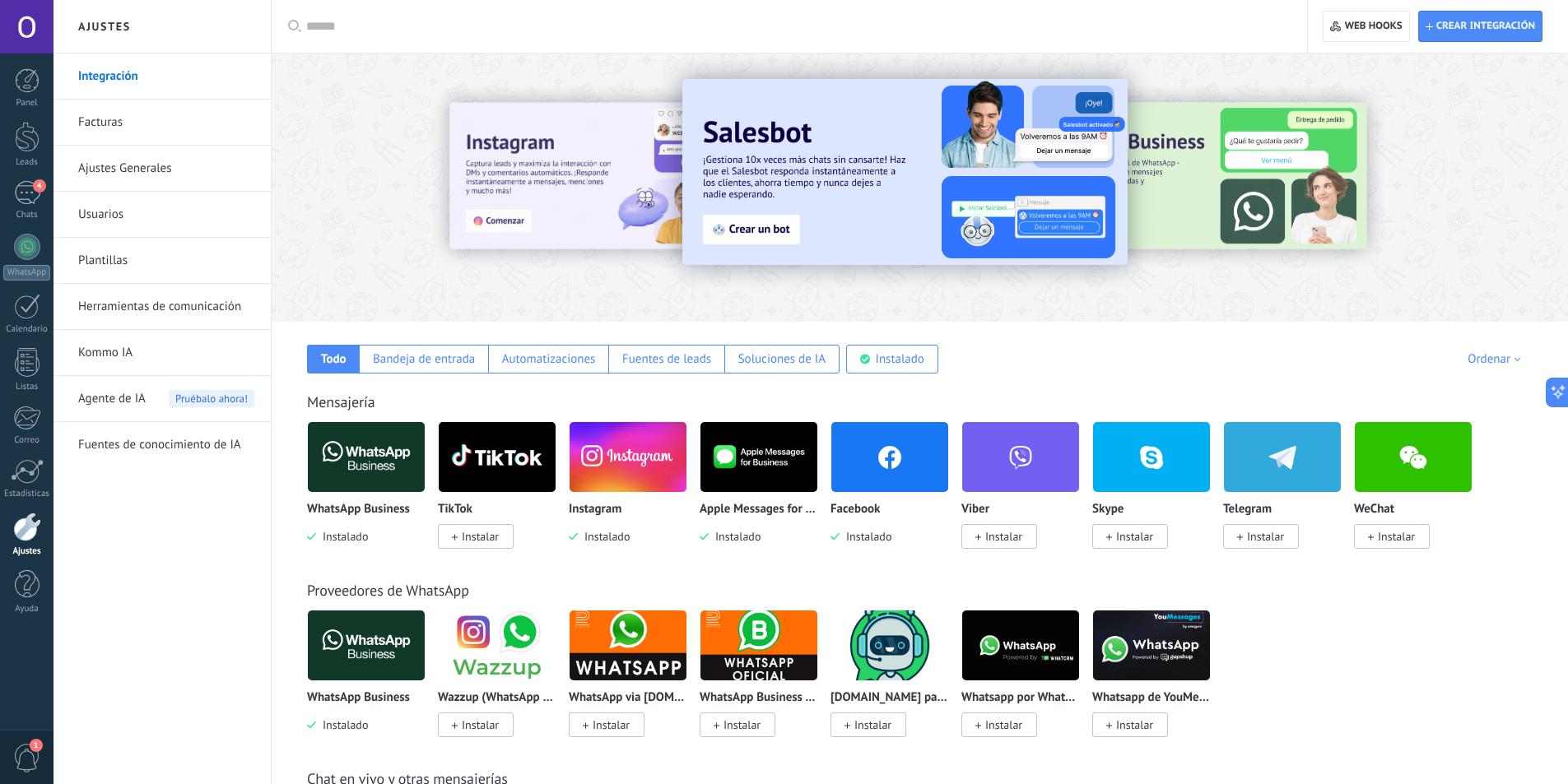
click at [606, 491] on img at bounding box center [628, 456] width 117 height 80
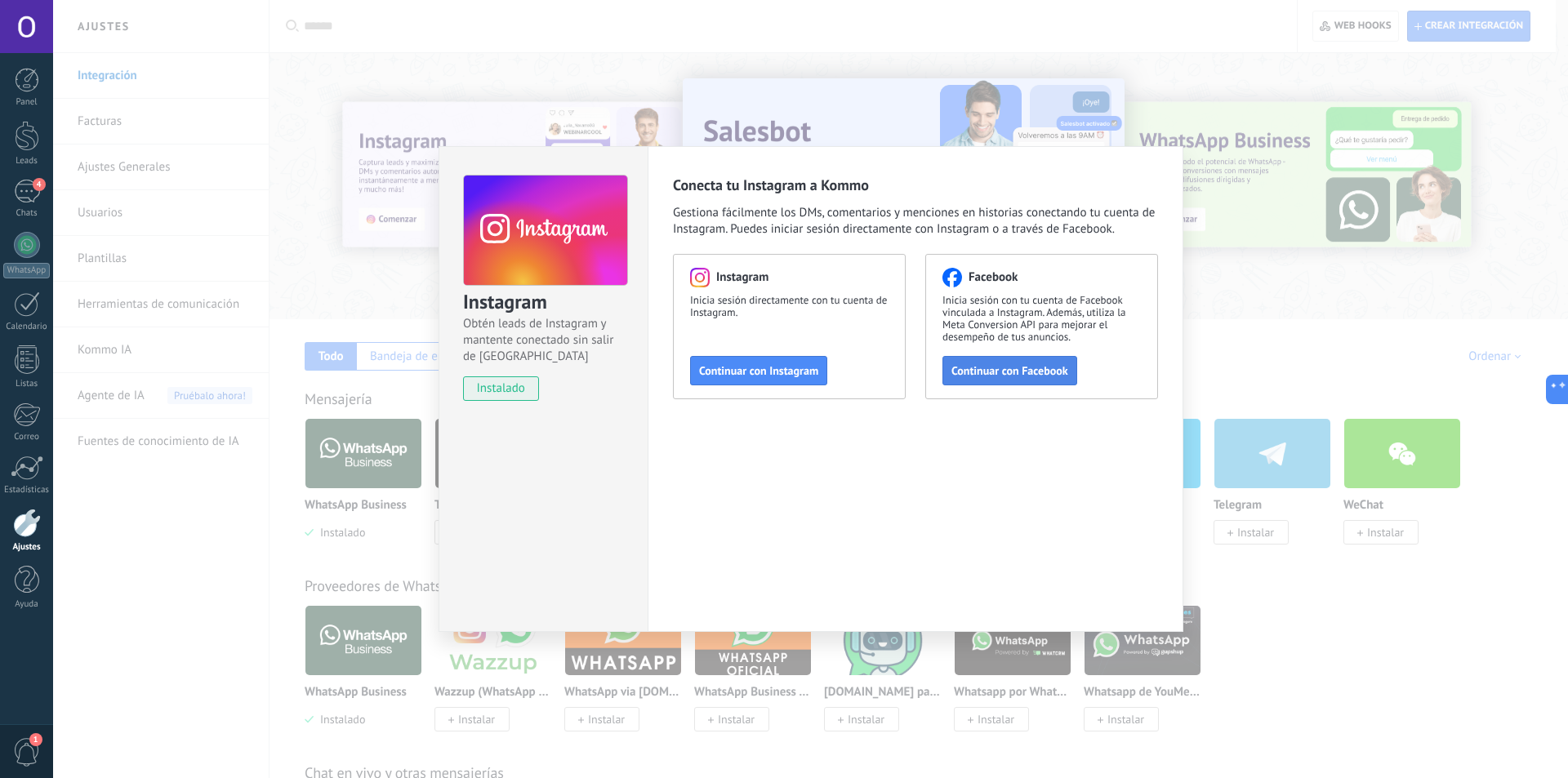
click at [1007, 359] on button "Continuar con Facebook" at bounding box center [1010, 371] width 135 height 29
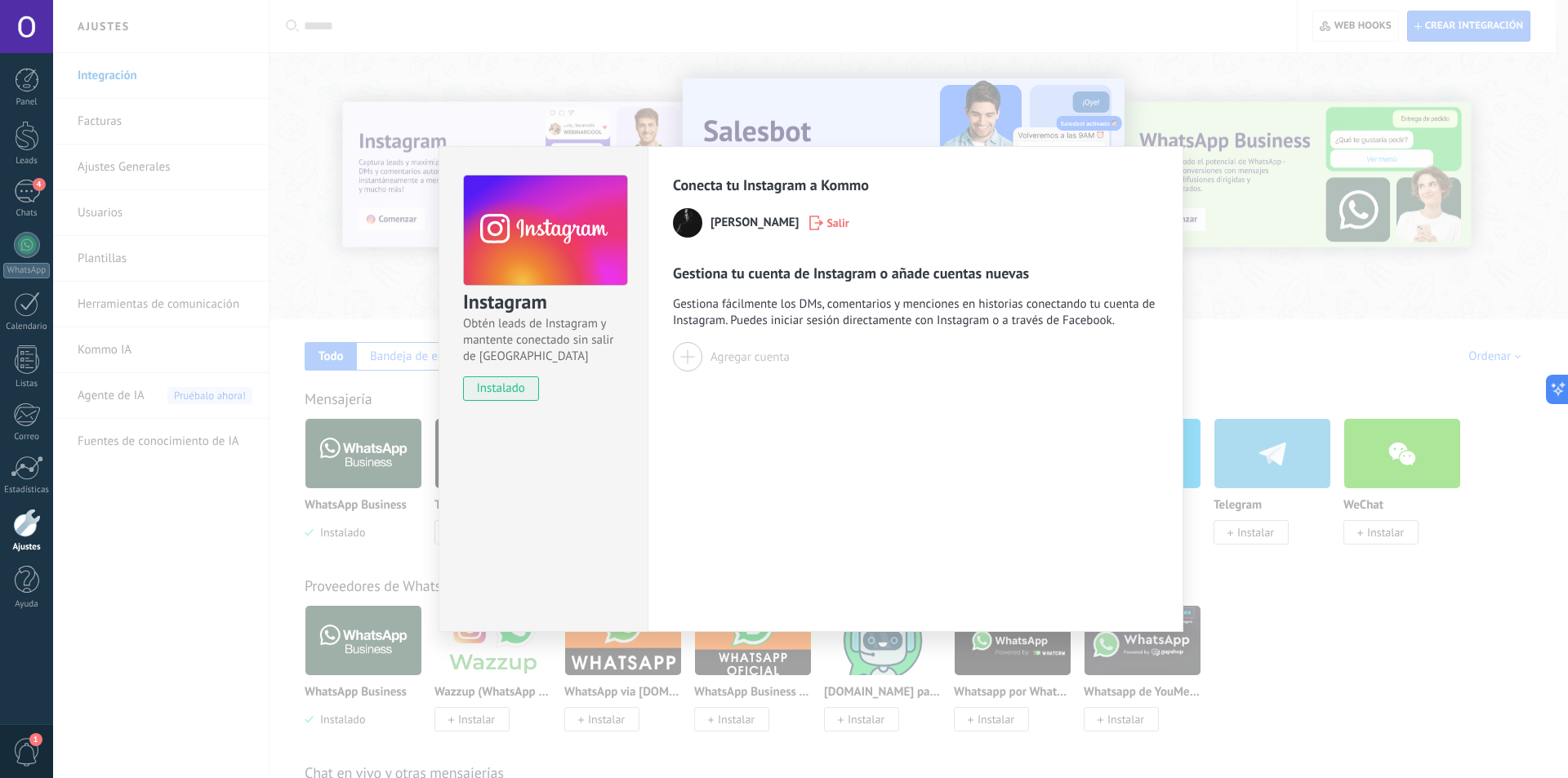
click at [691, 353] on div at bounding box center [688, 357] width 29 height 29
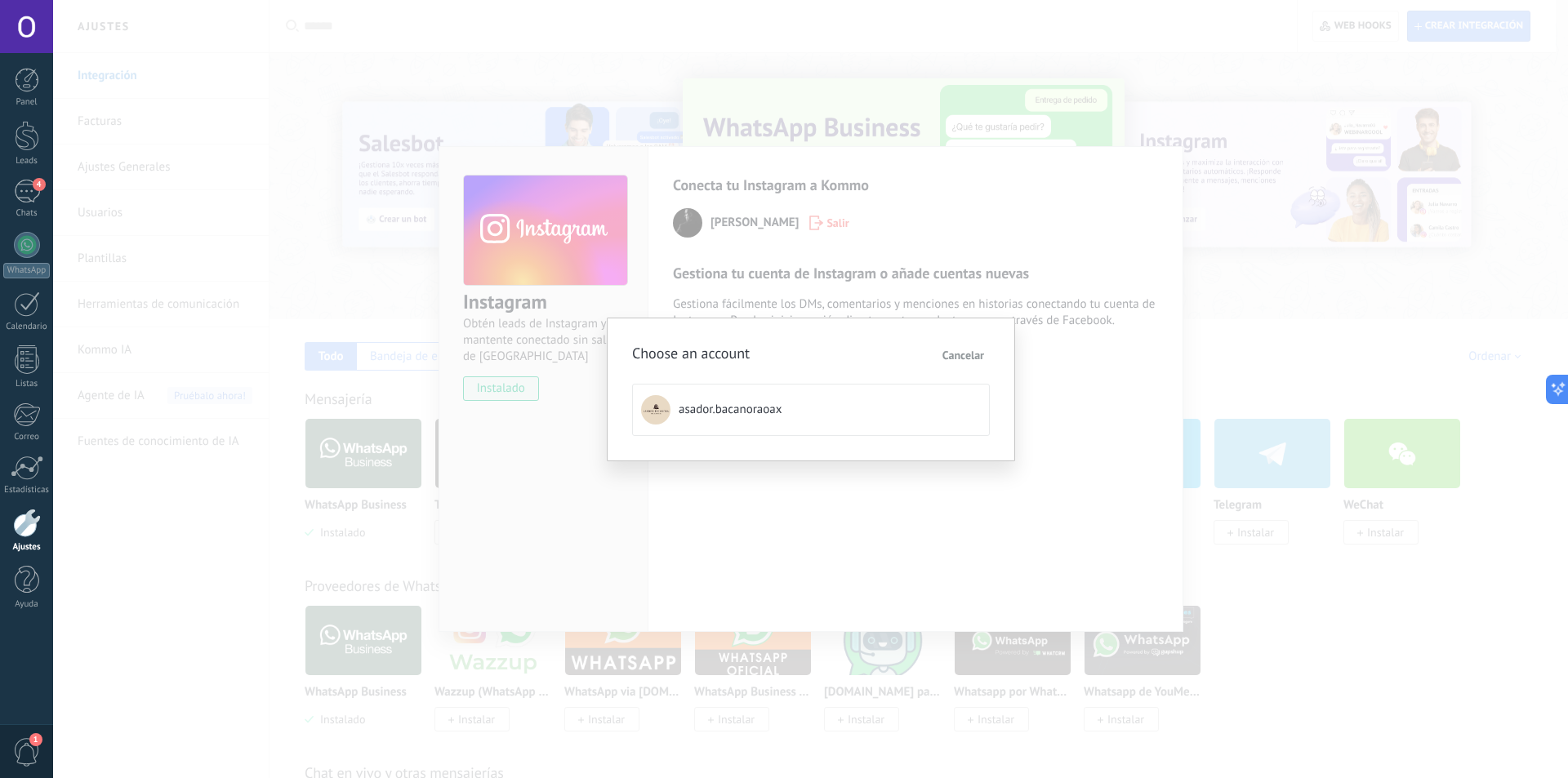
drag, startPoint x: 791, startPoint y: 426, endPoint x: 804, endPoint y: 348, distance: 79.1
click at [804, 348] on div "Choose an account Cancelar asador.bacanoraoax" at bounding box center [811, 390] width 358 height 93
drag, startPoint x: 763, startPoint y: 405, endPoint x: 778, endPoint y: 325, distance: 81.4
click at [778, 326] on div "Choose an account Cancelar asador.bacanoraoax" at bounding box center [810, 389] width 408 height 143
click at [968, 342] on div "Choose an account Cancelar asador.bacanoraoax" at bounding box center [810, 389] width 408 height 143
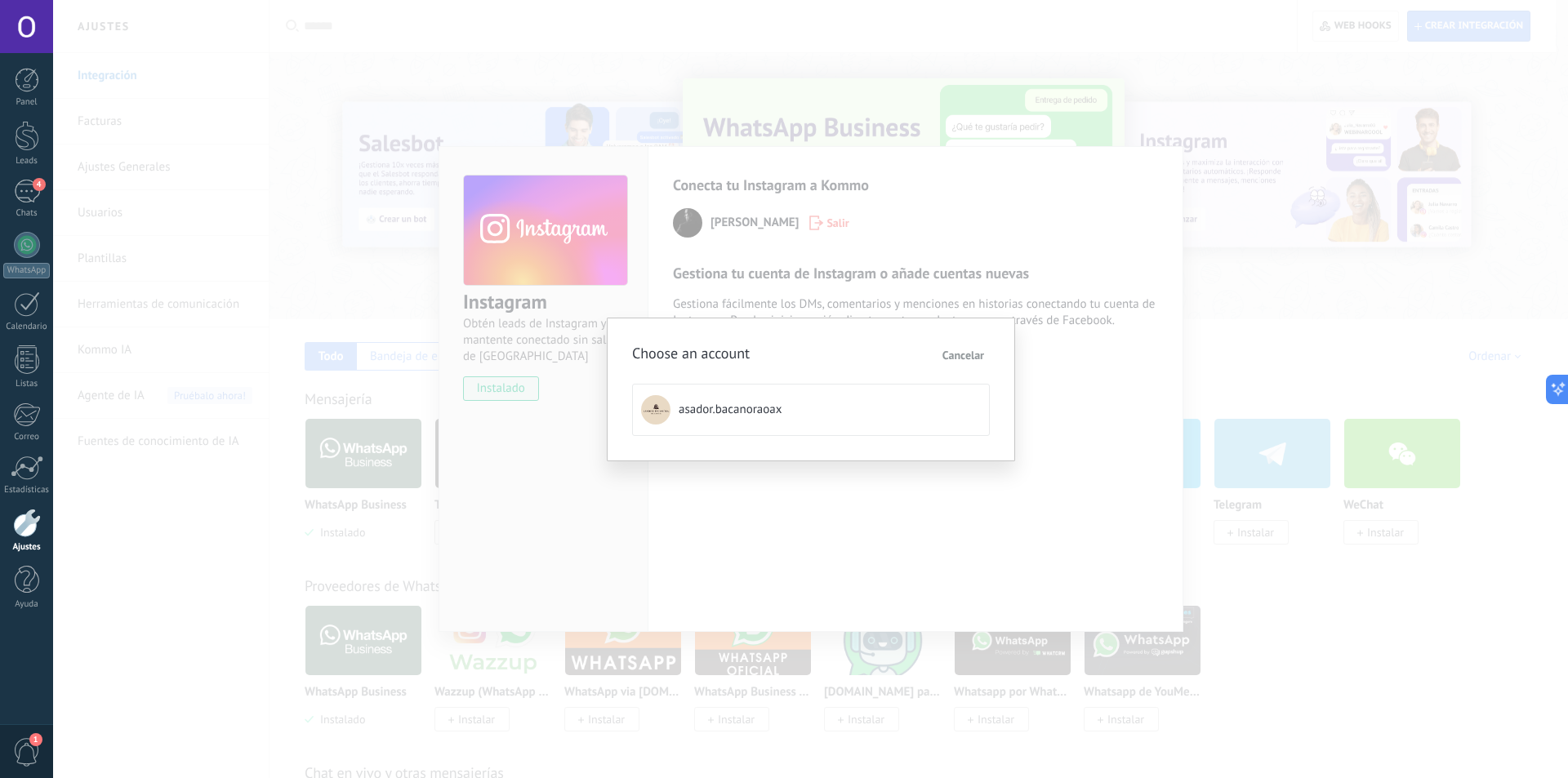
click at [966, 346] on button "Cancelar" at bounding box center [963, 355] width 57 height 25
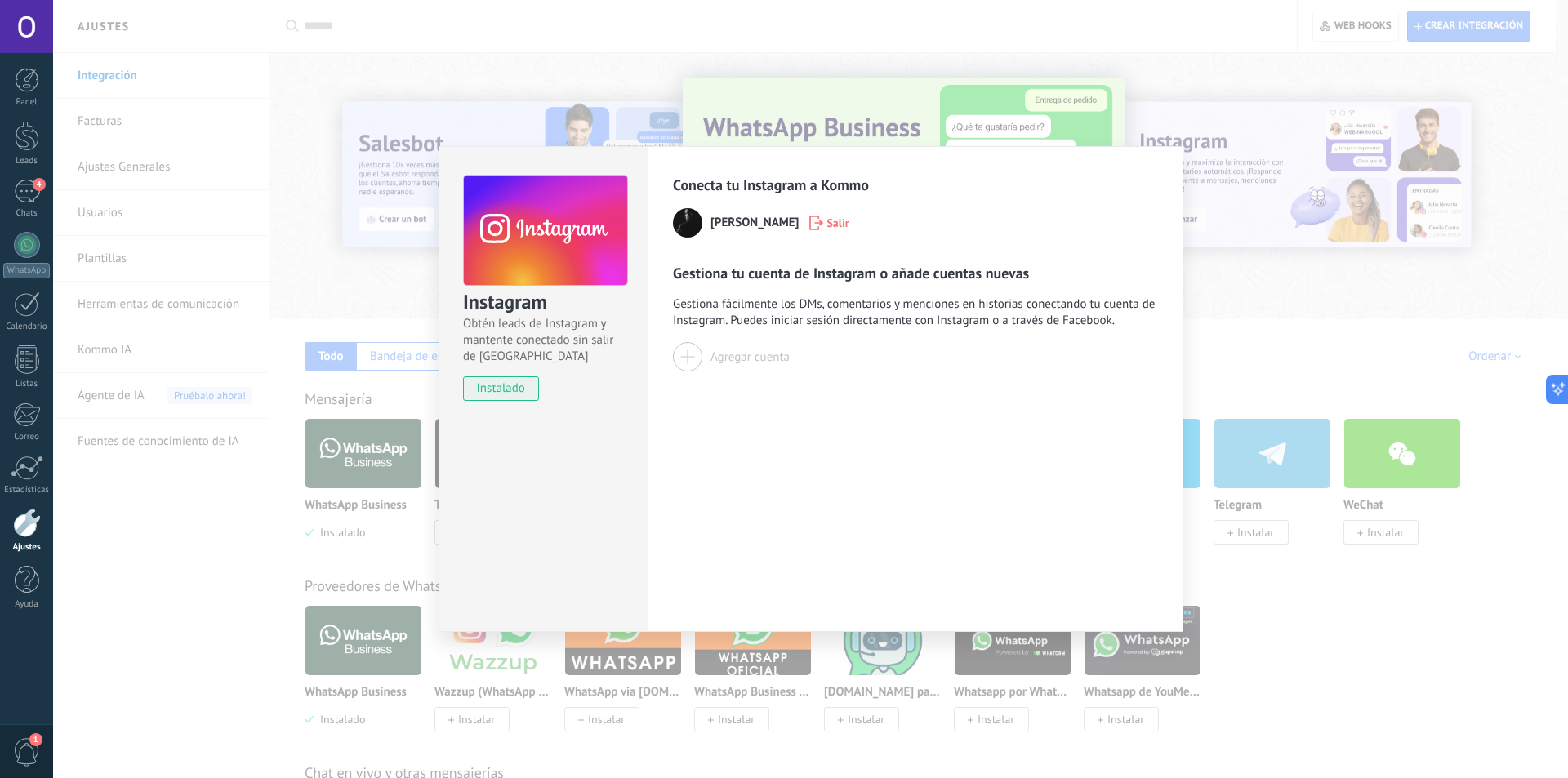
click at [823, 220] on icon "button" at bounding box center [816, 223] width 14 height 15
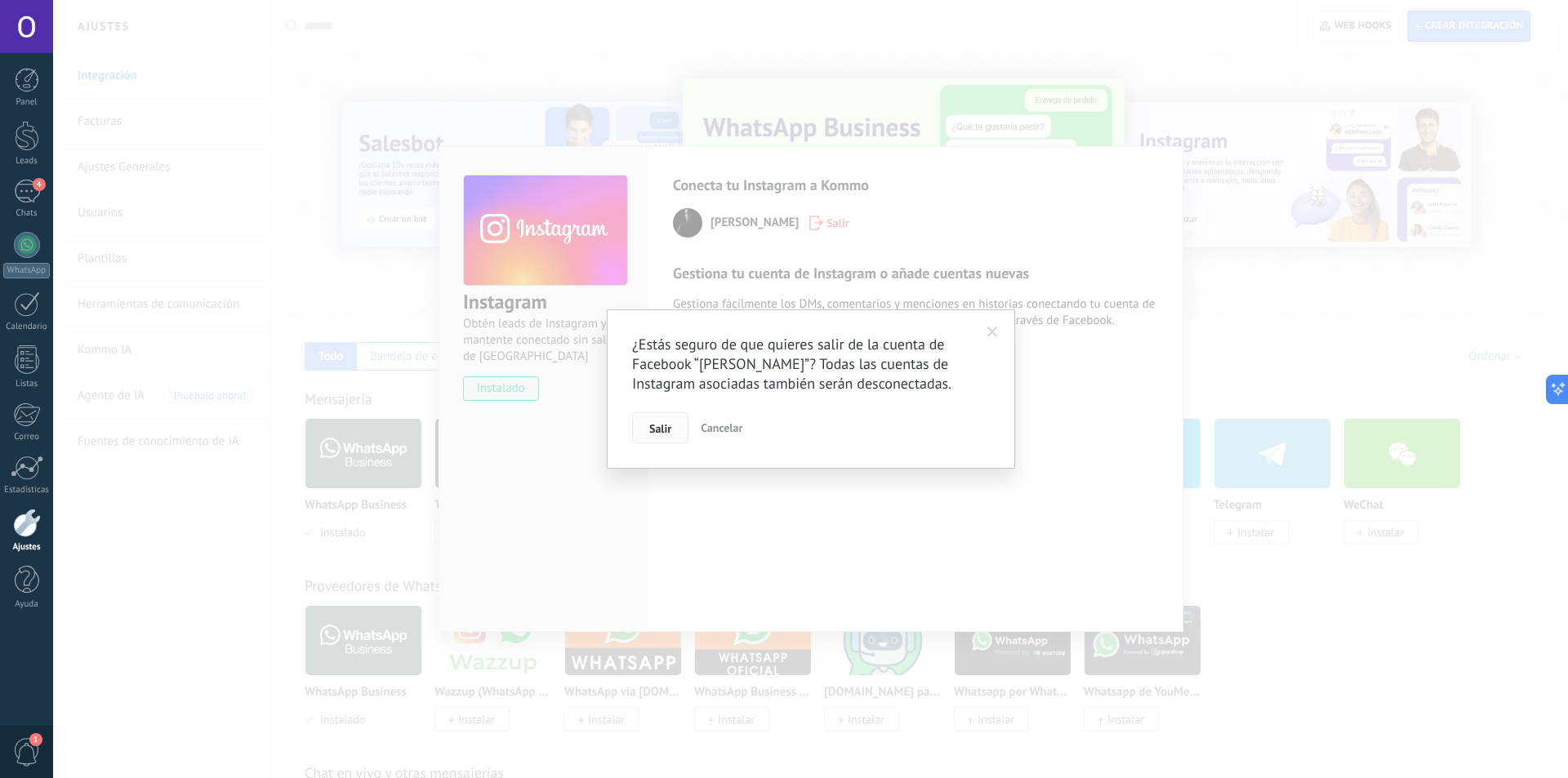
click at [668, 428] on span "Salir" at bounding box center [660, 428] width 22 height 12
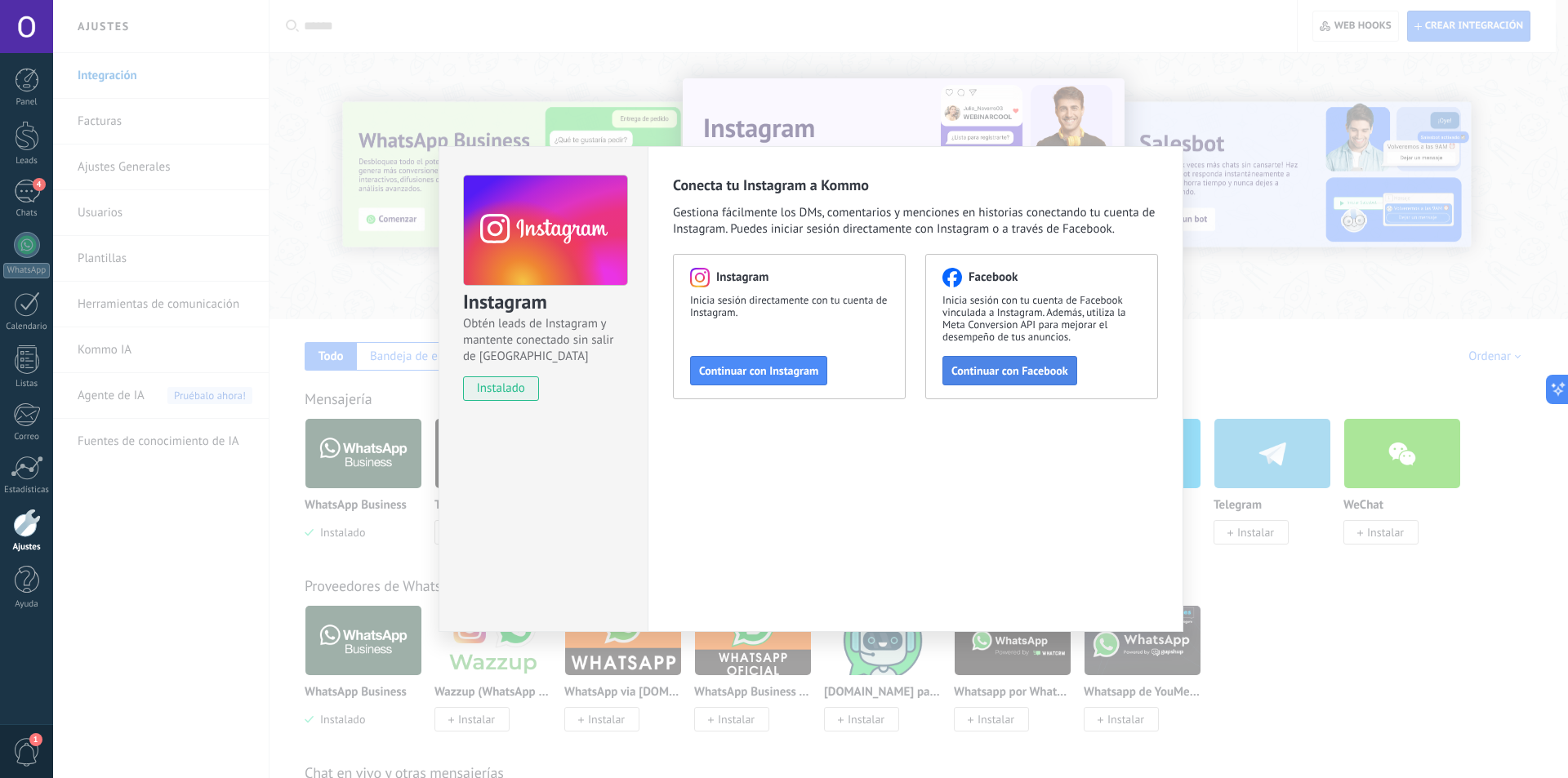
click at [1009, 358] on button "Continuar con Facebook" at bounding box center [1010, 371] width 135 height 29
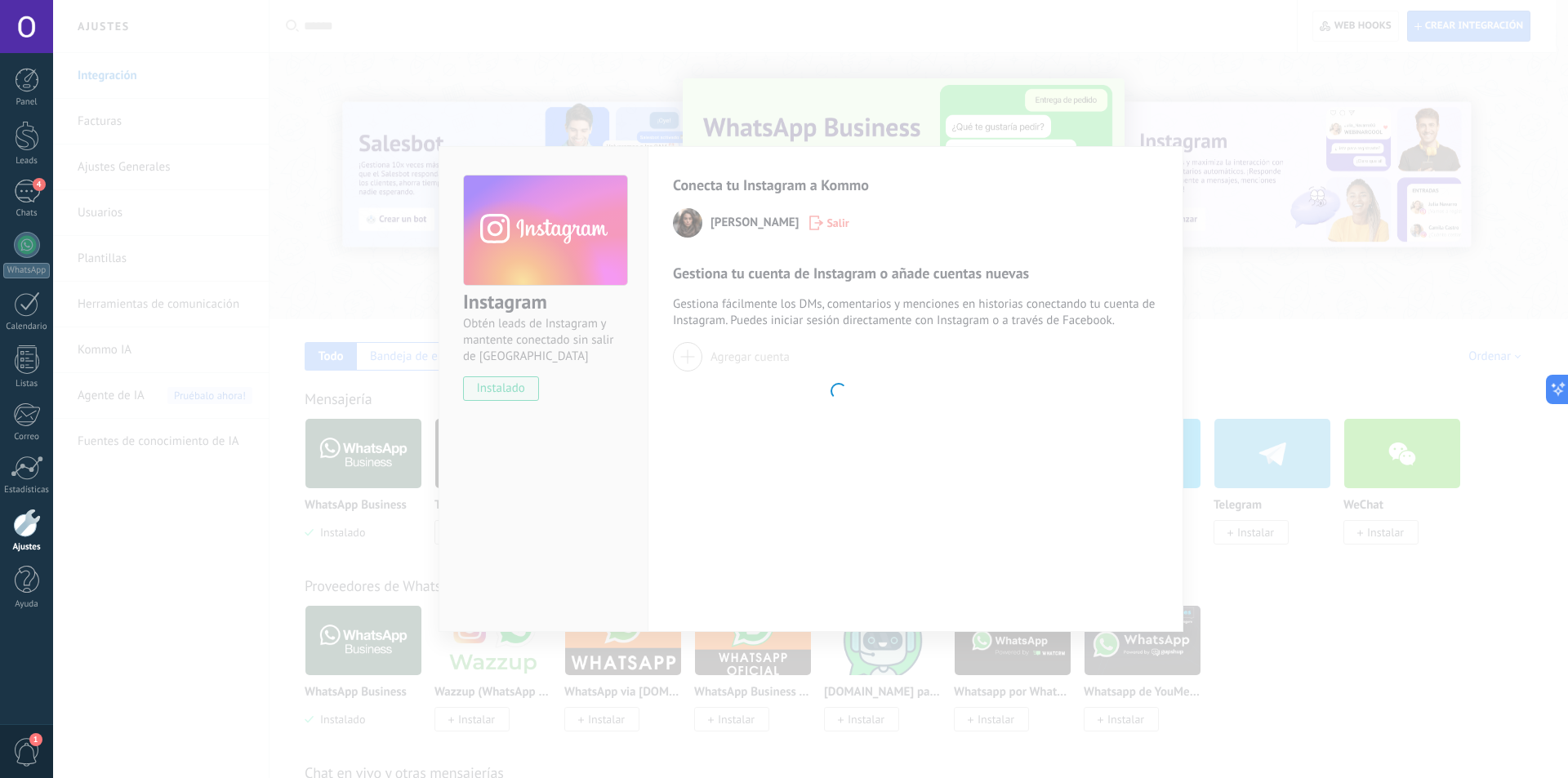
click at [725, 358] on body ".abccls-1,.abccls-2{fill-rule:evenodd}.abccls-2{fill:#fff} .abfcls-1{fill:none}…" at bounding box center [784, 389] width 1568 height 778
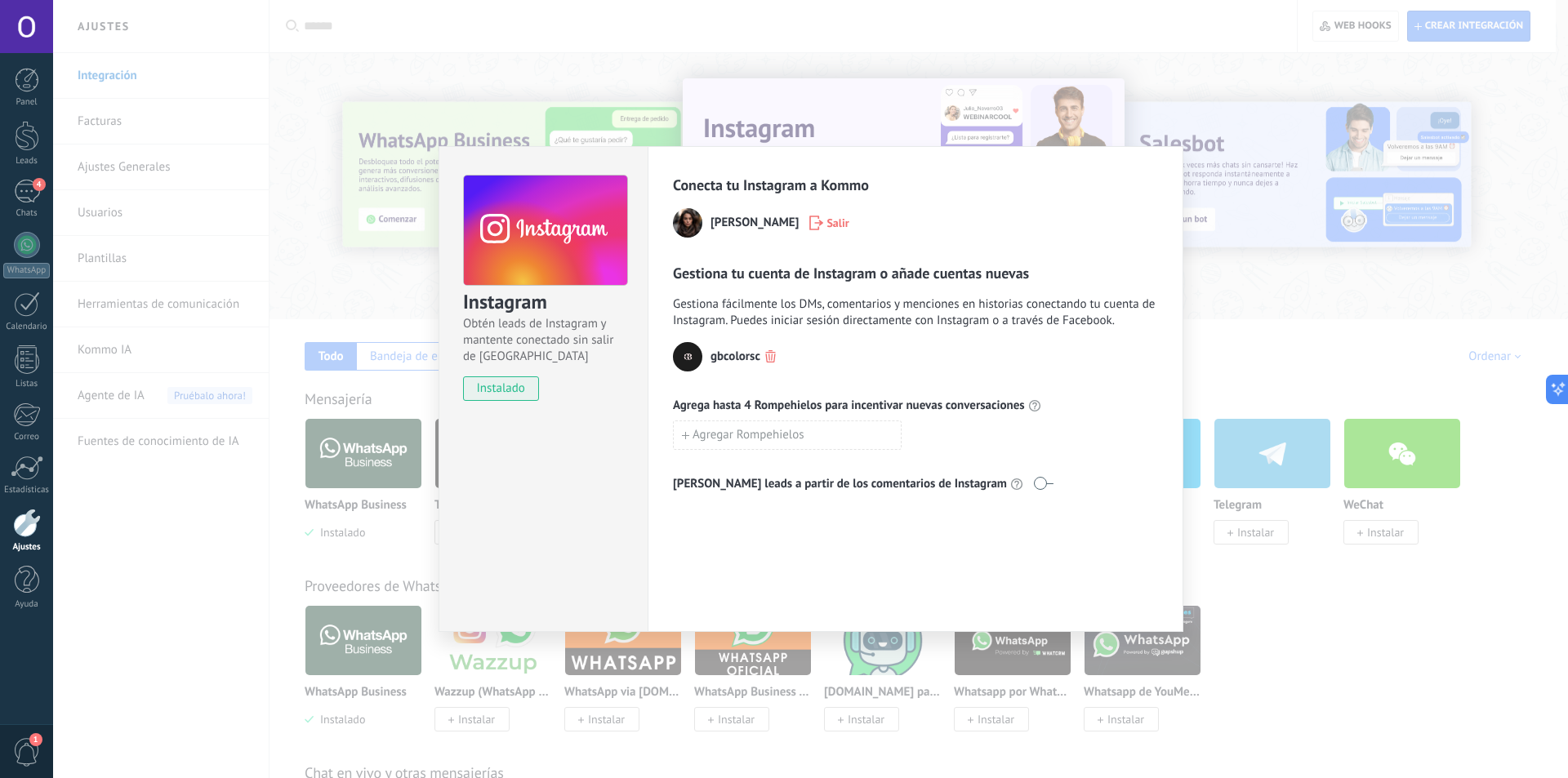
click at [959, 49] on div "Instagram Obtén leads de Instagram y mantente conectado sin salir de Kommo inst…" at bounding box center [810, 389] width 1515 height 778
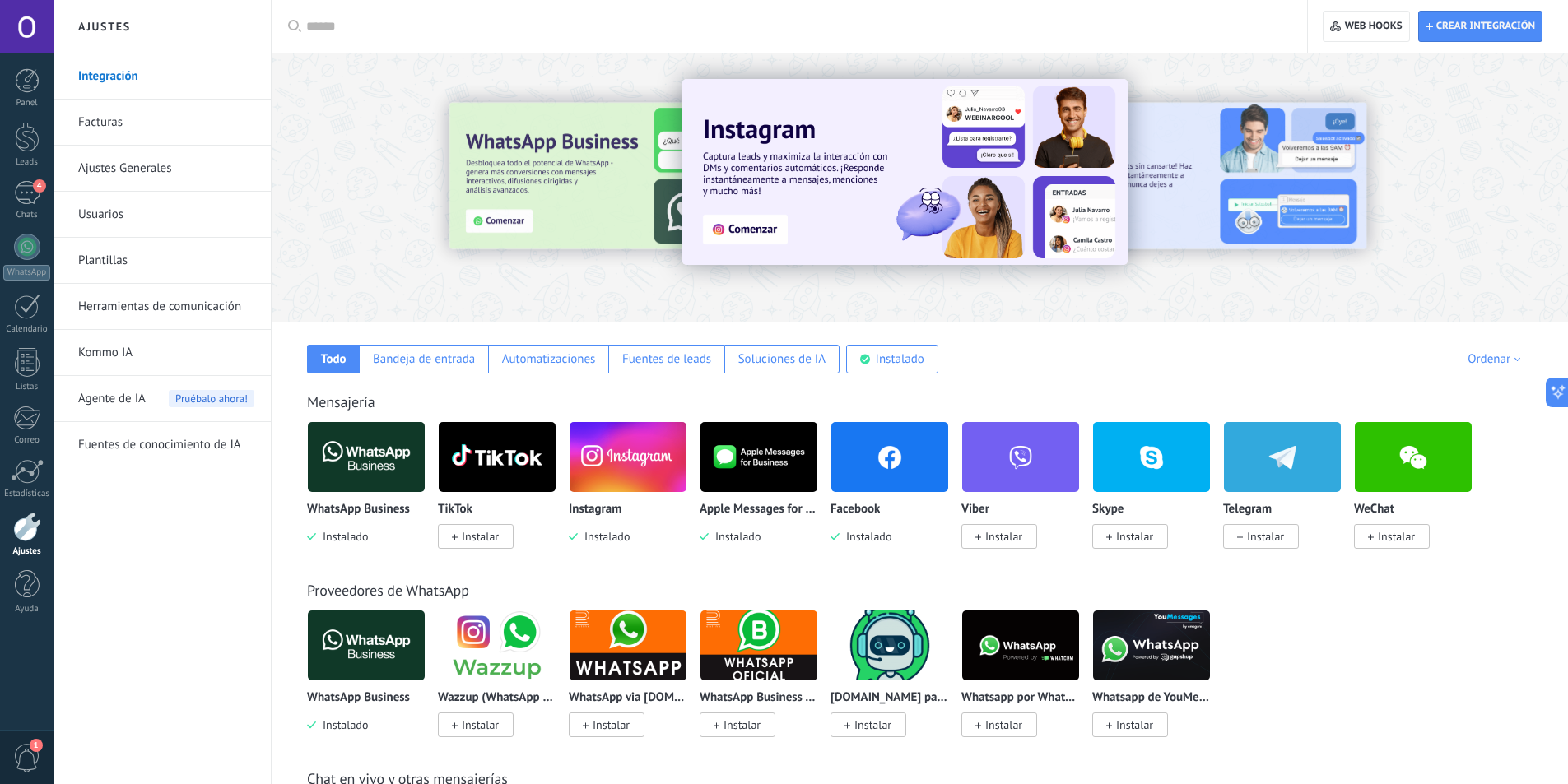
click at [917, 450] on img at bounding box center [889, 456] width 117 height 80
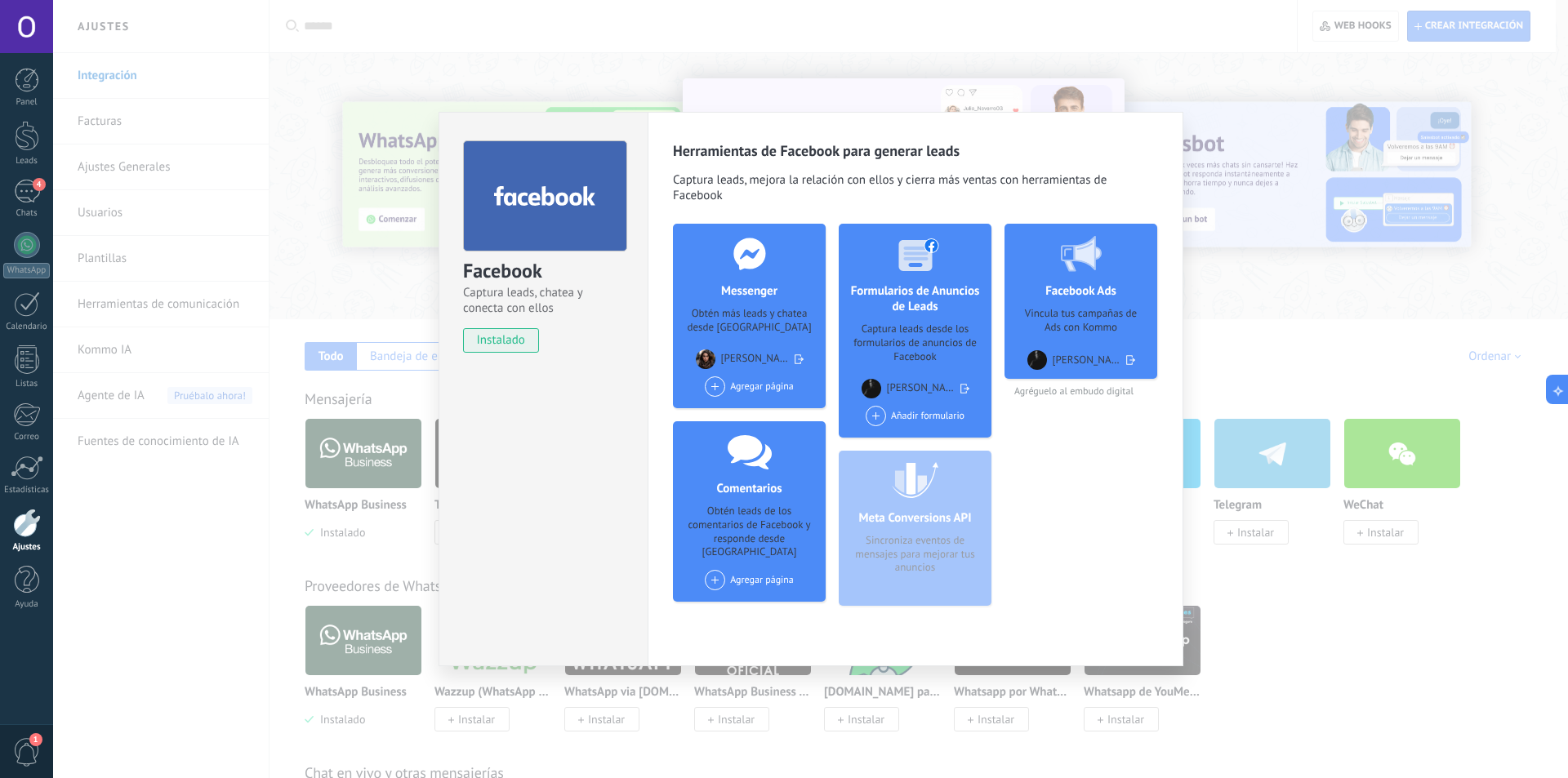
click at [733, 320] on div "Obtén más leads y chatea desde Kommo" at bounding box center [749, 321] width 127 height 27
click at [745, 374] on div "Messenger Obtén más leads y chatea desde Kommo Vannesa Vaheza Agregar página" at bounding box center [749, 316] width 153 height 184
click at [741, 387] on div "Agregar página" at bounding box center [749, 386] width 89 height 20
click at [752, 412] on div "Gbcolors" at bounding box center [796, 415] width 187 height 32
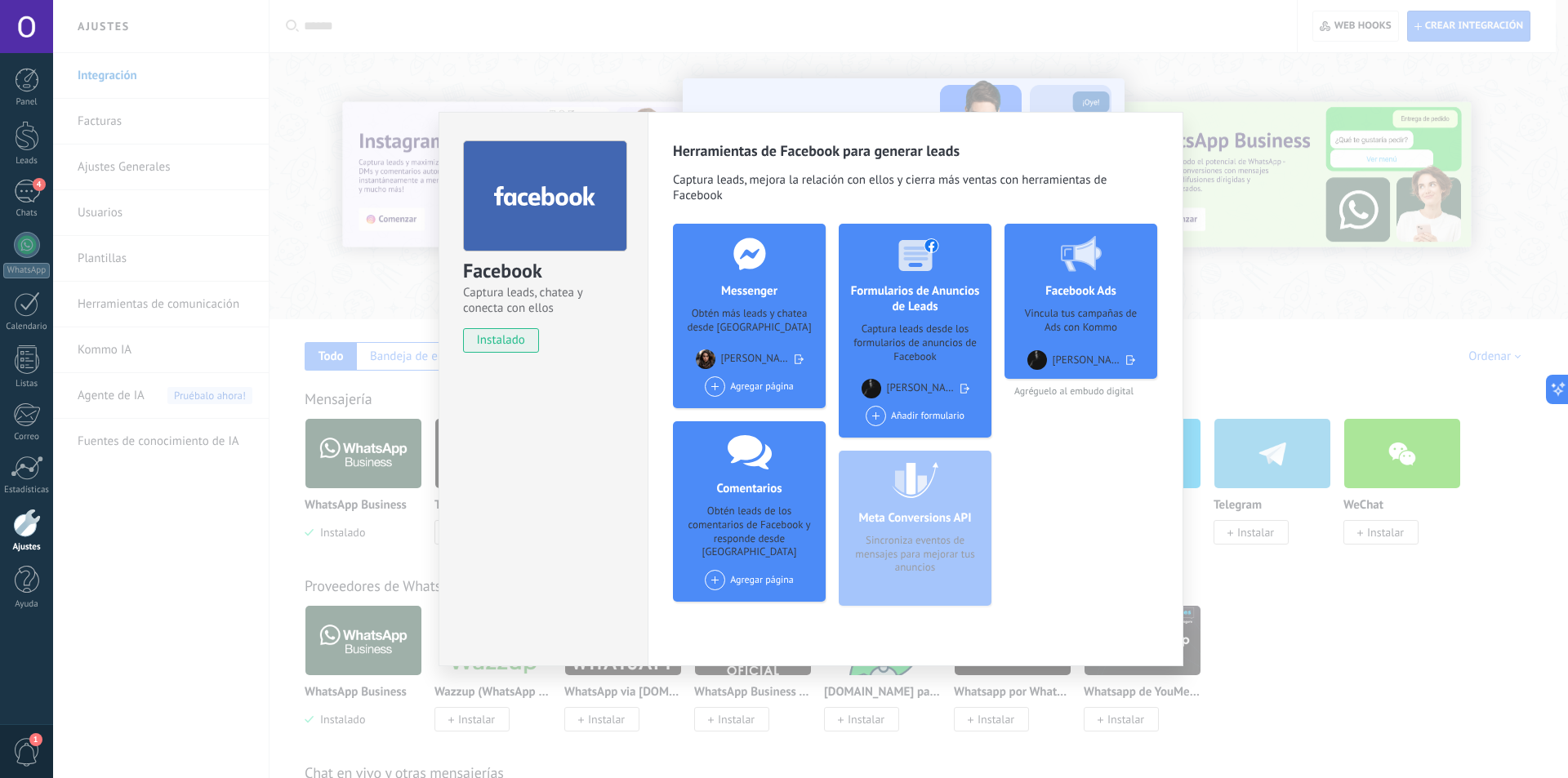
click at [905, 408] on div "Añadir formulario" at bounding box center [915, 415] width 99 height 20
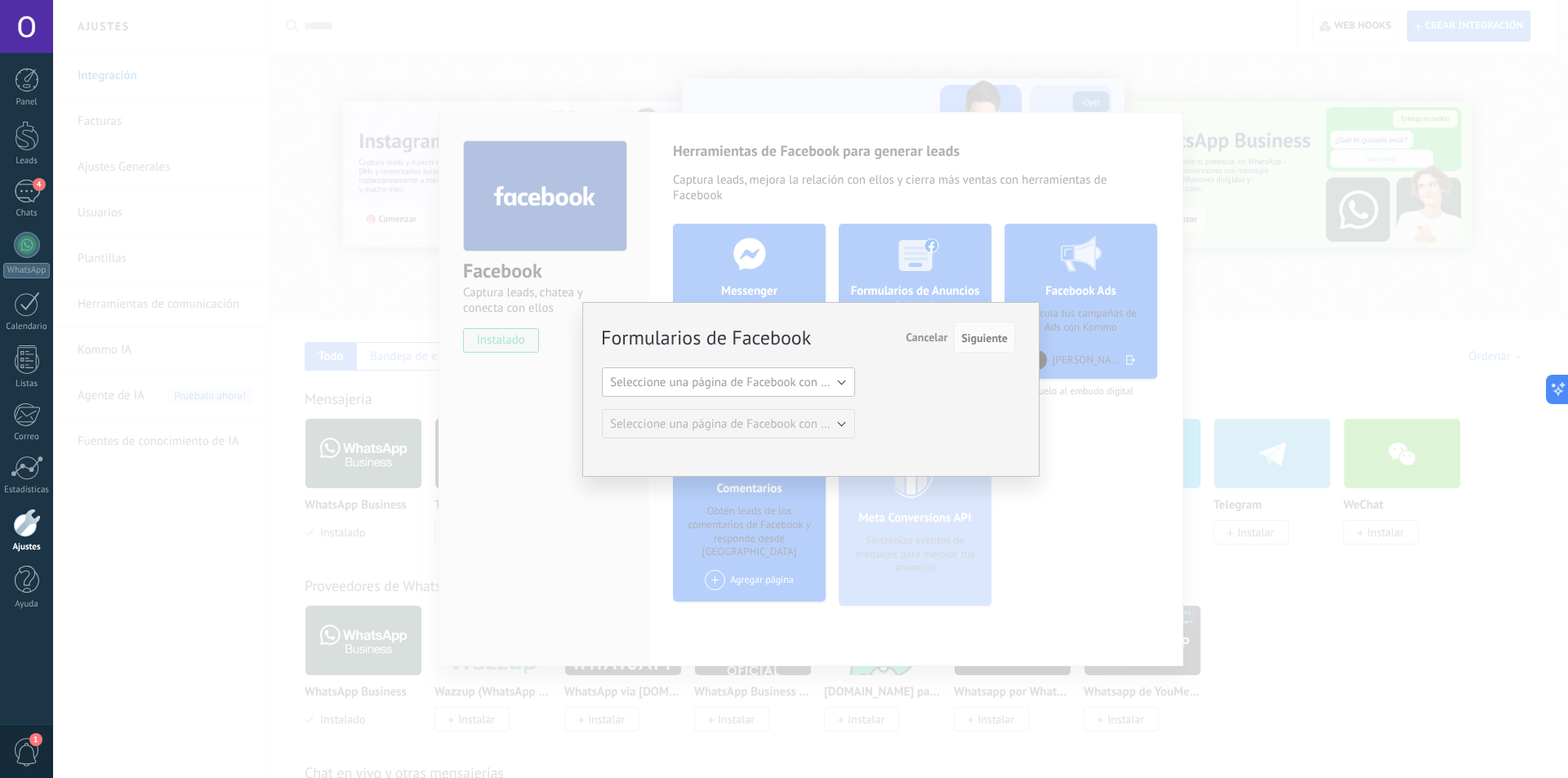
click at [800, 384] on span "Seleccione una página de Facebook con formas" at bounding box center [733, 382] width 247 height 16
click at [792, 383] on span "Seleccione una página de Facebook con formas" at bounding box center [733, 382] width 247 height 16
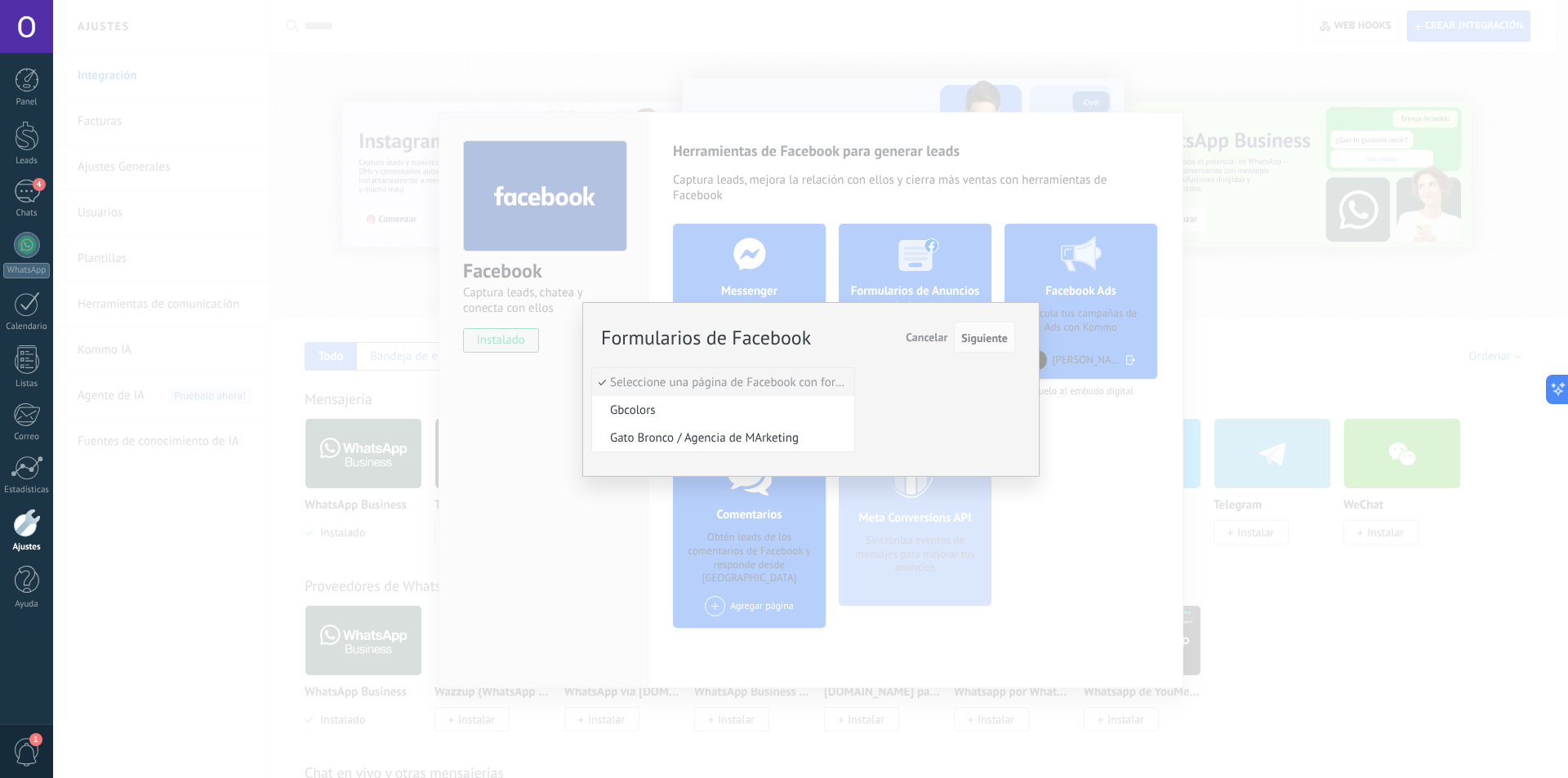
click at [768, 408] on span "Gbcolors" at bounding box center [721, 410] width 258 height 16
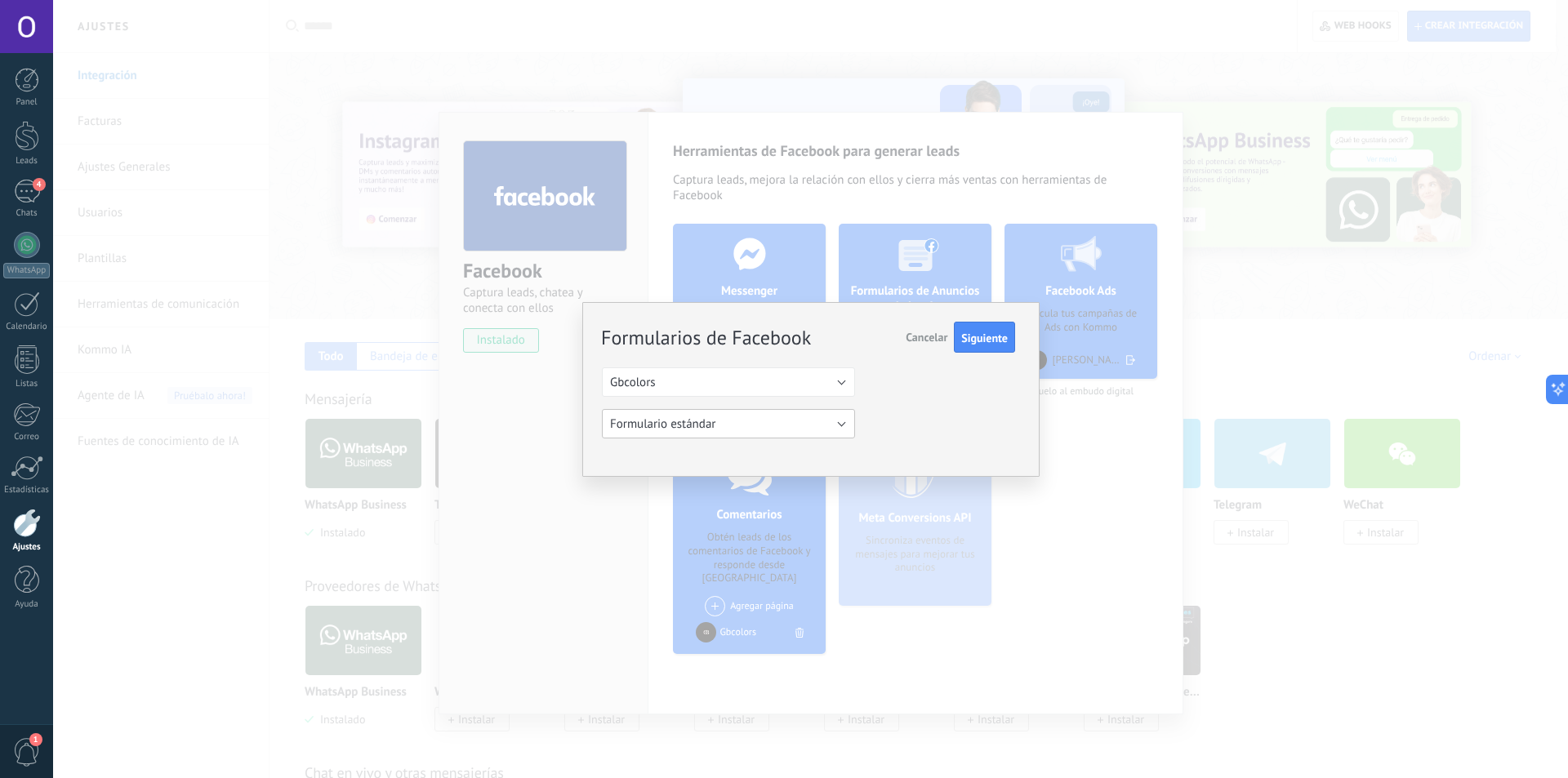
click at [816, 426] on button "Formulario estándar" at bounding box center [728, 424] width 253 height 29
drag, startPoint x: 983, startPoint y: 349, endPoint x: 978, endPoint y: 339, distance: 11.2
click at [983, 349] on button "Siguiente" at bounding box center [984, 337] width 61 height 31
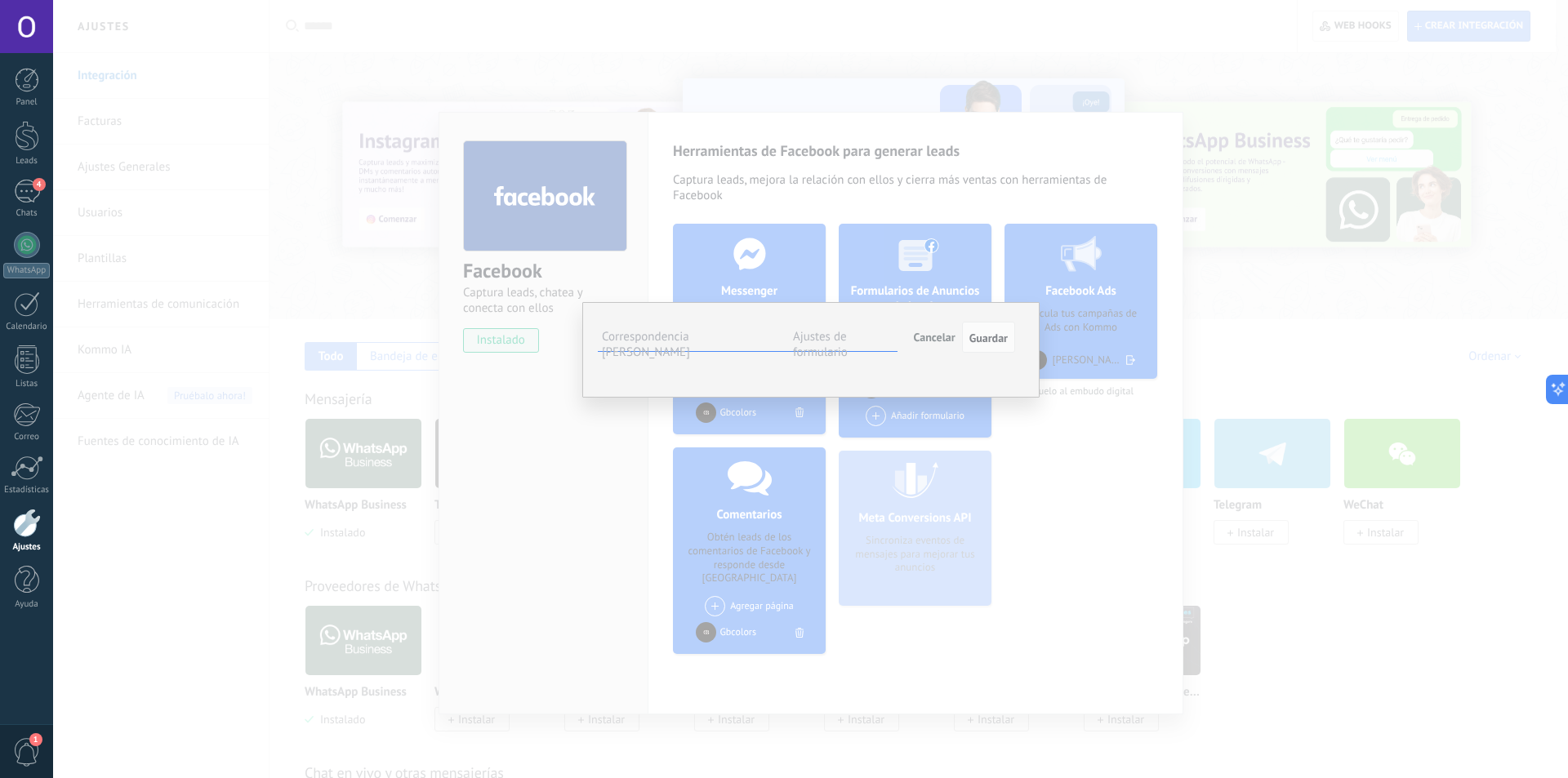
click at [1107, 227] on div "**********" at bounding box center [810, 389] width 1515 height 778
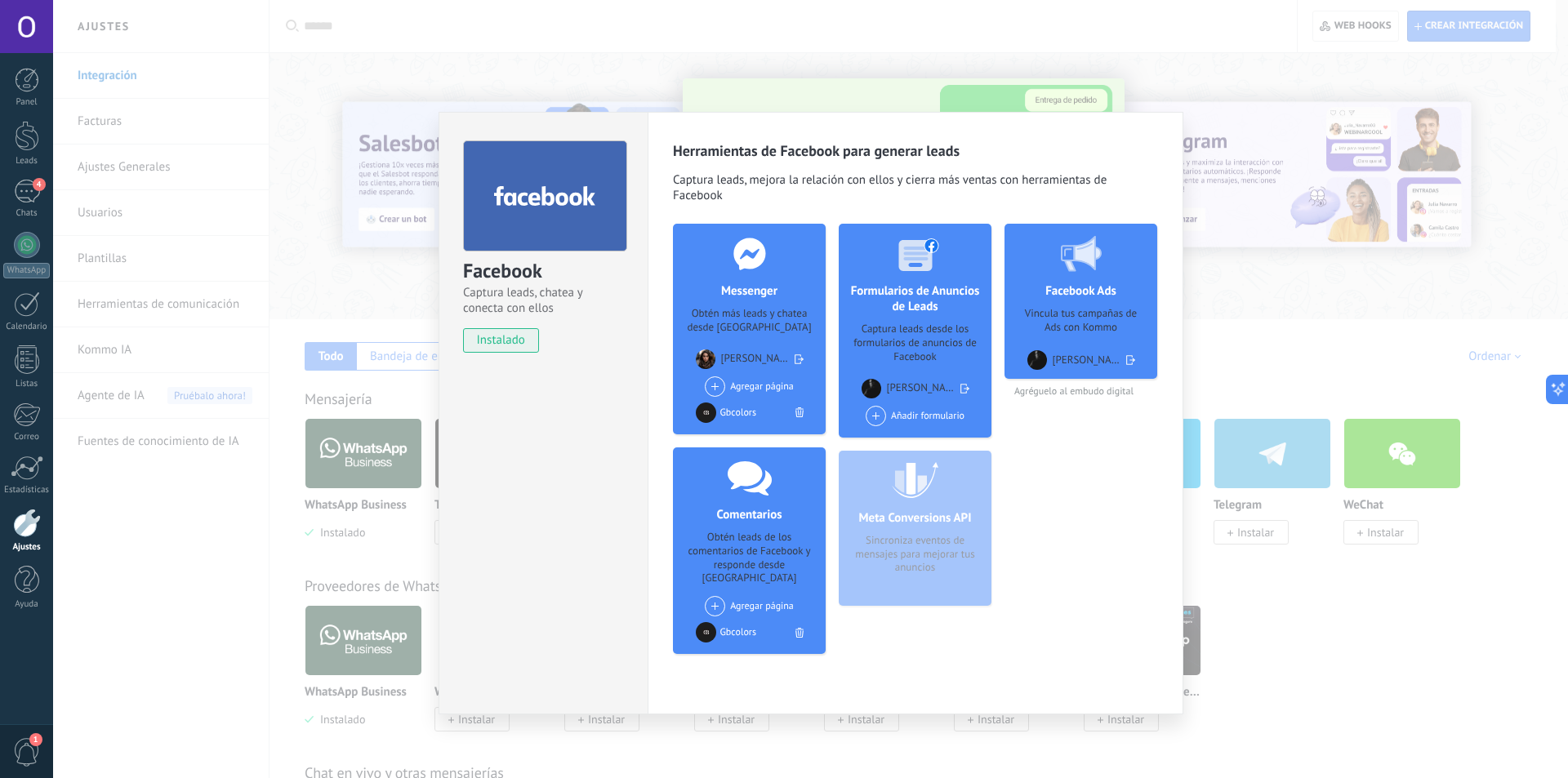
click at [736, 596] on div "Agregar página" at bounding box center [749, 606] width 89 height 20
click at [720, 521] on h4 "Comentarios" at bounding box center [749, 514] width 73 height 16
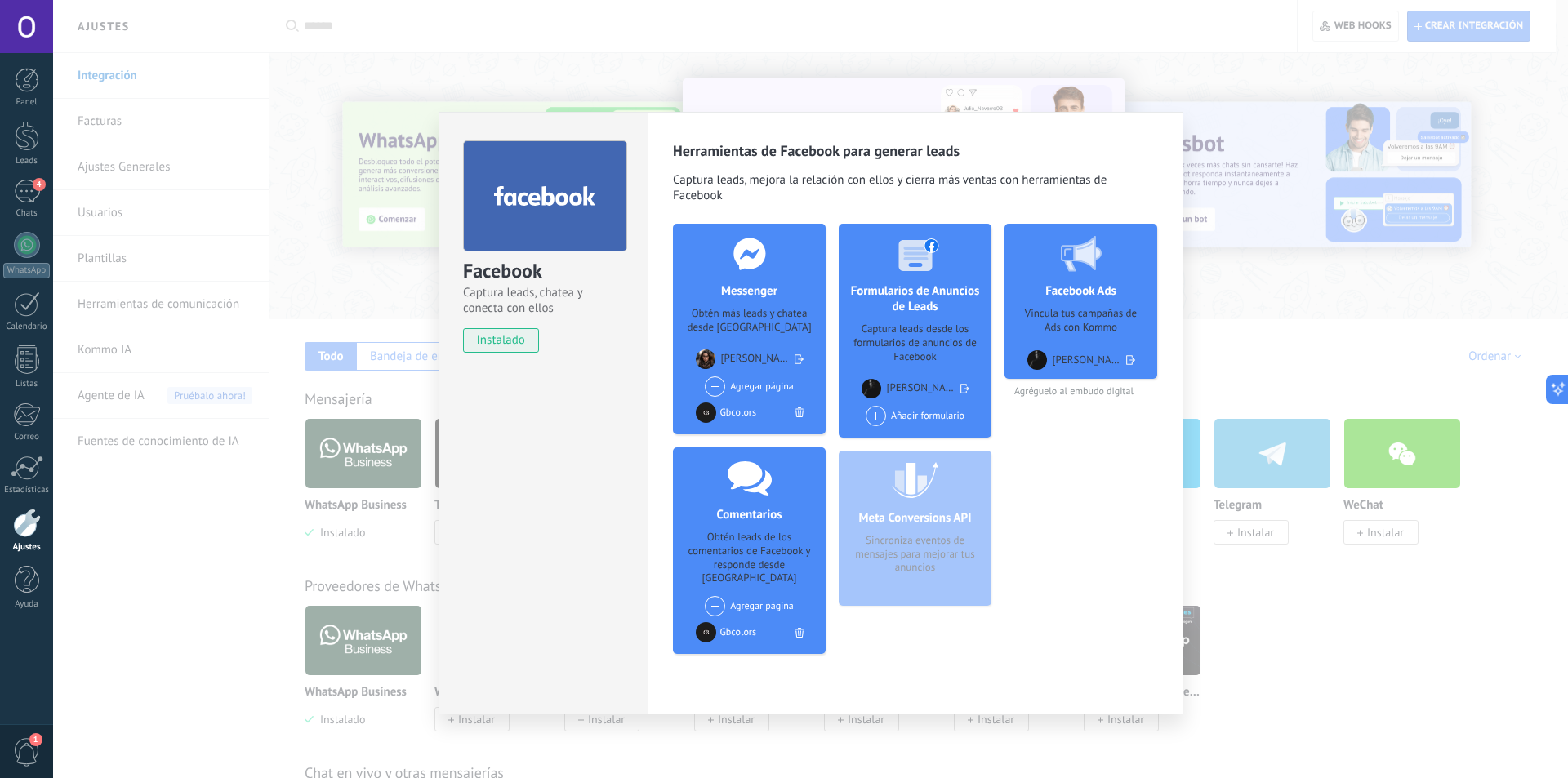
click at [1128, 359] on icon at bounding box center [1131, 360] width 9 height 25
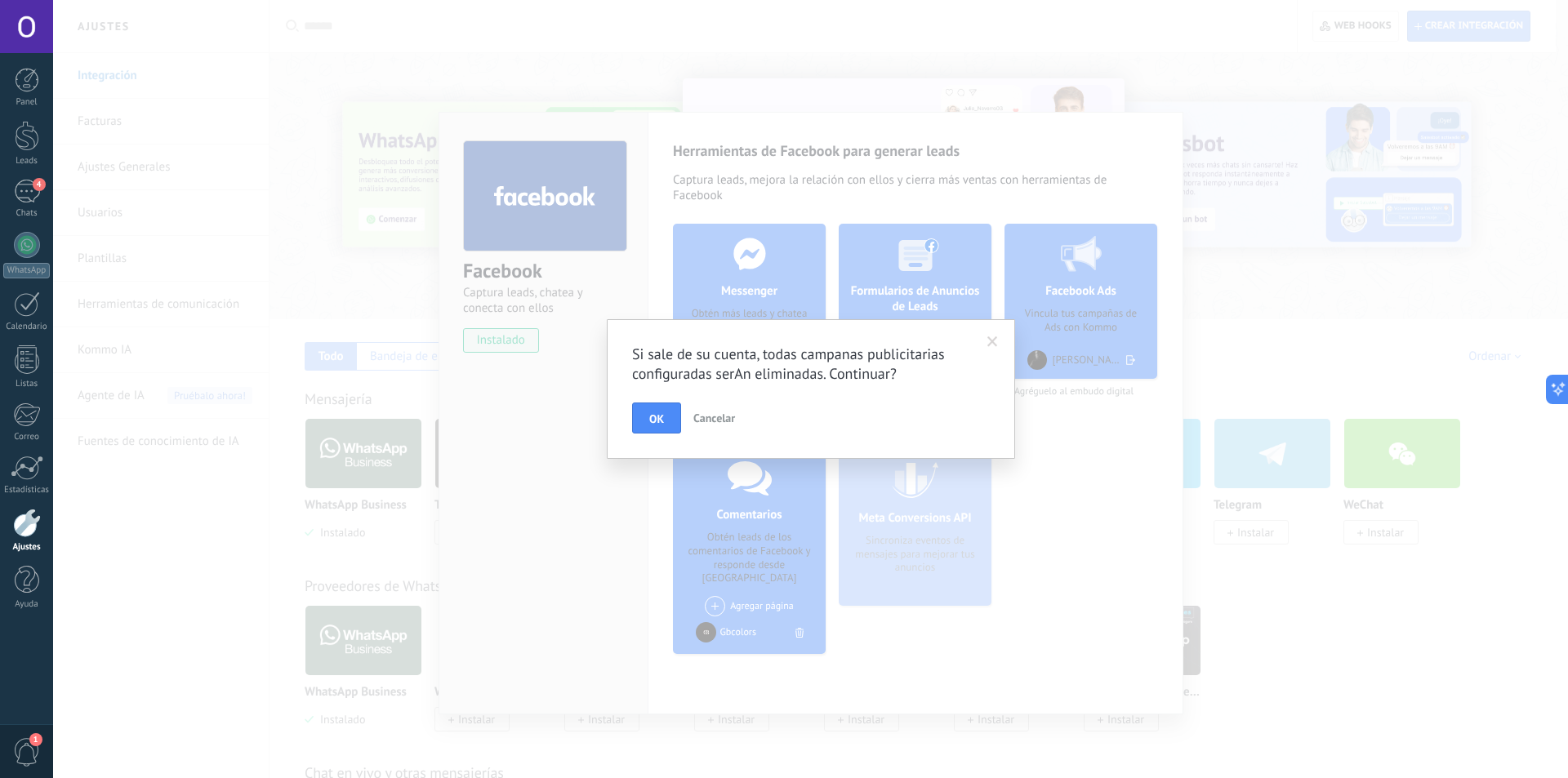
click at [707, 421] on span "Cancelar" at bounding box center [714, 418] width 42 height 15
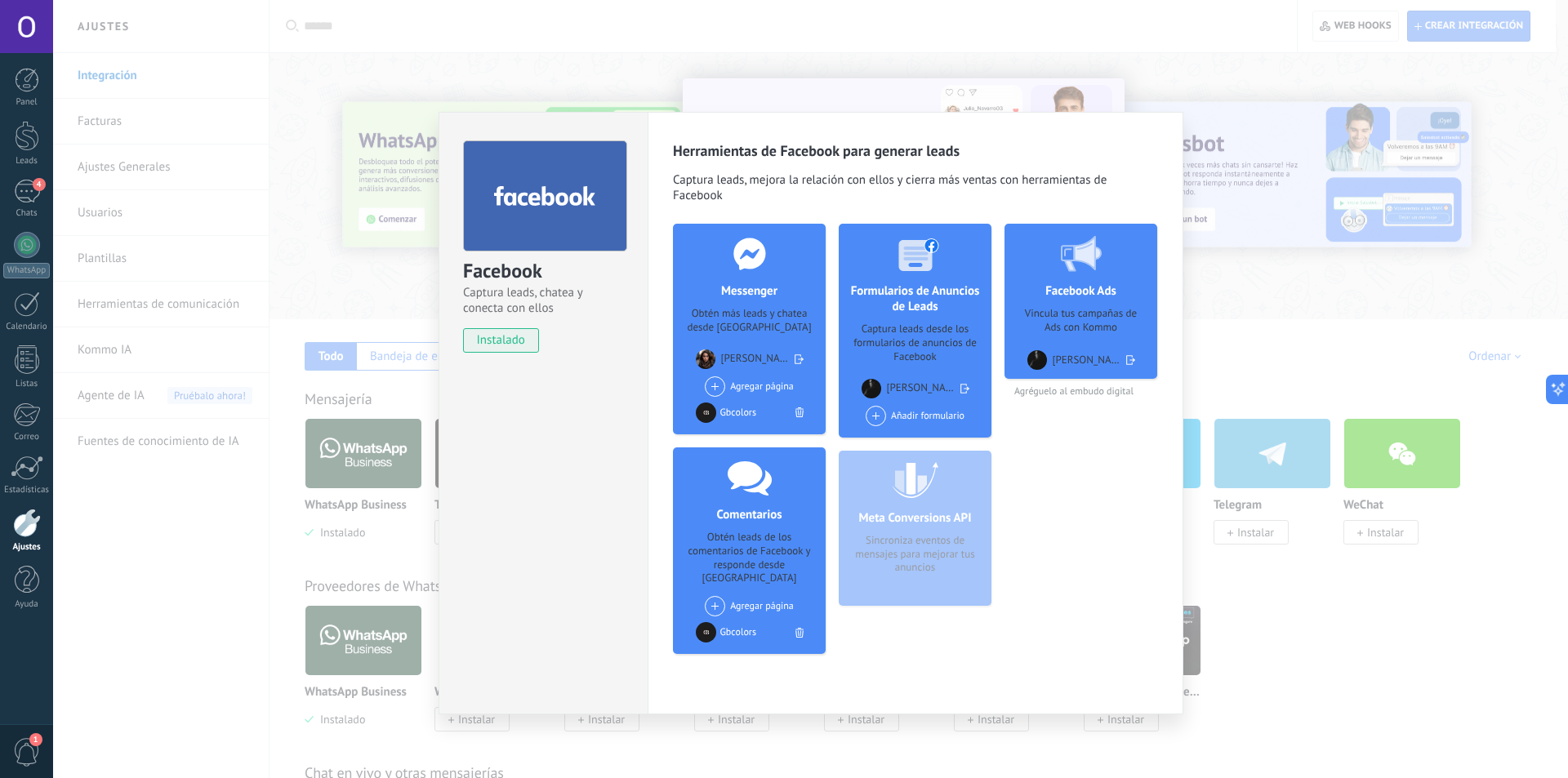
click at [1038, 358] on img at bounding box center [1037, 360] width 19 height 19
click at [1076, 294] on h4 "Facebook Ads" at bounding box center [1080, 290] width 79 height 16
click at [1072, 324] on div "Vincula tus campañas de Ads con Kommo" at bounding box center [1080, 321] width 127 height 28
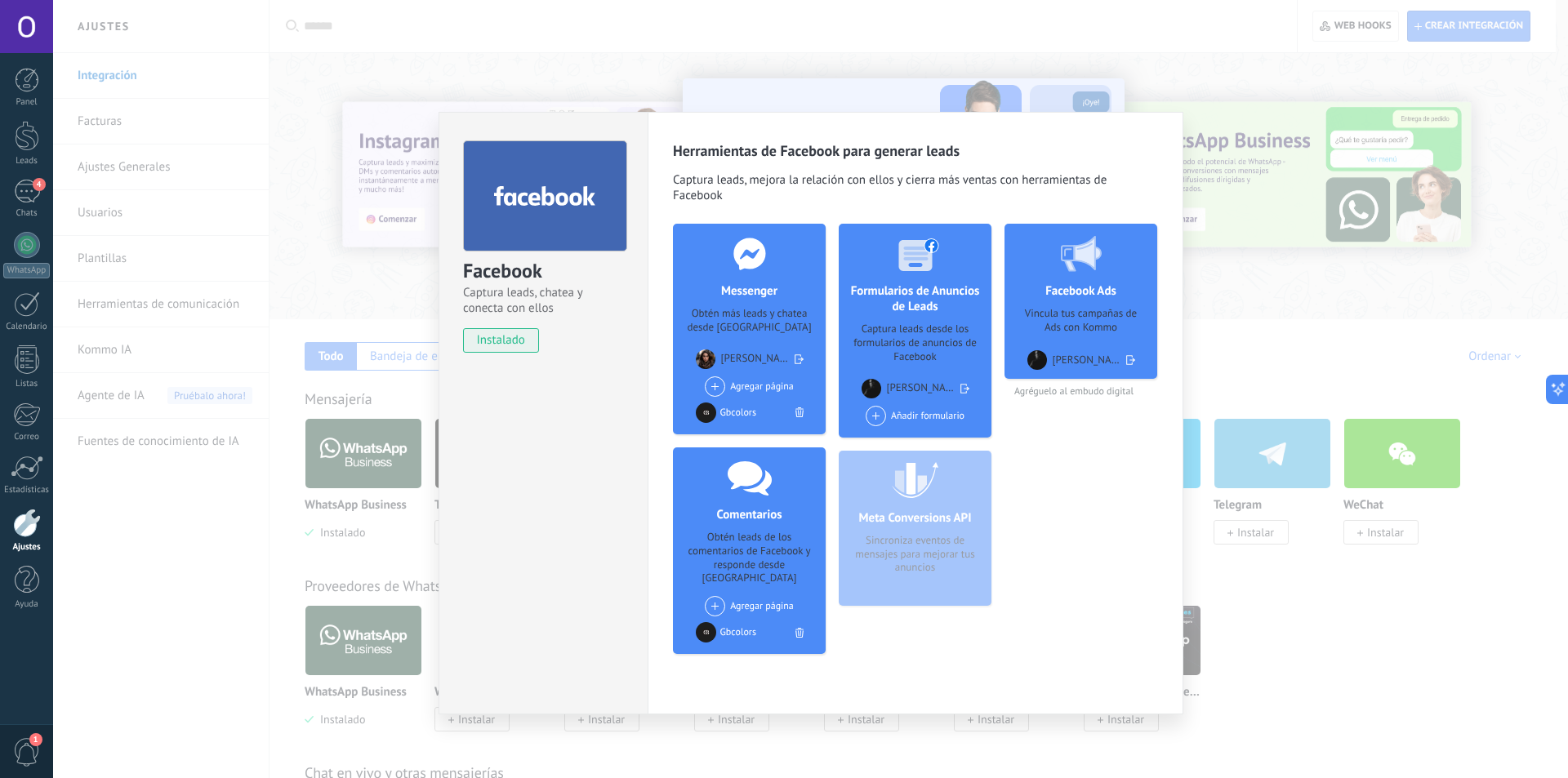
click at [238, 289] on div "Facebook Captura leads, chatea y conecta con ellos instalado Desinstalar Herram…" at bounding box center [810, 389] width 1515 height 778
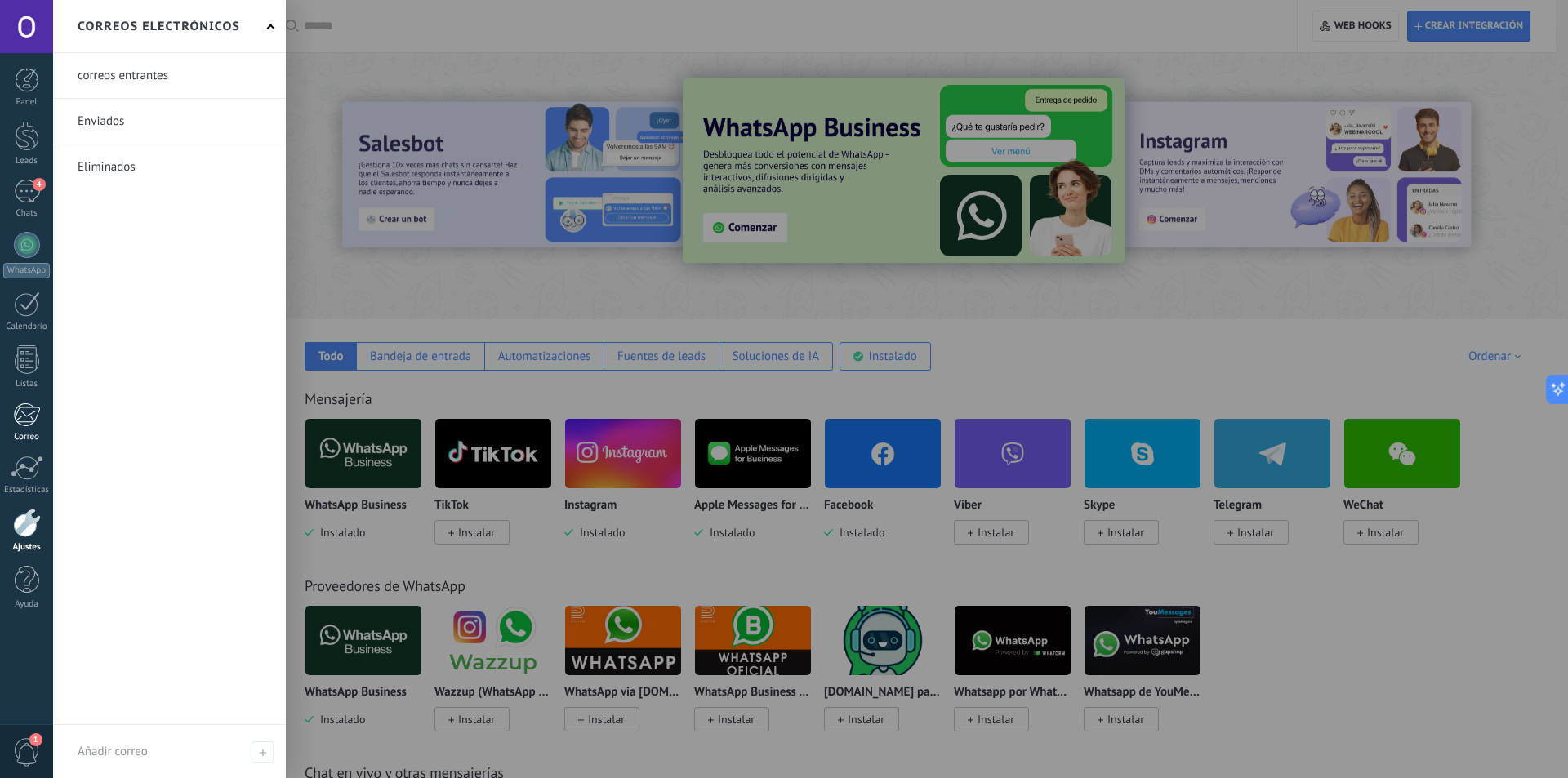
click at [22, 418] on div at bounding box center [26, 415] width 27 height 25
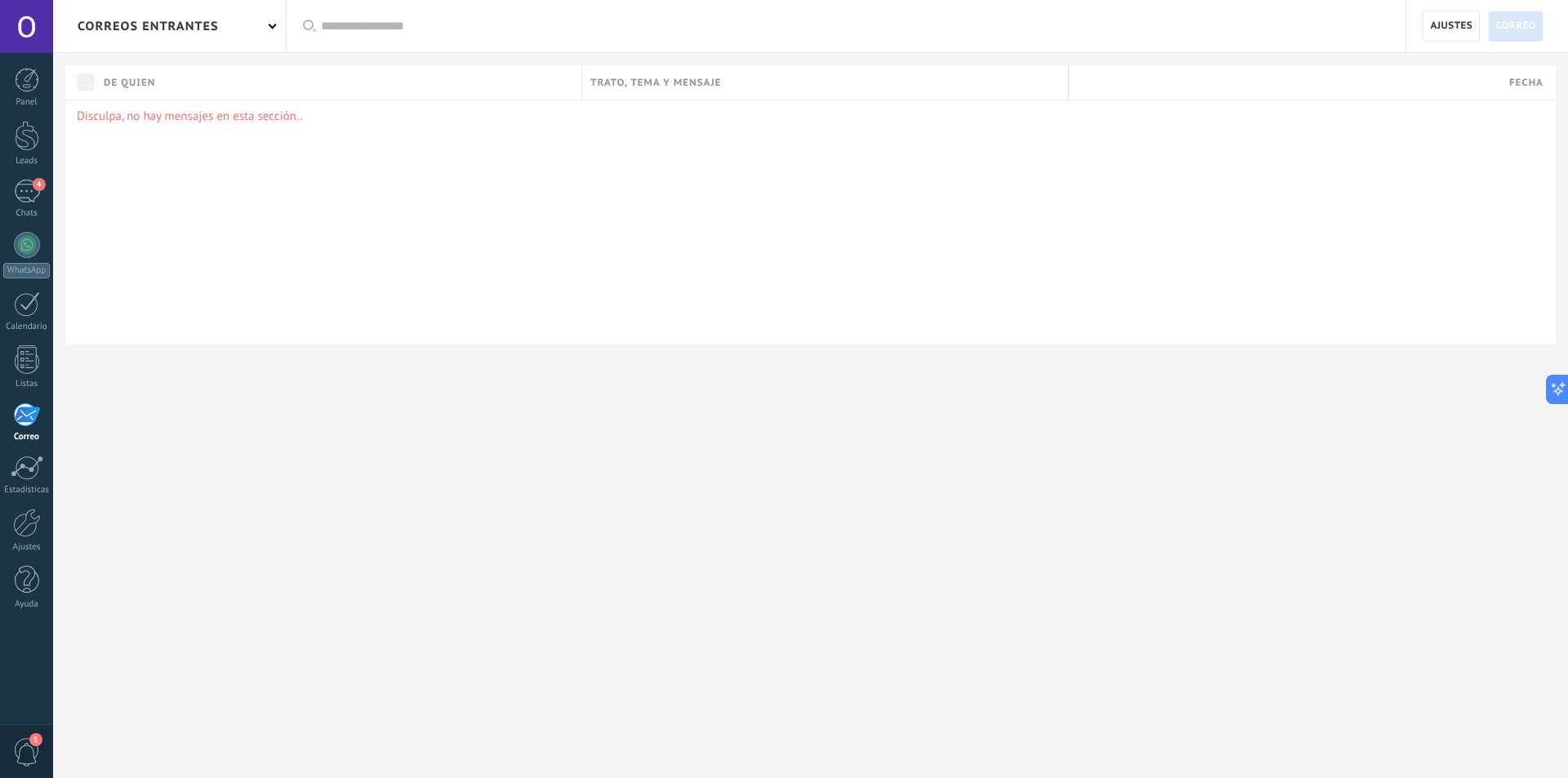
click at [237, 30] on div "correos entrantes" at bounding box center [169, 26] width 233 height 52
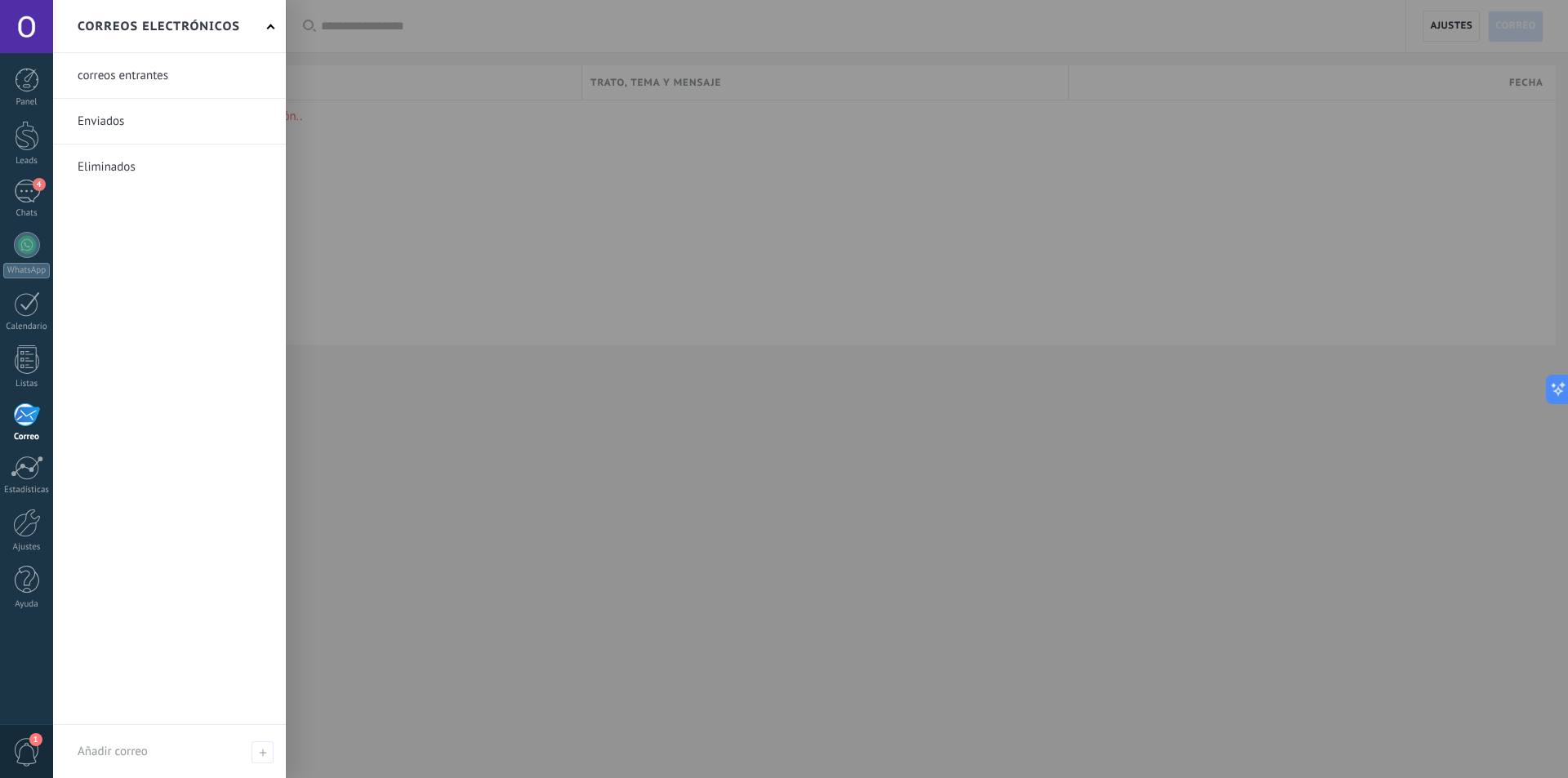
click at [196, 74] on link at bounding box center [169, 75] width 233 height 45
click at [27, 417] on div at bounding box center [26, 415] width 27 height 25
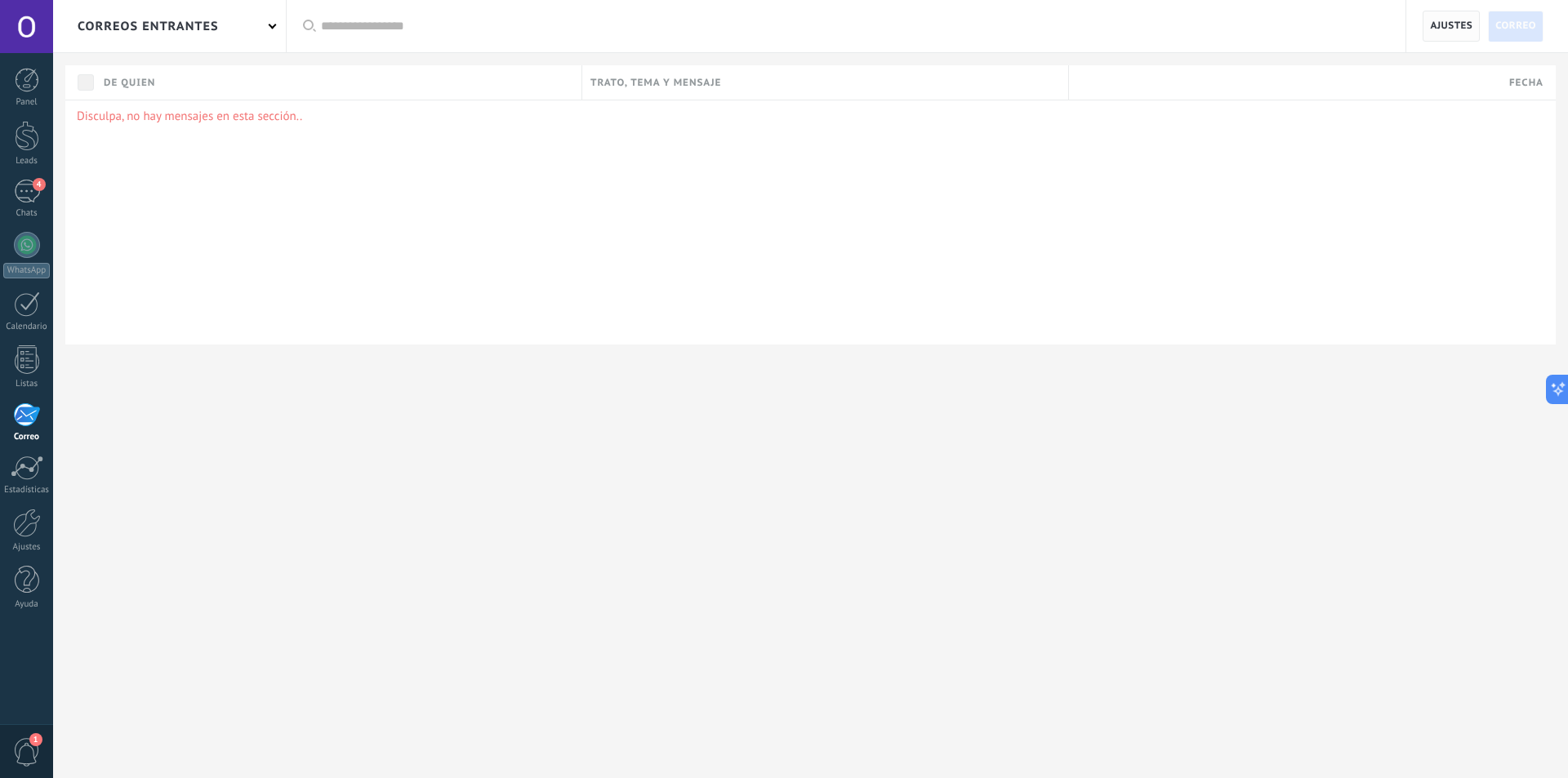
click at [1448, 23] on span "Ajustes" at bounding box center [1451, 26] width 43 height 29
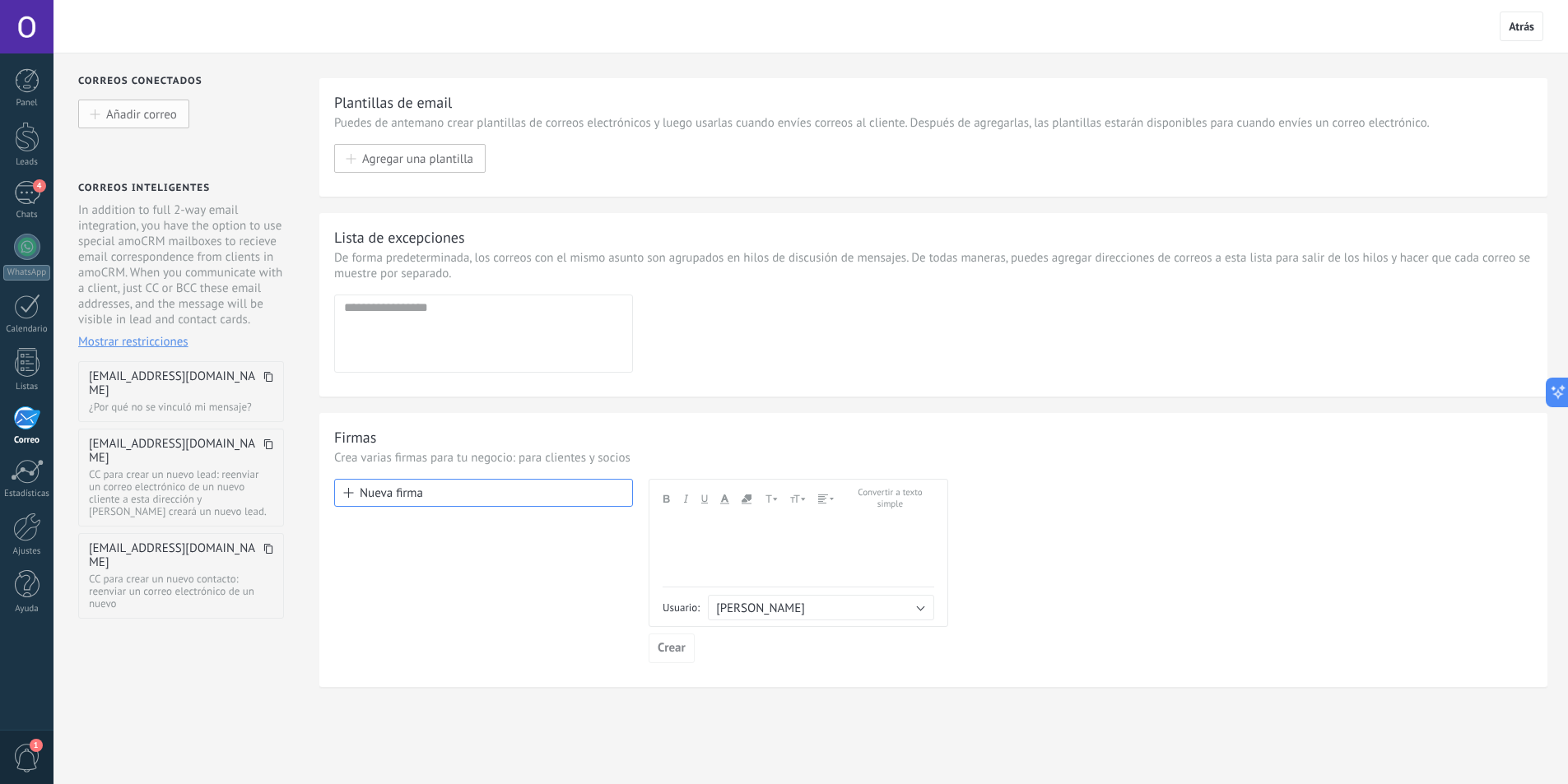
click at [135, 119] on span "Añadir correo" at bounding box center [141, 113] width 71 height 14
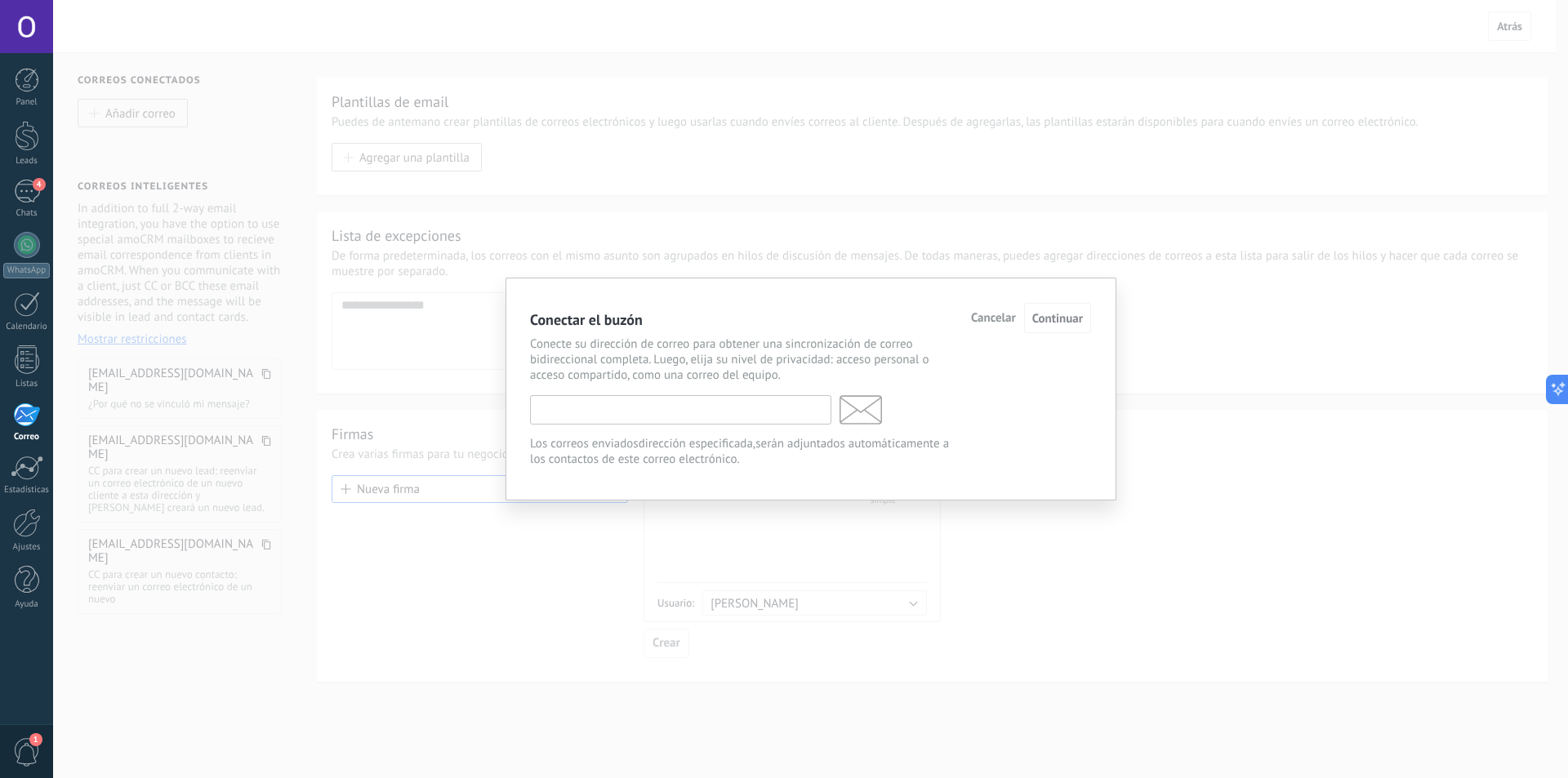
click at [696, 405] on input "text" at bounding box center [680, 410] width 301 height 29
click at [704, 229] on div "Conectar el buzón Cancelar Continuar Conecte su dirección de correo para obtene…" at bounding box center [810, 389] width 1515 height 778
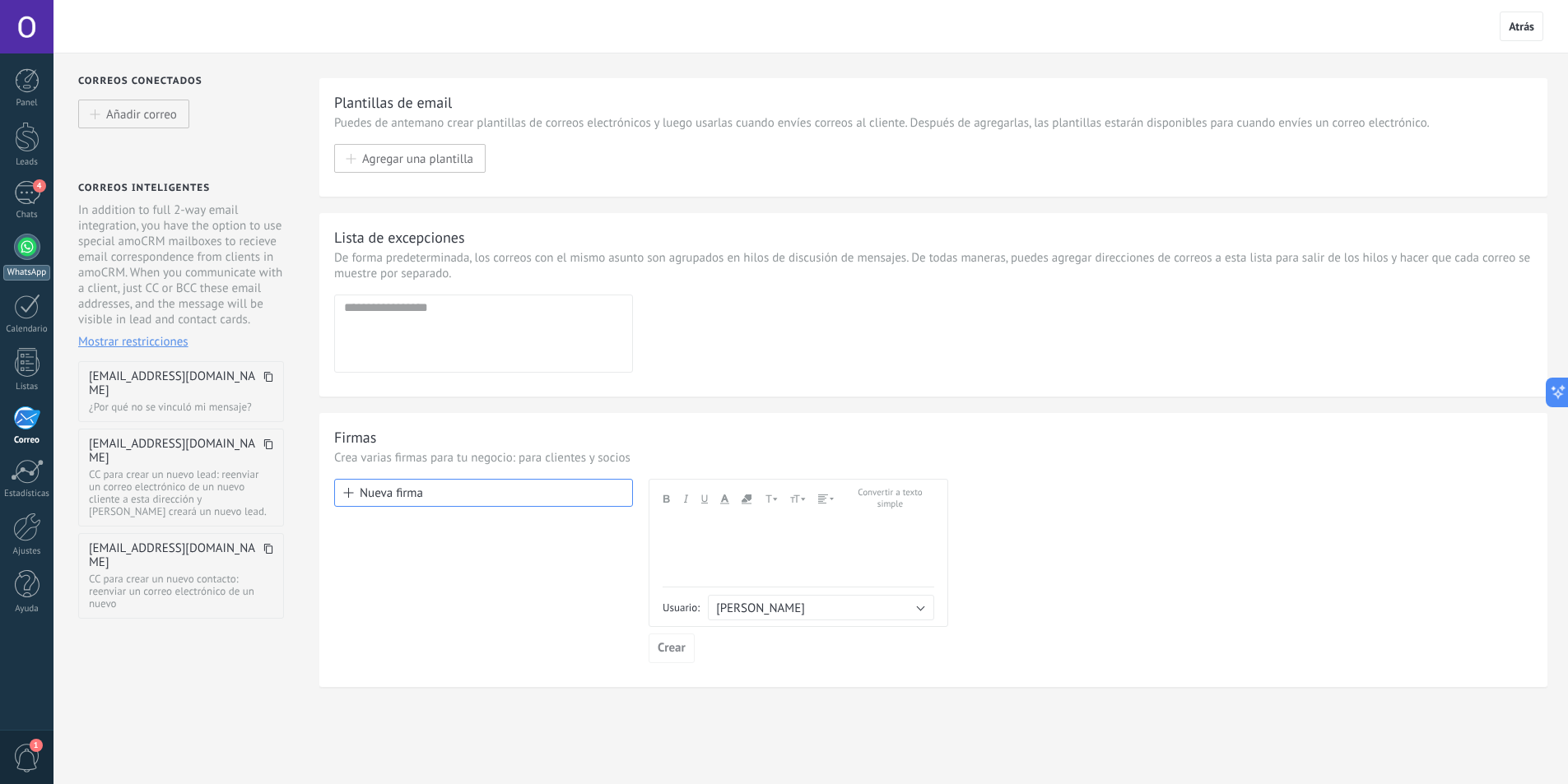
click at [16, 251] on div at bounding box center [27, 247] width 27 height 27
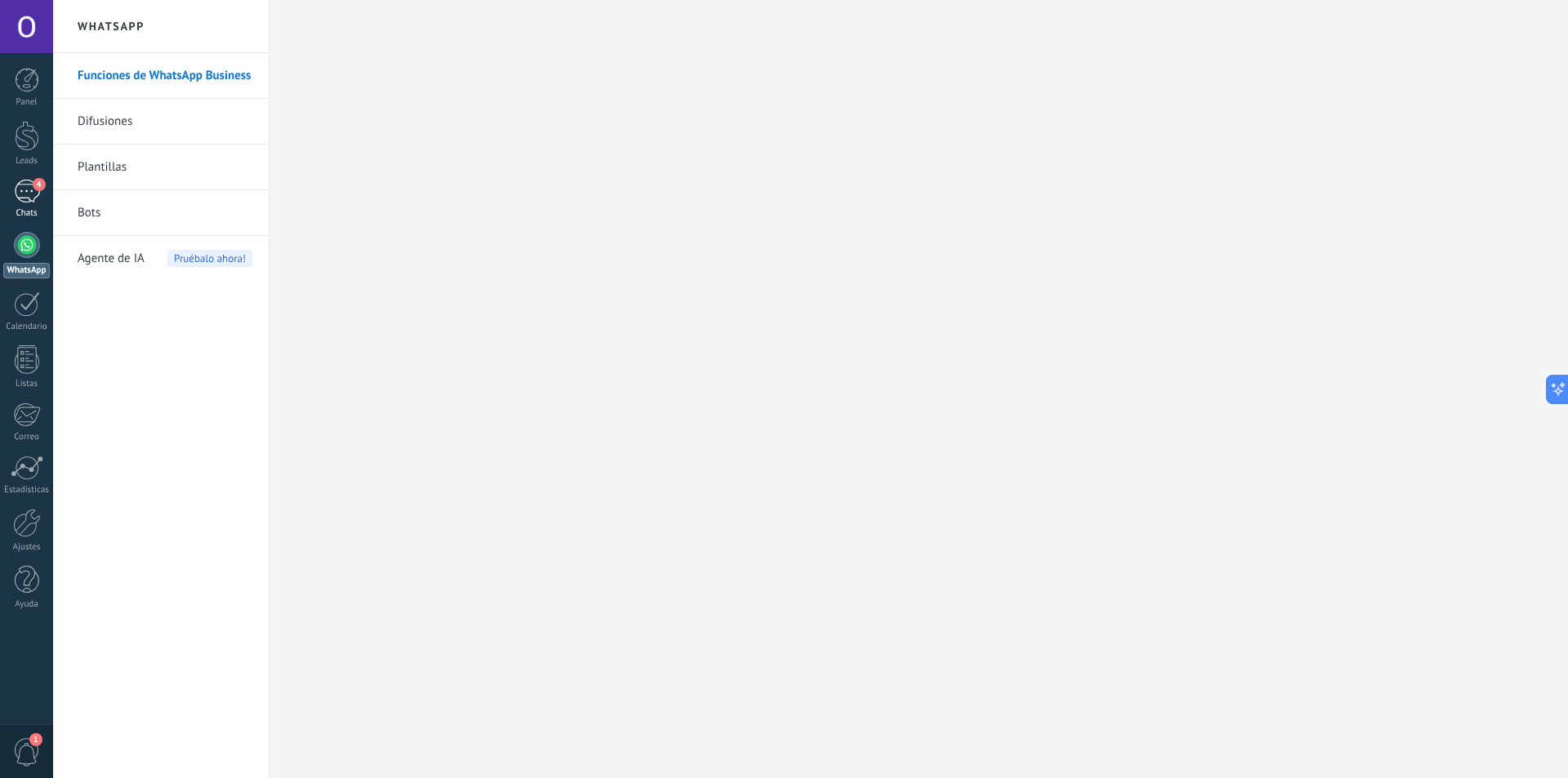
click at [26, 183] on div "4" at bounding box center [26, 192] width 26 height 24
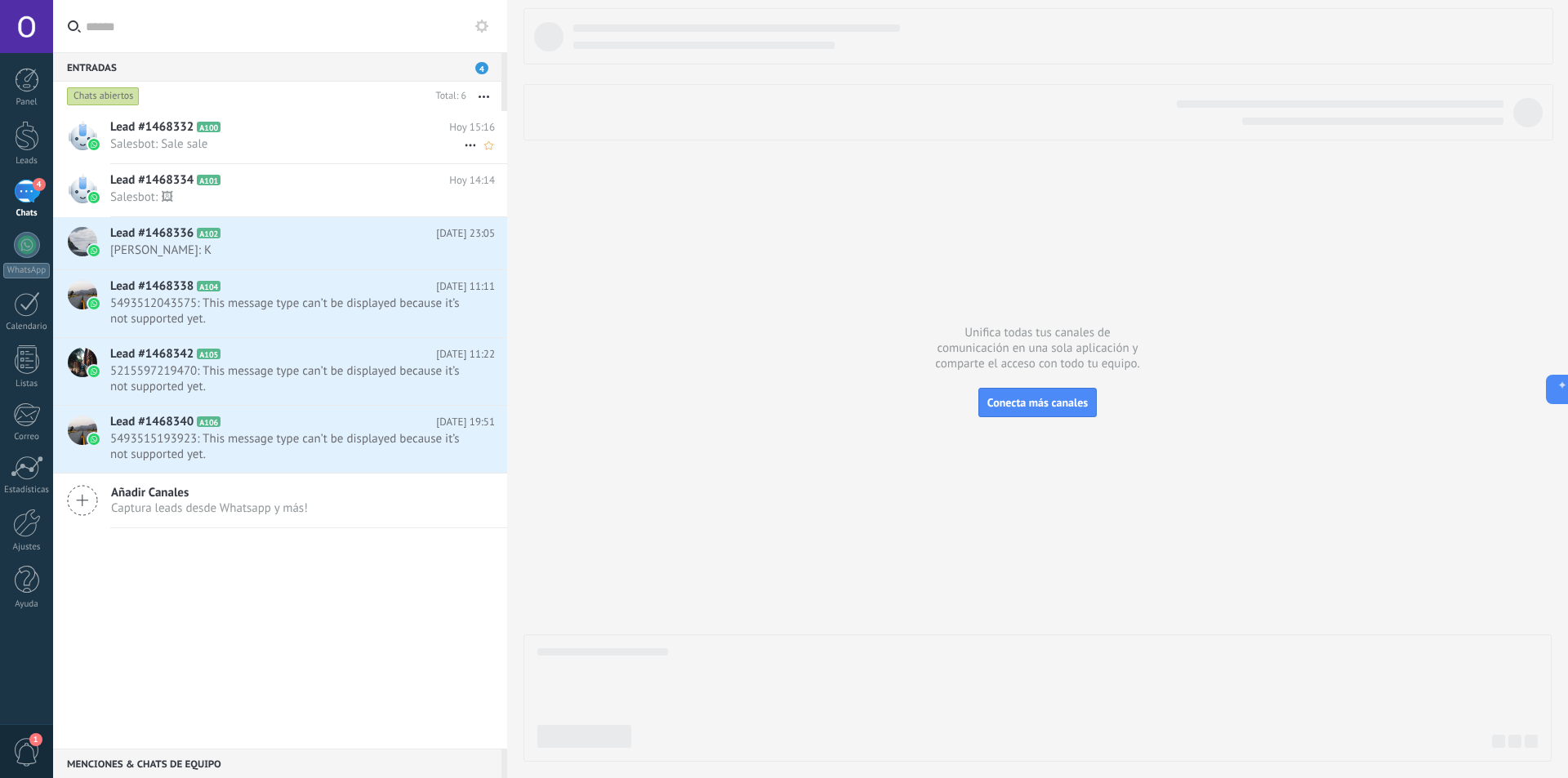
click at [259, 141] on span "Salesbot: Sale sale" at bounding box center [287, 143] width 353 height 16
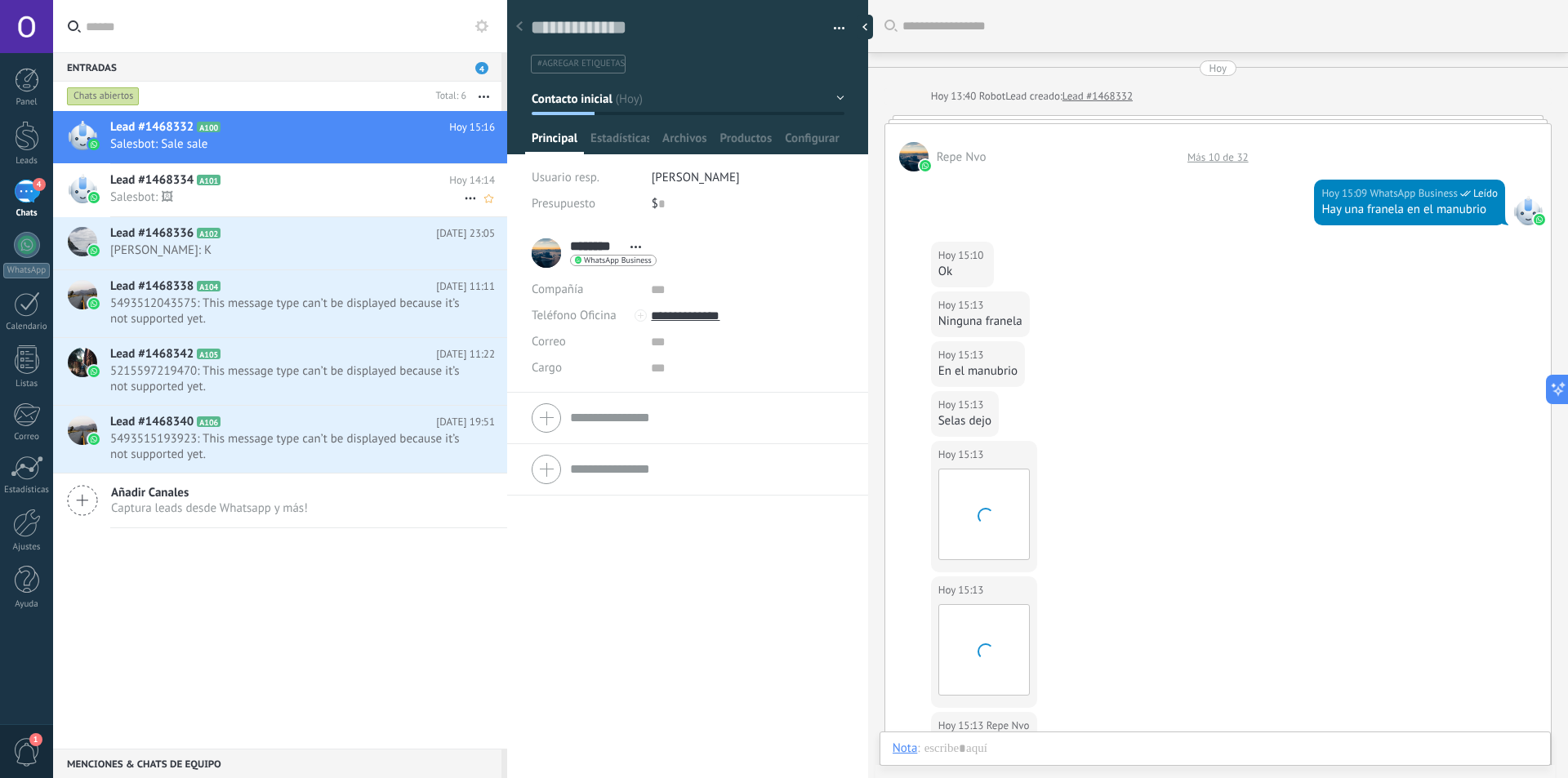
scroll to position [567, 0]
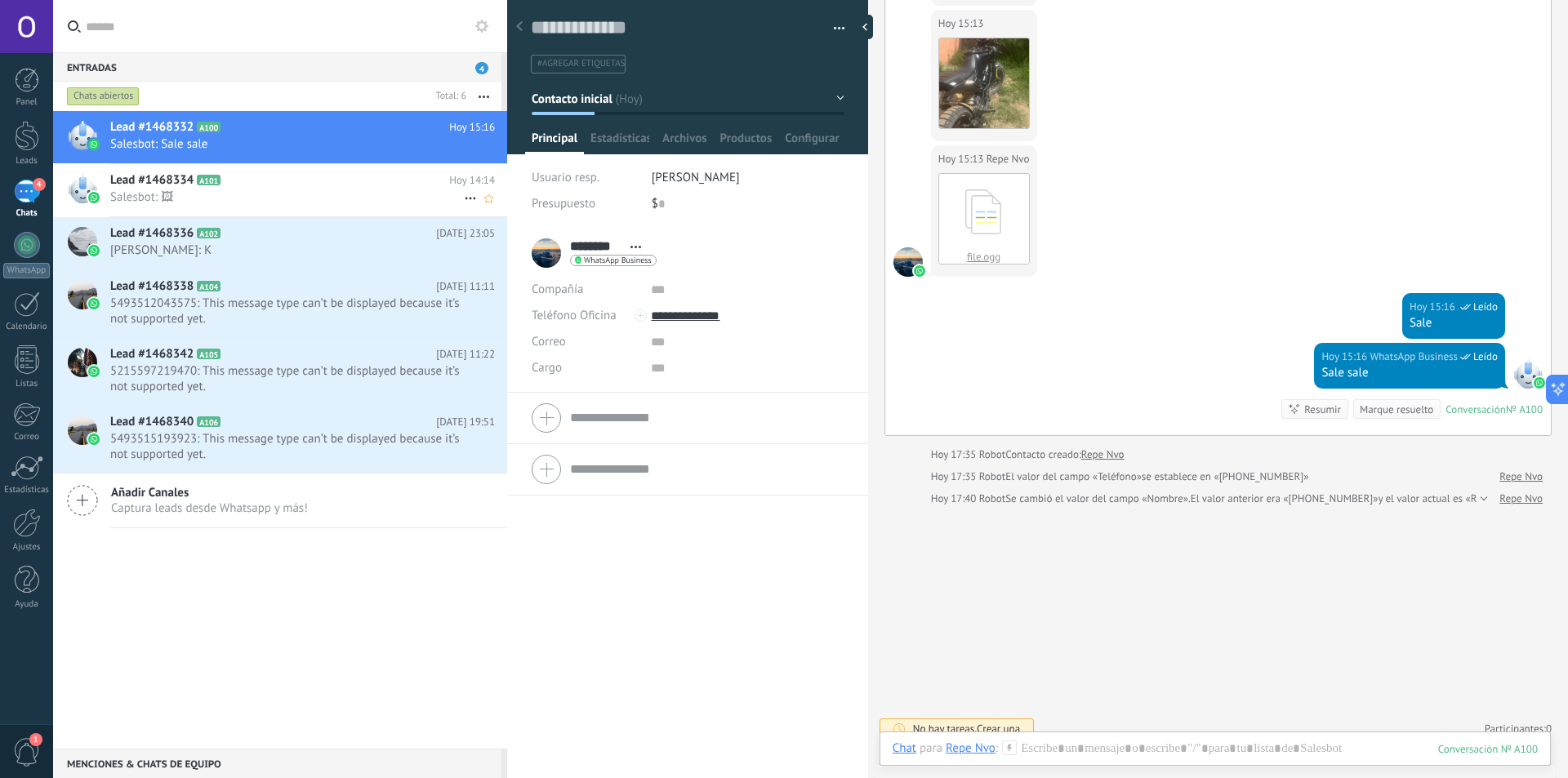
click at [246, 197] on span "Salesbot: 🖼" at bounding box center [287, 196] width 353 height 16
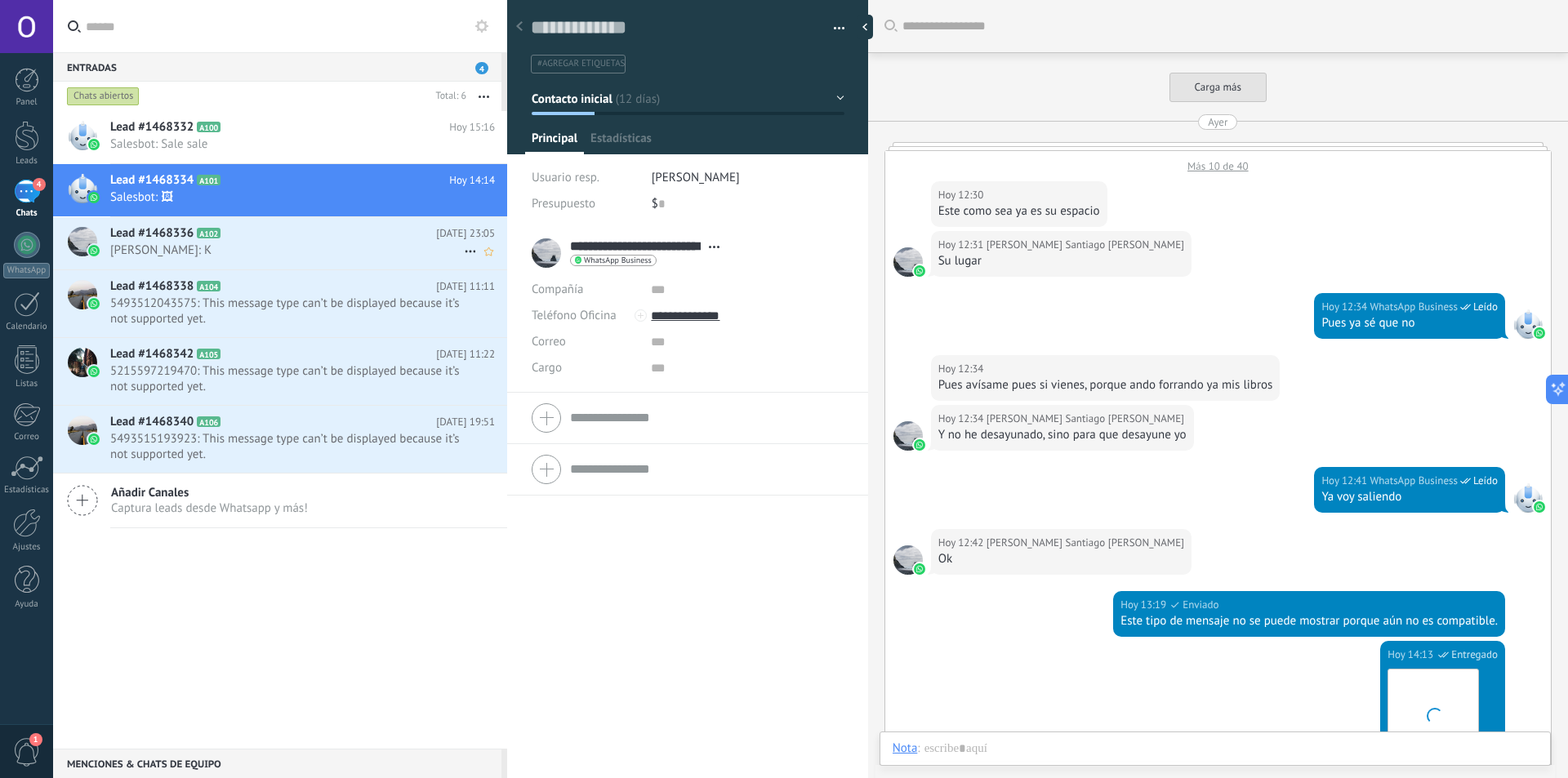
scroll to position [477, 0]
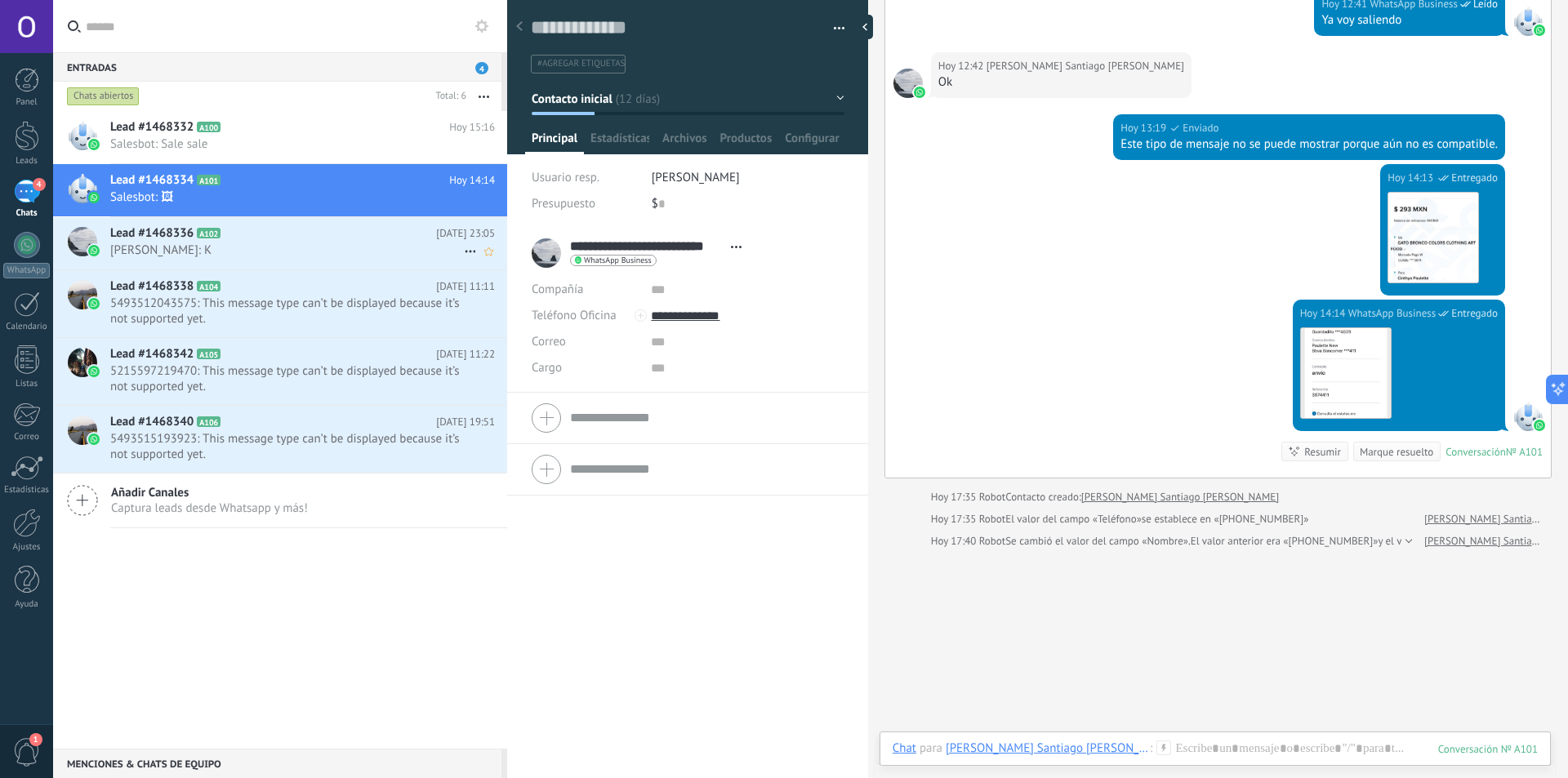
click at [256, 257] on span "[PERSON_NAME]: K" at bounding box center [287, 250] width 353 height 16
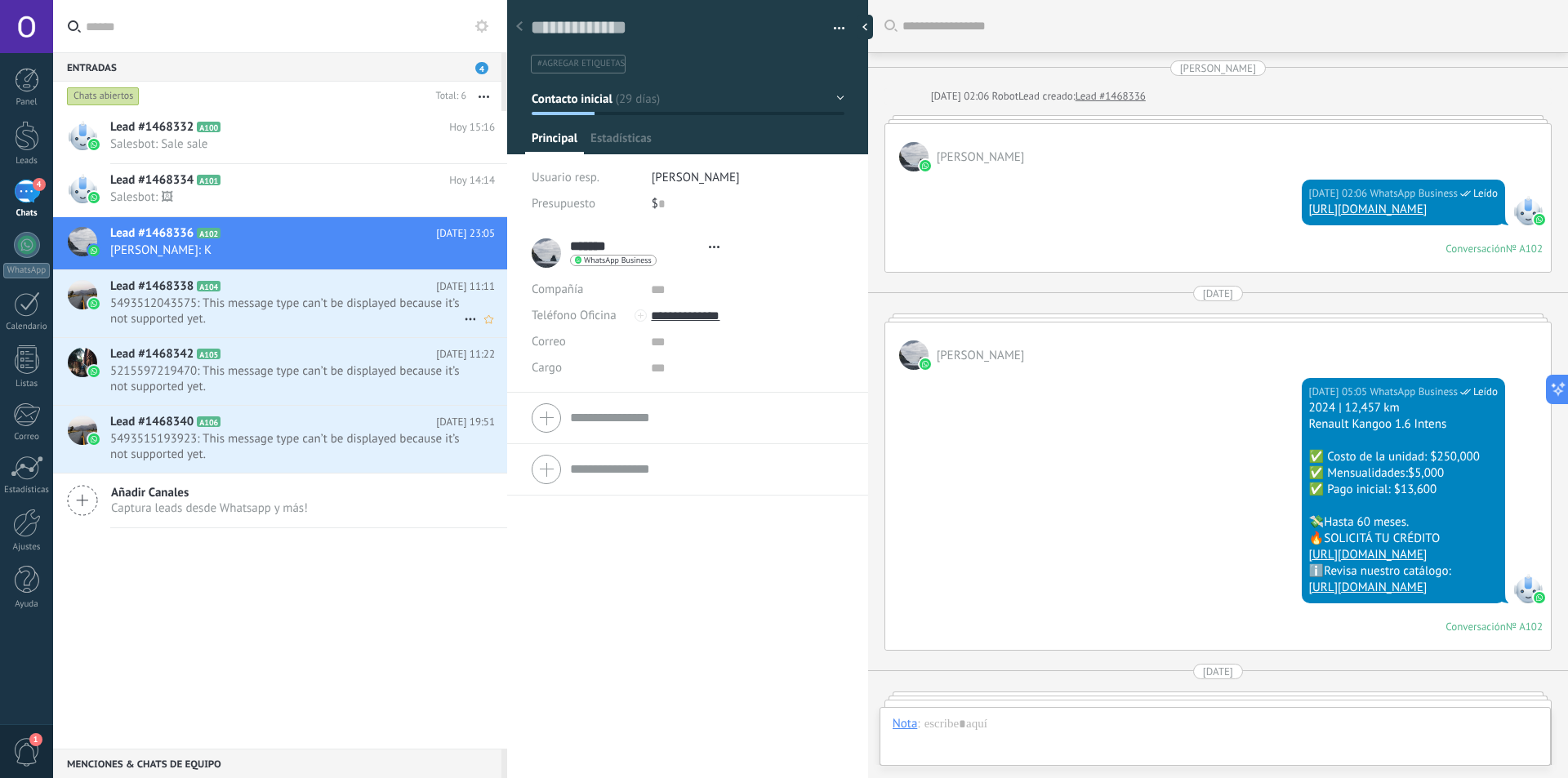
scroll to position [951, 0]
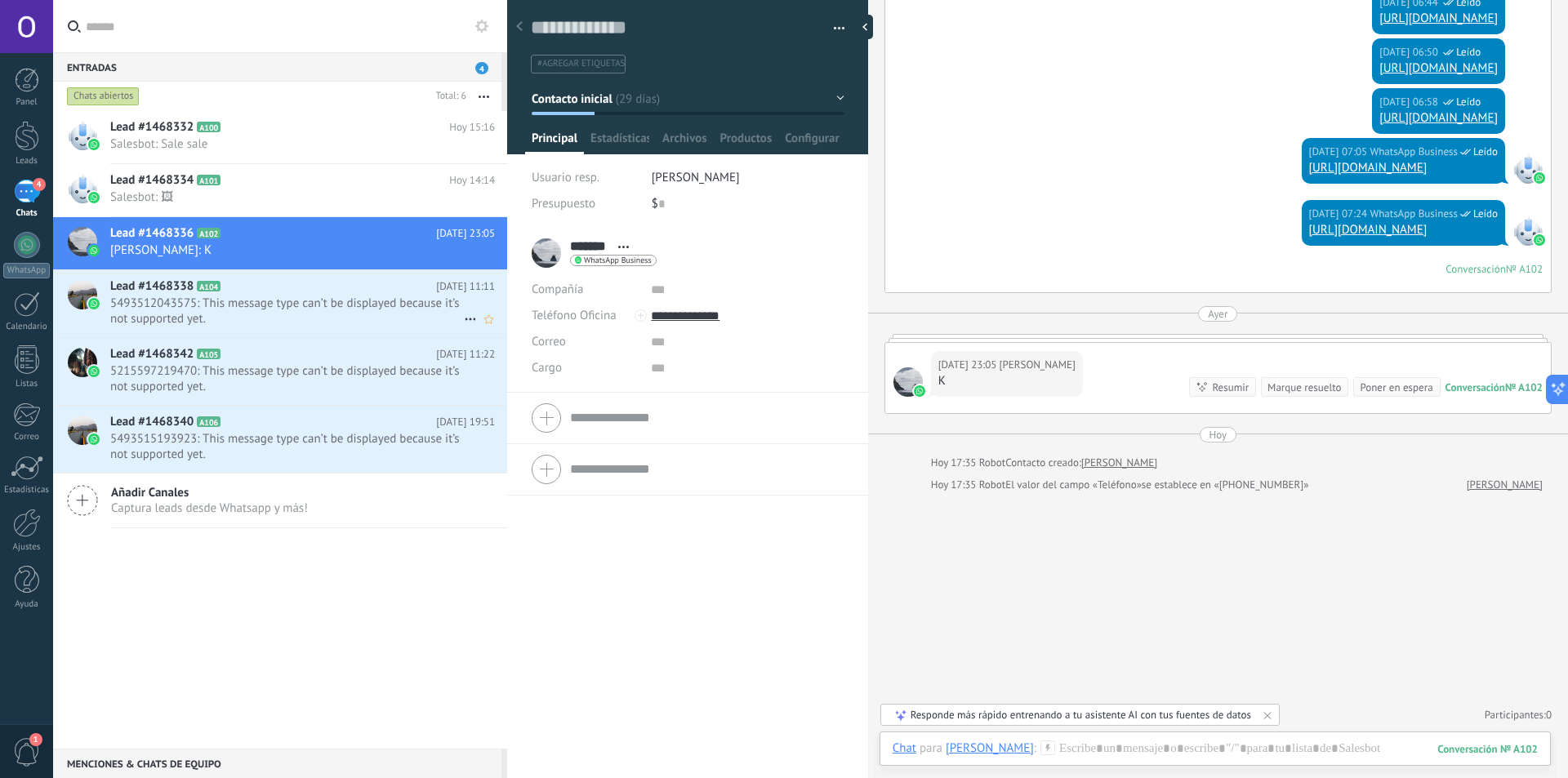
click at [267, 300] on span "5493512043575: This message type can’t be displayed because it’s not supported …" at bounding box center [287, 311] width 353 height 31
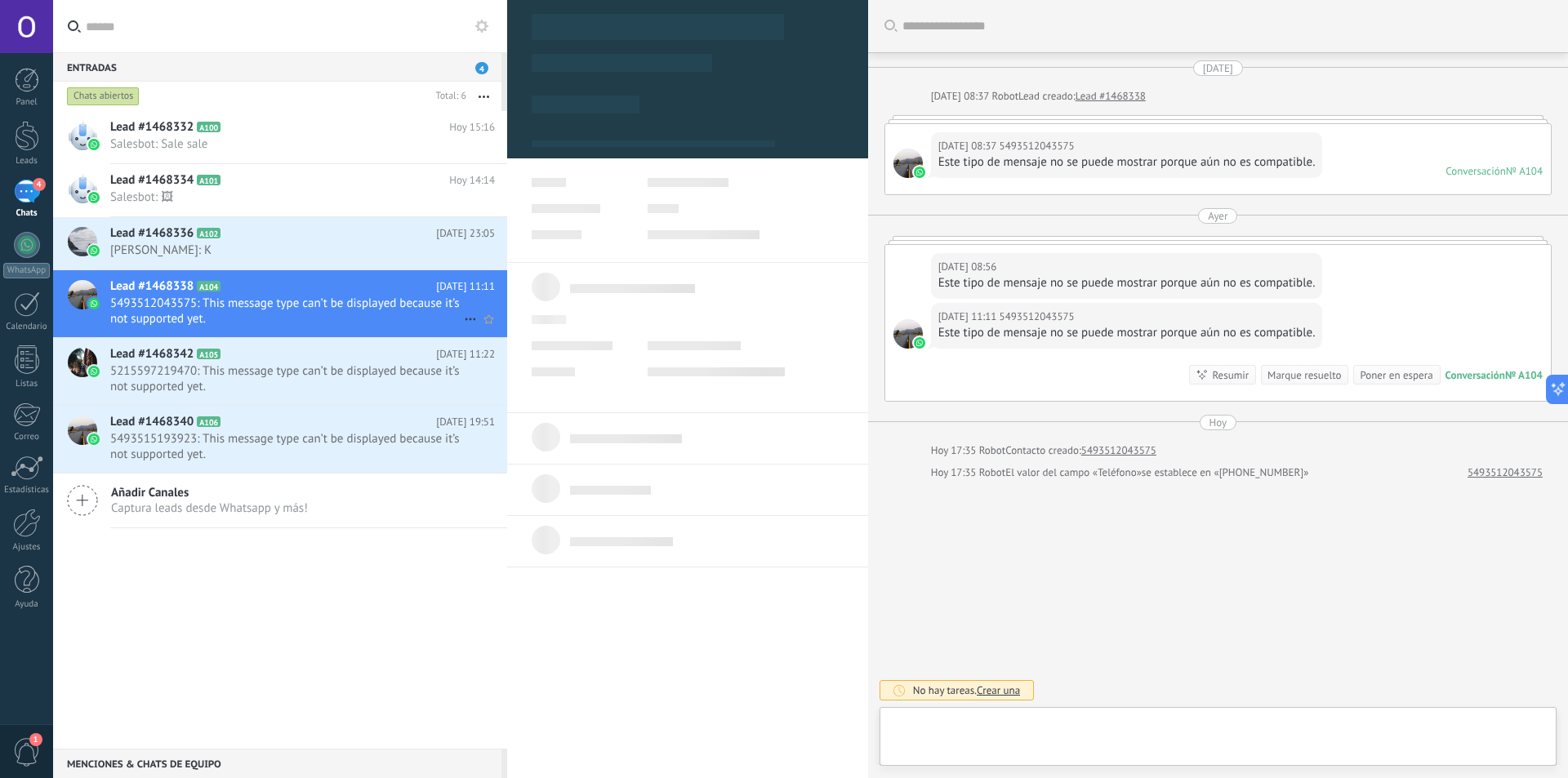
scroll to position [25, 0]
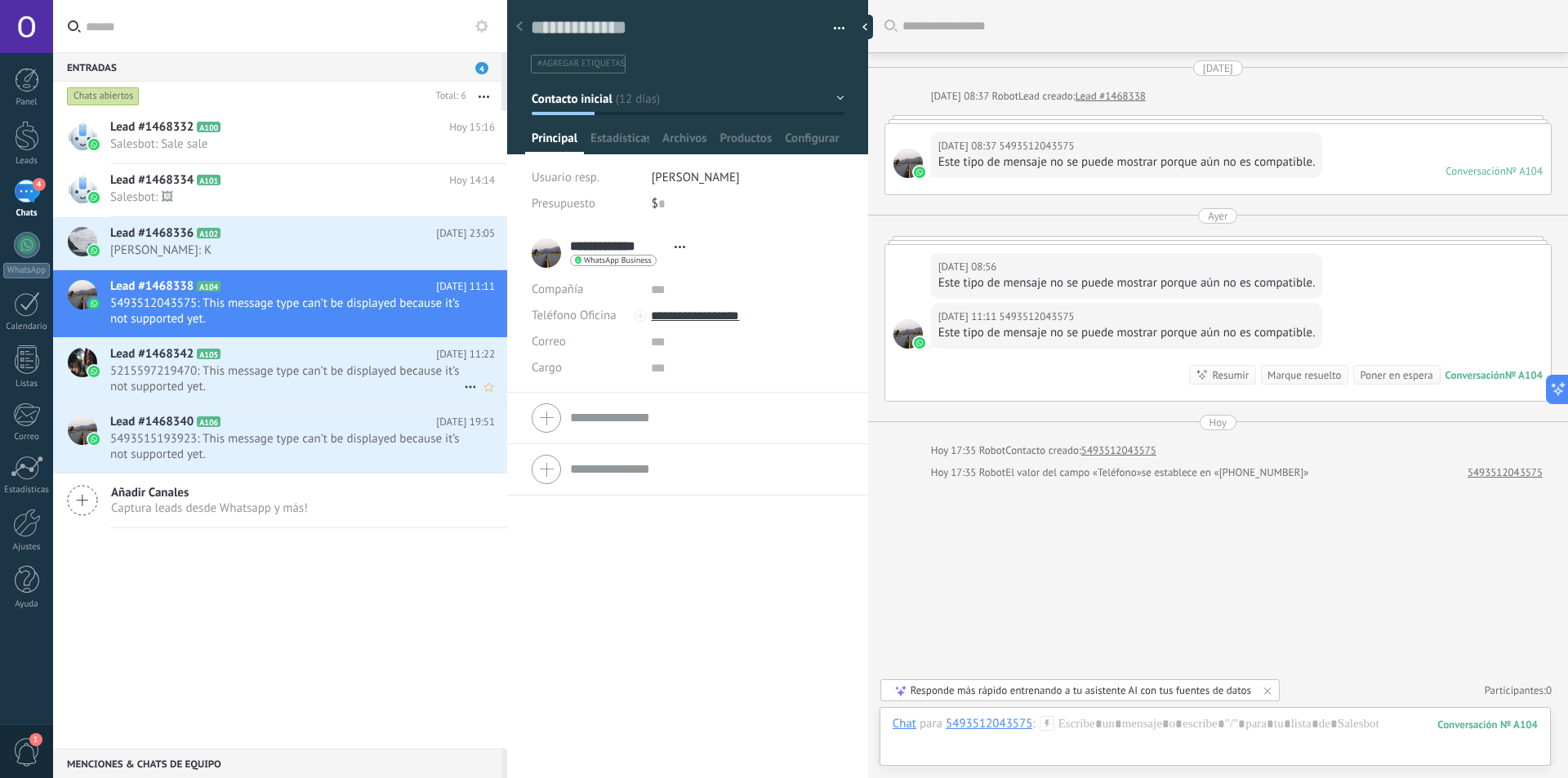
click at [256, 366] on span "5215597219470: This message type can’t be displayed because it’s not supported …" at bounding box center [287, 379] width 353 height 31
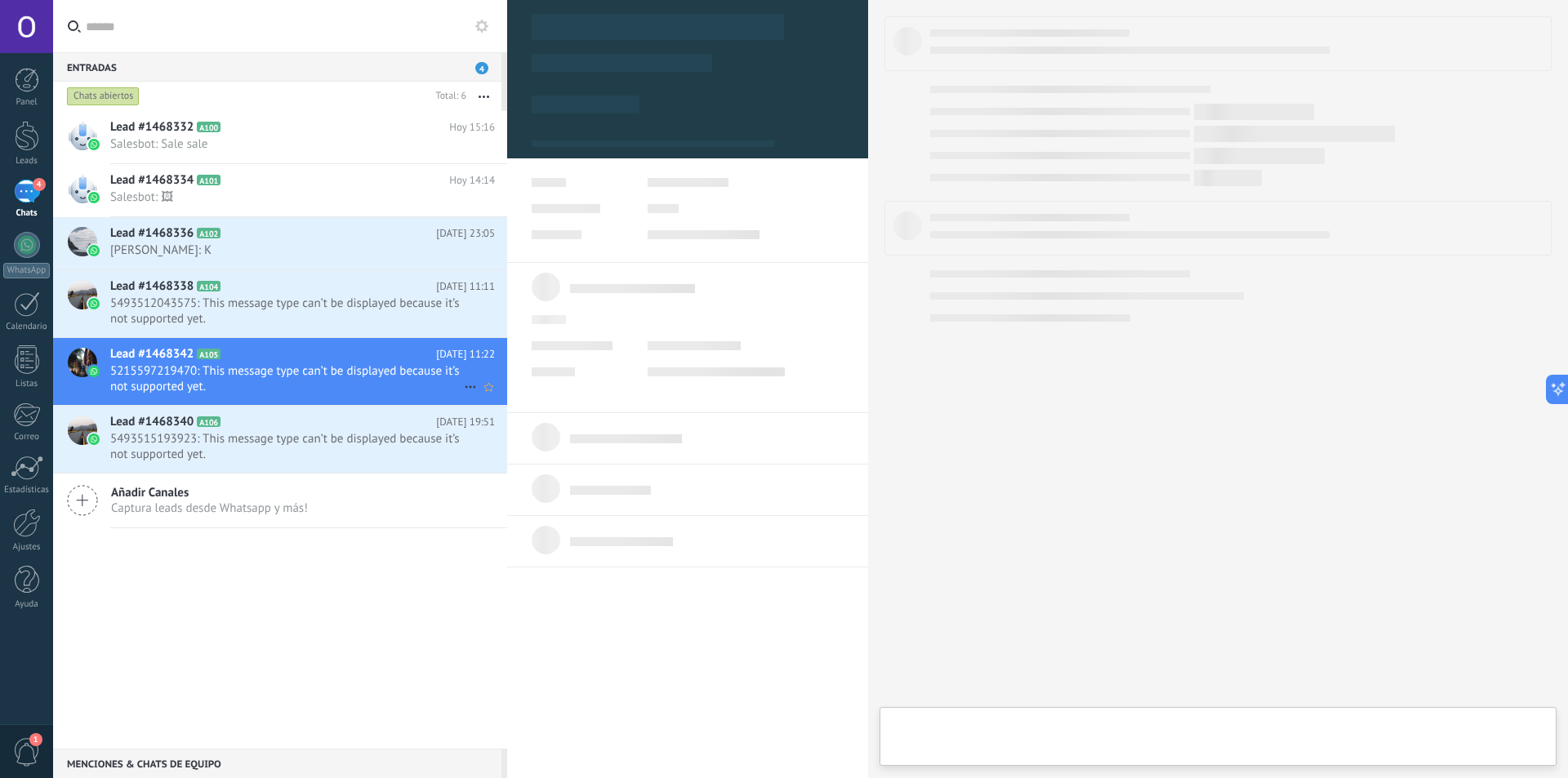
type textarea "**********"
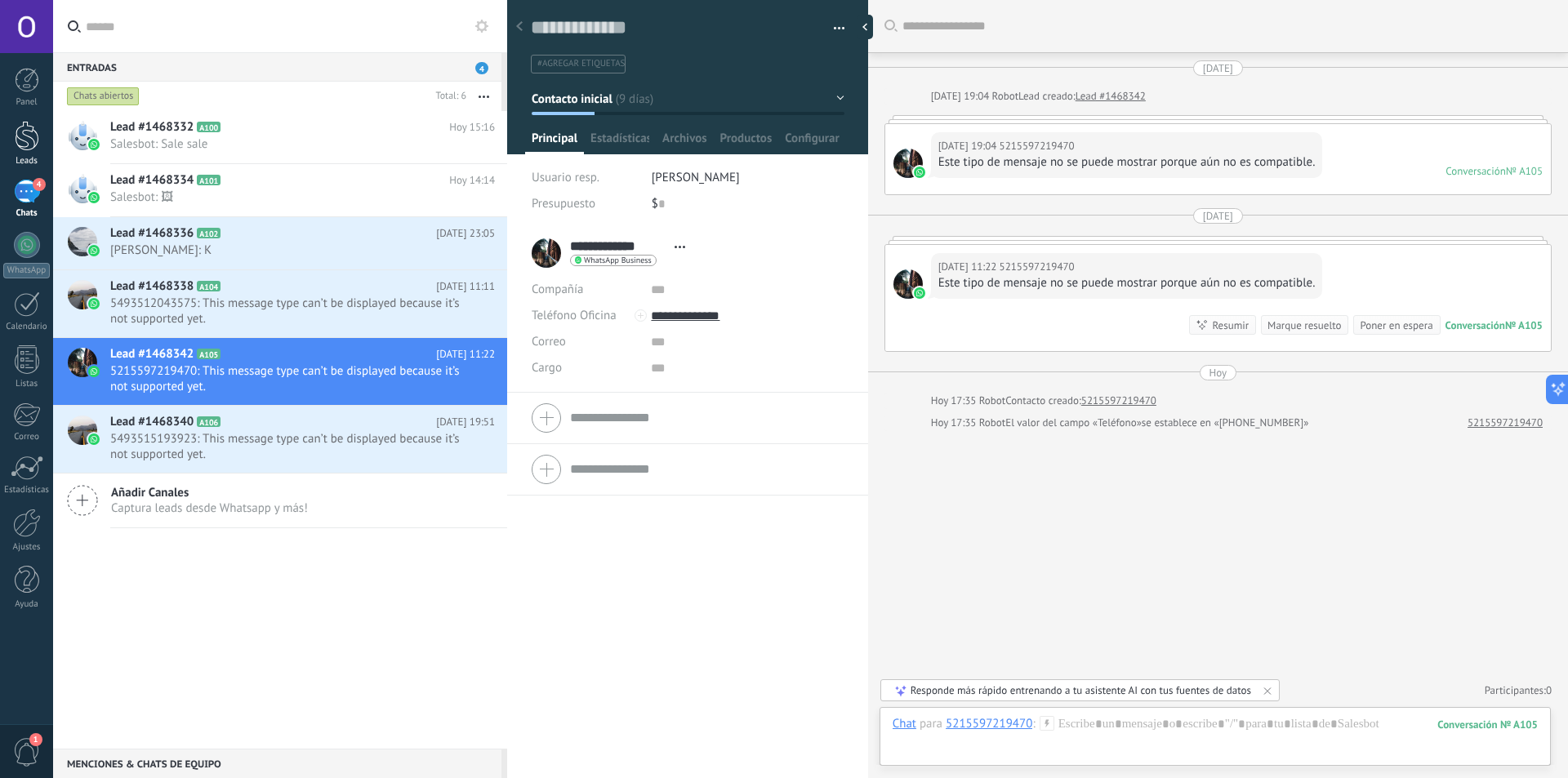
click at [27, 146] on div at bounding box center [26, 135] width 25 height 30
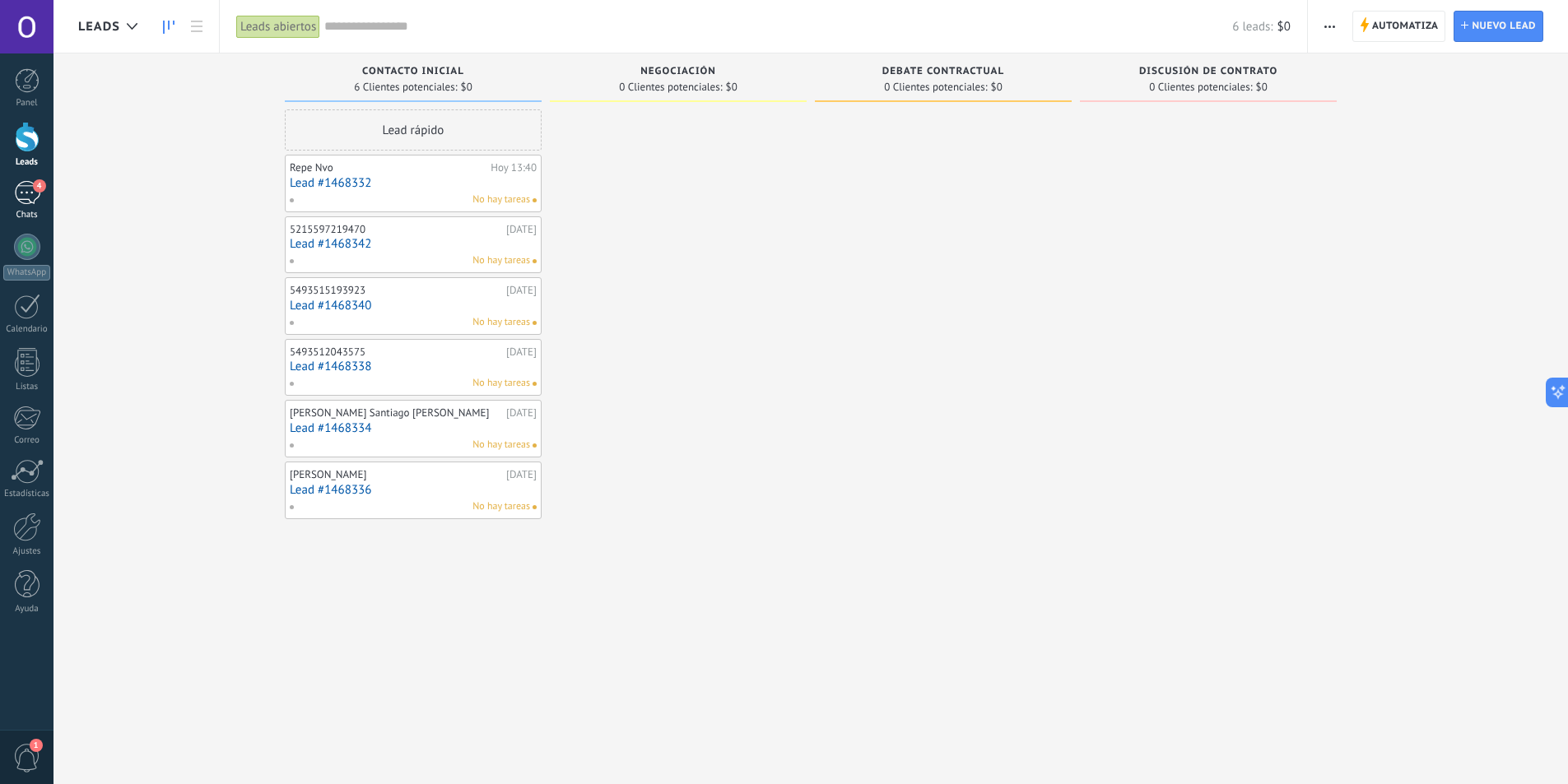
click at [34, 190] on div "4" at bounding box center [27, 193] width 27 height 24
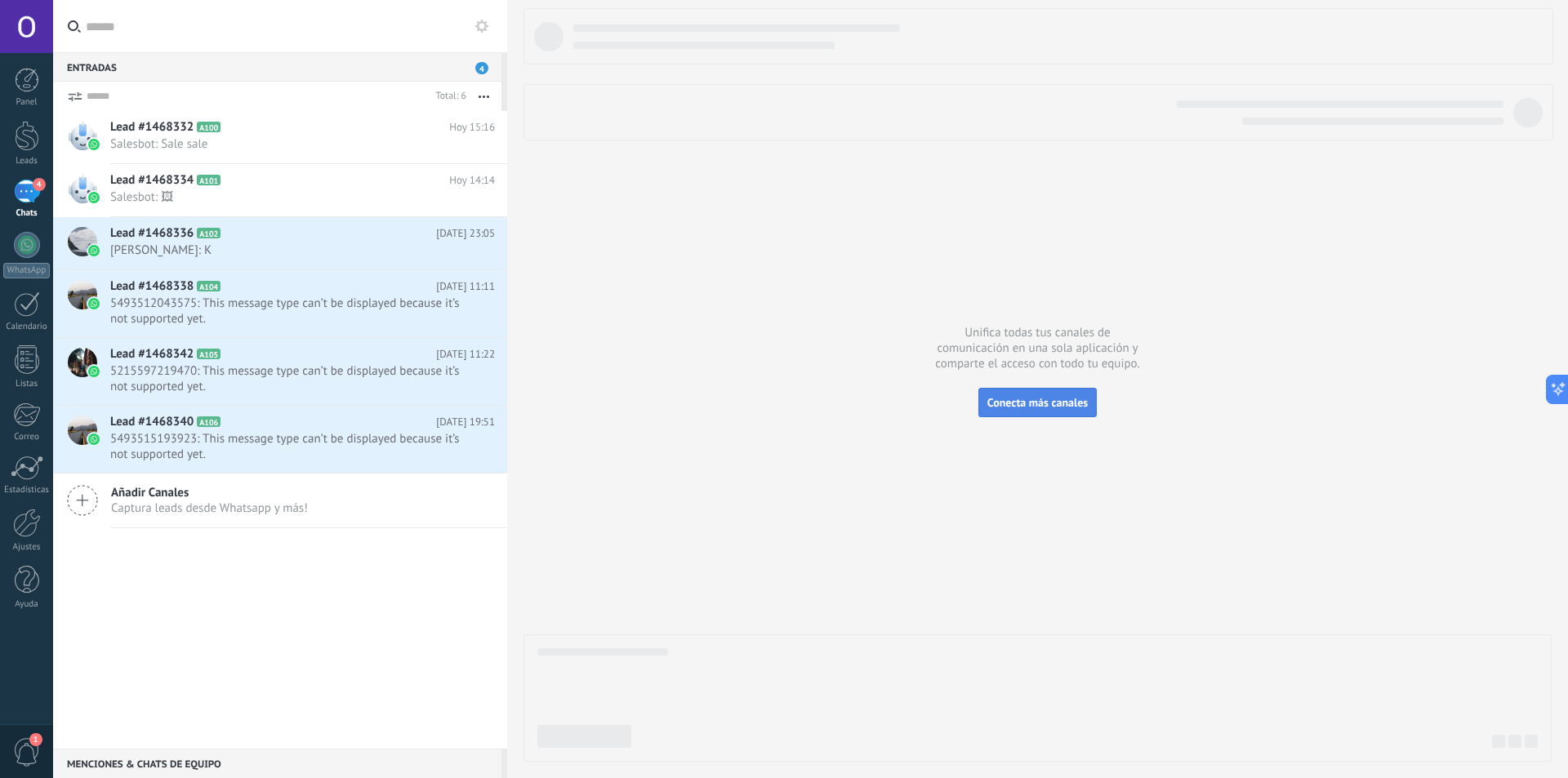
click at [1042, 400] on span "Conecta más canales" at bounding box center [1037, 403] width 100 height 15
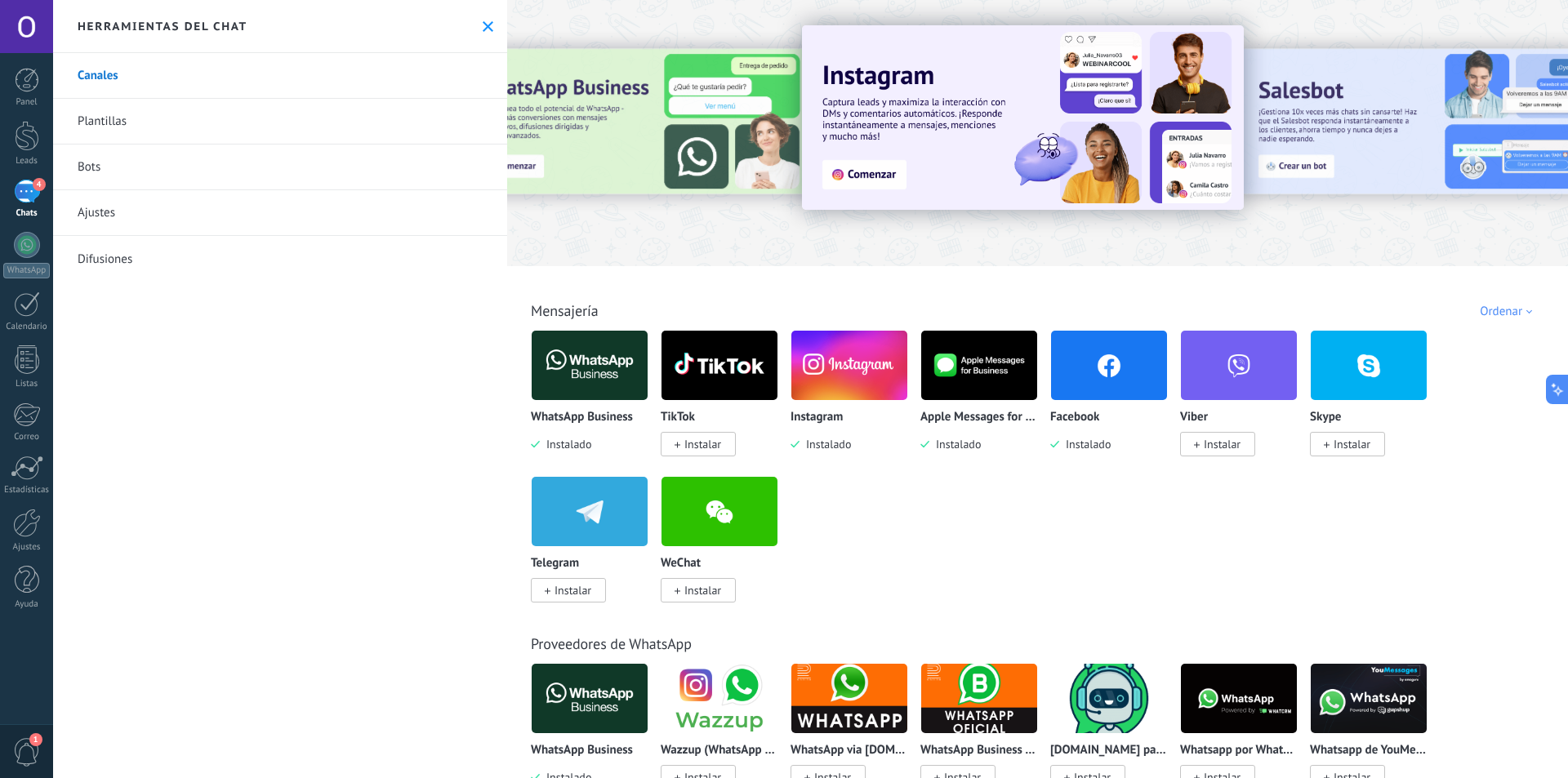
click at [862, 351] on img at bounding box center [849, 365] width 116 height 79
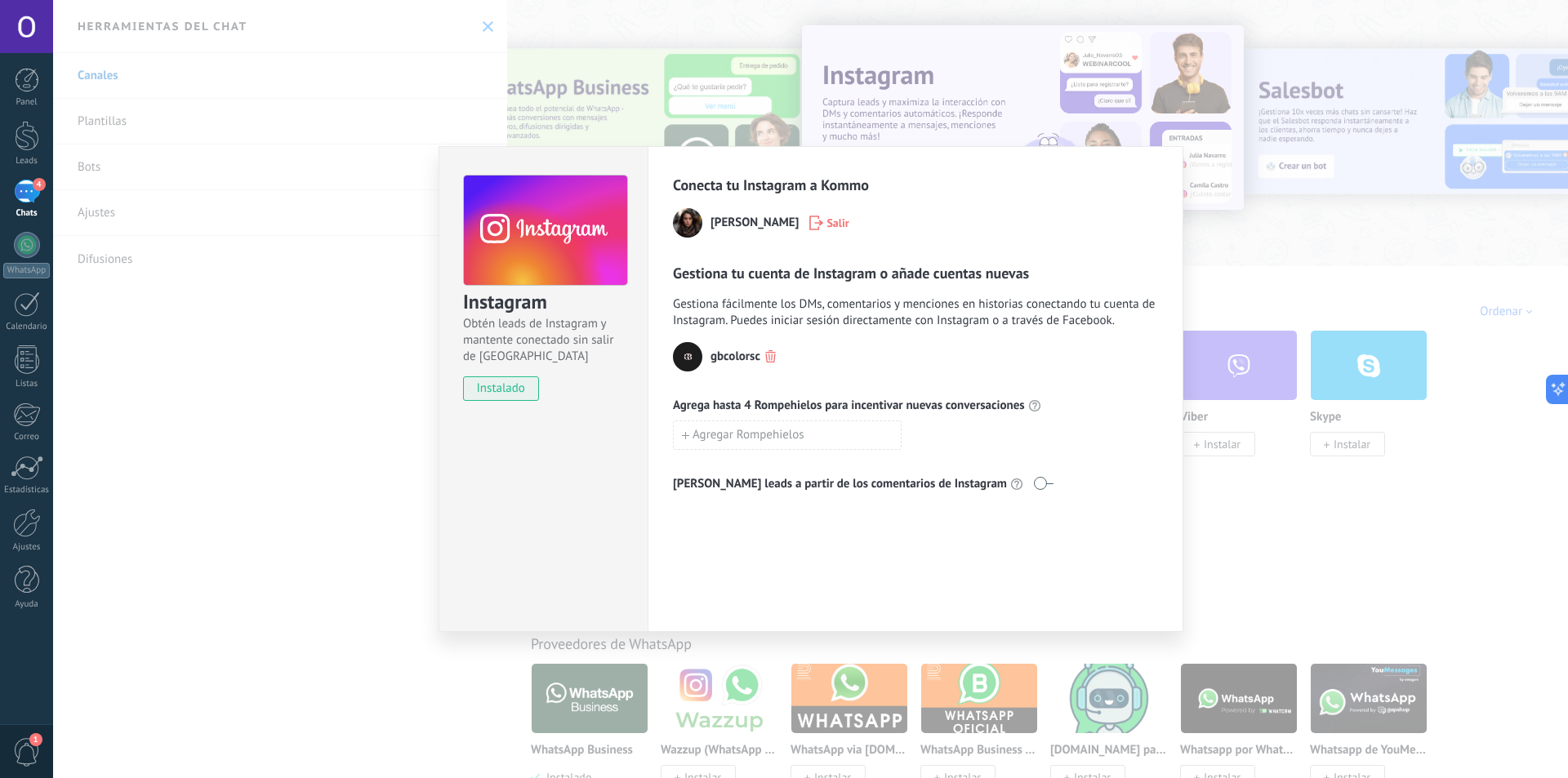
click at [686, 359] on img at bounding box center [688, 357] width 29 height 29
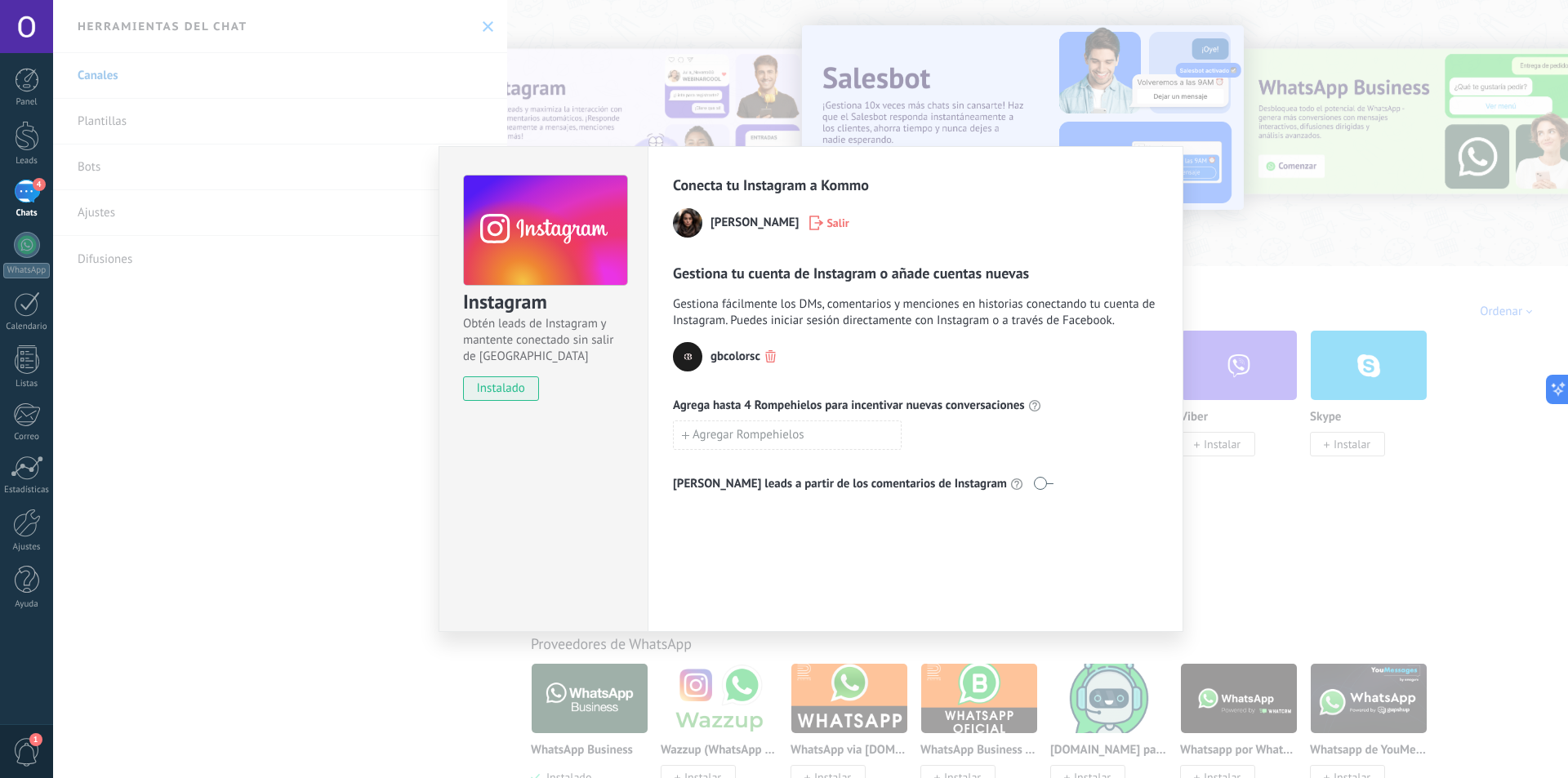
click at [1000, 91] on div "Instagram Obtén leads de Instagram y mantente conectado sin salir de Kommo inst…" at bounding box center [810, 389] width 1515 height 778
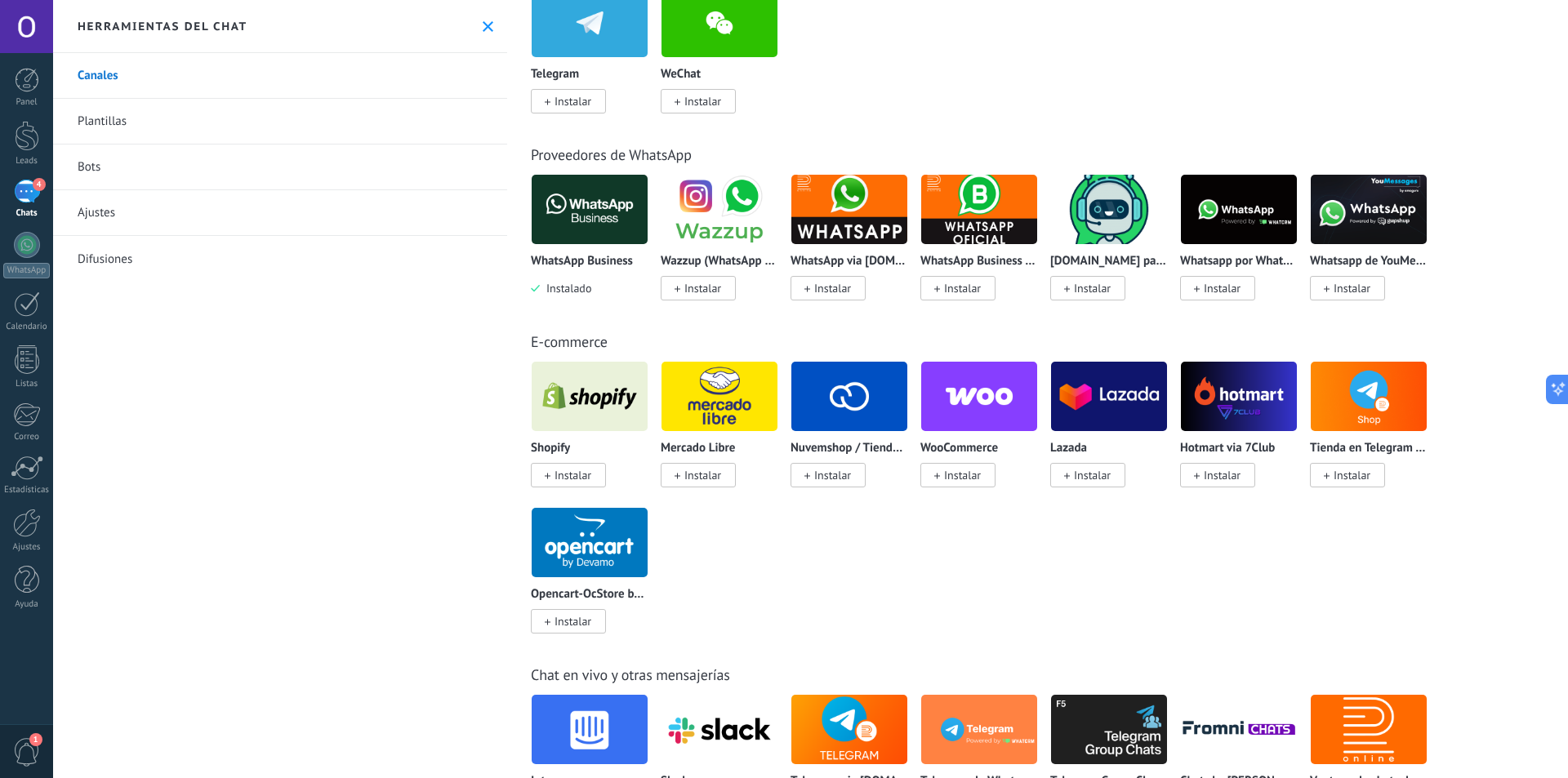
scroll to position [490, 0]
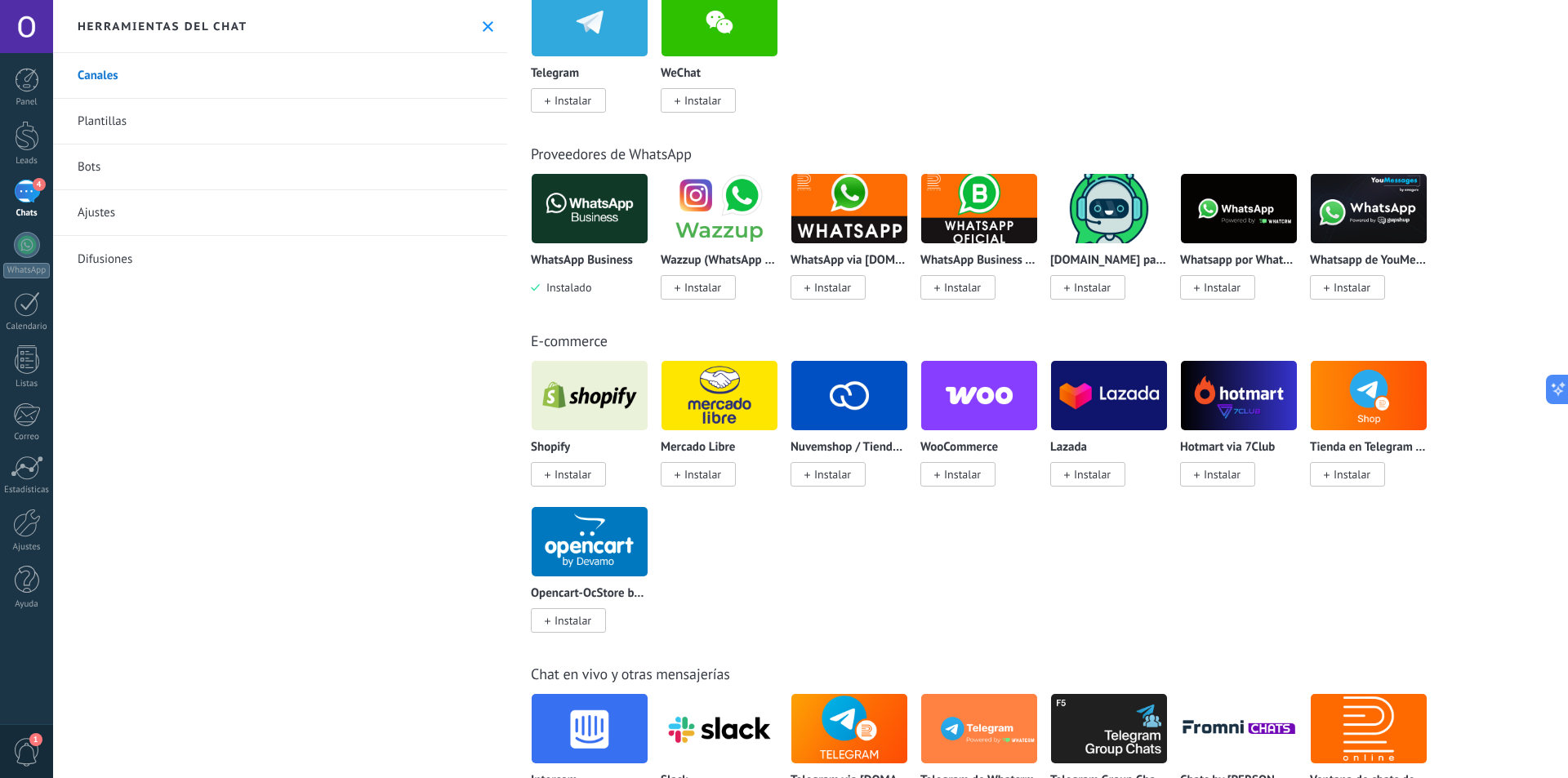
click at [706, 478] on span "Instalar" at bounding box center [702, 475] width 37 height 15
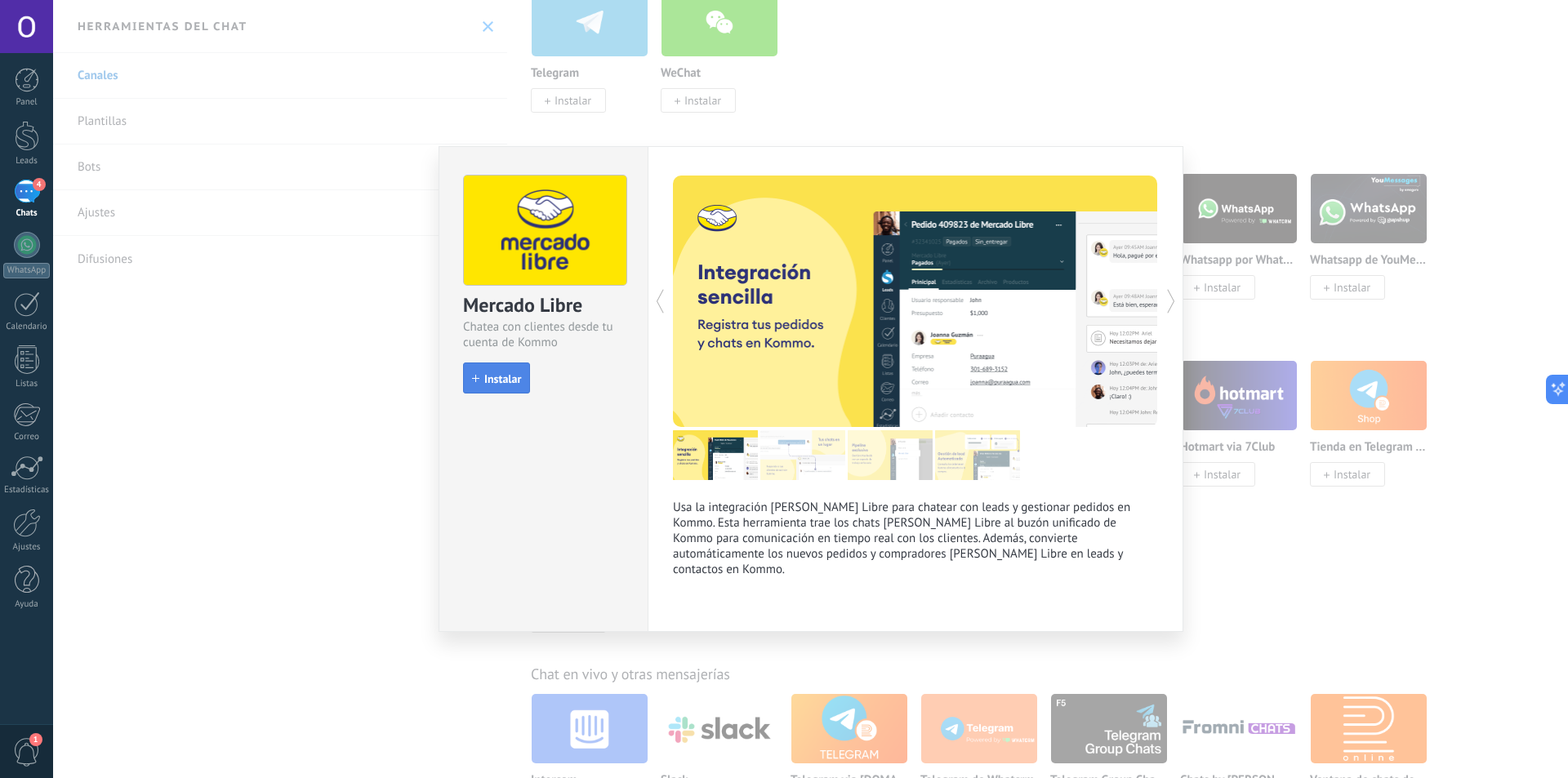
click at [517, 382] on span "Instalar" at bounding box center [502, 379] width 37 height 12
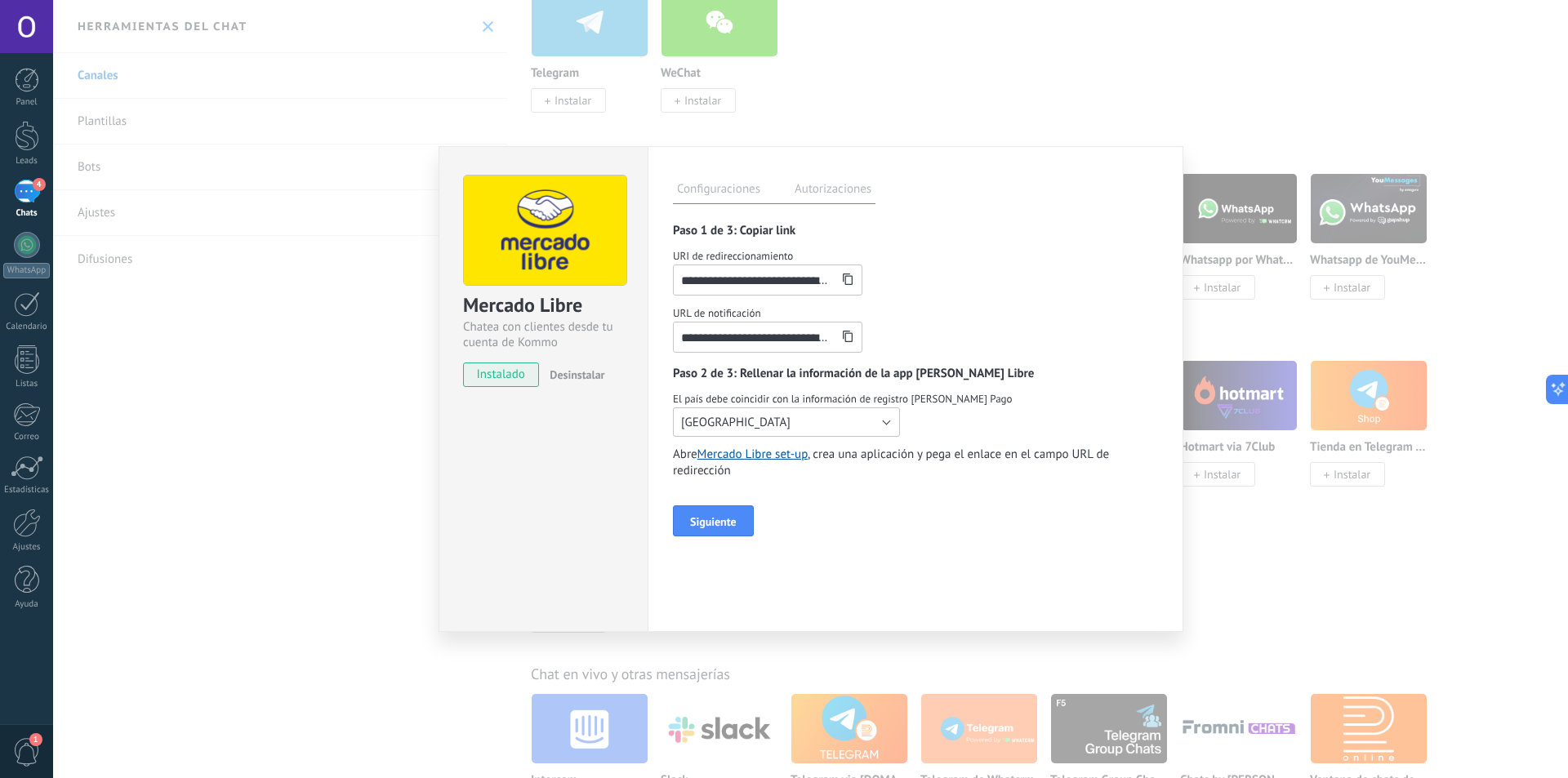
click at [730, 417] on span "[GEOGRAPHIC_DATA]" at bounding box center [736, 422] width 110 height 16
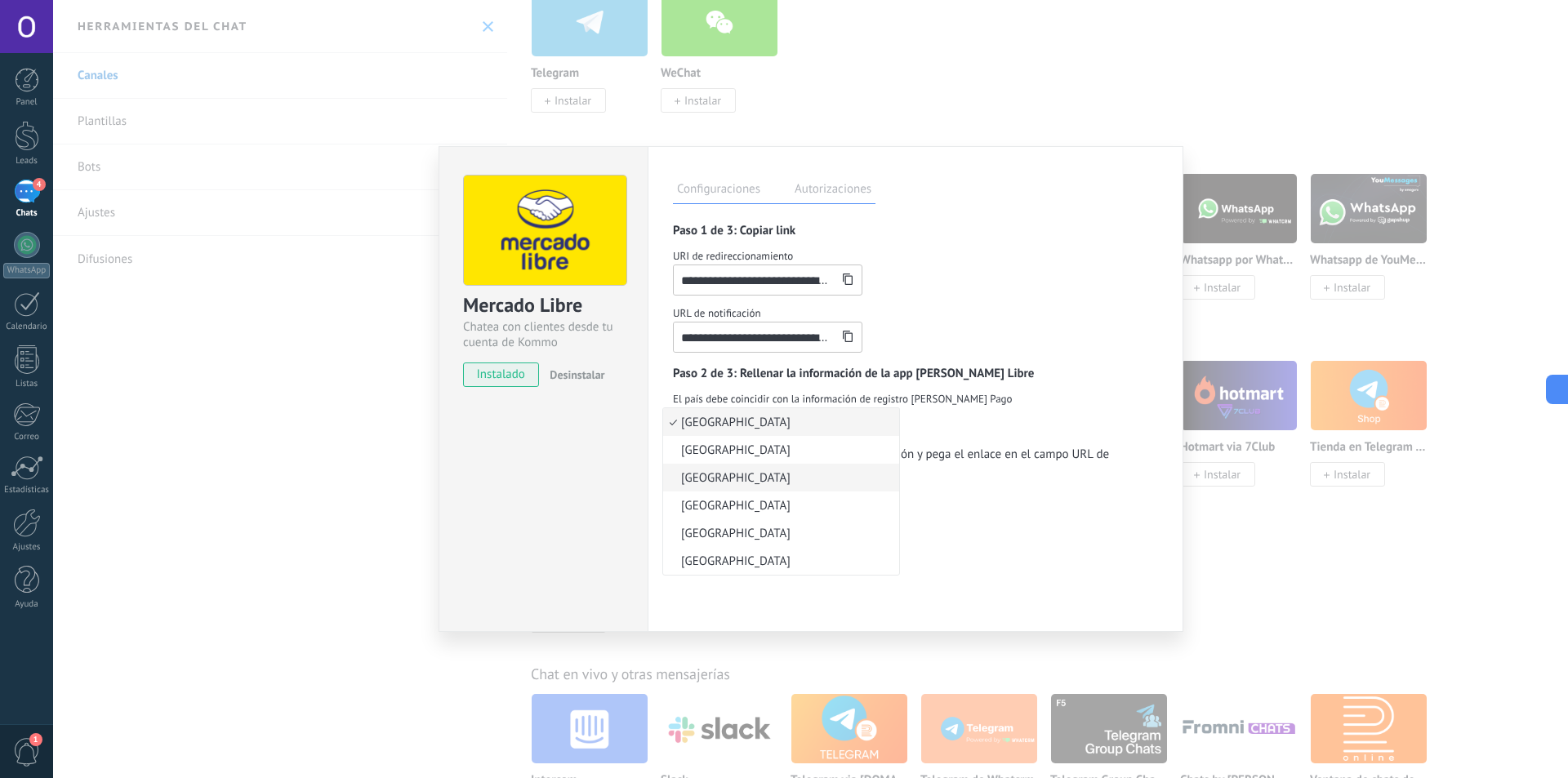
click at [714, 483] on span "[GEOGRAPHIC_DATA]" at bounding box center [778, 478] width 231 height 16
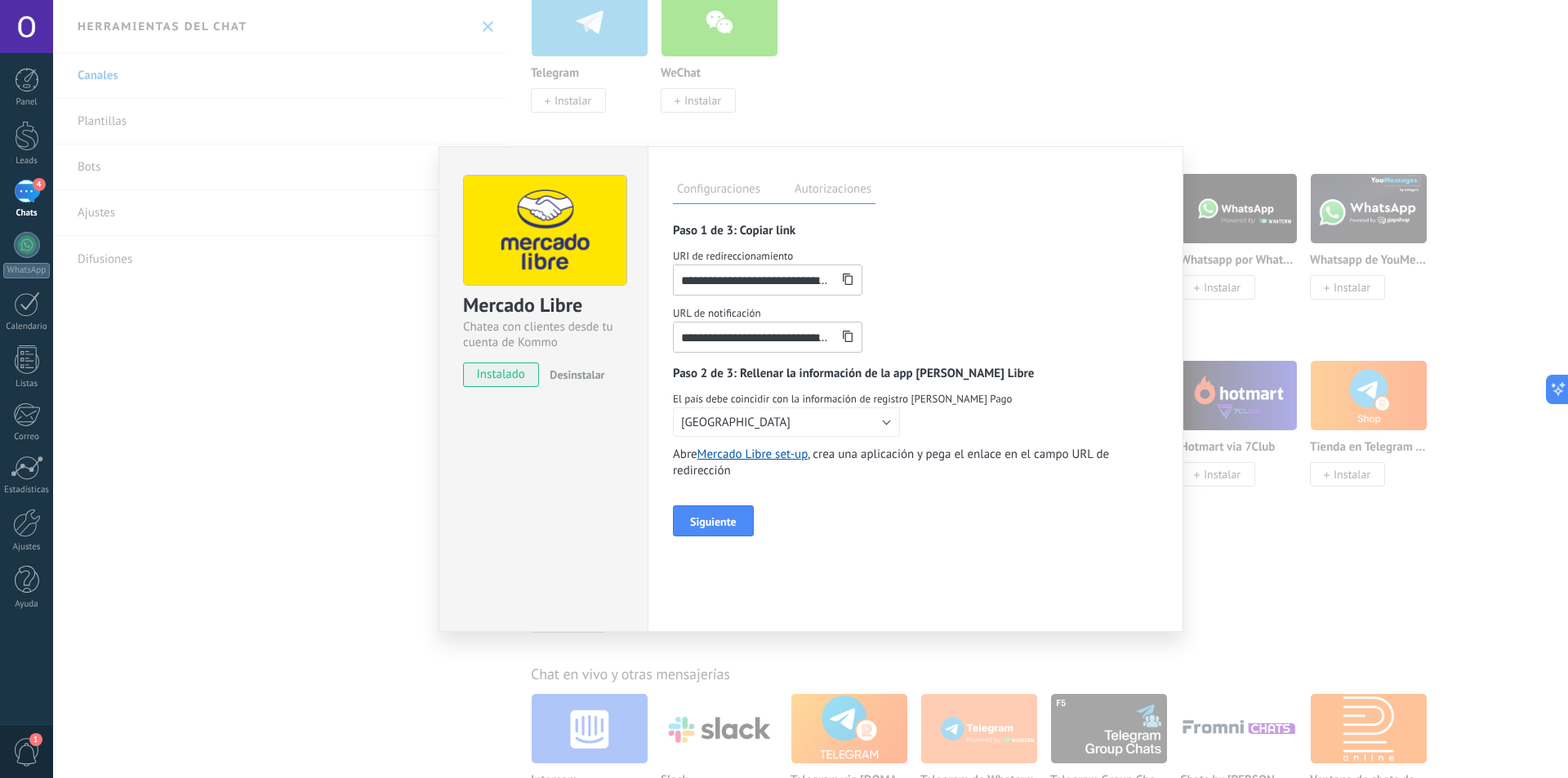
click at [827, 187] on label "Autorizaciones" at bounding box center [833, 192] width 85 height 24
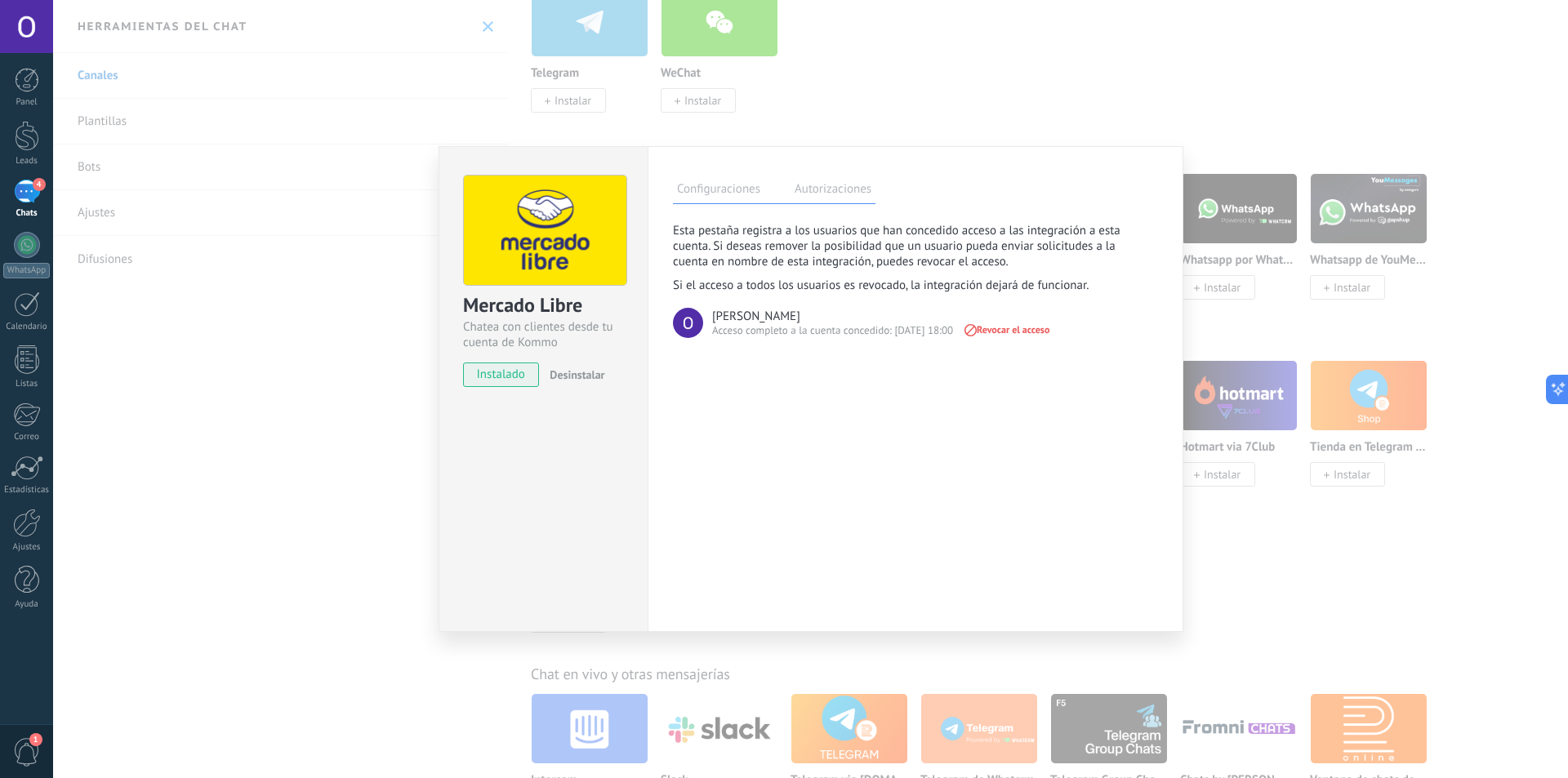
click at [723, 188] on label "Configuraciones" at bounding box center [719, 192] width 91 height 24
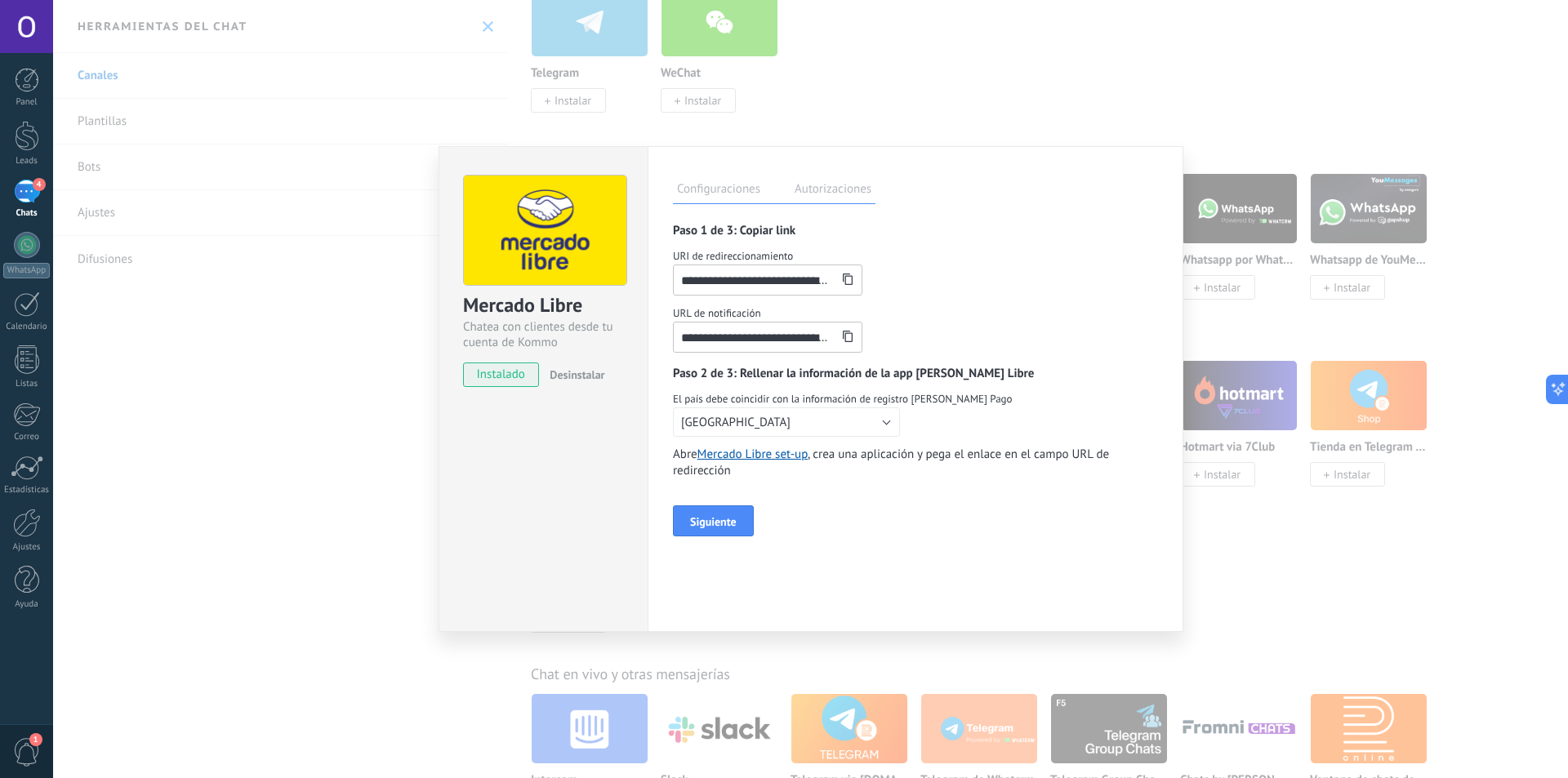
click at [847, 277] on icon at bounding box center [847, 279] width 12 height 12
click at [699, 512] on button "Siguiente" at bounding box center [713, 521] width 81 height 31
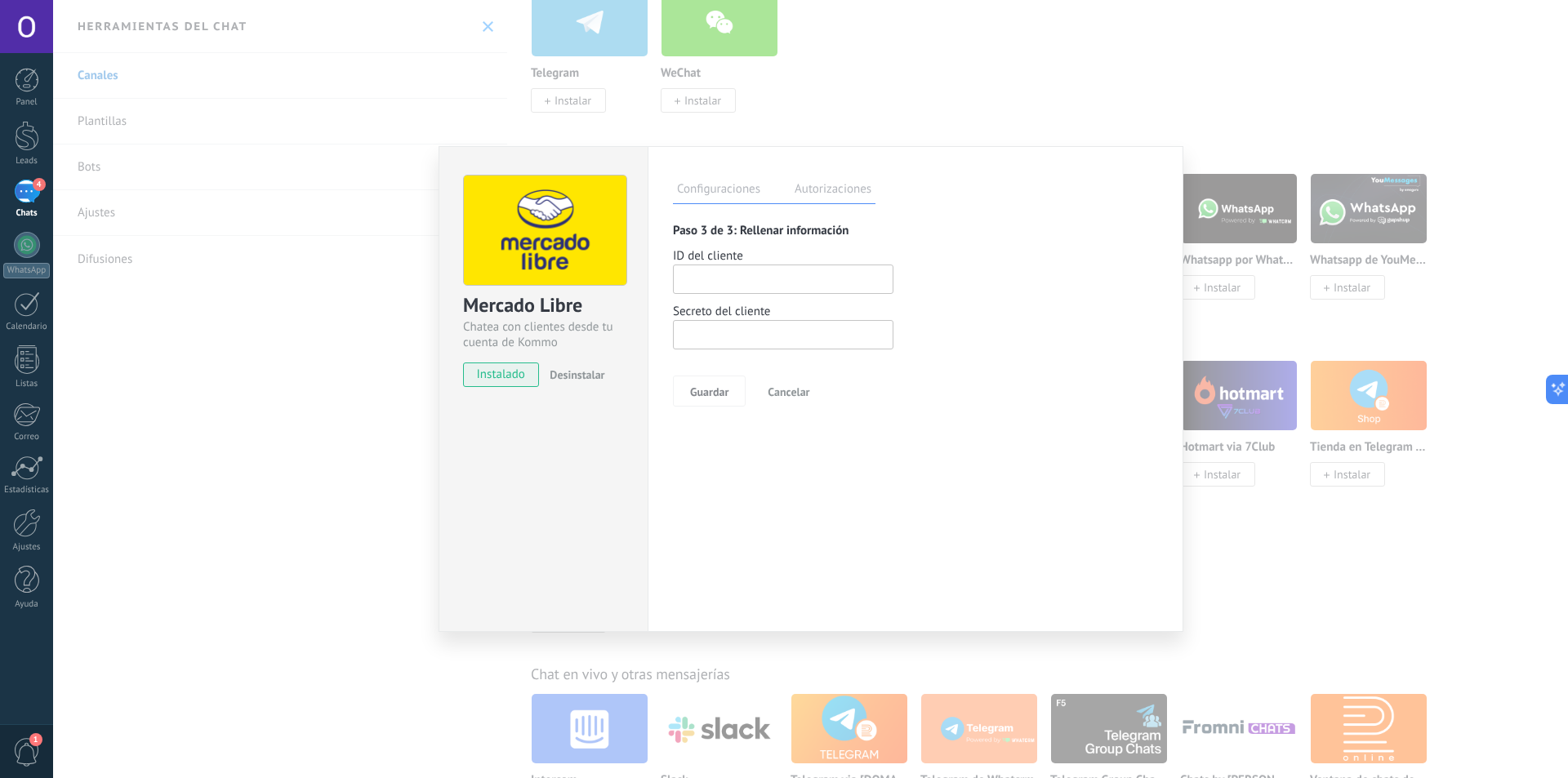
click at [702, 443] on div "Configuraciones Autorizaciones Esta pestaña registra a los usuarios que han con…" at bounding box center [915, 389] width 536 height 486
click at [777, 384] on button "Cancelar" at bounding box center [788, 391] width 74 height 29
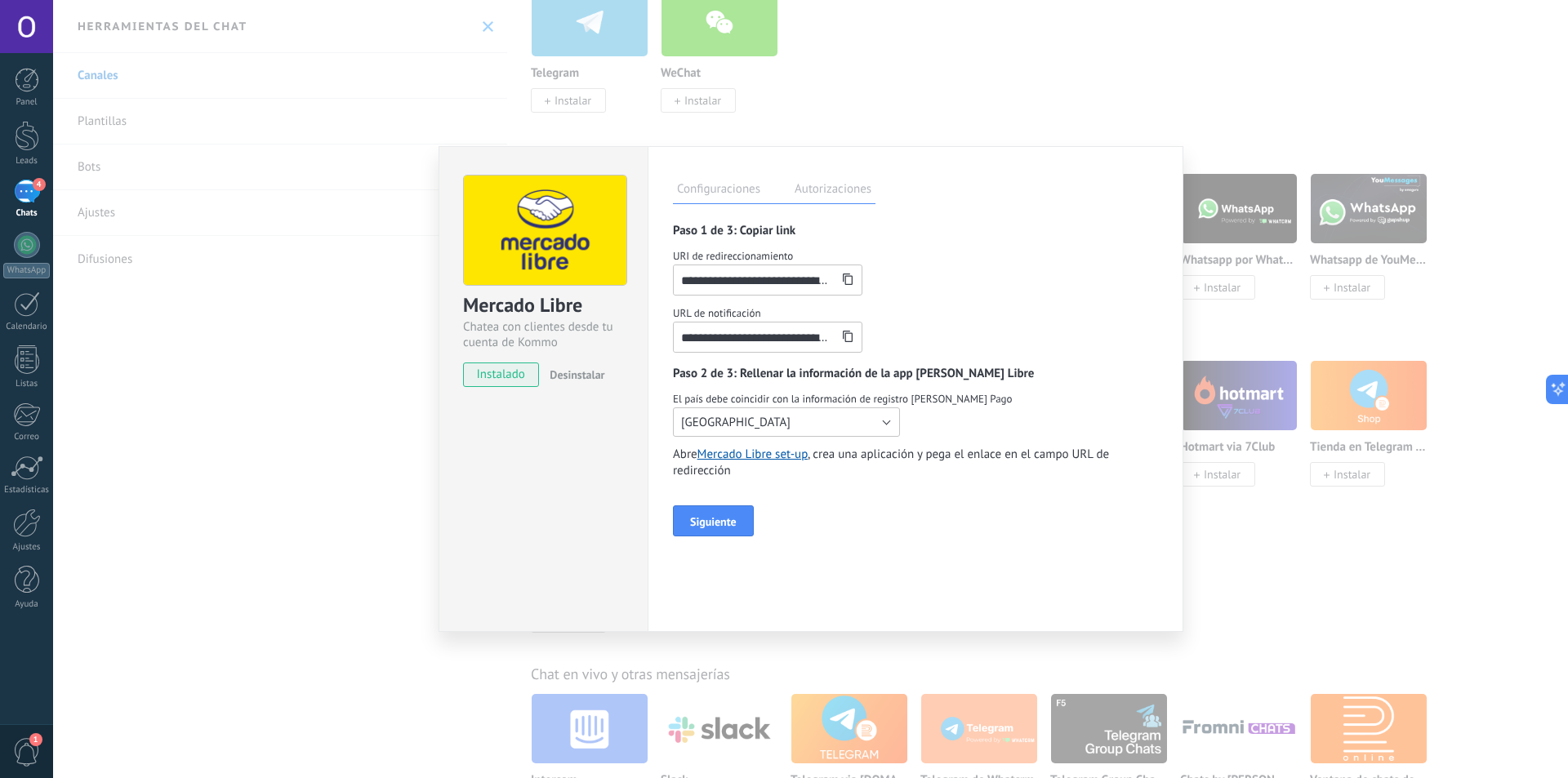
click at [745, 420] on button "[GEOGRAPHIC_DATA]" at bounding box center [786, 422] width 227 height 29
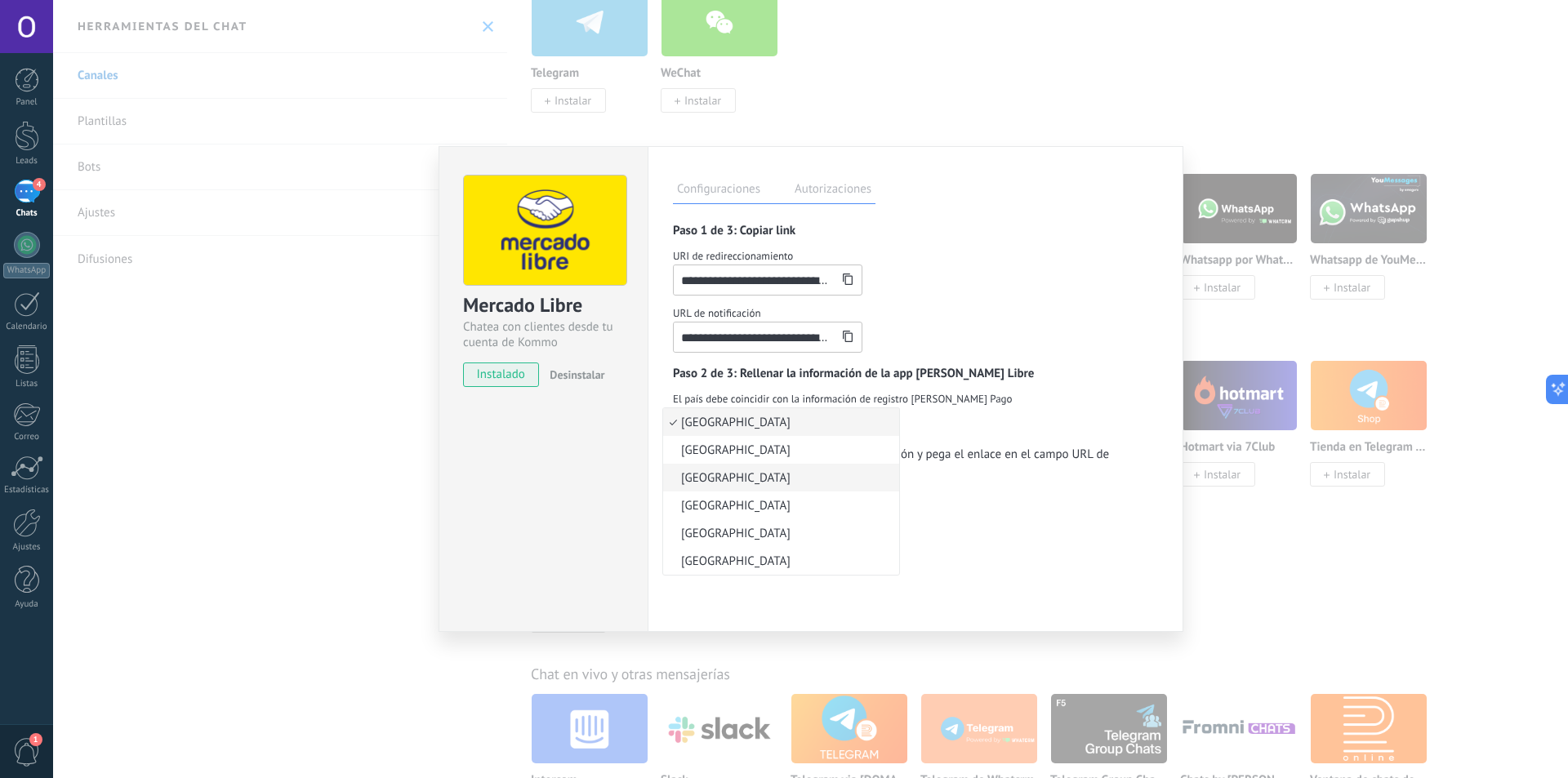
click at [727, 483] on span "[GEOGRAPHIC_DATA]" at bounding box center [778, 478] width 231 height 16
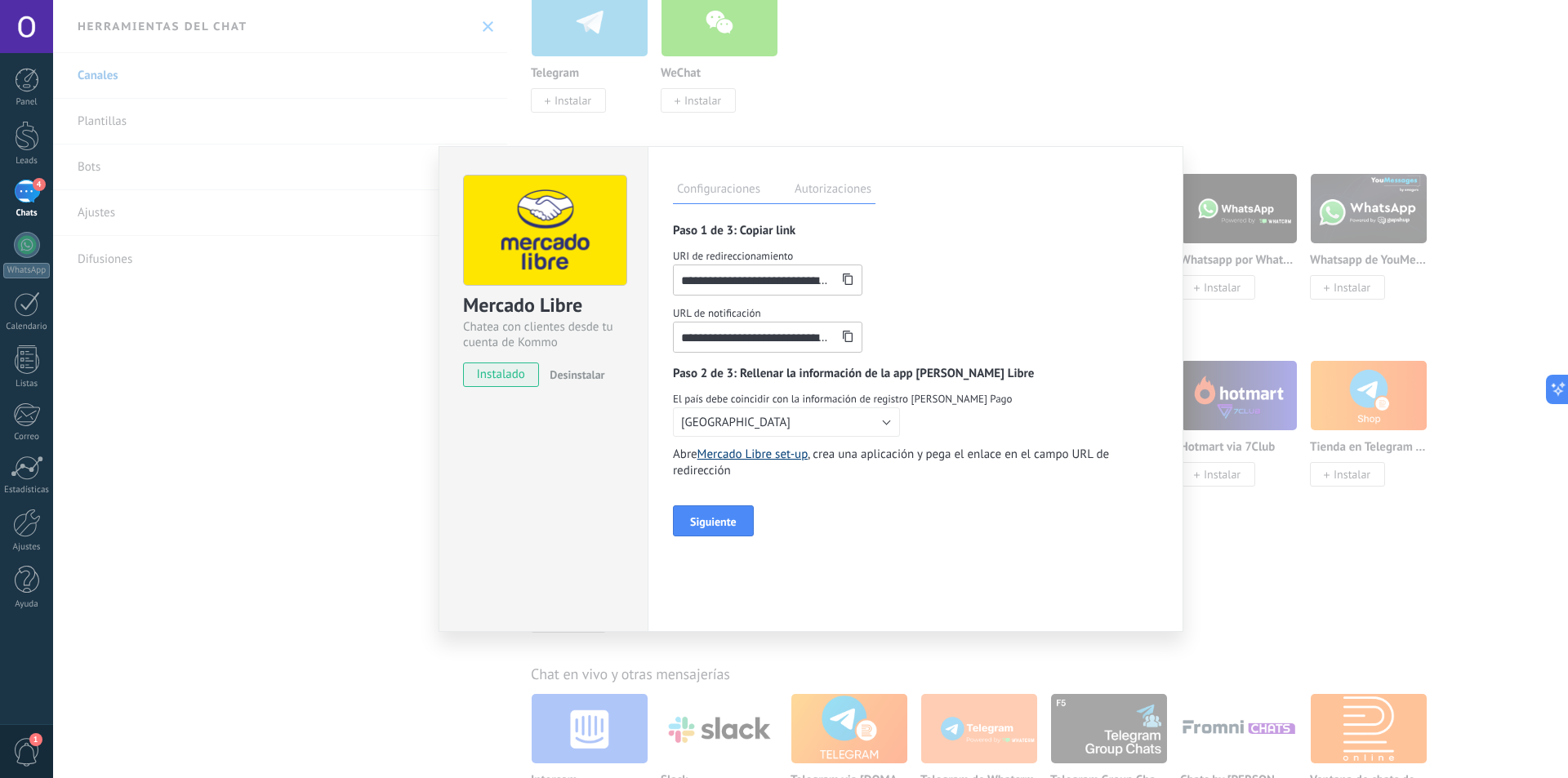
click at [742, 459] on link "Mercado Libre set-up" at bounding box center [752, 454] width 110 height 16
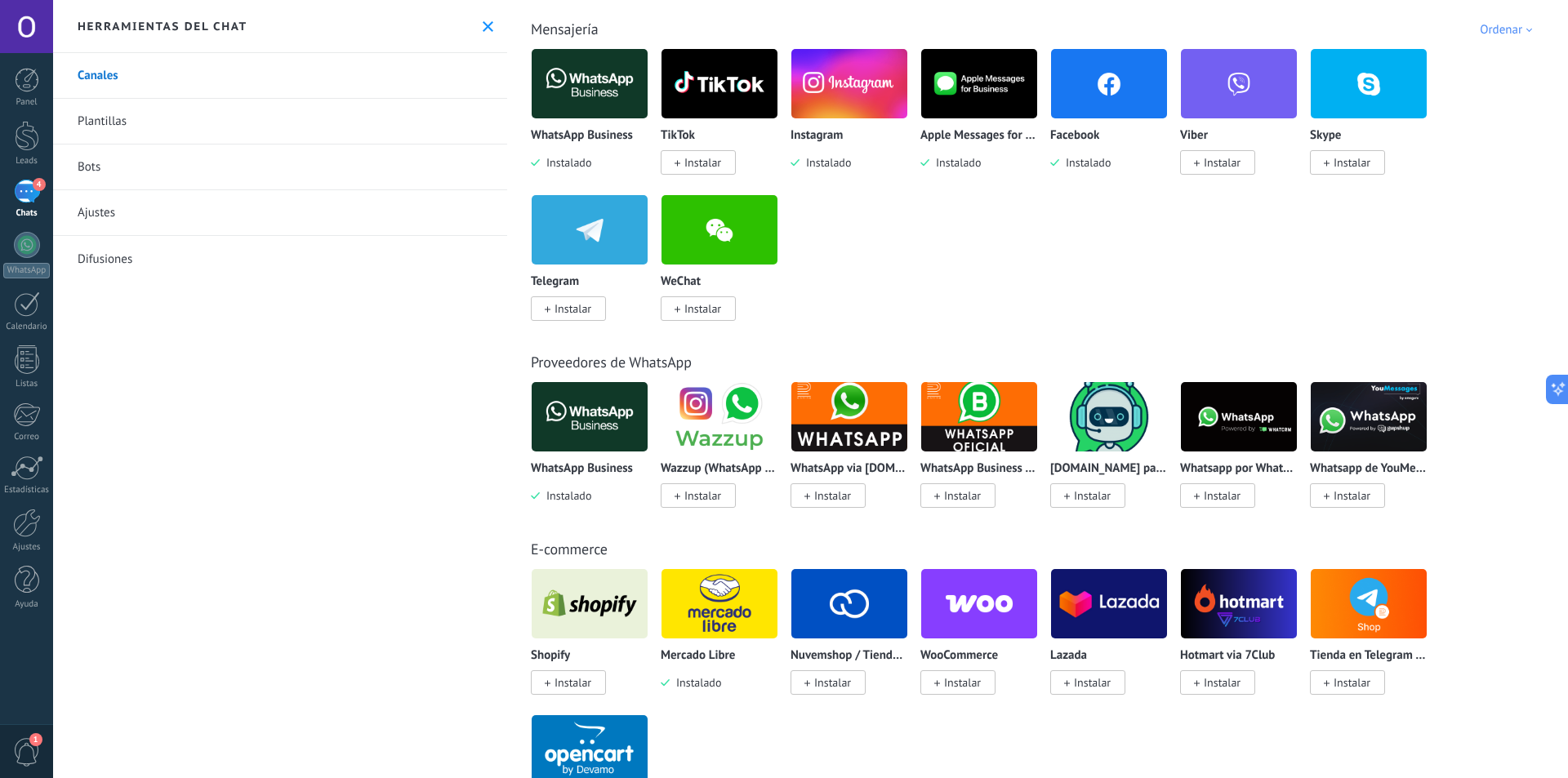
scroll to position [408, 0]
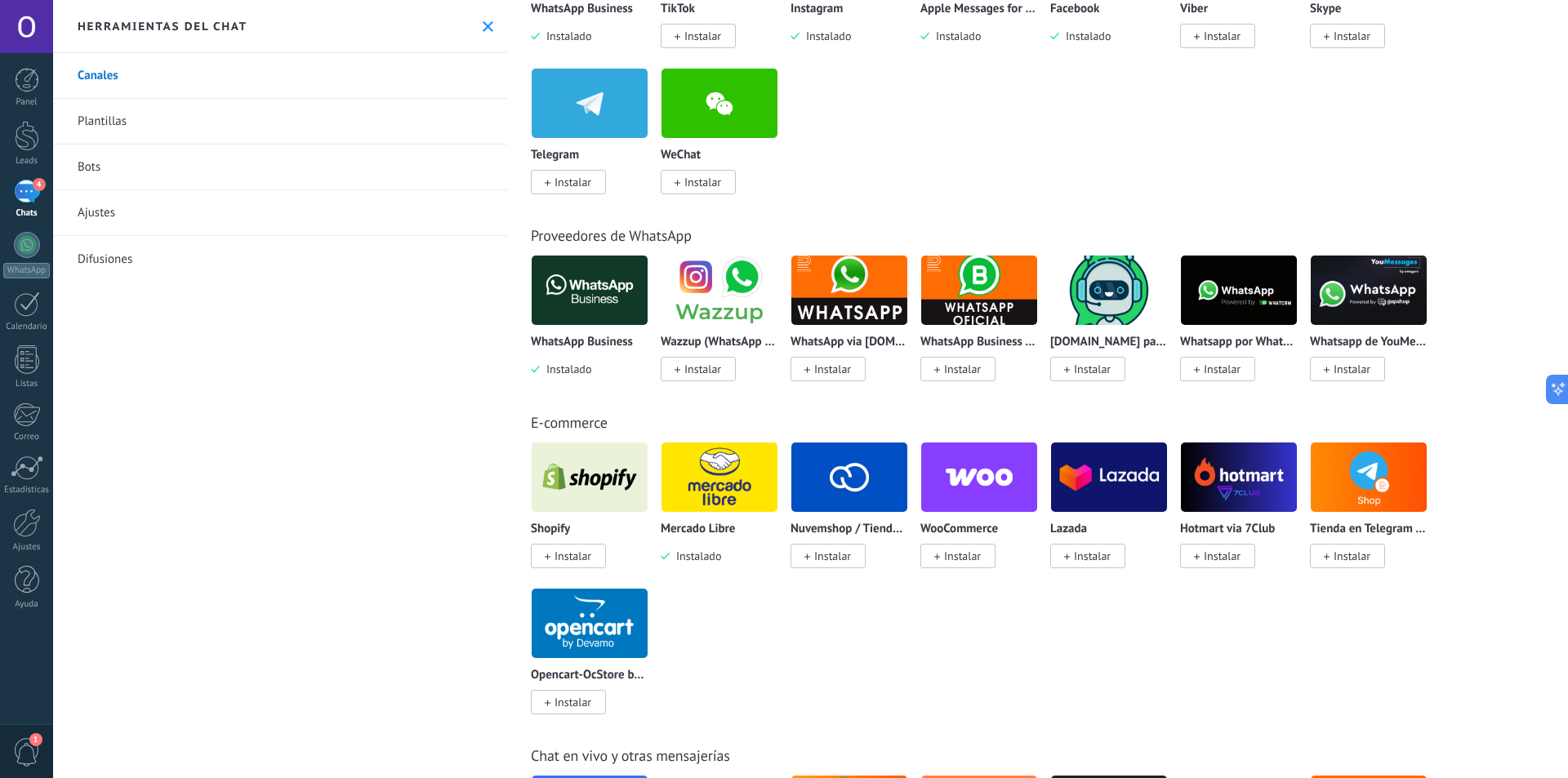
click at [574, 559] on span "Instalar" at bounding box center [573, 556] width 37 height 15
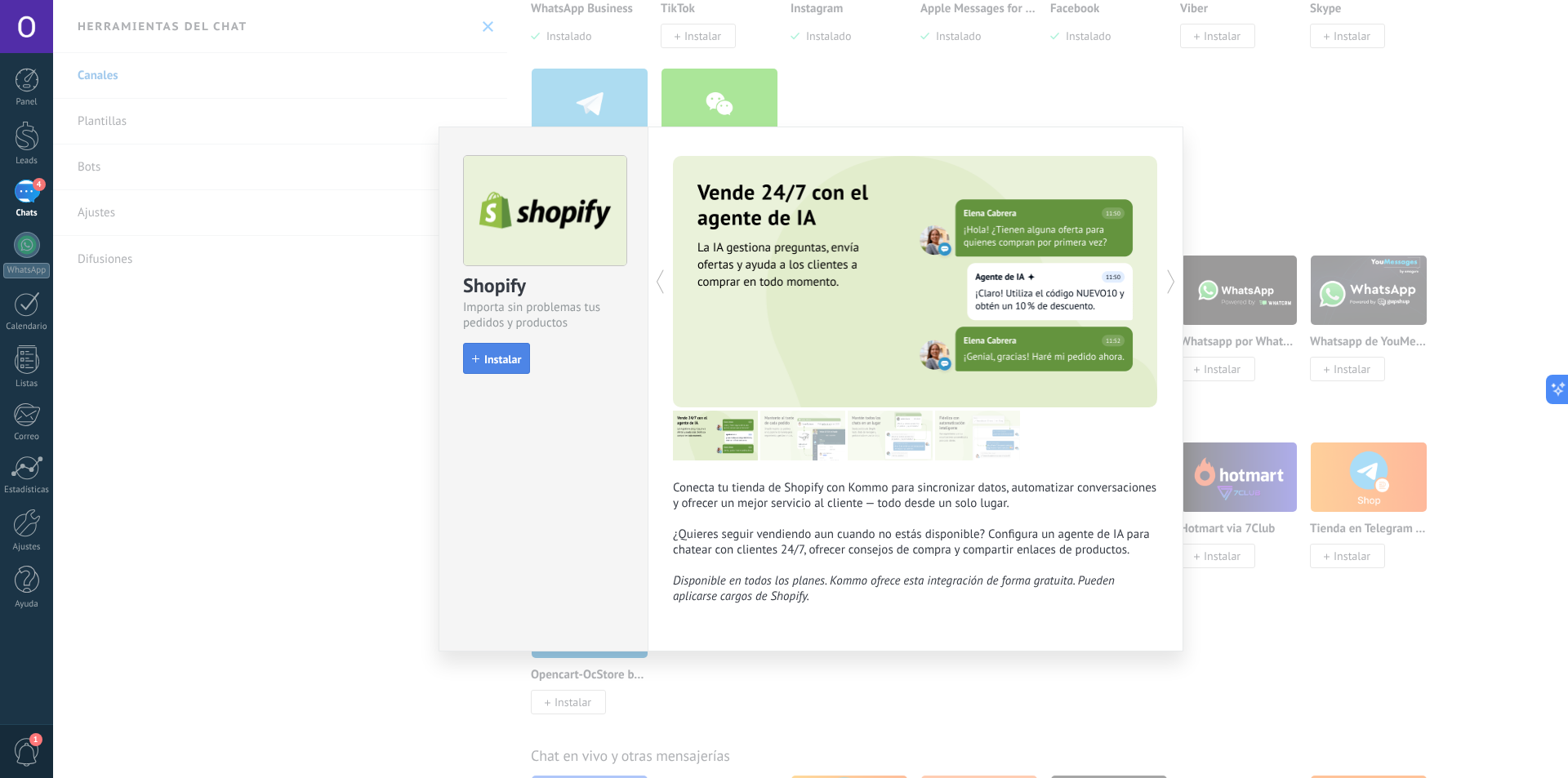
click at [510, 358] on span "Instalar" at bounding box center [502, 359] width 37 height 12
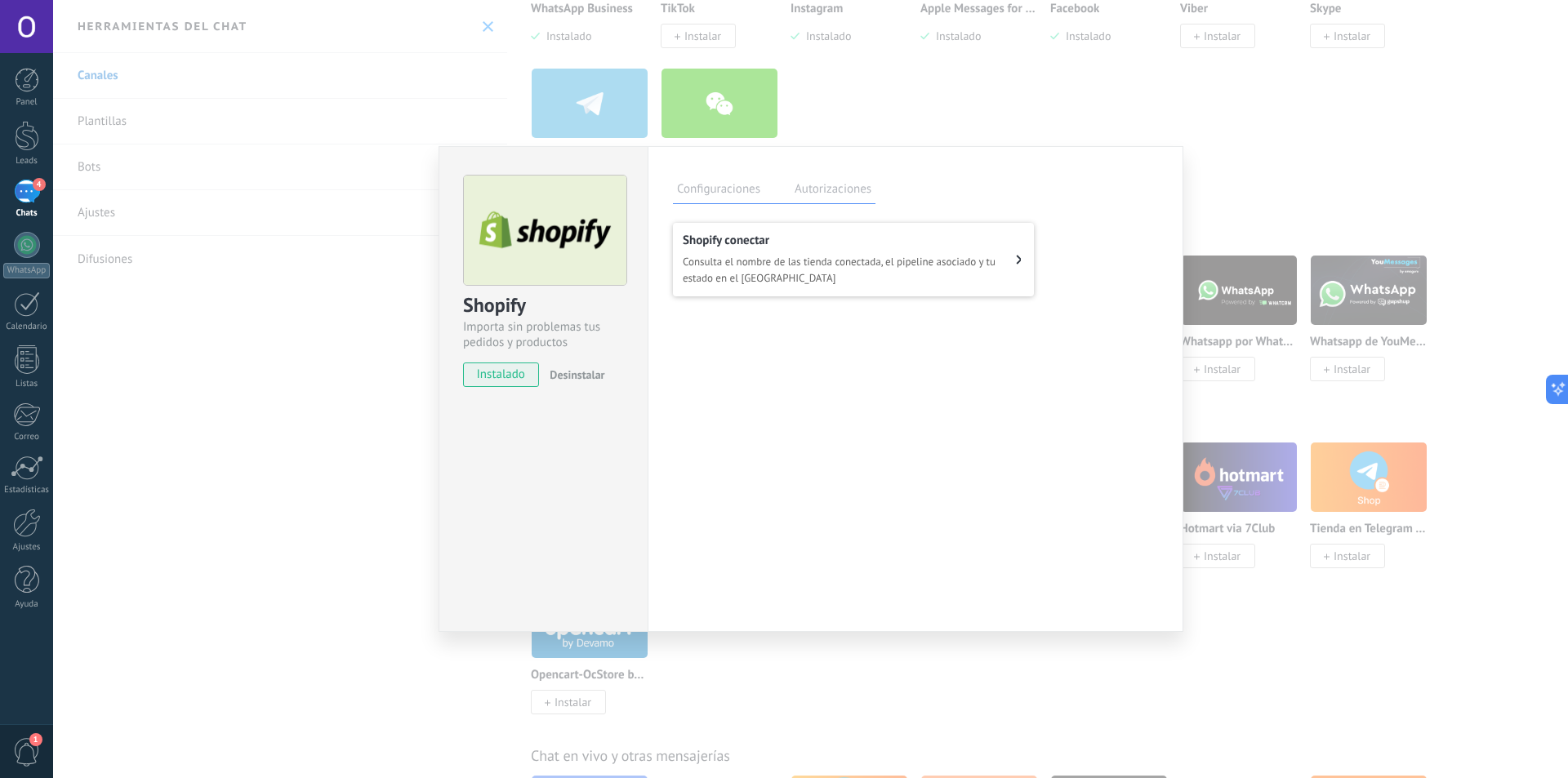
click at [766, 252] on div "Shopify сonectar Consulta el nombre de las tienda conectada, el pipeline asocia…" at bounding box center [849, 259] width 333 height 54
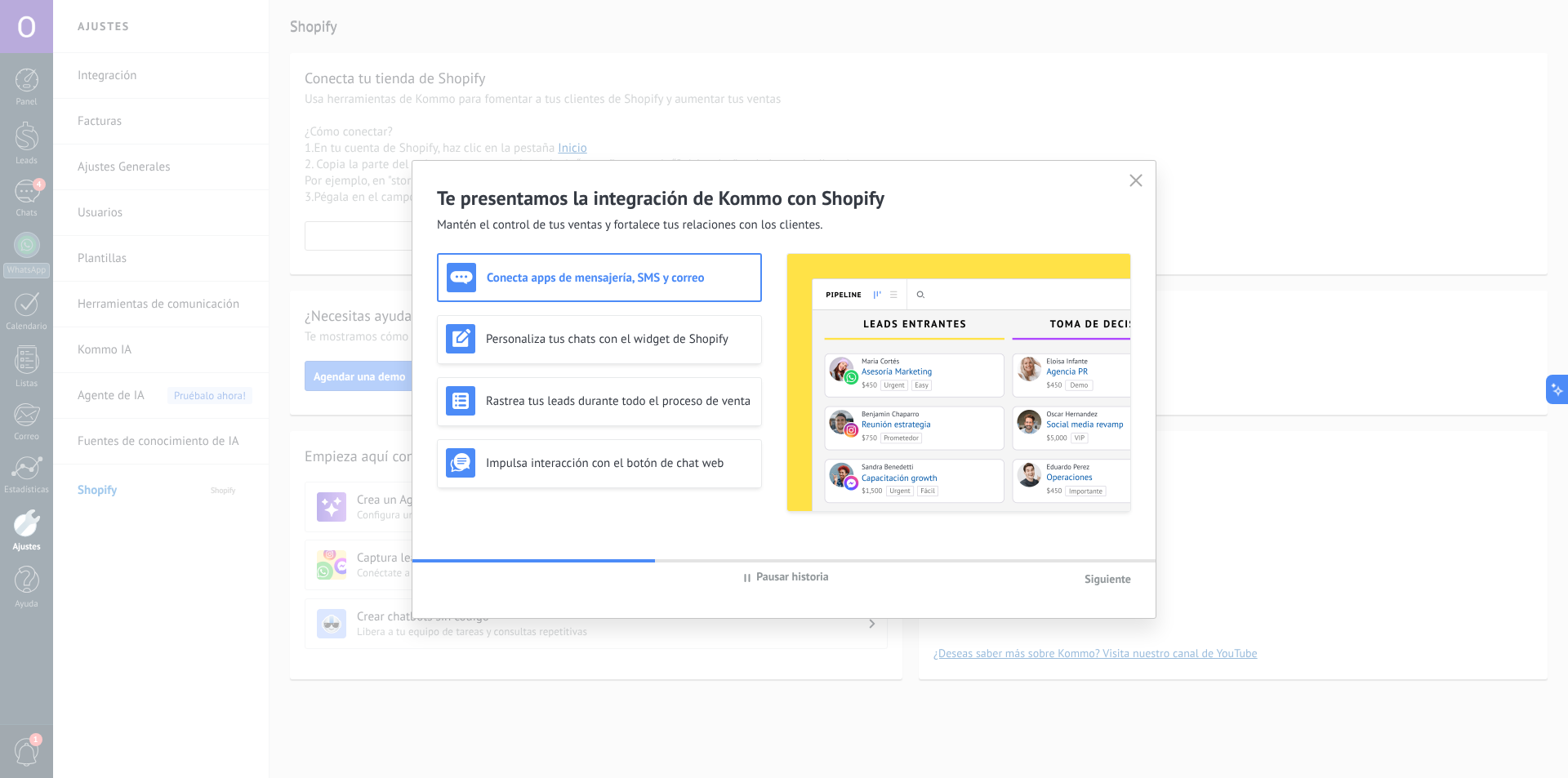
click at [1120, 571] on button "Siguiente" at bounding box center [1108, 578] width 47 height 16
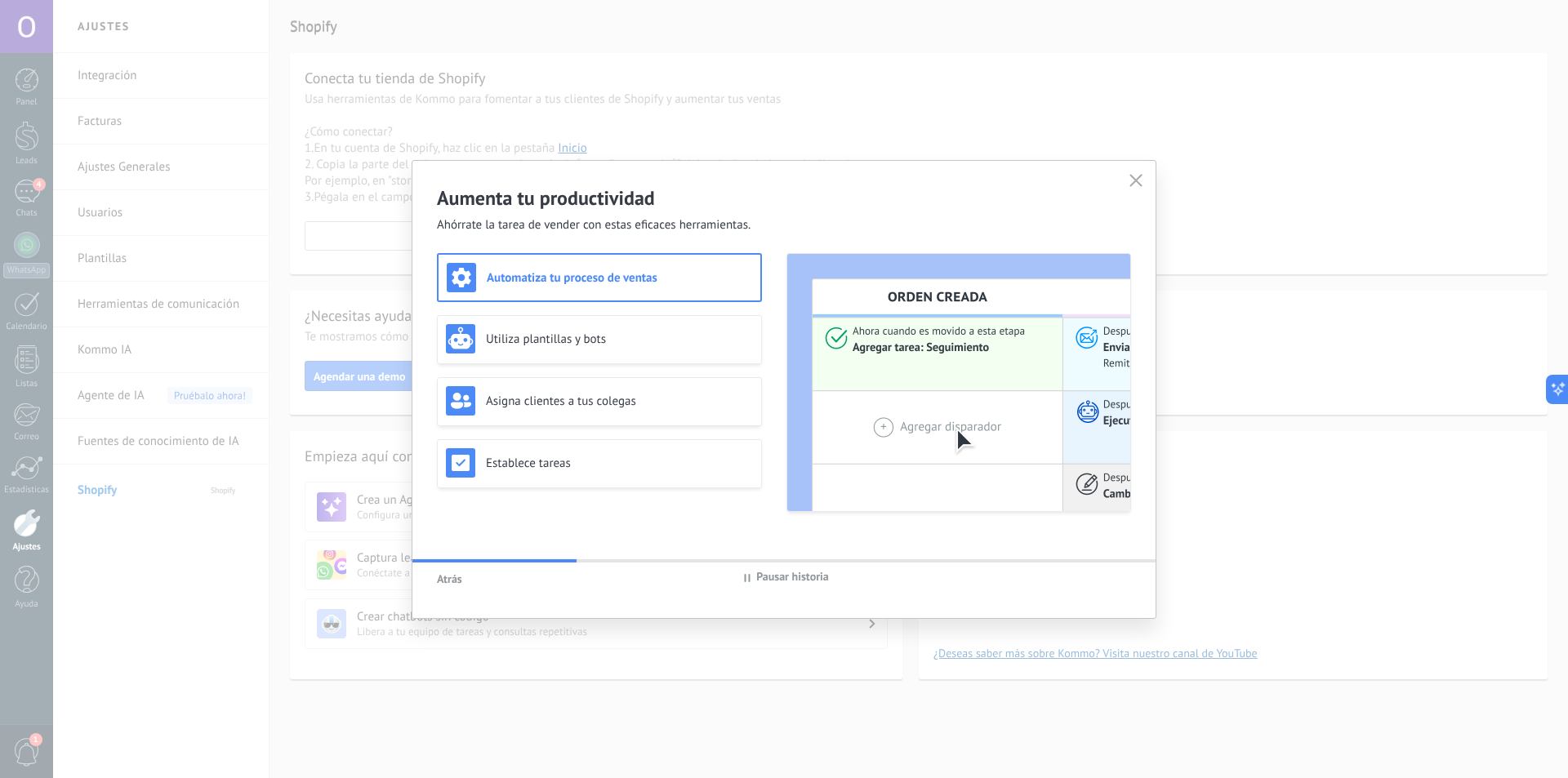
click at [1134, 173] on icon at bounding box center [1136, 180] width 13 height 13
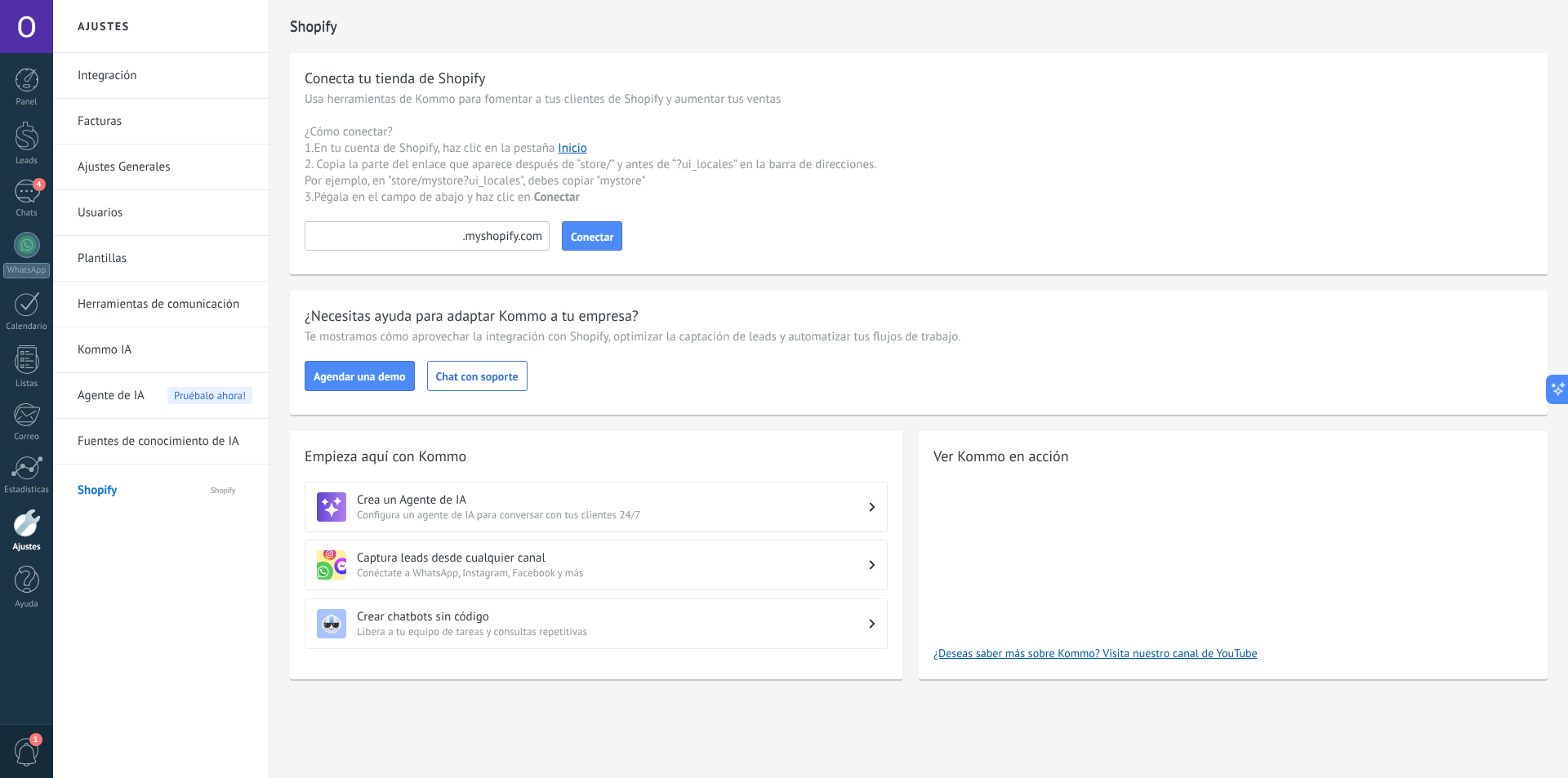
click at [451, 234] on input at bounding box center [427, 236] width 245 height 29
type input "********"
click at [598, 220] on div "Conecta tu tienda de Shopify Usa herramientas de Kommo para fomentar a tus clie…" at bounding box center [918, 163] width 1258 height 221
click at [583, 237] on span "Conectar" at bounding box center [592, 237] width 43 height 12
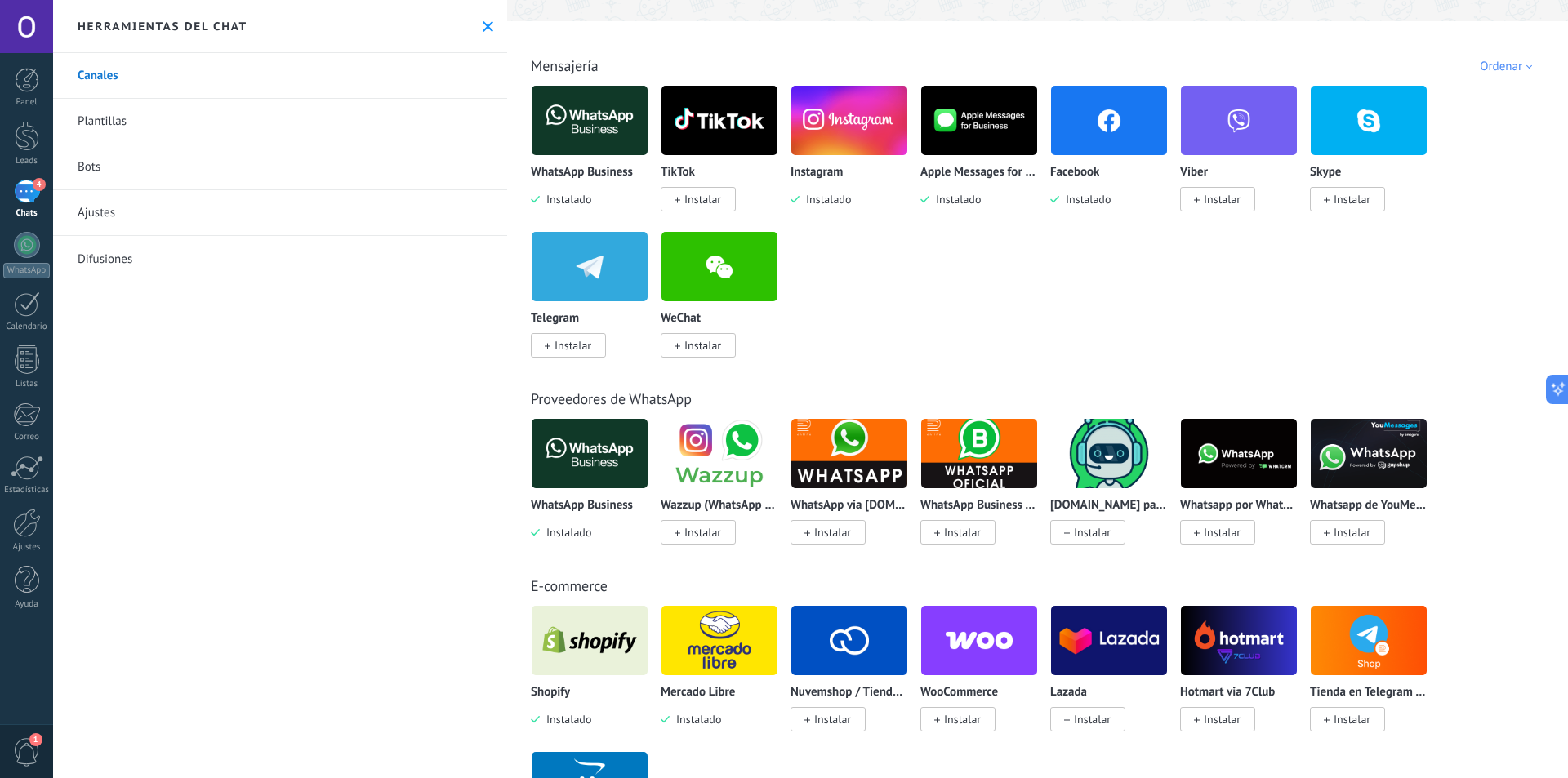
scroll to position [490, 0]
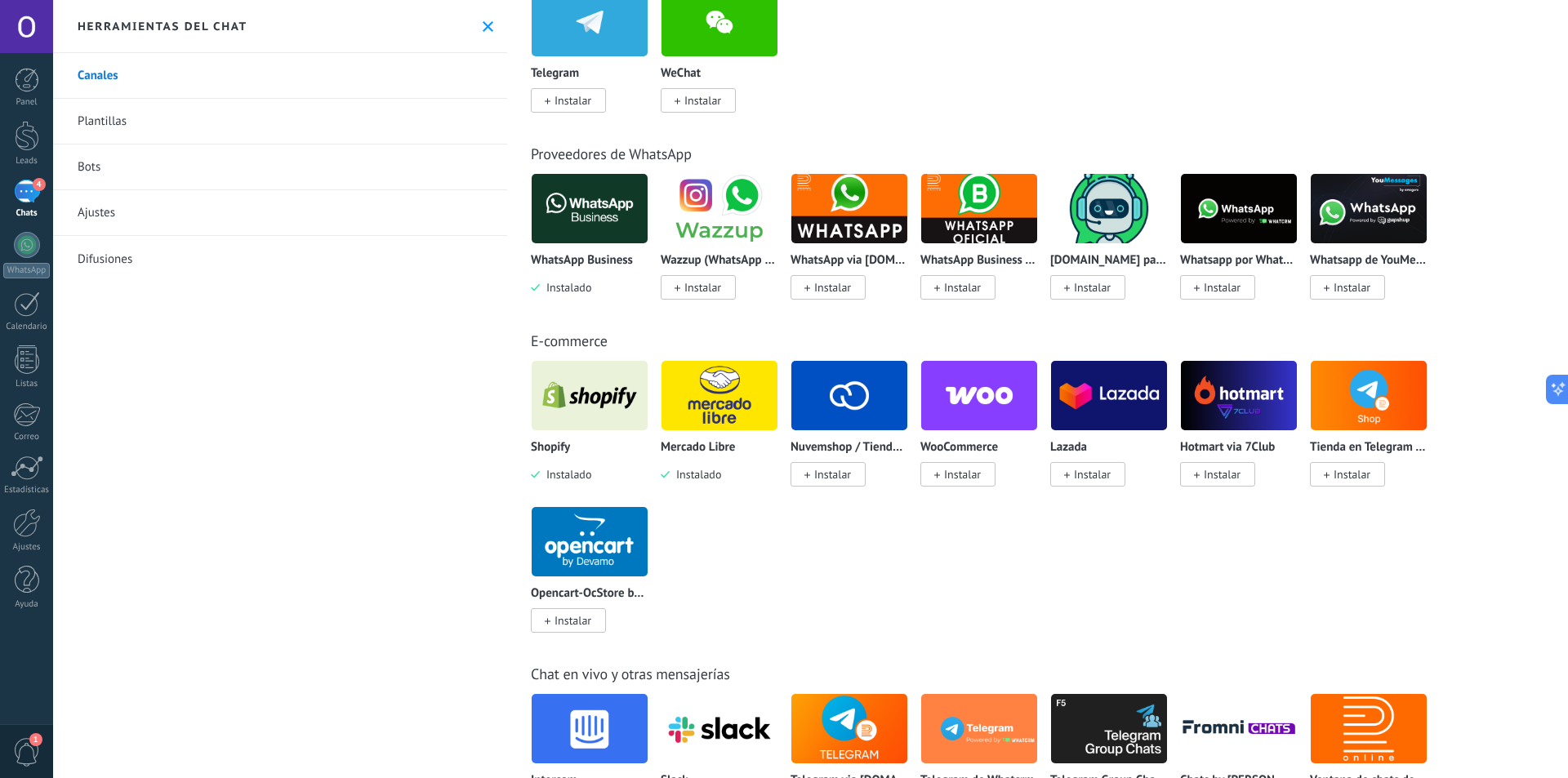
click at [703, 405] on img at bounding box center [719, 395] width 116 height 79
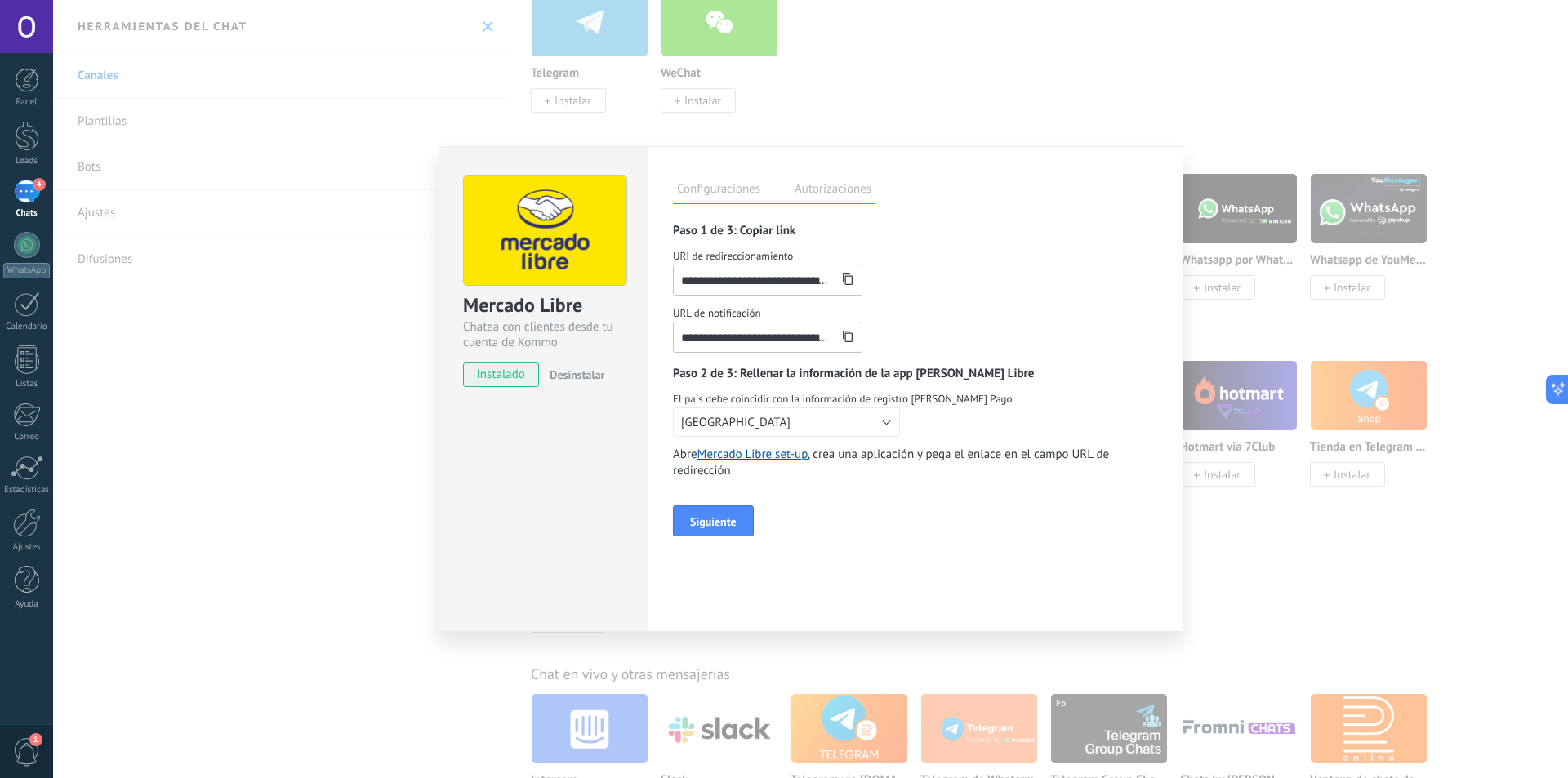
scroll to position [0, 59]
drag, startPoint x: 788, startPoint y: 276, endPoint x: 879, endPoint y: 285, distance: 91.4
click at [879, 285] on div "**********" at bounding box center [915, 272] width 485 height 47
click at [793, 417] on button "[GEOGRAPHIC_DATA]" at bounding box center [786, 422] width 227 height 29
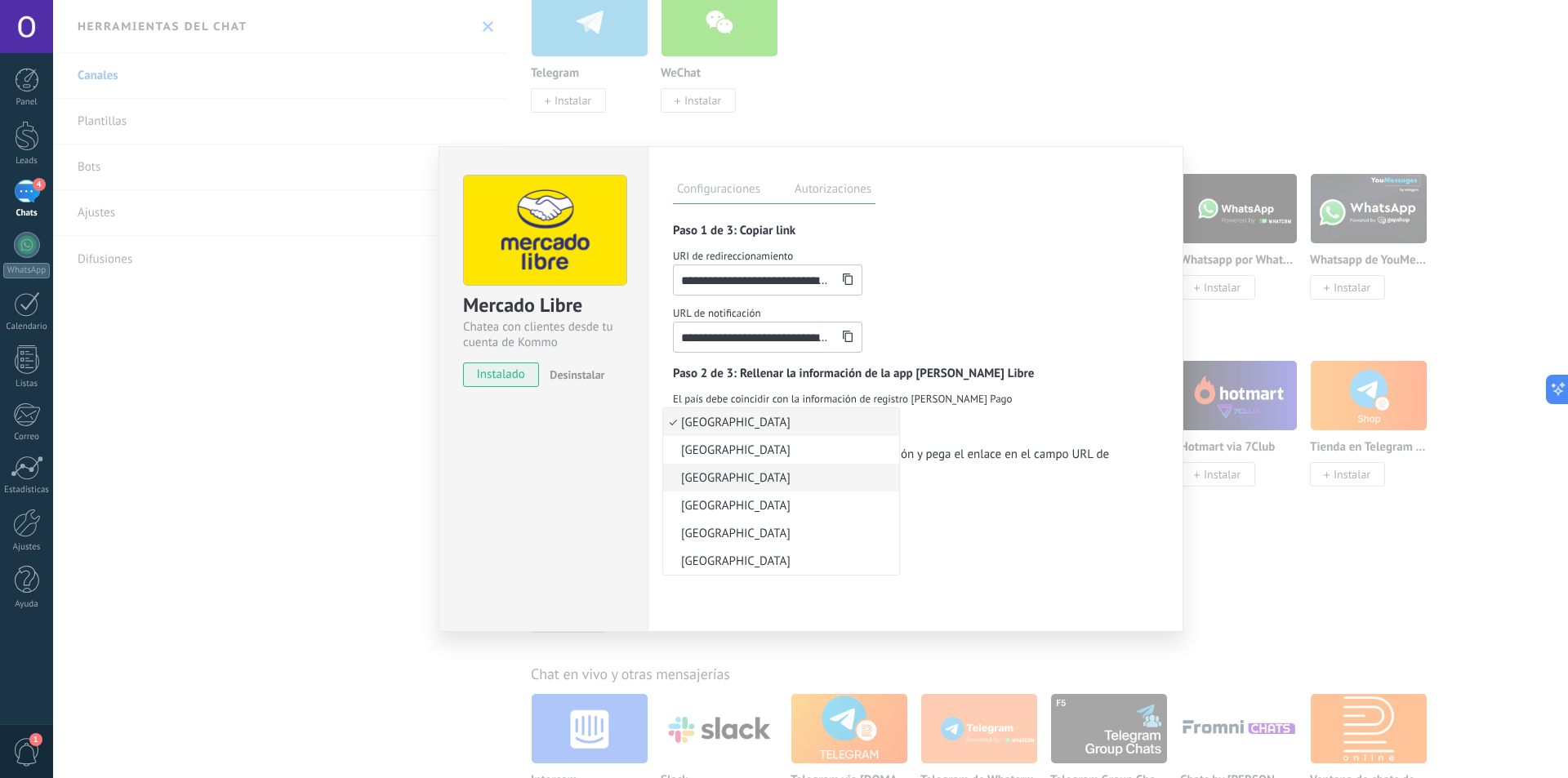
click at [731, 481] on span "[GEOGRAPHIC_DATA]" at bounding box center [778, 478] width 231 height 16
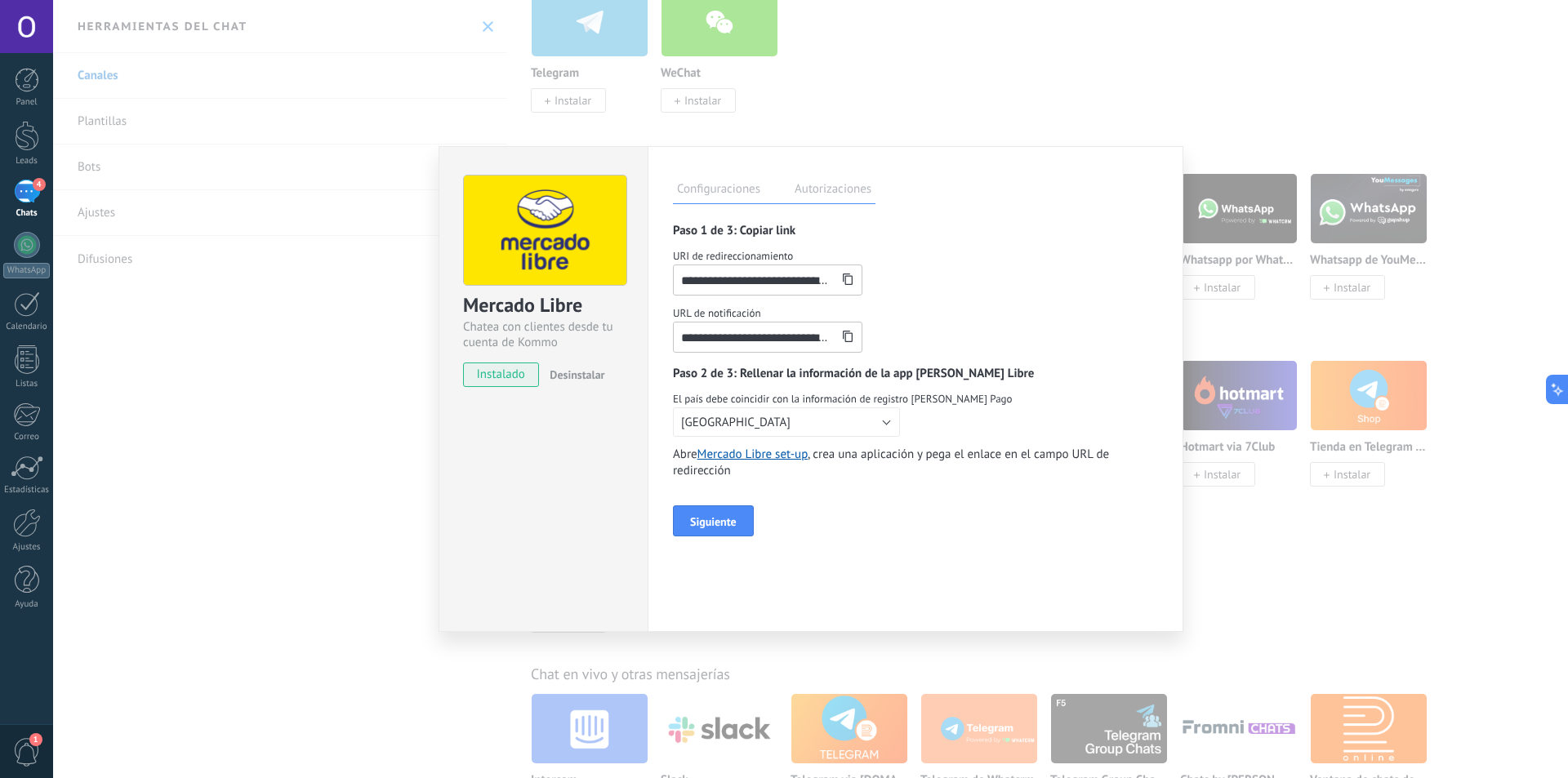
click at [825, 188] on label "Autorizaciones" at bounding box center [833, 192] width 85 height 24
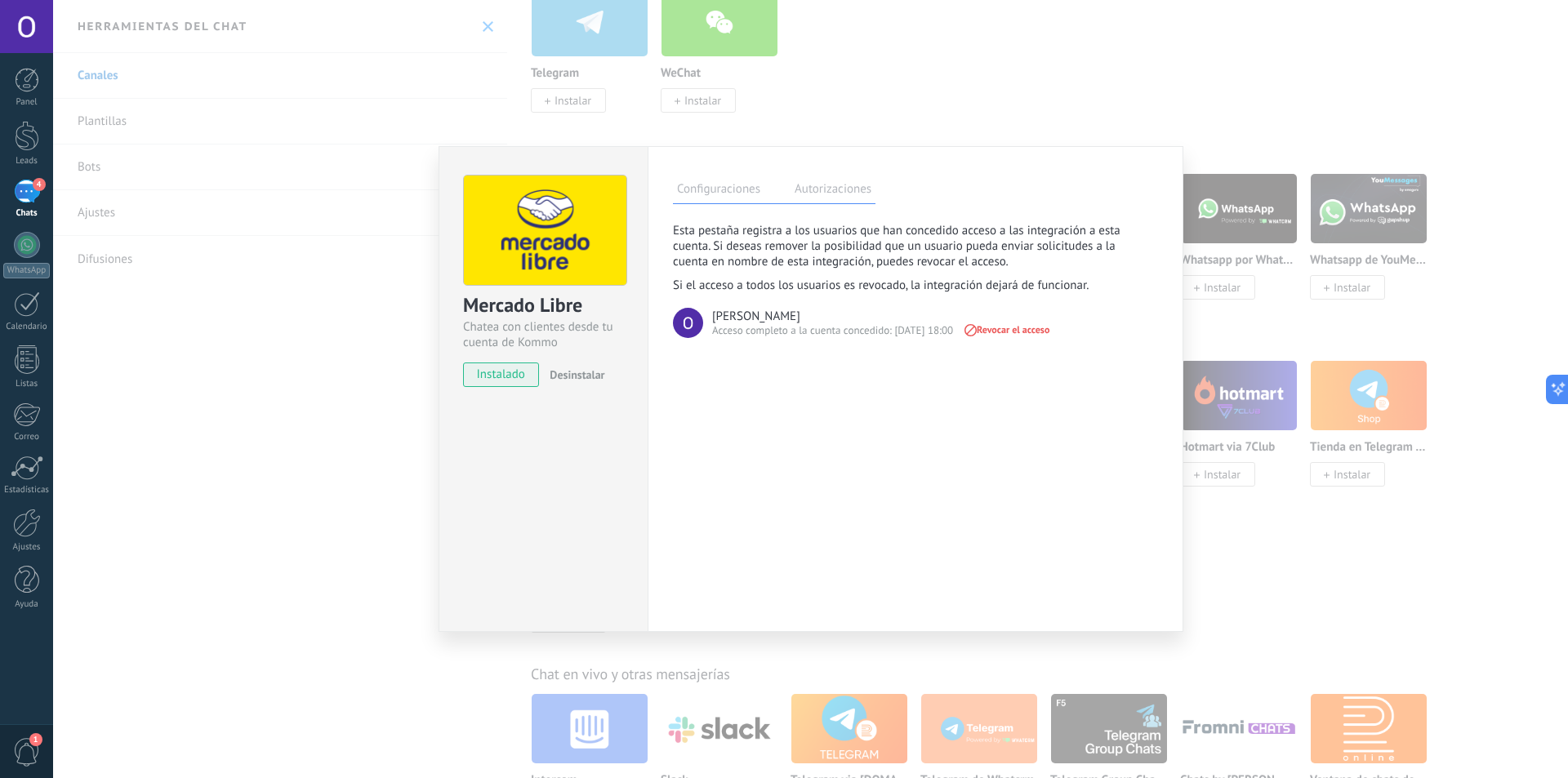
click at [1004, 328] on span "Revocar el acceso" at bounding box center [1005, 330] width 88 height 12
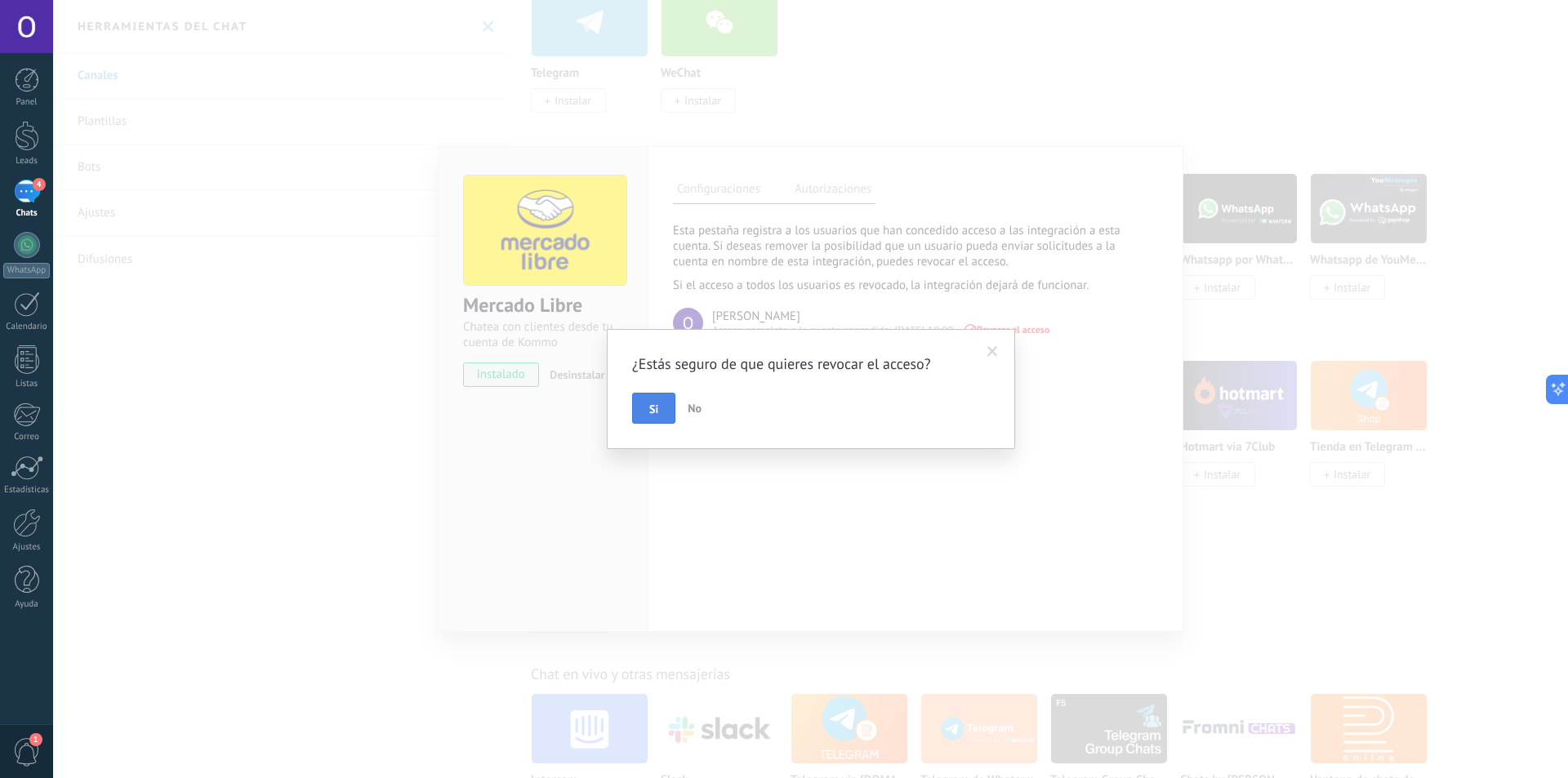
click at [658, 399] on button "Si" at bounding box center [653, 408] width 43 height 31
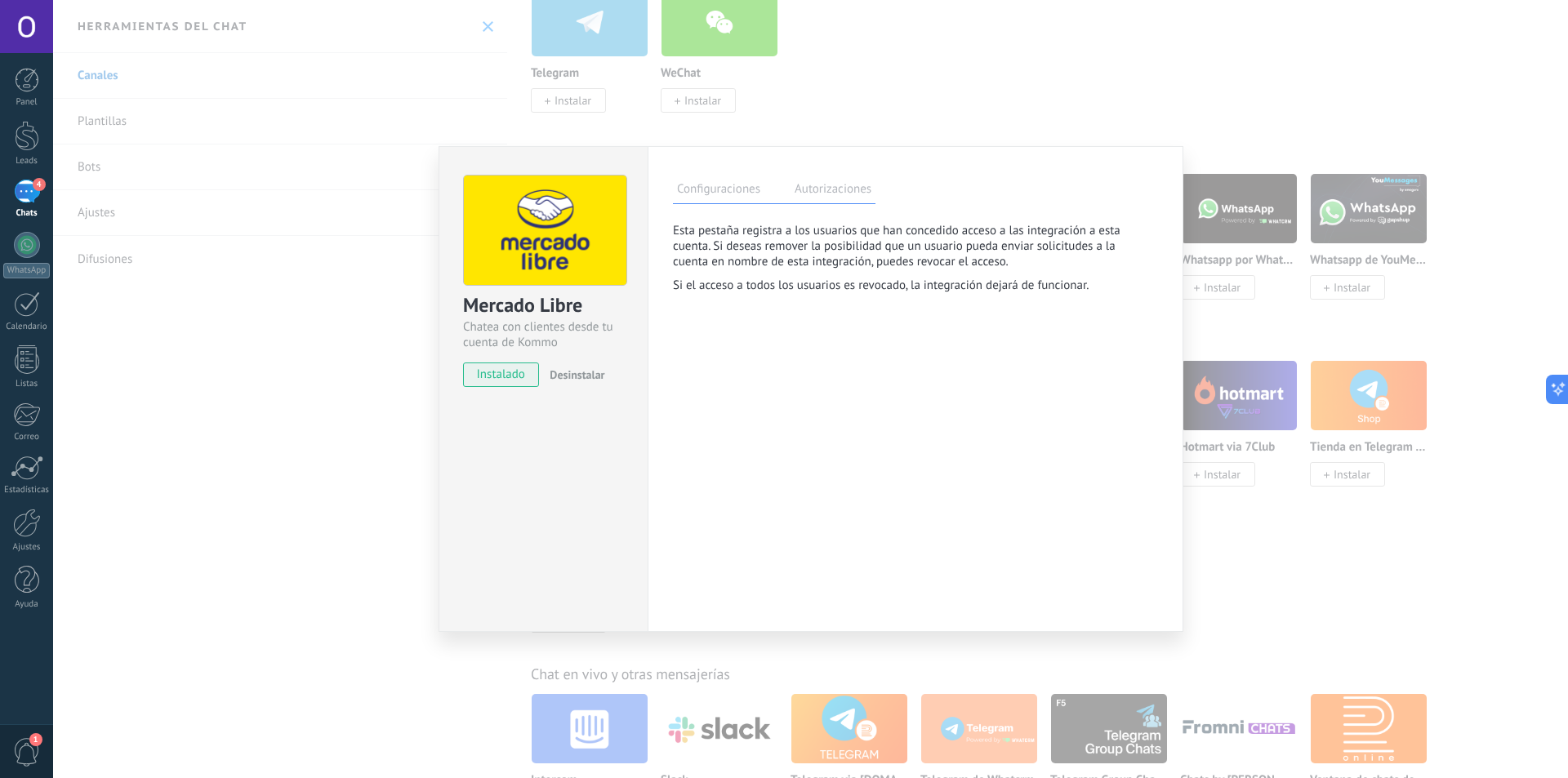
drag, startPoint x: 754, startPoint y: 337, endPoint x: 745, endPoint y: 339, distance: 9.2
click at [754, 338] on div "**********" at bounding box center [915, 389] width 536 height 486
click at [497, 376] on span "instalado" at bounding box center [500, 374] width 74 height 25
click at [726, 185] on label "Configuraciones" at bounding box center [719, 192] width 91 height 24
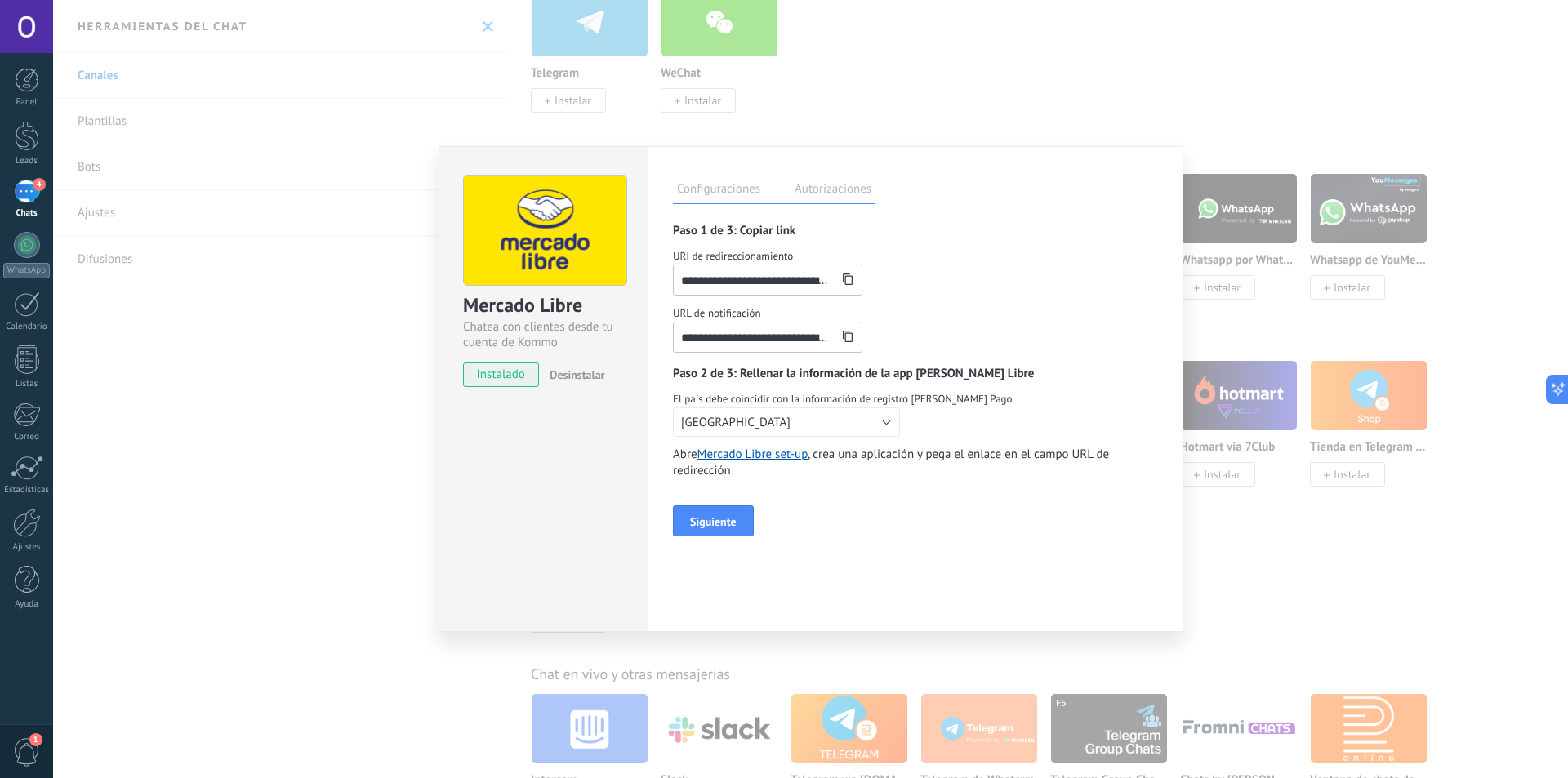
click at [856, 189] on label "Autorizaciones" at bounding box center [833, 192] width 85 height 24
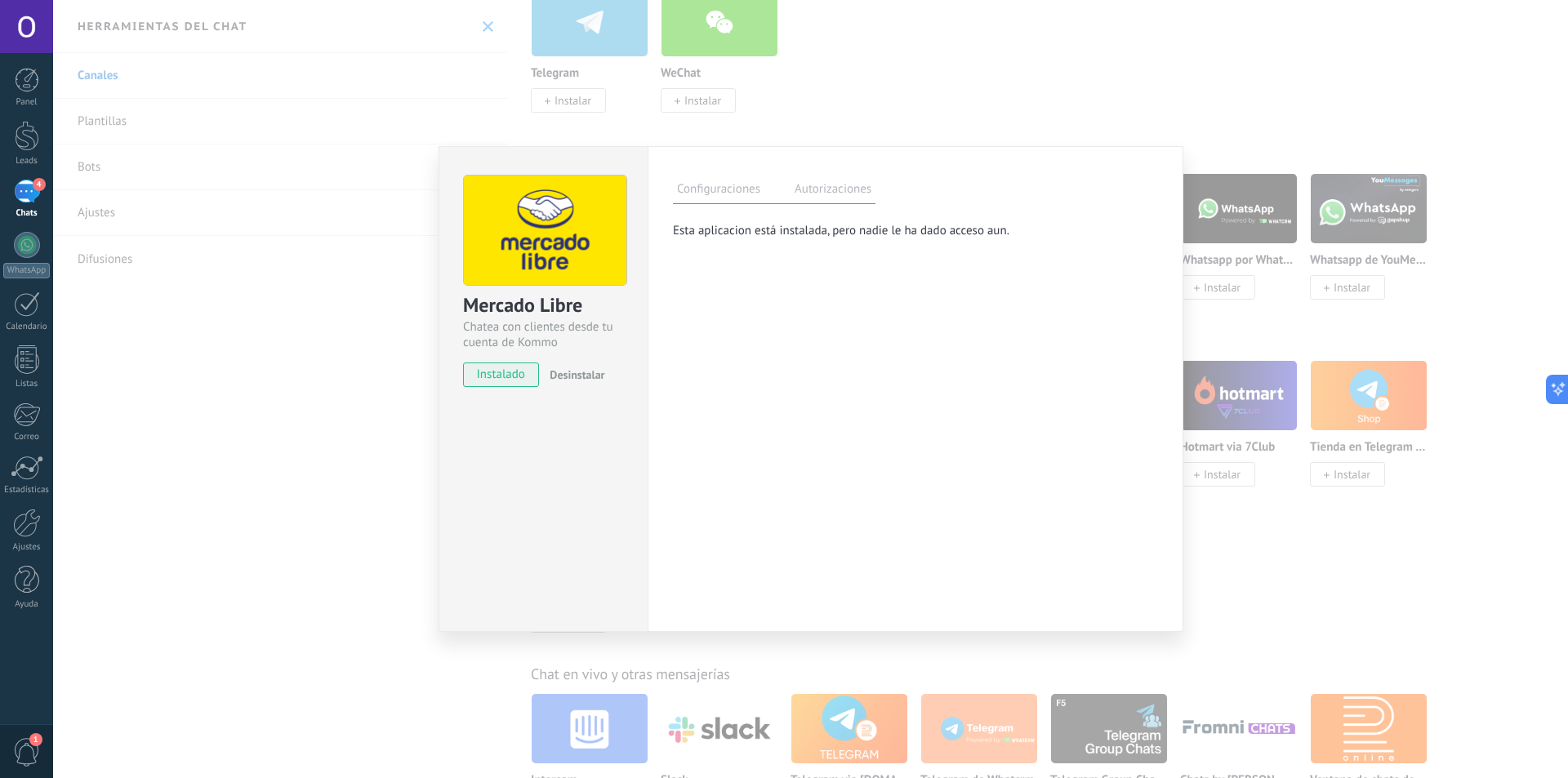
click at [795, 231] on p "Esta aplicacion está instalada, pero nadie le ha dado acceso aun." at bounding box center [900, 230] width 456 height 16
click at [969, 79] on div "**********" at bounding box center [810, 389] width 1515 height 778
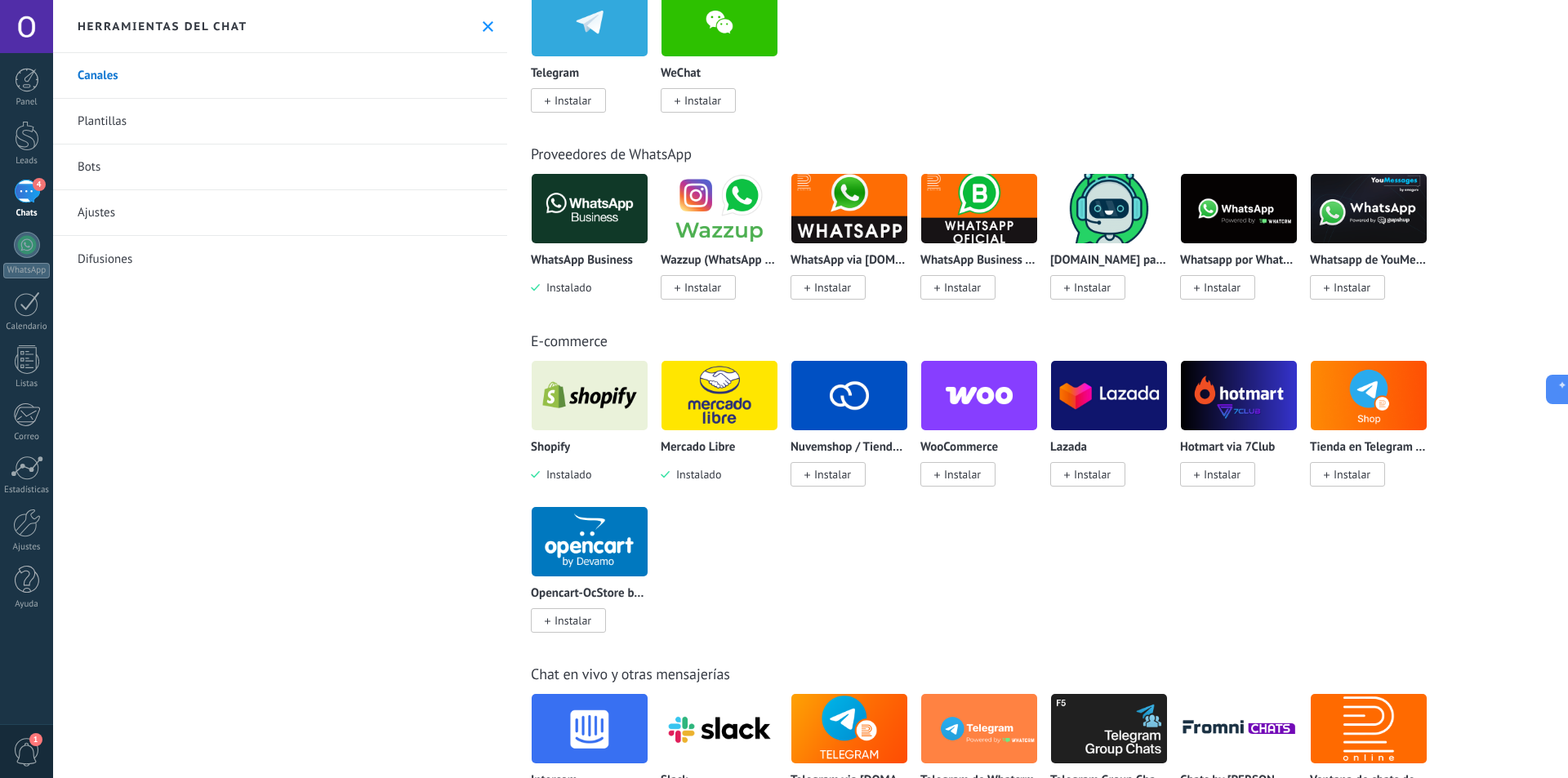
click at [709, 408] on img at bounding box center [719, 395] width 116 height 79
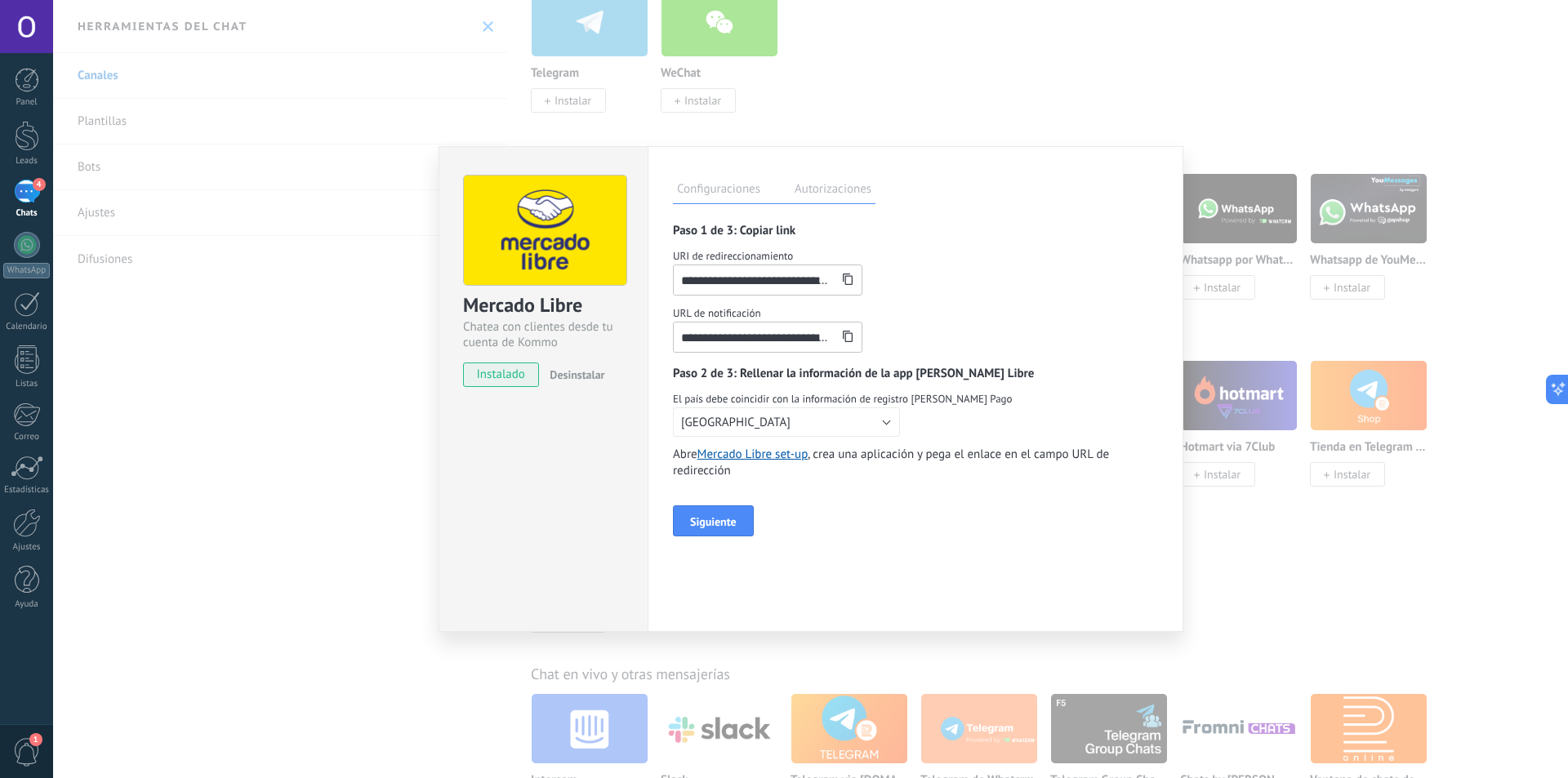
click at [804, 185] on label "Autorizaciones" at bounding box center [833, 192] width 85 height 24
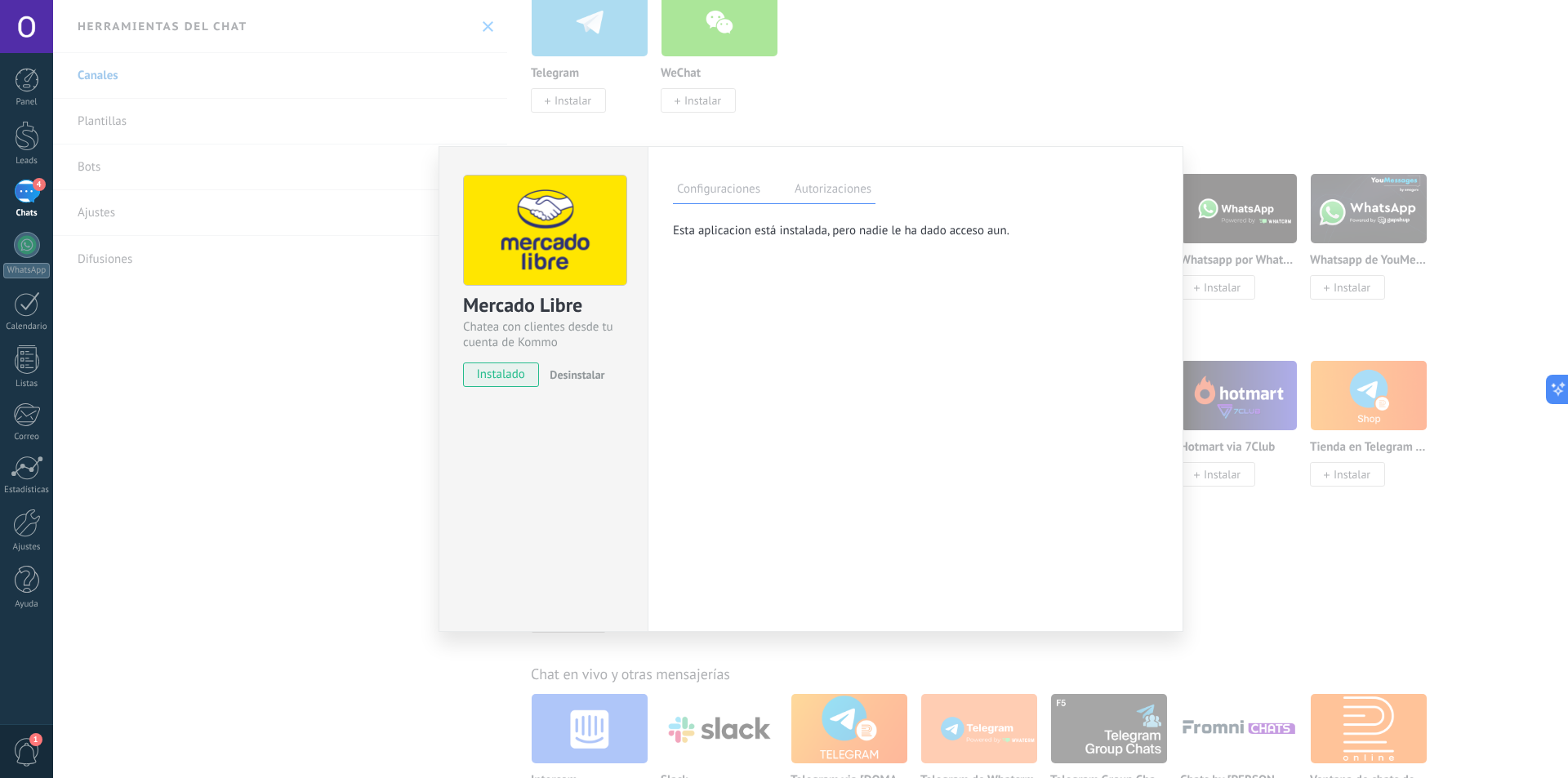
click at [725, 191] on label "Configuraciones" at bounding box center [719, 192] width 91 height 24
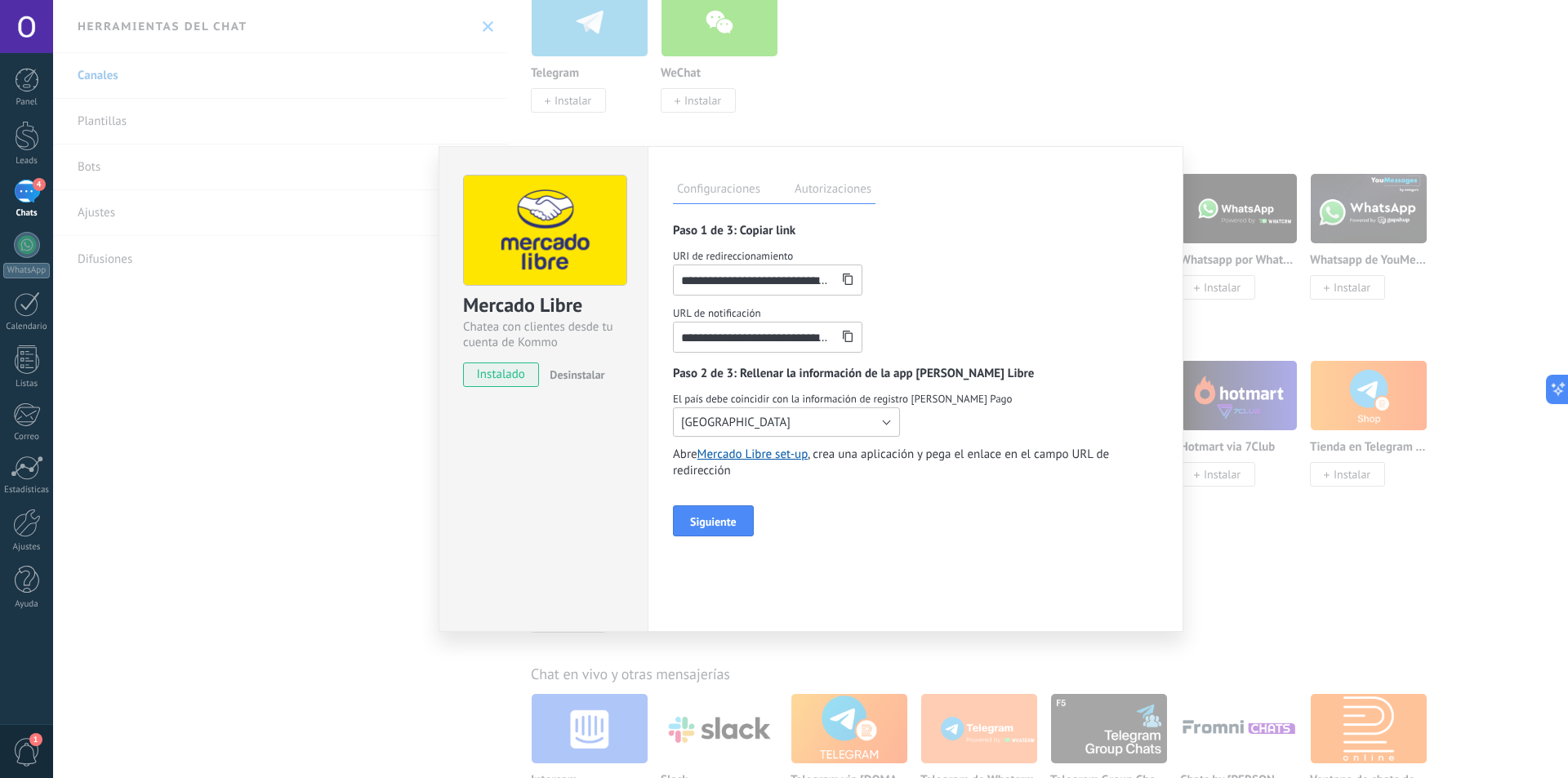
click at [753, 425] on button "[GEOGRAPHIC_DATA]" at bounding box center [786, 422] width 227 height 29
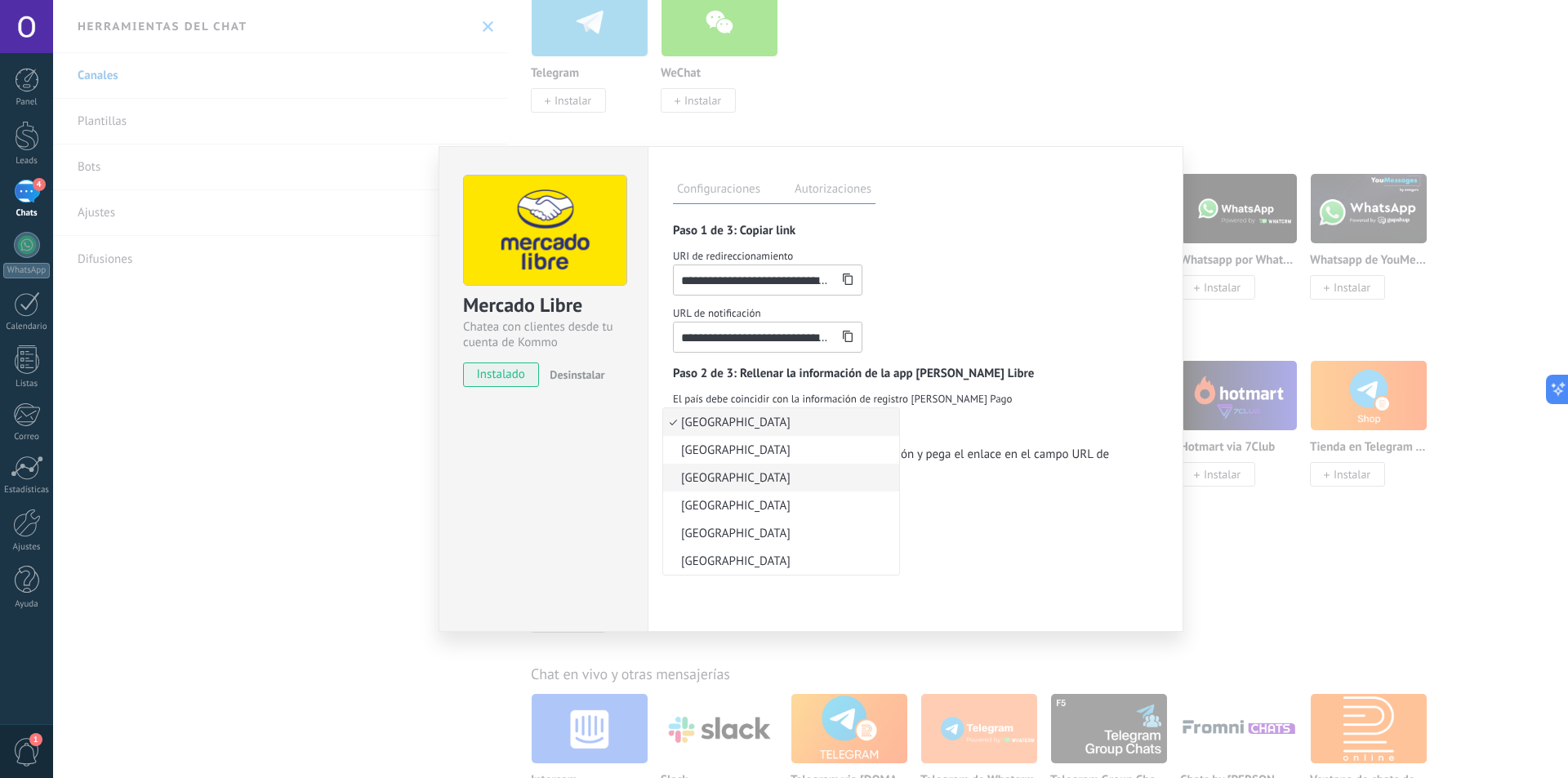
click at [716, 469] on li "[GEOGRAPHIC_DATA]" at bounding box center [781, 478] width 236 height 27
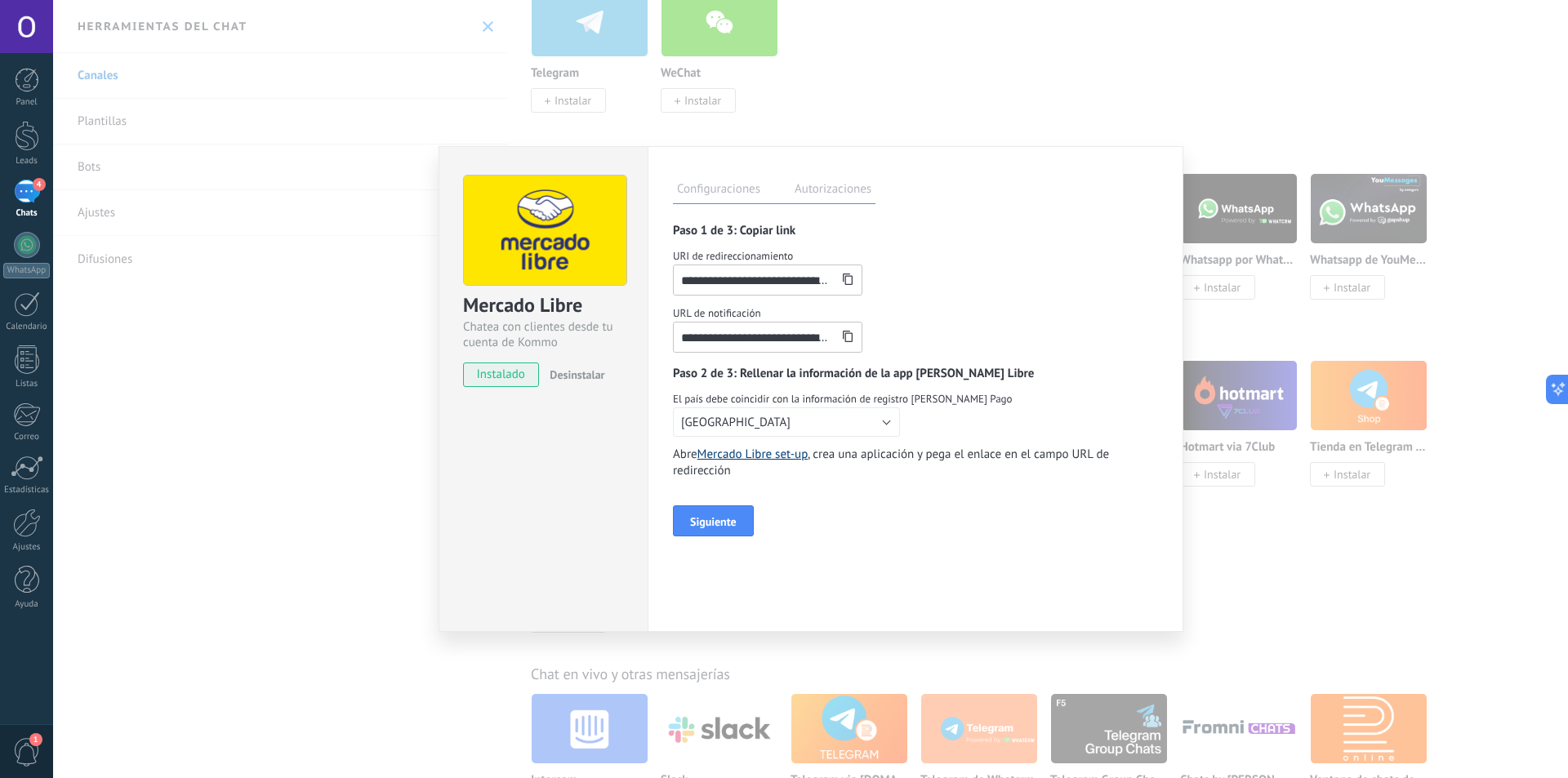
click at [754, 454] on link "Mercado Libre set-up" at bounding box center [752, 454] width 110 height 16
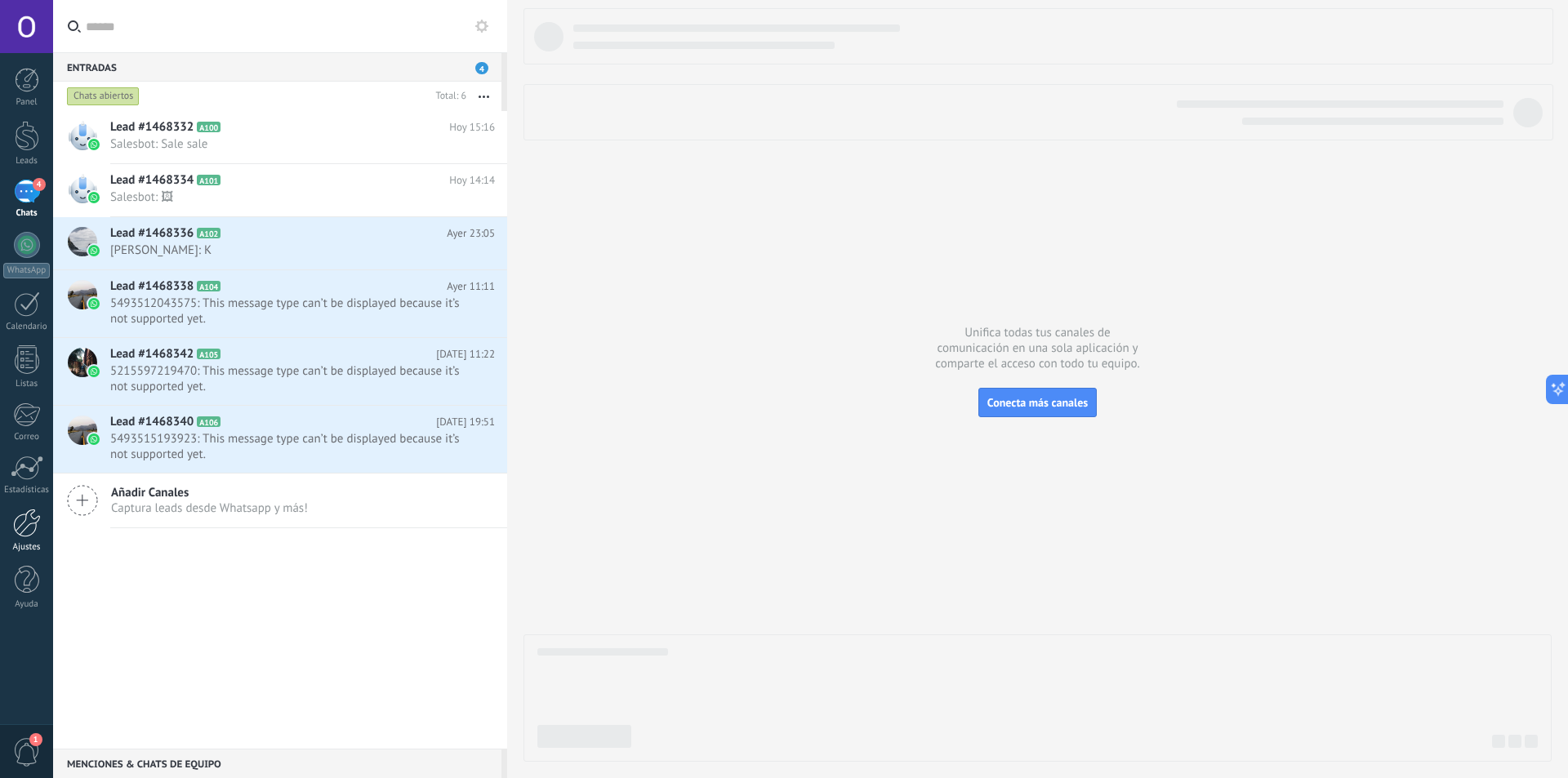
click at [26, 529] on div at bounding box center [26, 522] width 27 height 28
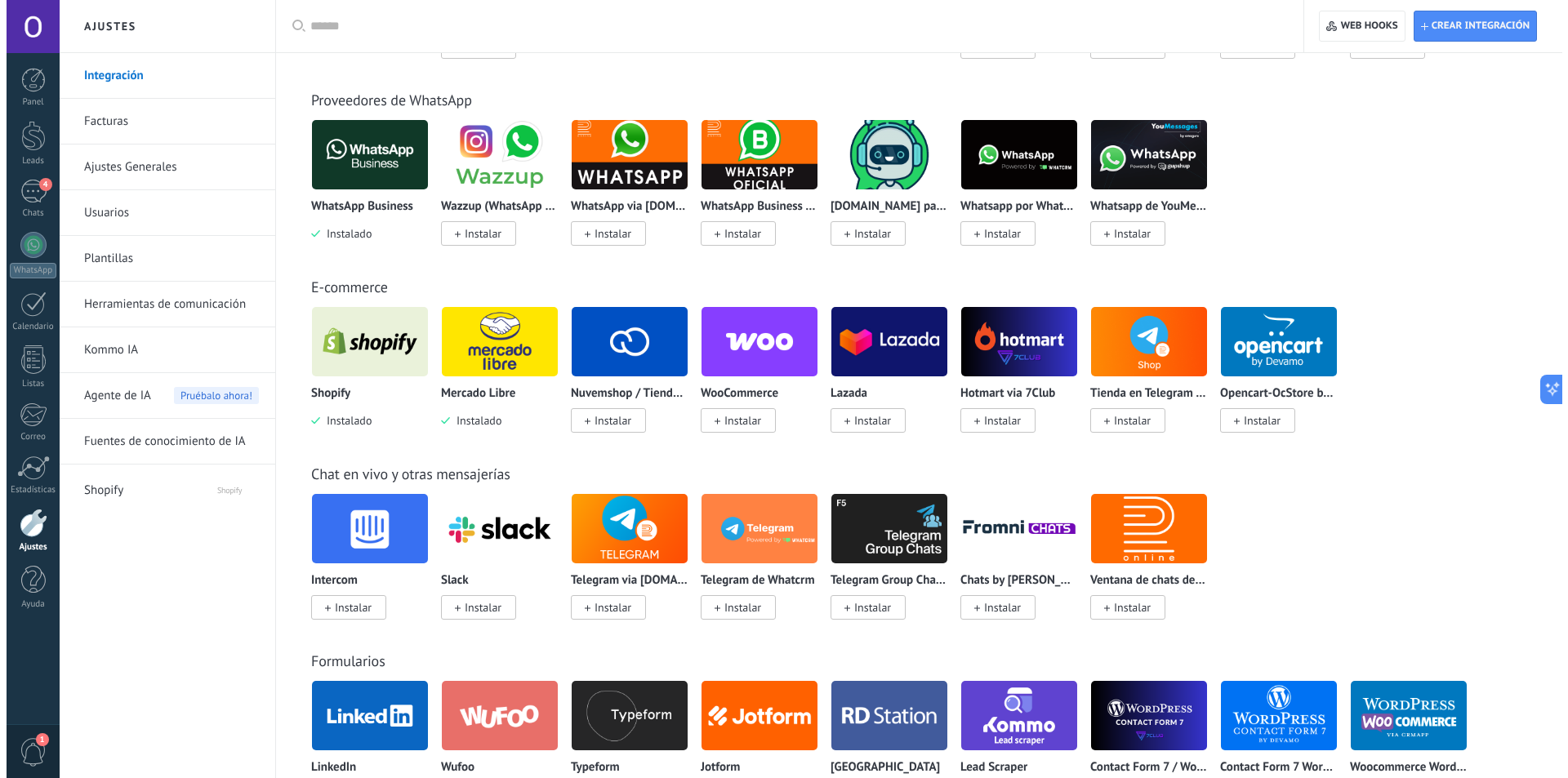
scroll to position [490, 0]
